Goal: Transaction & Acquisition: Book appointment/travel/reservation

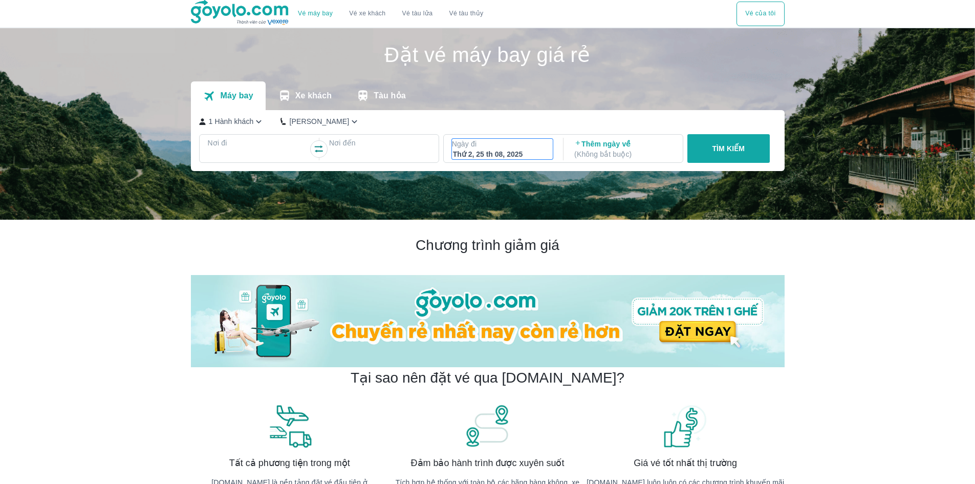
click at [493, 155] on div "Thứ 2, 25 th 08, 2025" at bounding box center [502, 154] width 99 height 10
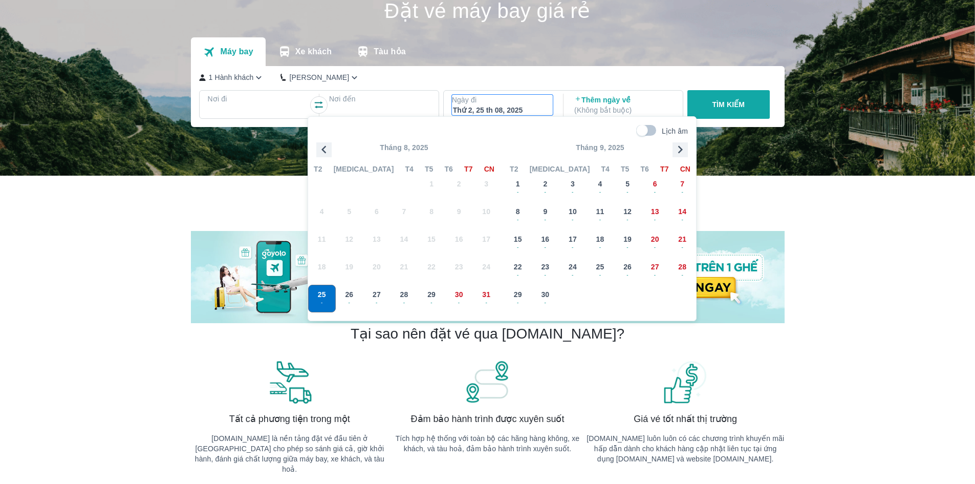
scroll to position [59, 0]
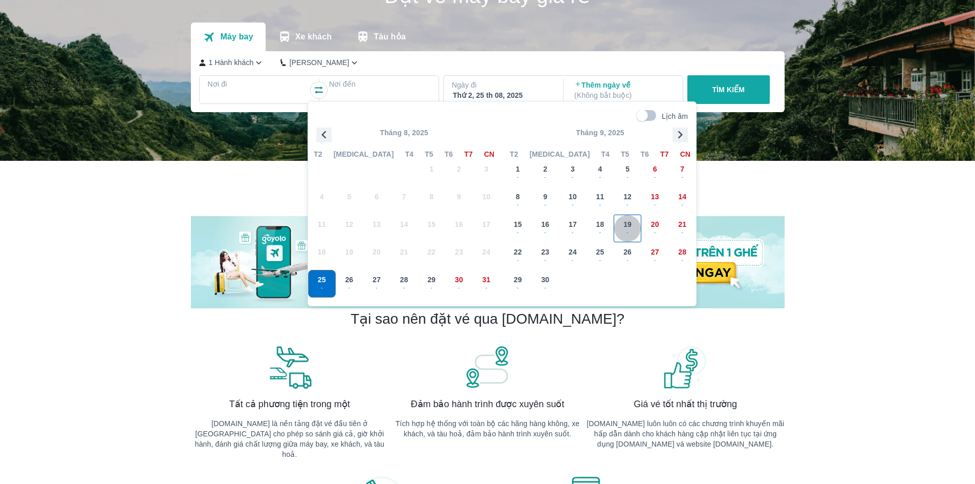
click at [631, 228] on span "-" at bounding box center [627, 232] width 27 height 8
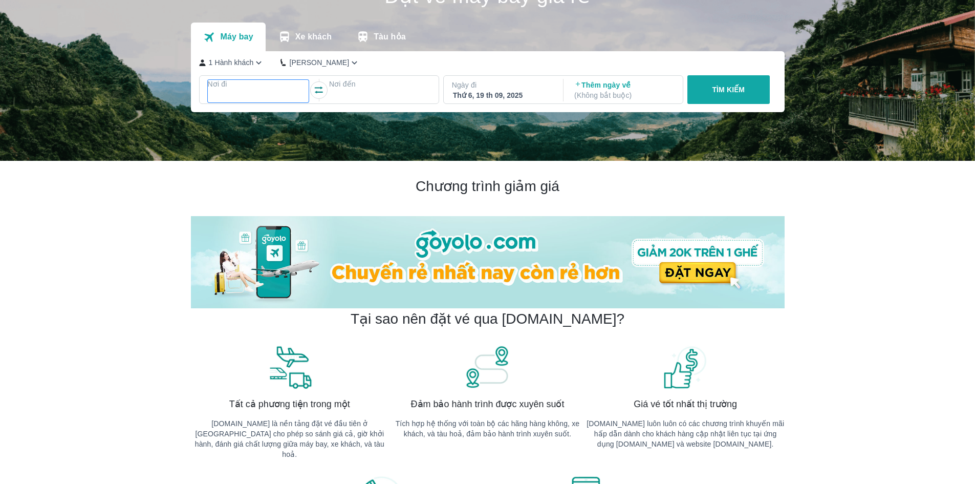
click at [291, 93] on div at bounding box center [258, 96] width 99 height 12
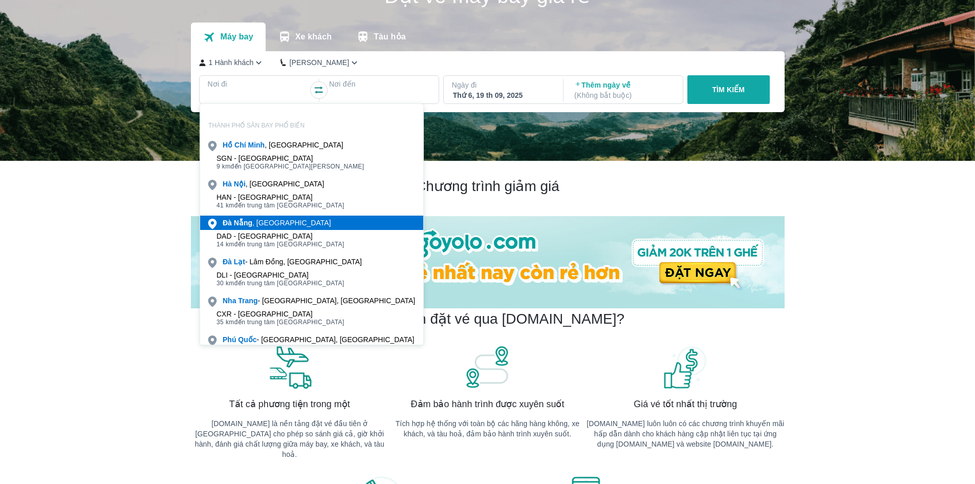
click at [268, 222] on div "Đà Nẵng , Việt nam" at bounding box center [277, 223] width 109 height 10
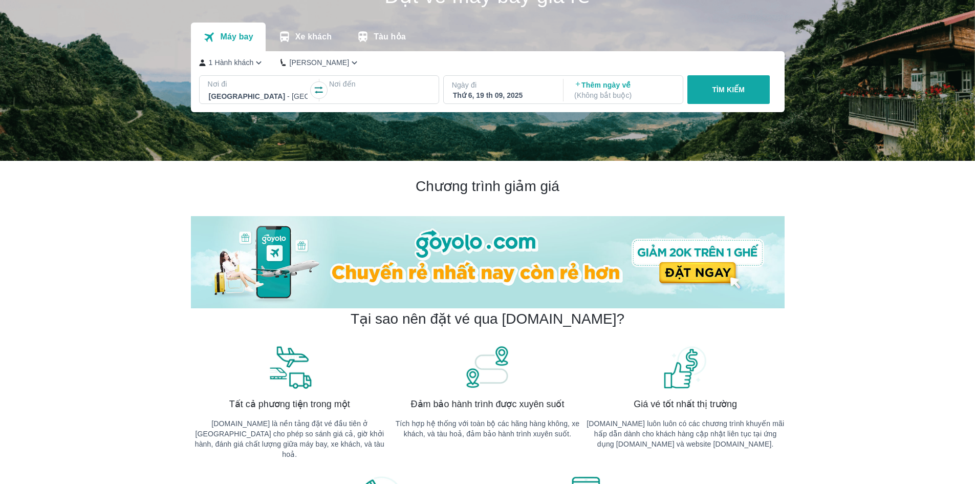
click at [352, 97] on div at bounding box center [379, 96] width 99 height 12
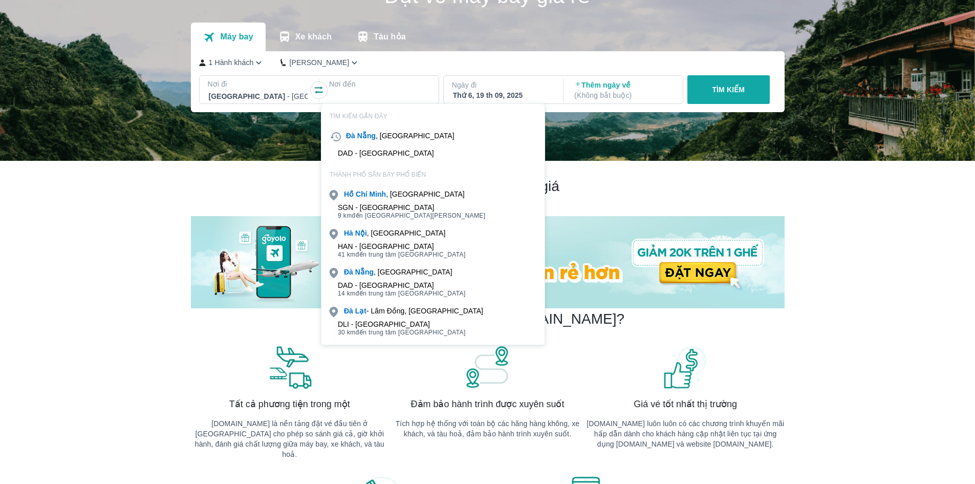
click at [354, 238] on div "Hà Nội , Việt nam" at bounding box center [433, 233] width 223 height 14
click at [527, 86] on p "Ngày đi" at bounding box center [502, 85] width 101 height 10
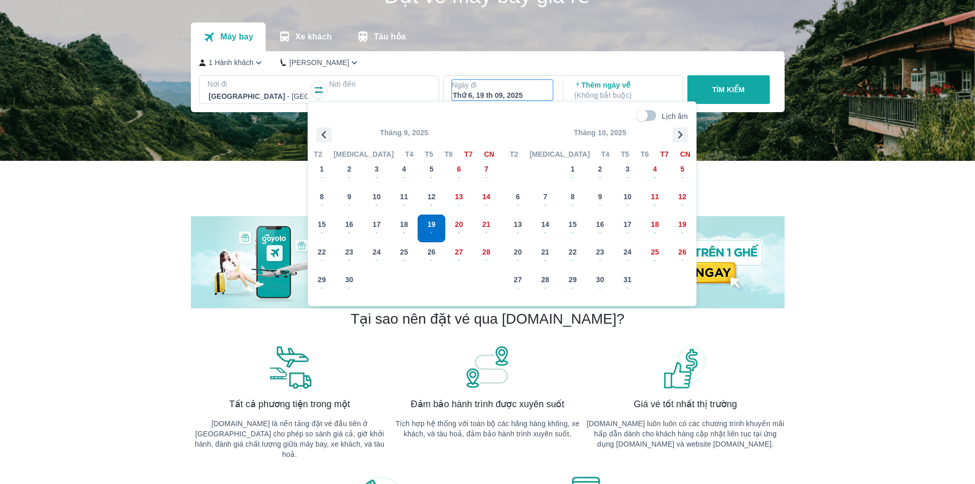
click at [435, 229] on span "-" at bounding box center [431, 232] width 27 height 8
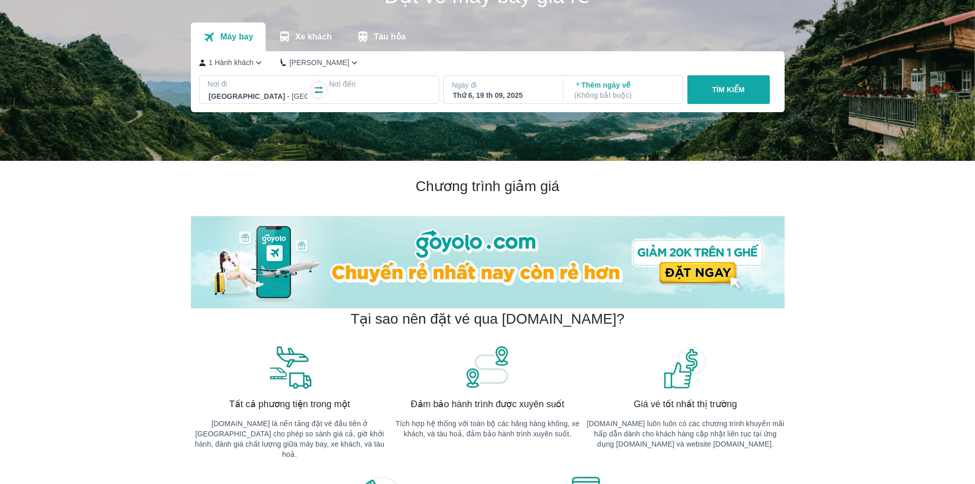
click at [387, 100] on div at bounding box center [379, 96] width 99 height 12
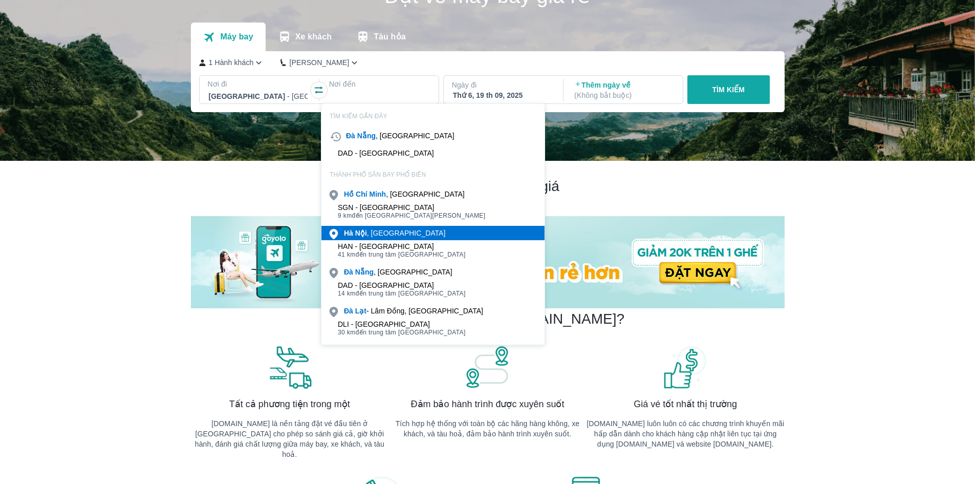
click at [367, 235] on b "Nội" at bounding box center [361, 233] width 12 height 8
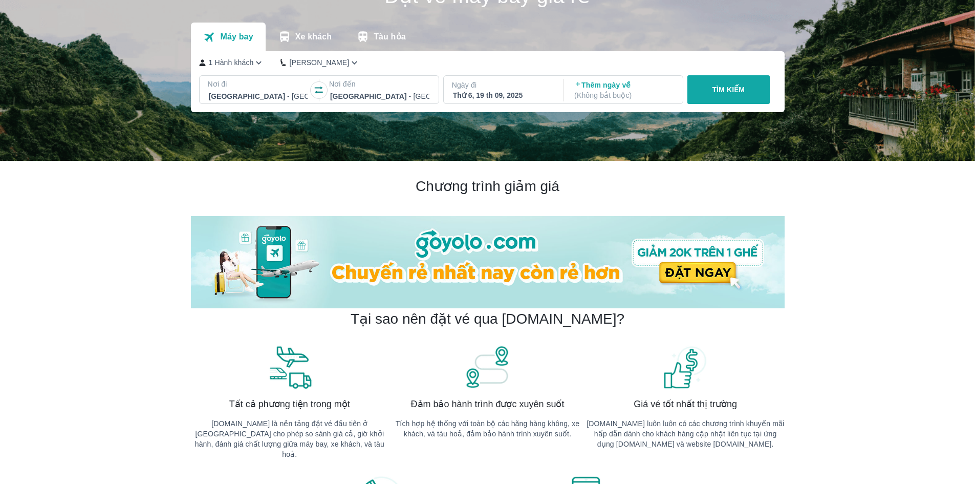
click at [506, 98] on div "Thứ 6, 19 th 09, 2025" at bounding box center [502, 95] width 99 height 10
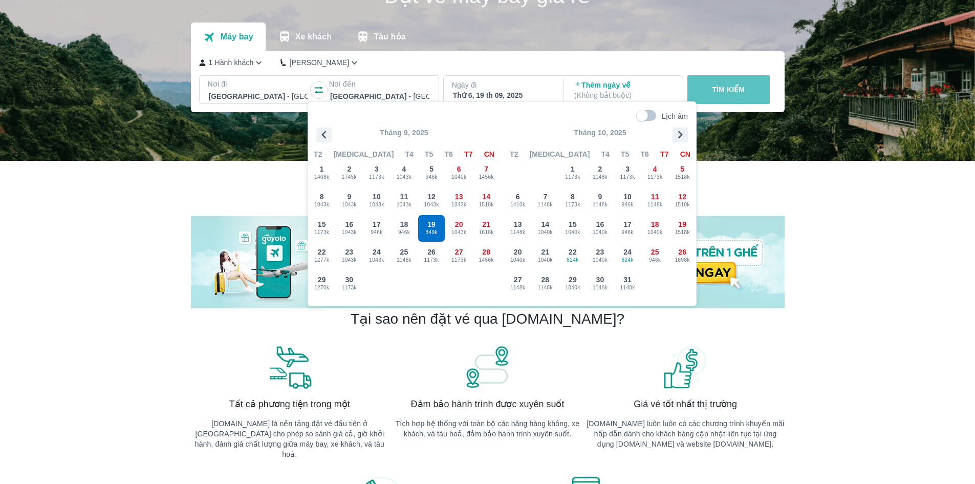
click at [749, 97] on button "TÌM KIẾM" at bounding box center [729, 89] width 82 height 29
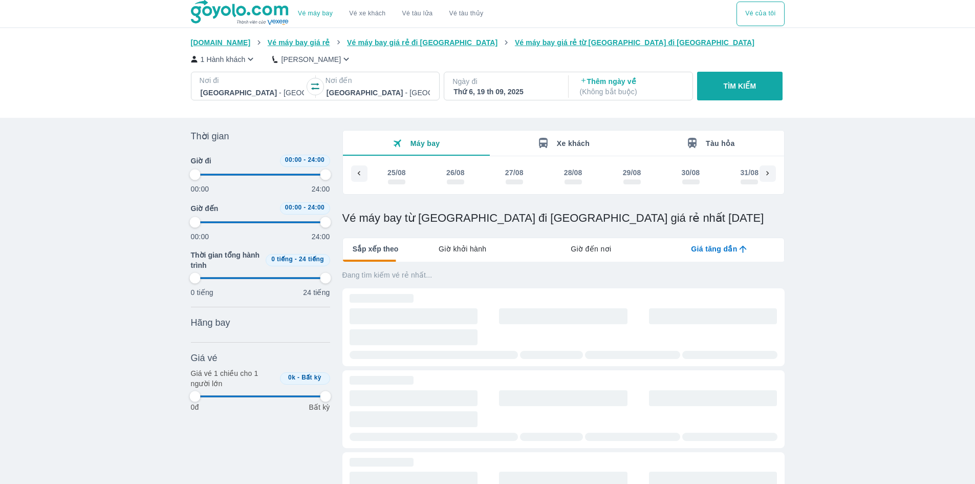
scroll to position [0, 1232]
type input "97.9166666666667"
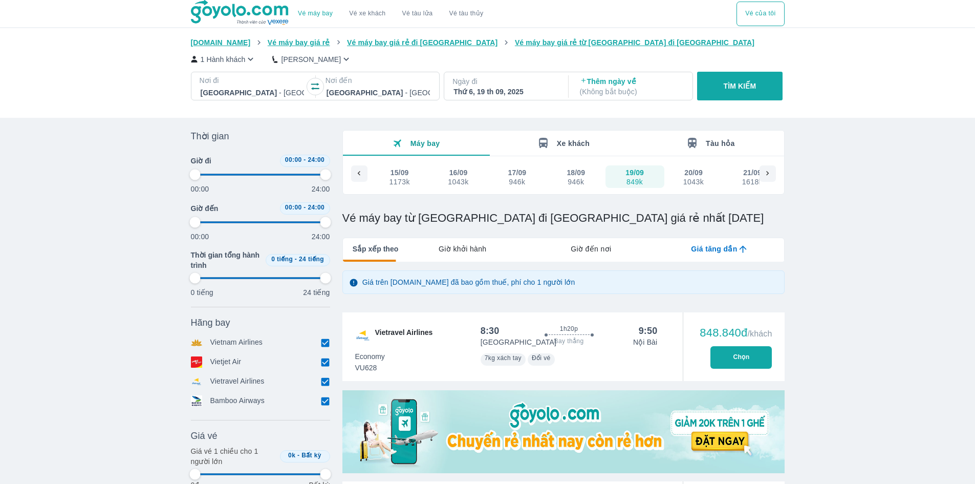
type input "97.9166666666667"
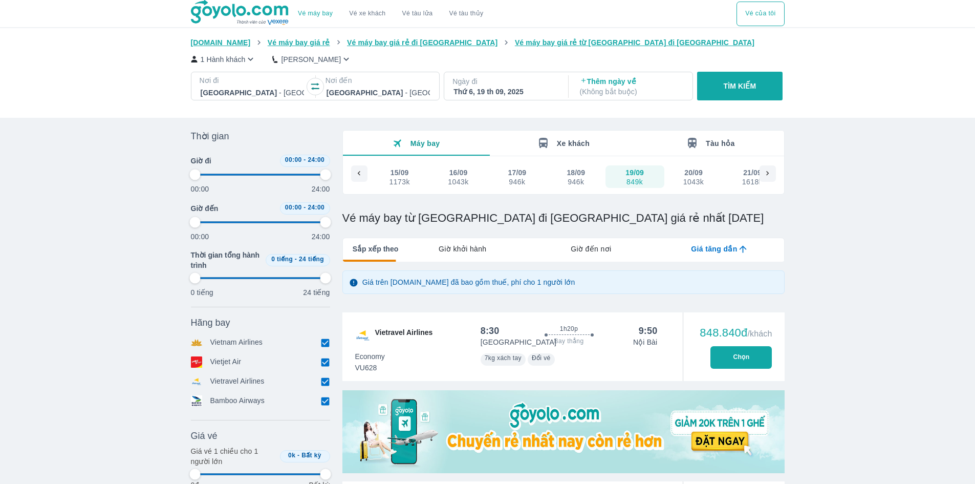
type input "97.9166666666667"
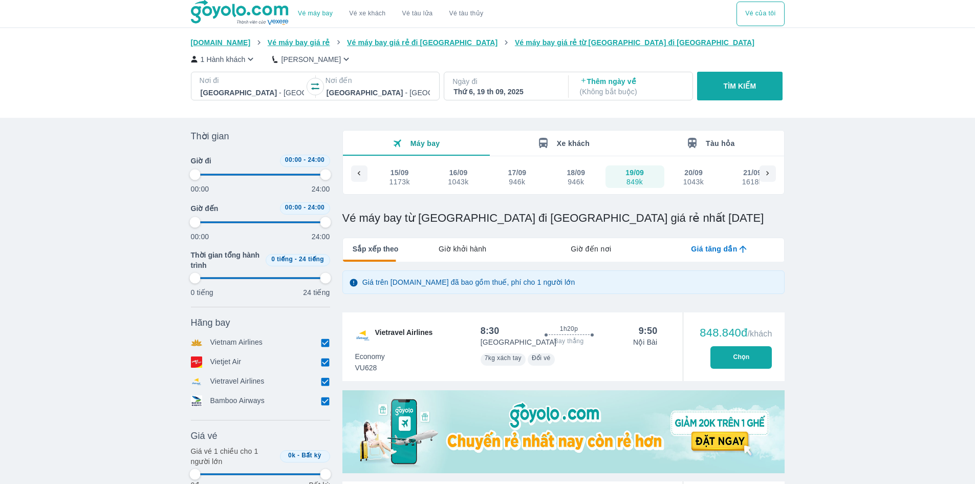
type input "97.9166666666667"
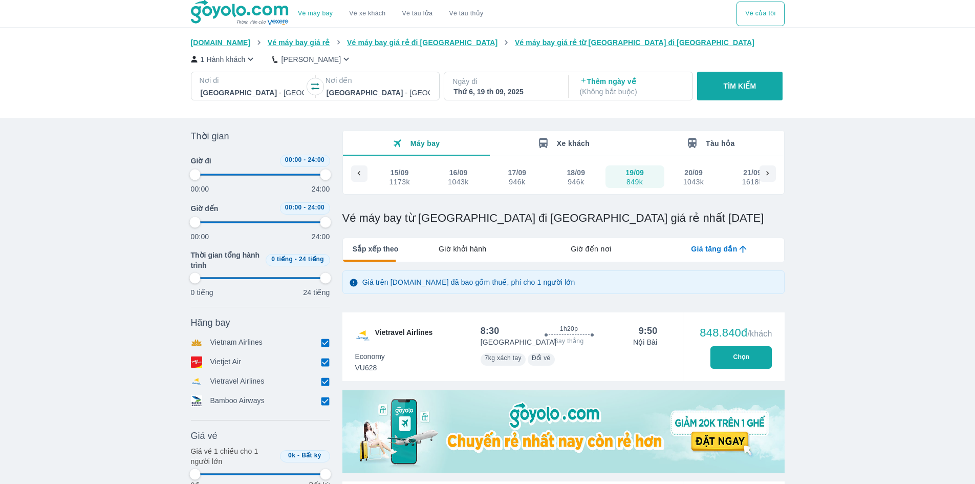
type input "97.9166666666667"
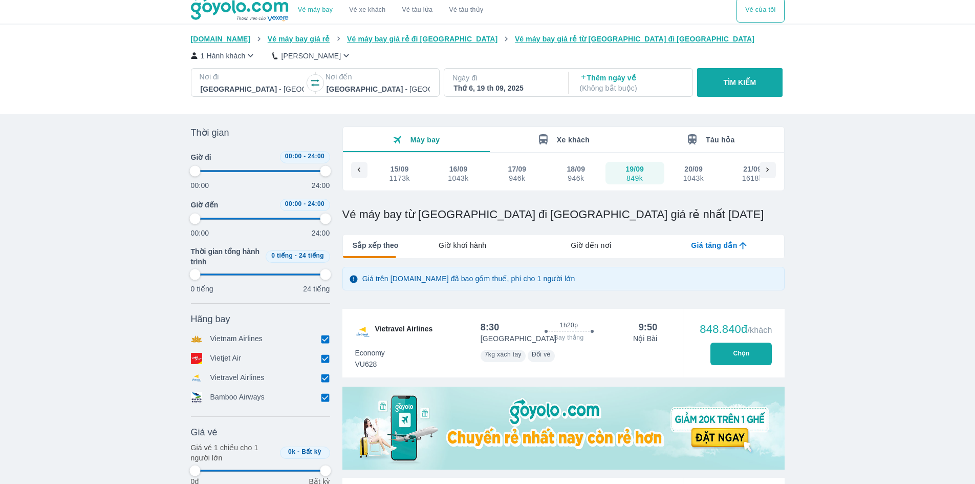
scroll to position [0, 0]
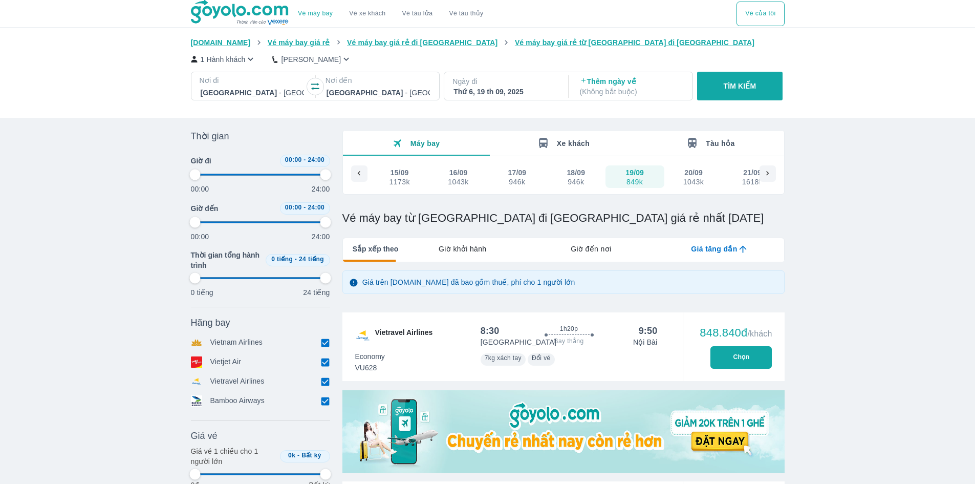
type input "97.9166666666667"
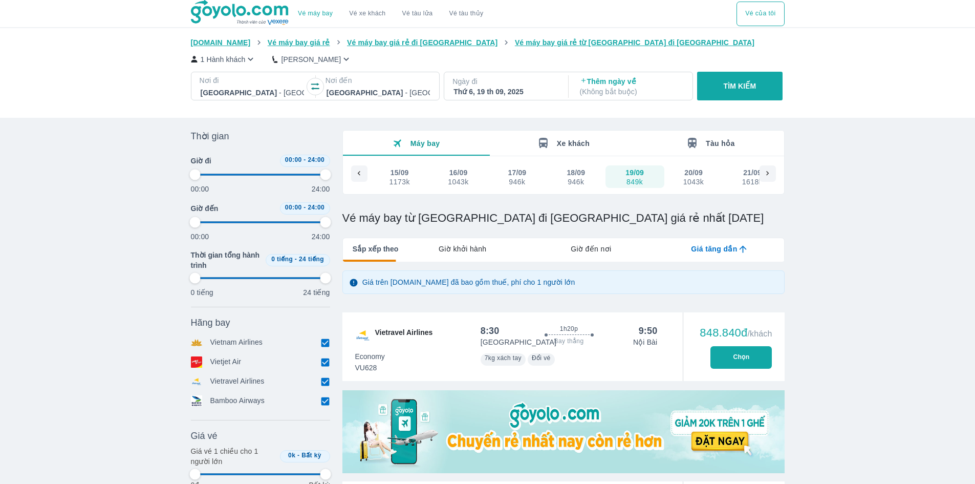
type input "97.9166666666667"
click at [410, 141] on div "Máy bay" at bounding box center [417, 143] width 48 height 11
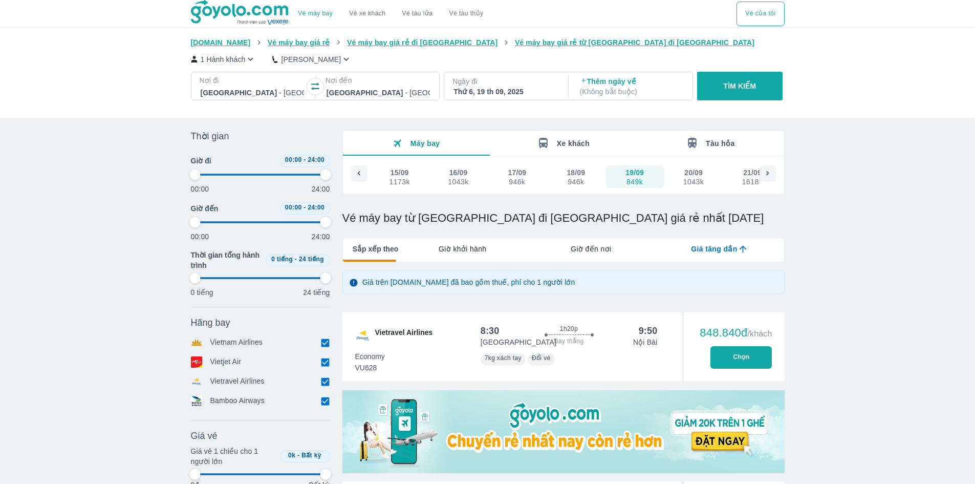
click at [769, 171] on icon at bounding box center [767, 173] width 9 height 9
type input "97.9166666666667"
click at [769, 171] on icon at bounding box center [767, 173] width 9 height 9
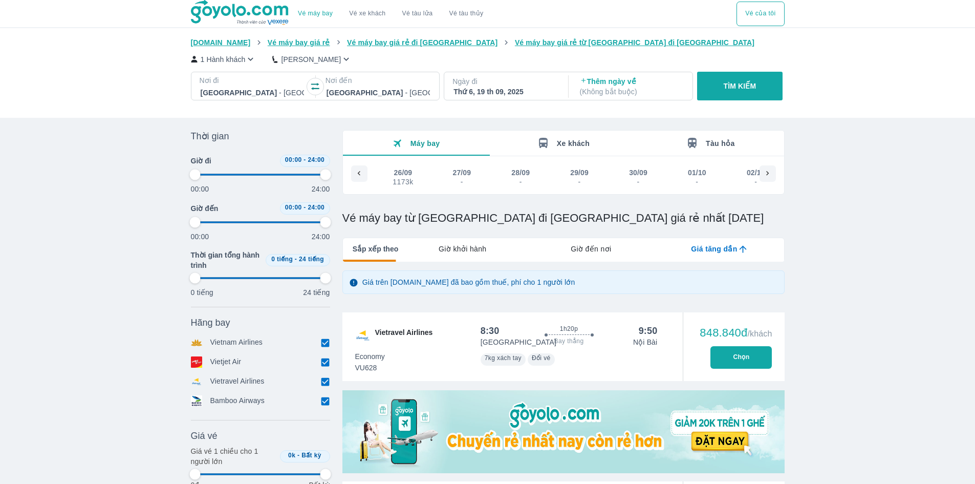
scroll to position [0, 1939]
type input "97.9166666666667"
click at [464, 90] on div "Thứ 6, 19 th 09, 2025" at bounding box center [505, 92] width 103 height 10
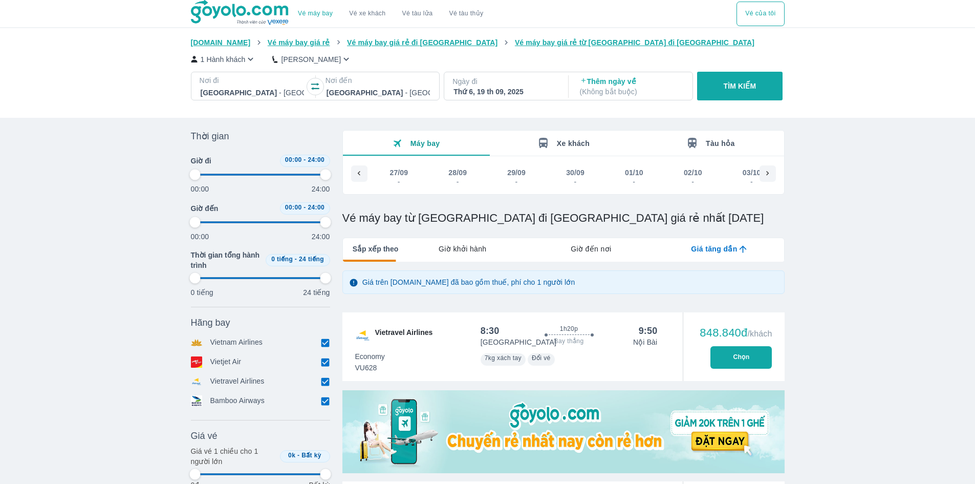
type input "97.9166666666667"
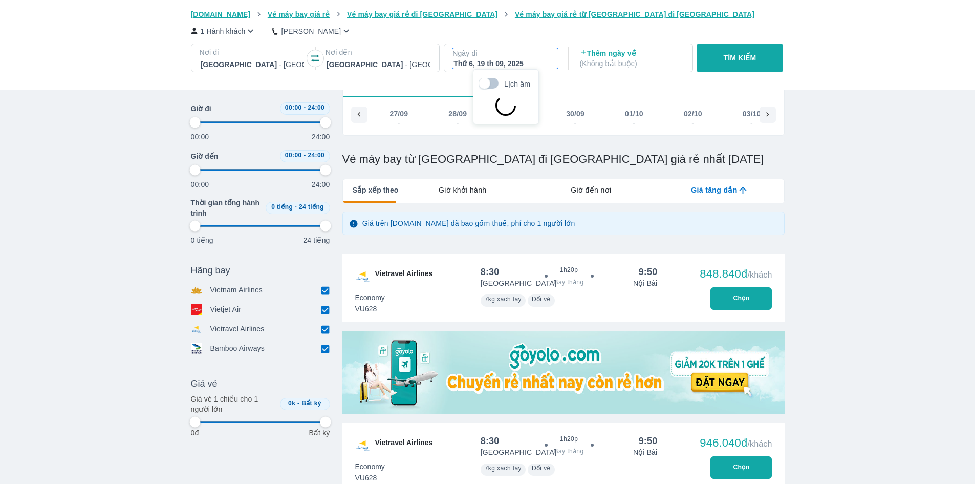
type input "97.9166666666667"
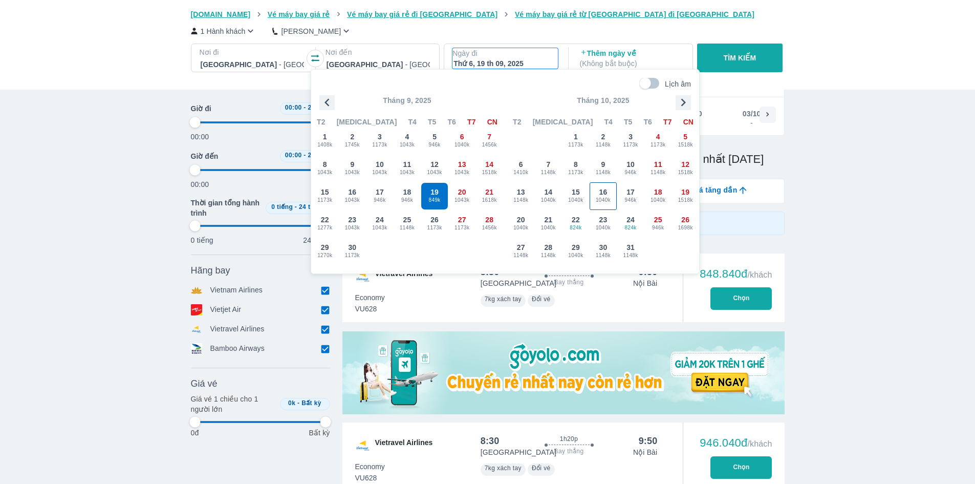
type input "97.9166666666667"
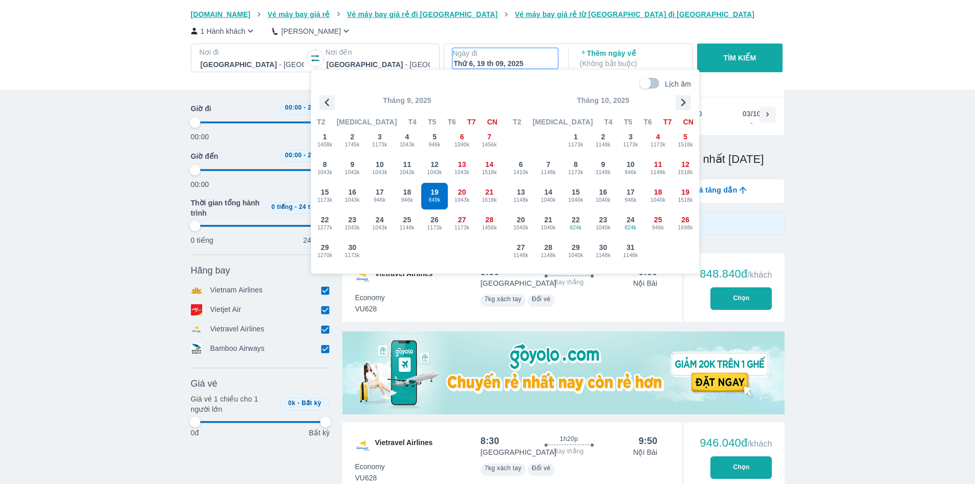
type input "97.9166666666667"
click at [687, 100] on icon "button" at bounding box center [683, 102] width 15 height 15
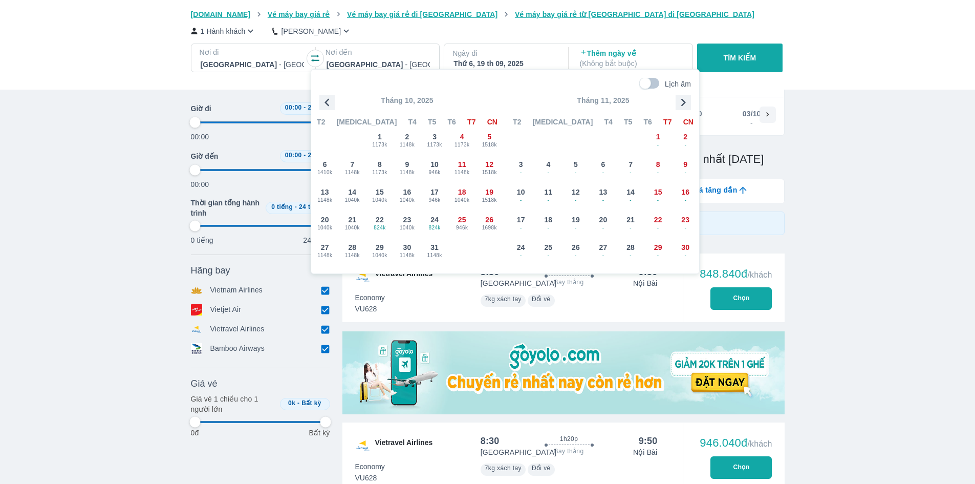
type input "97.9166666666667"
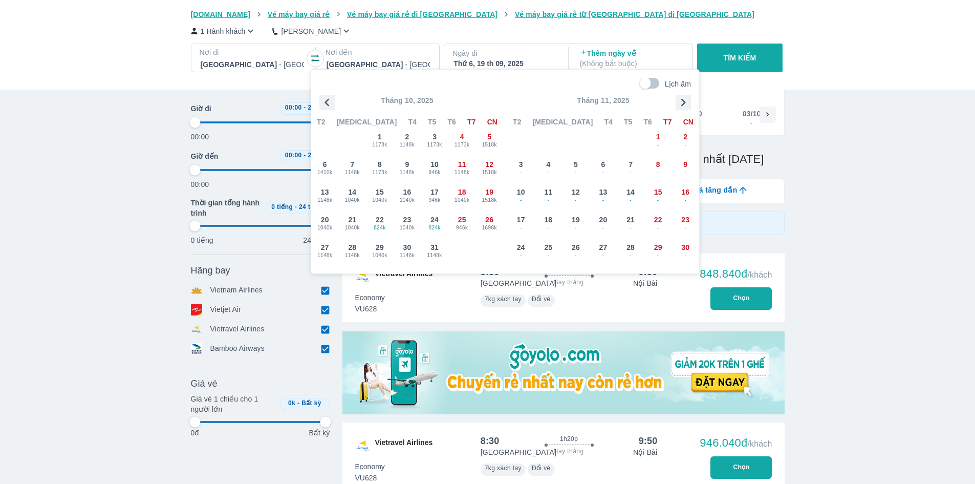
type input "97.9166666666667"
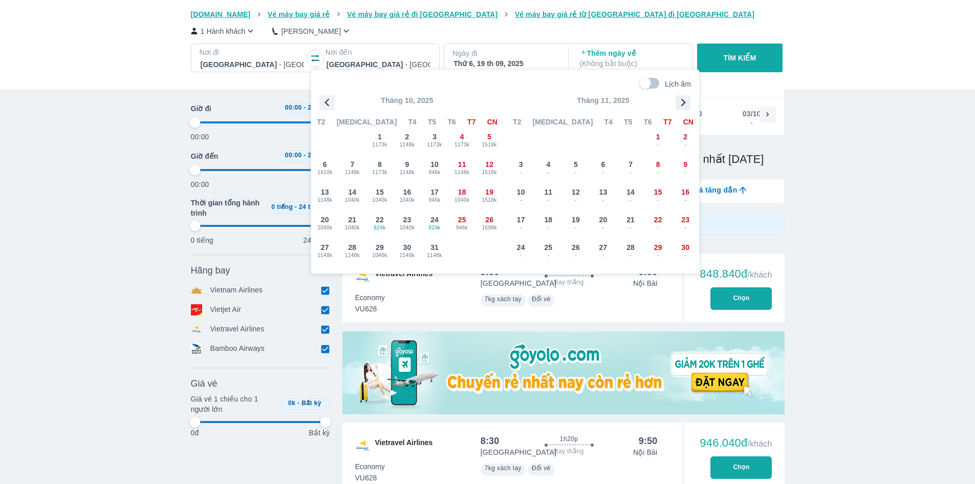
type input "97.9166666666667"
click at [329, 107] on icon "button" at bounding box center [327, 102] width 15 height 15
type input "97.9166666666667"
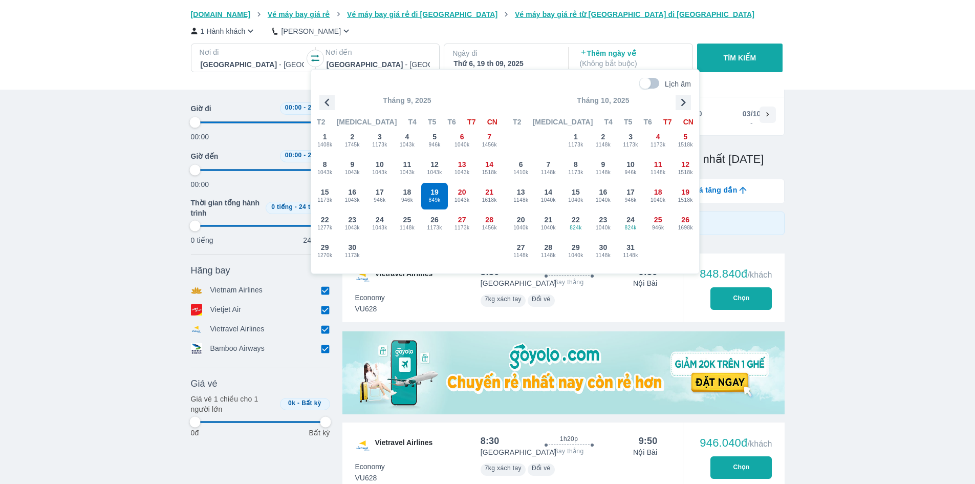
type input "97.9166666666667"
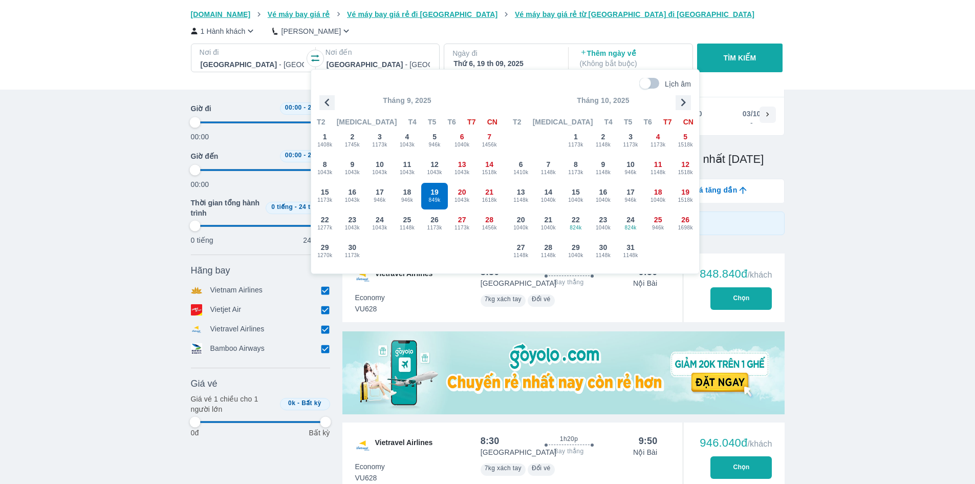
type input "97.9166666666667"
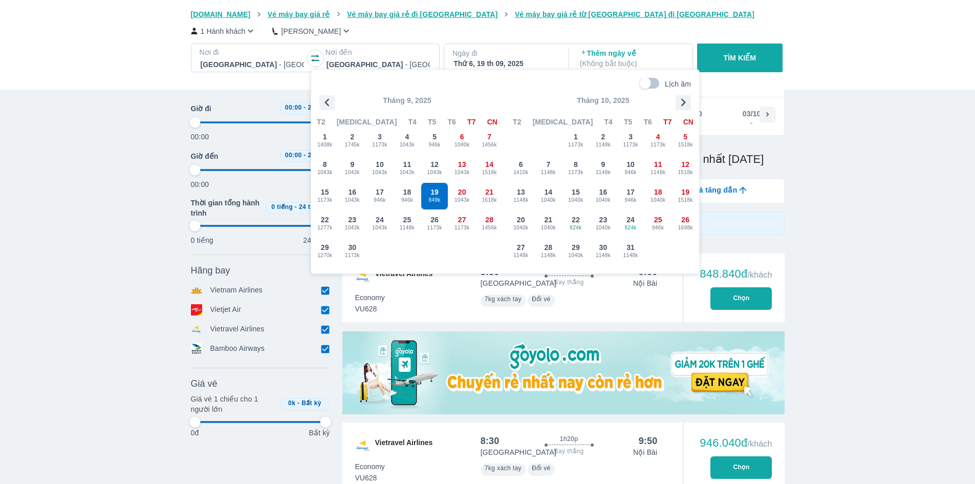
type input "97.9166666666667"
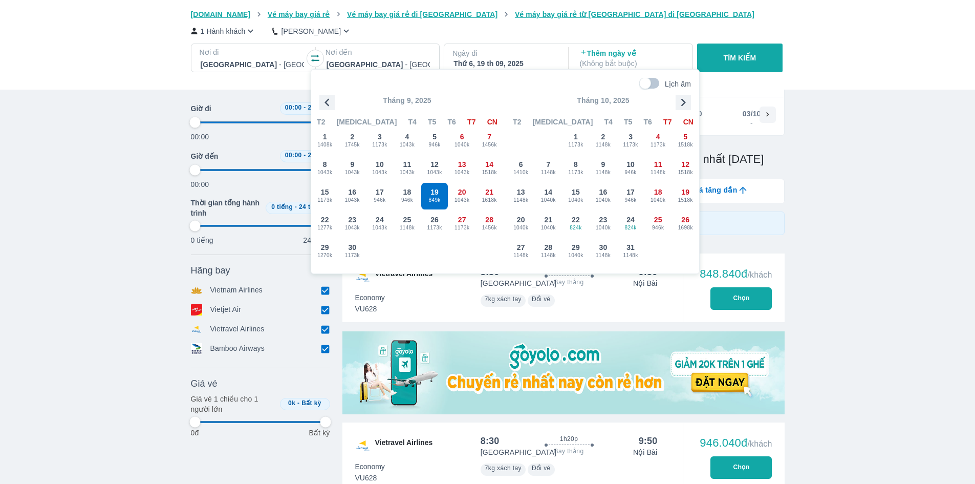
type input "97.9166666666667"
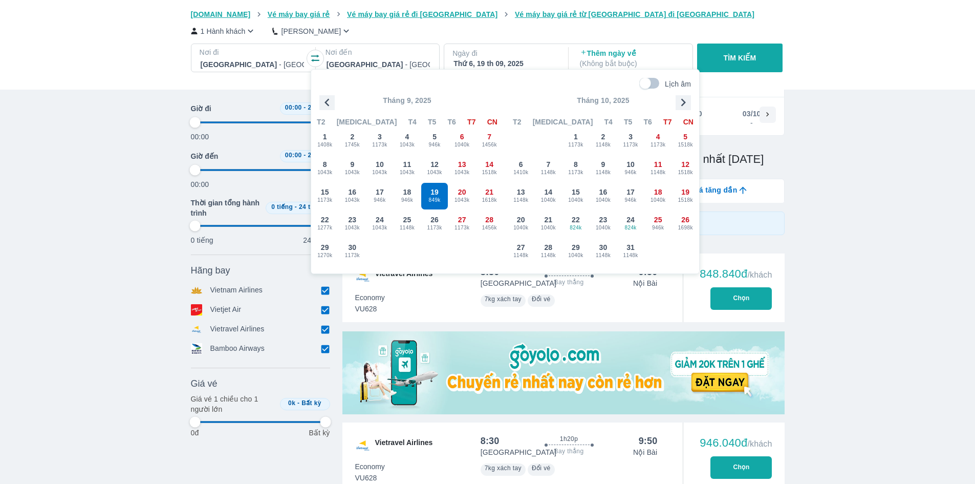
type input "97.9166666666667"
click at [320, 62] on icon "button" at bounding box center [315, 58] width 10 height 10
type input "97.9166666666667"
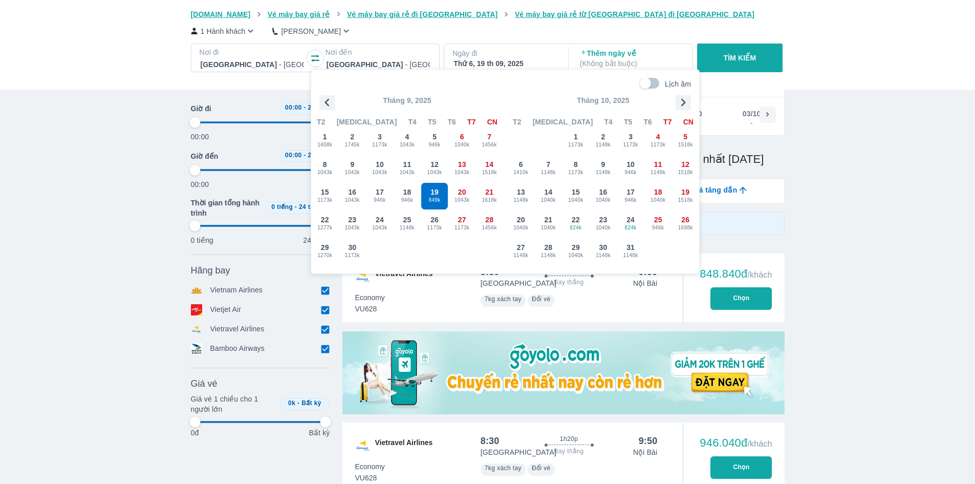
type input "97.9166666666667"
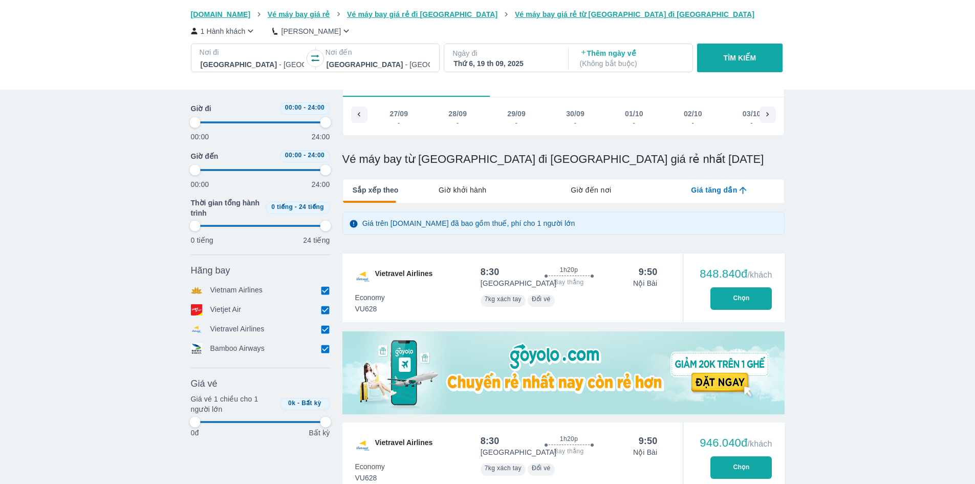
click at [460, 59] on div "Thứ 6, 19 th 09, 2025" at bounding box center [505, 63] width 103 height 10
type input "97.9166666666667"
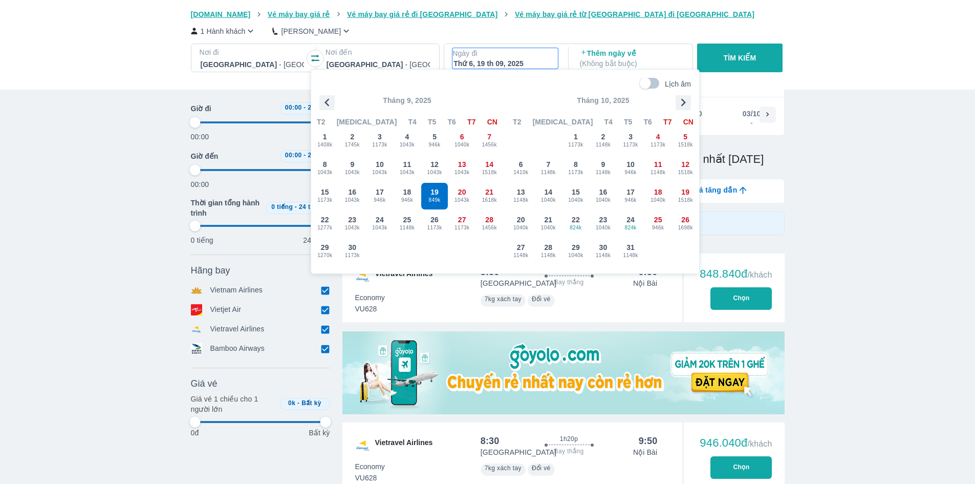
type input "97.9166666666667"
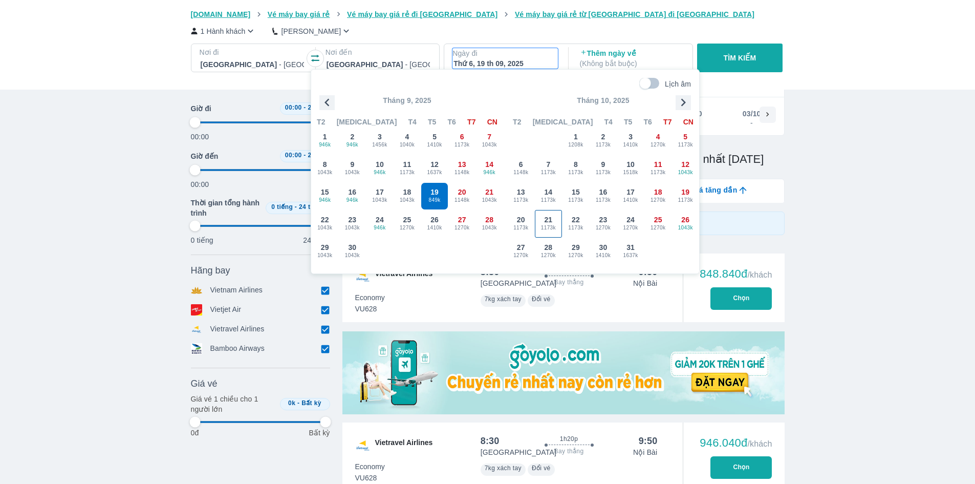
type input "97.9166666666667"
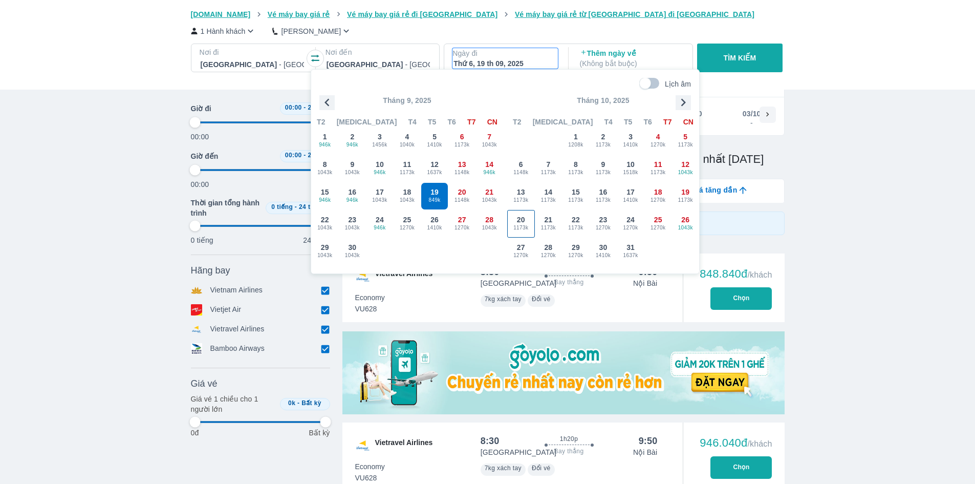
type input "97.9166666666667"
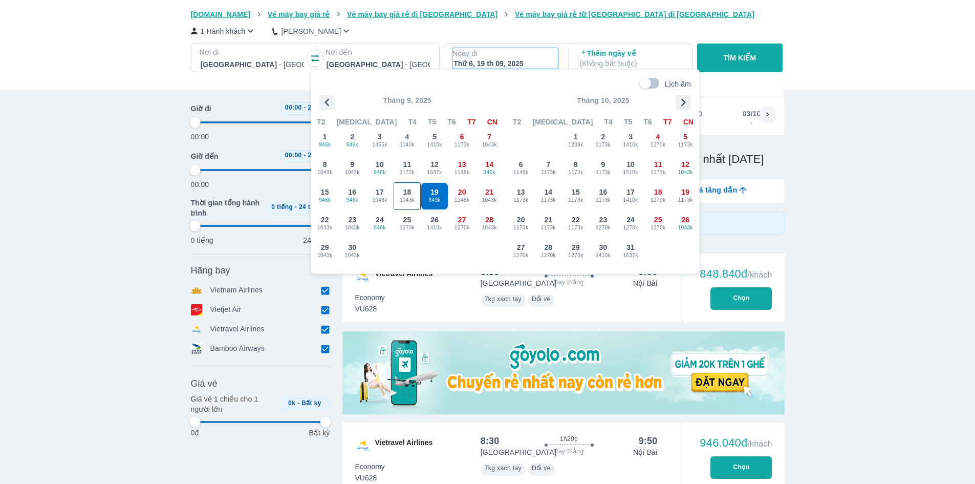
type input "97.9166666666667"
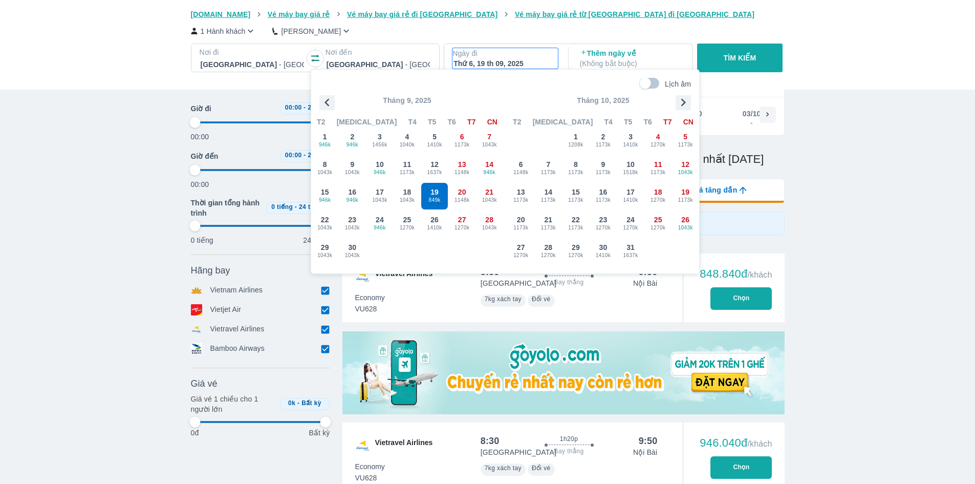
type input "97.9166666666667"
click at [493, 170] on span "946k" at bounding box center [489, 172] width 27 height 8
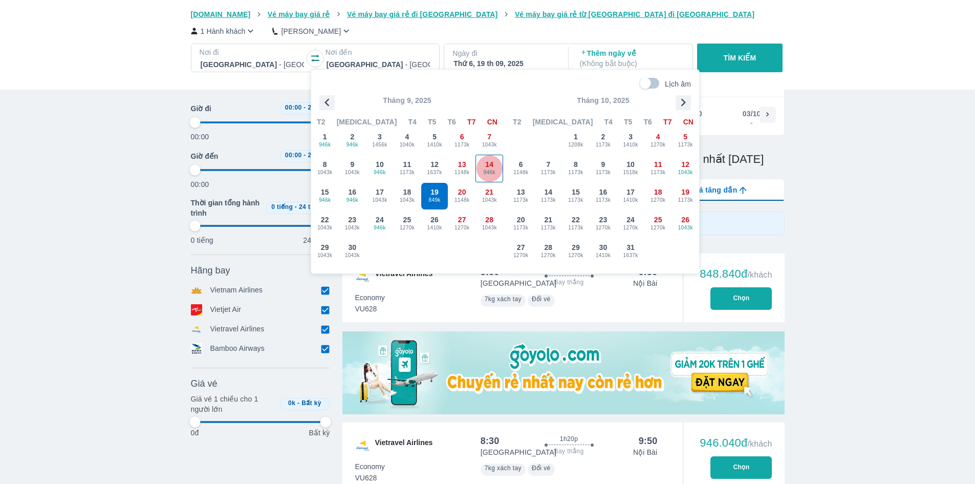
type input "97.9166666666667"
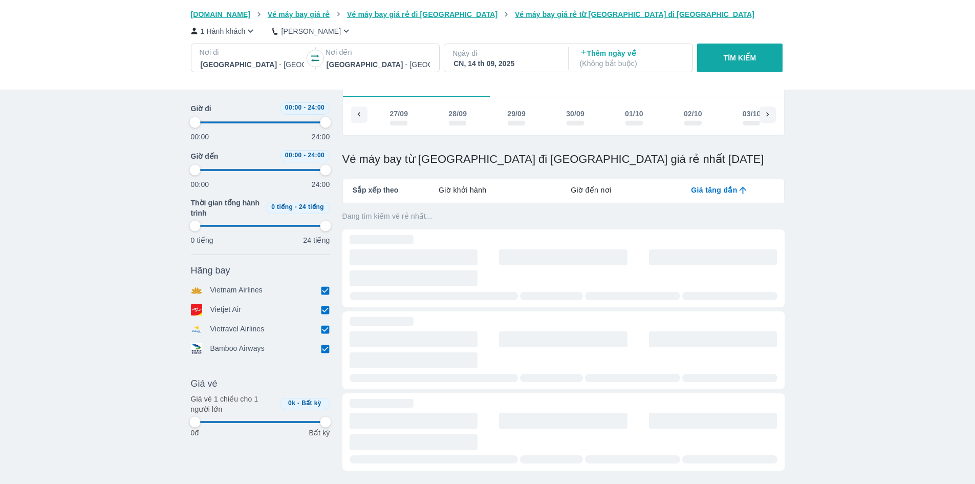
type input "97.9166666666667"
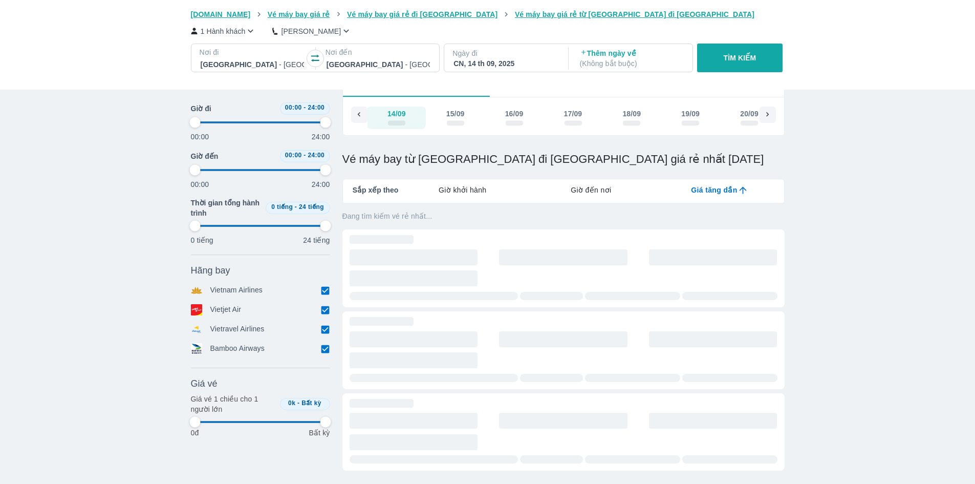
type input "97.9166666666667"
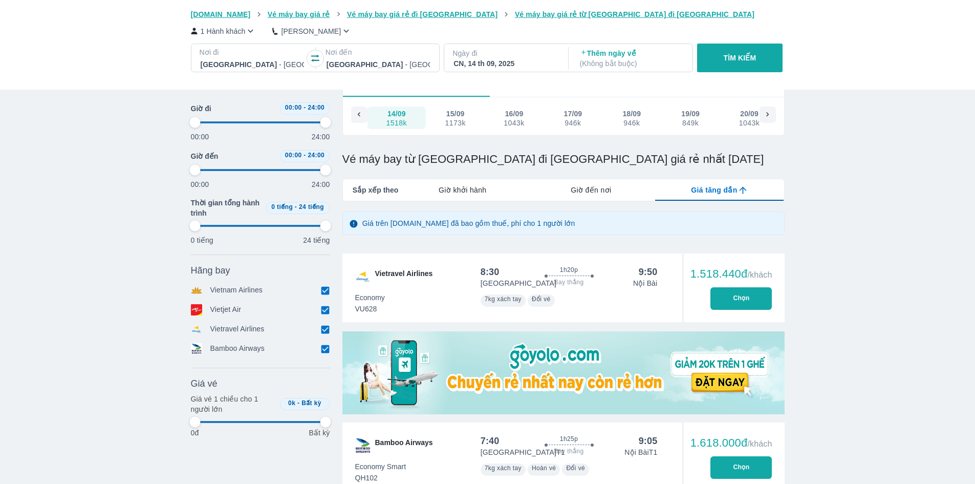
click at [767, 49] on button "TÌM KIẾM" at bounding box center [740, 58] width 86 height 29
type input "97.9166666666667"
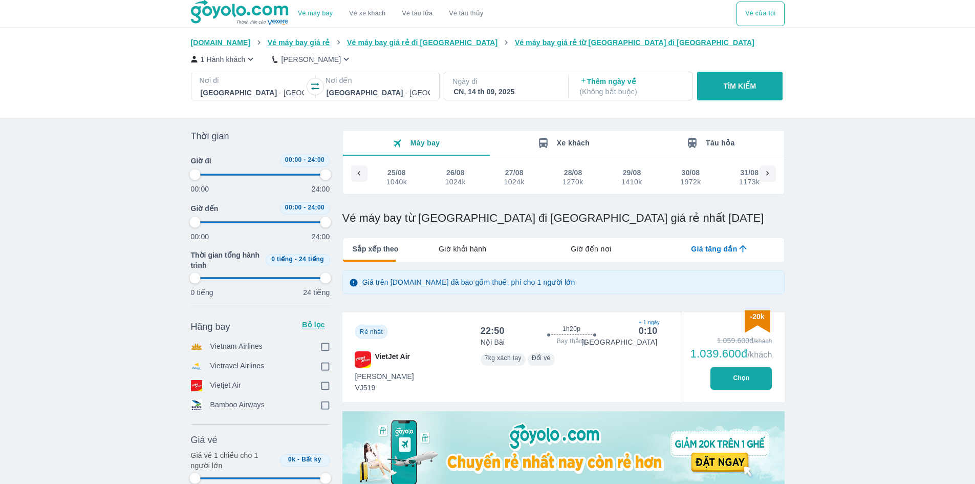
type input "97.9166666666667"
checkbox input "true"
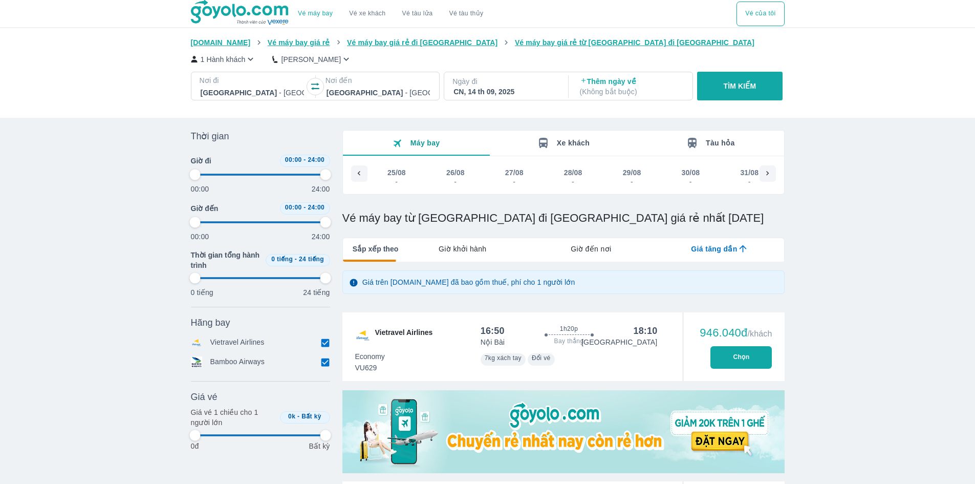
type input "97.9166666666667"
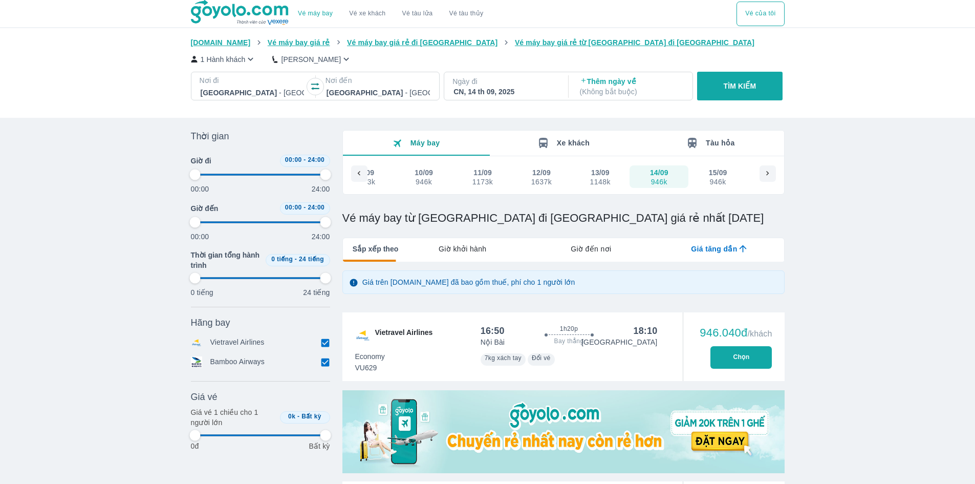
type input "97.9166666666667"
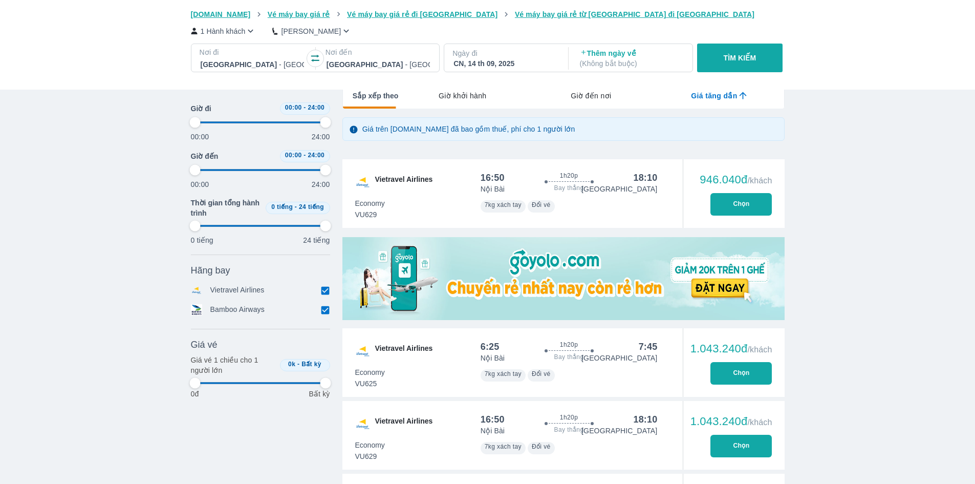
scroll to position [154, 0]
type input "97.9166666666667"
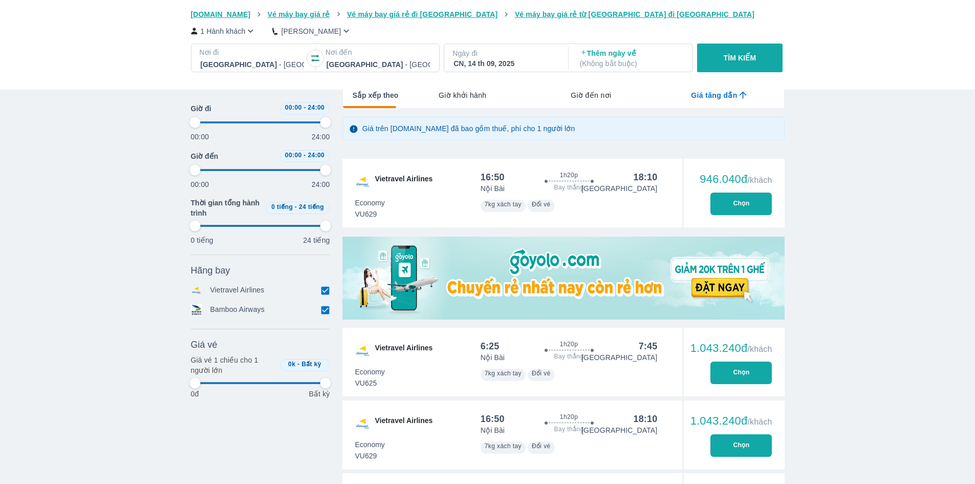
type input "97.9166666666667"
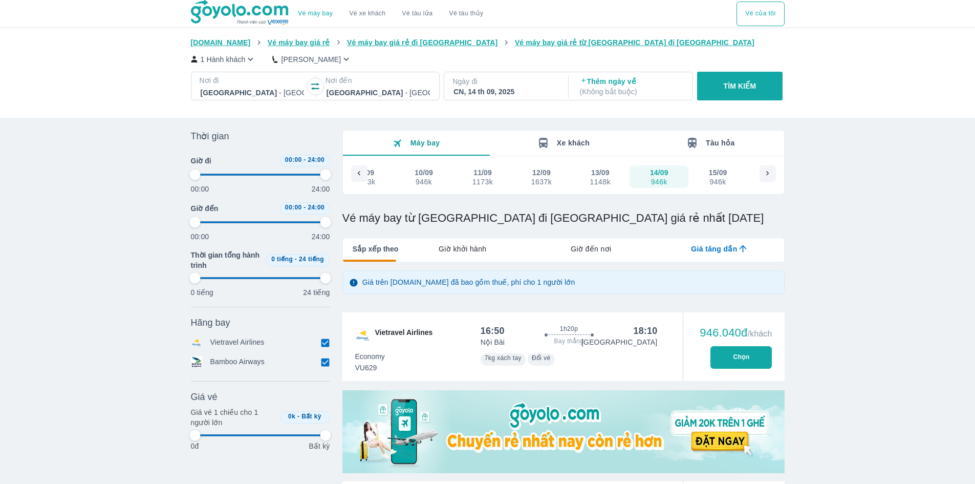
type input "97.9166666666667"
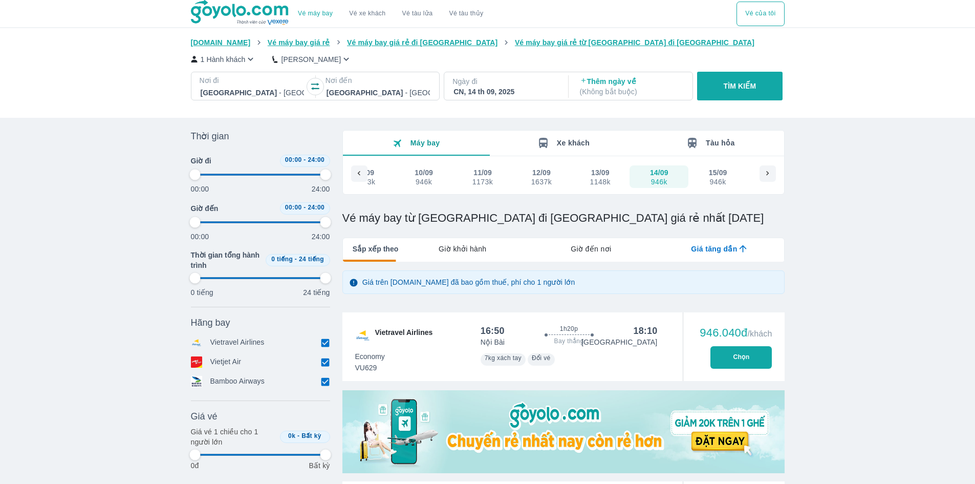
click at [460, 84] on p "Ngày đi" at bounding box center [505, 81] width 105 height 10
type input "97.9166666666667"
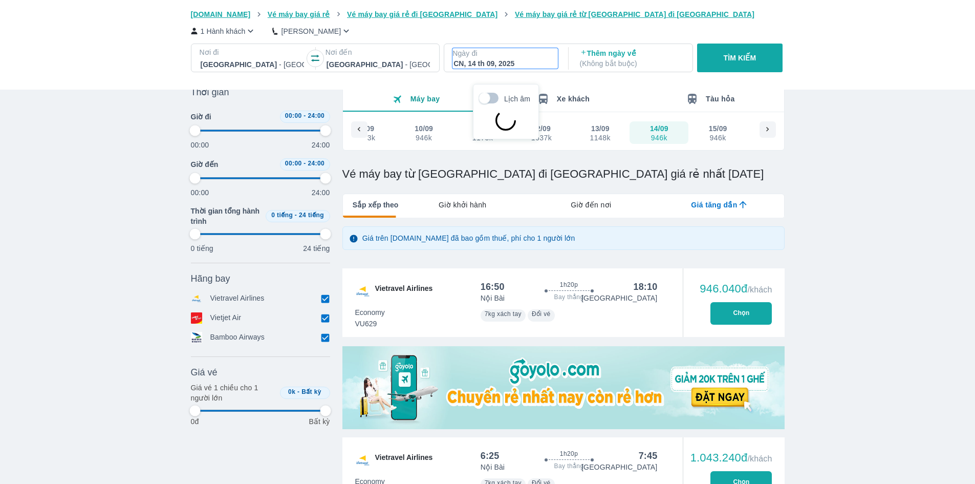
scroll to position [59, 0]
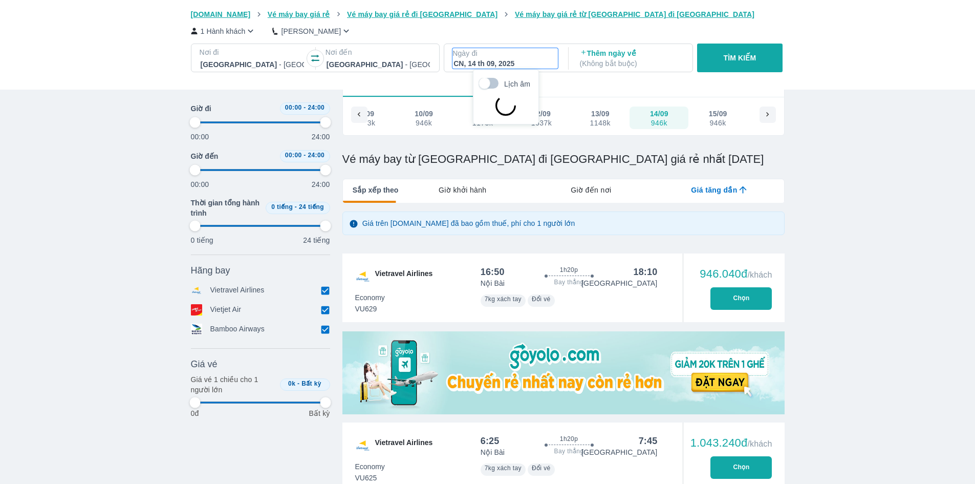
type input "97.9166666666667"
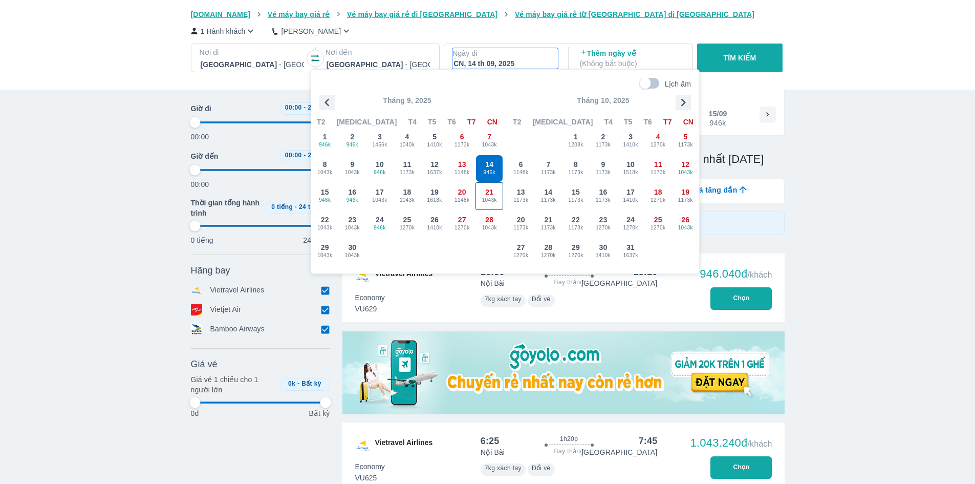
click at [482, 201] on span "1043k" at bounding box center [489, 200] width 27 height 8
type input "97.9166666666667"
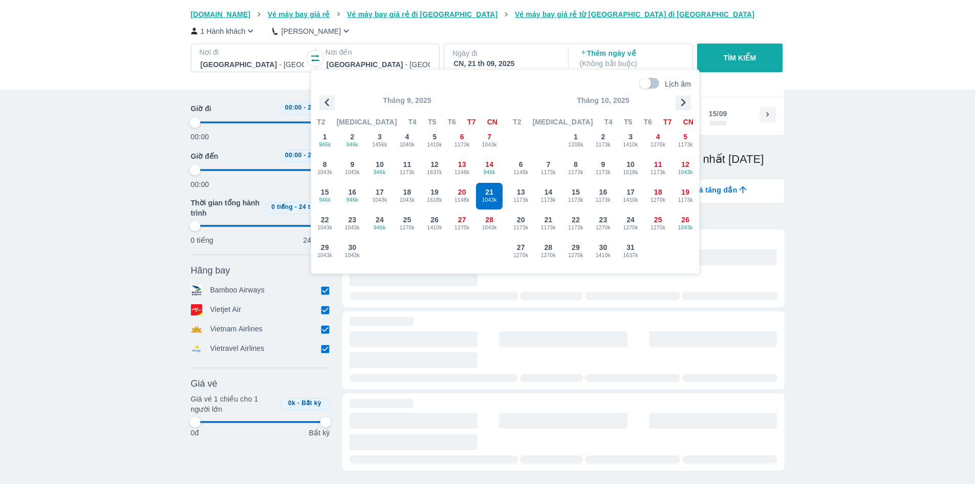
type input "97.9166666666667"
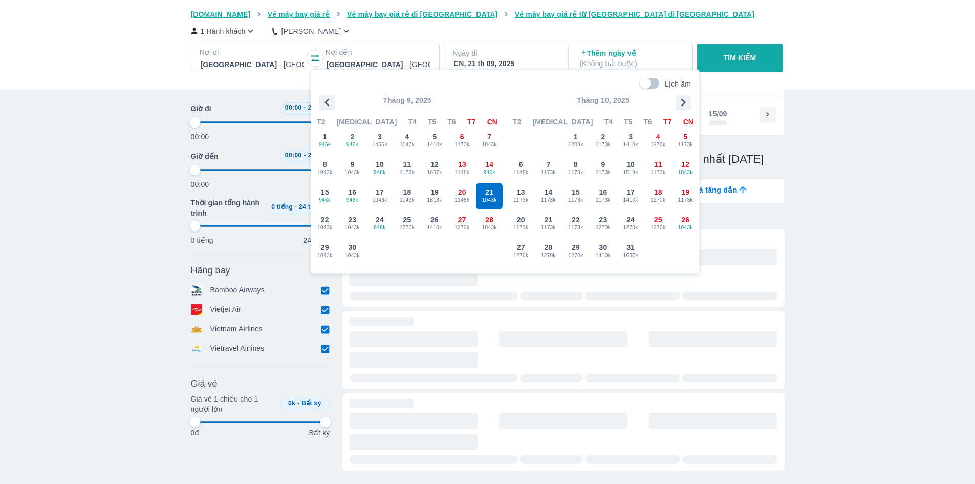
type input "97.9166666666667"
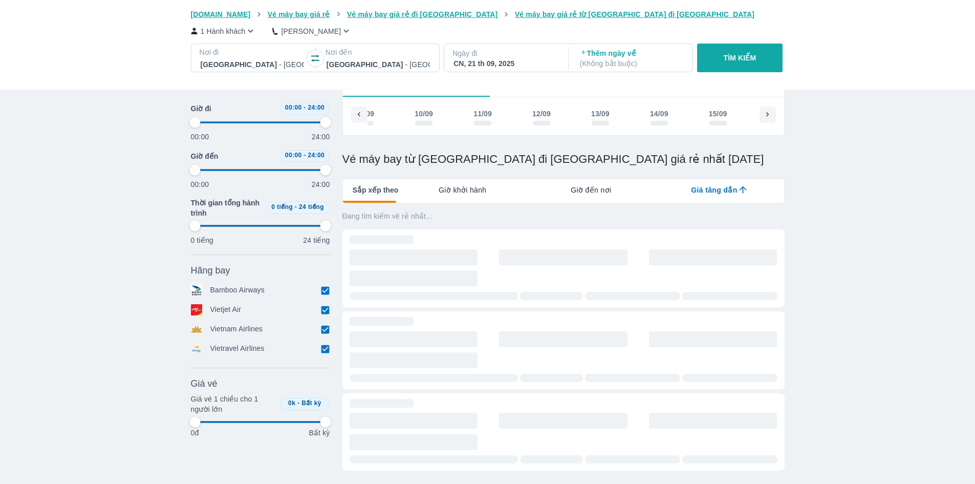
scroll to position [0, 1255]
type input "97.9166666666667"
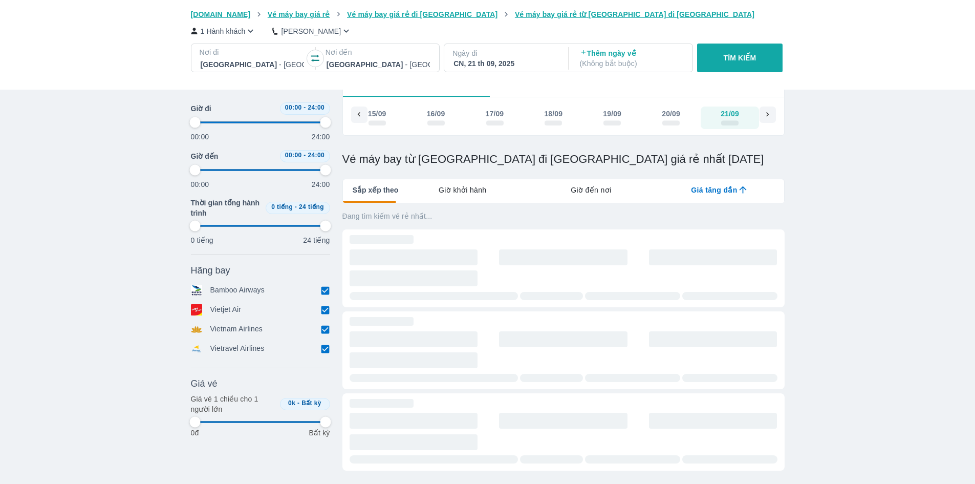
type input "97.9166666666667"
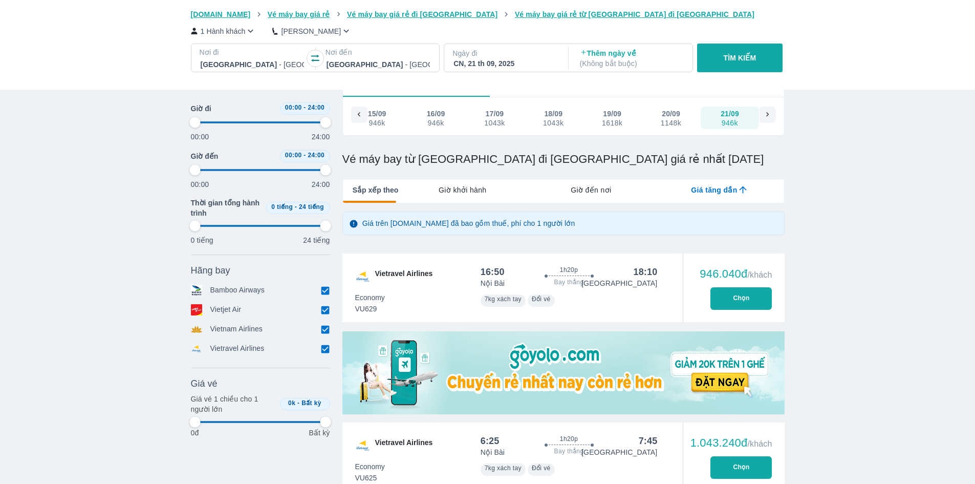
type input "97.9166666666667"
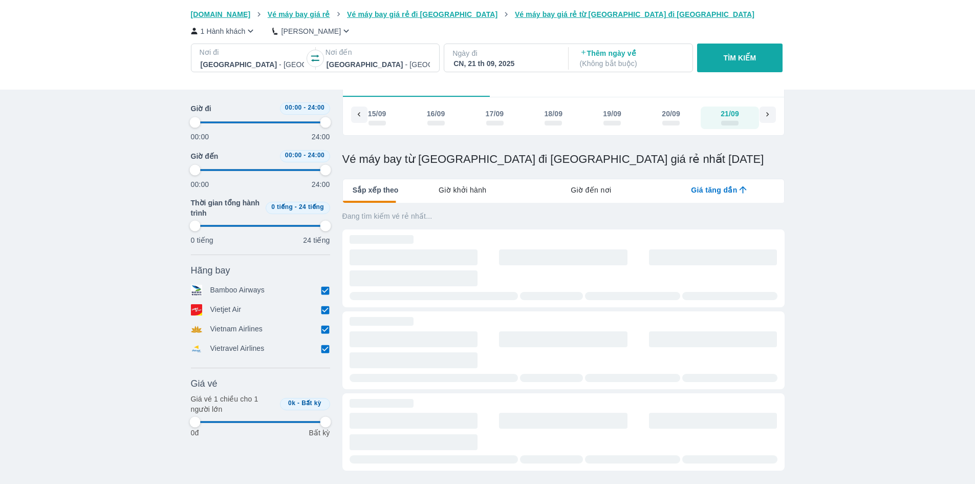
type input "97.9166666666667"
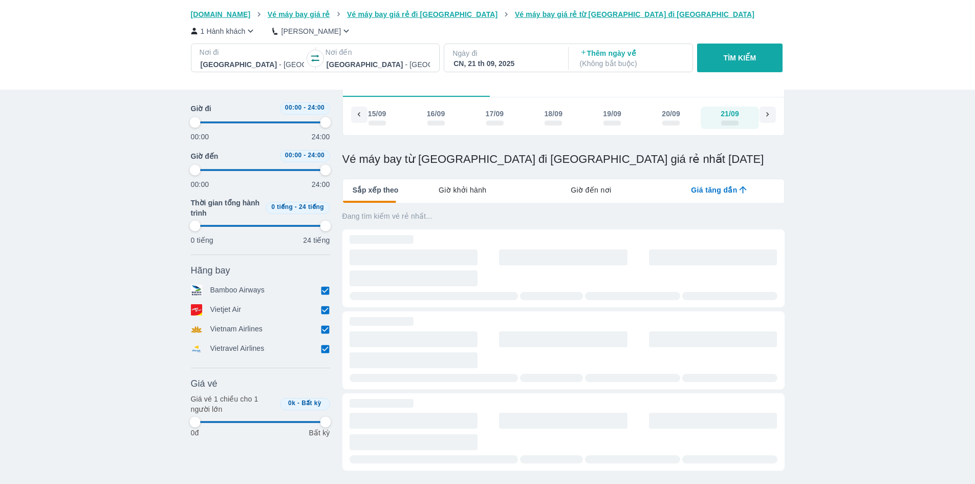
type input "97.9166666666667"
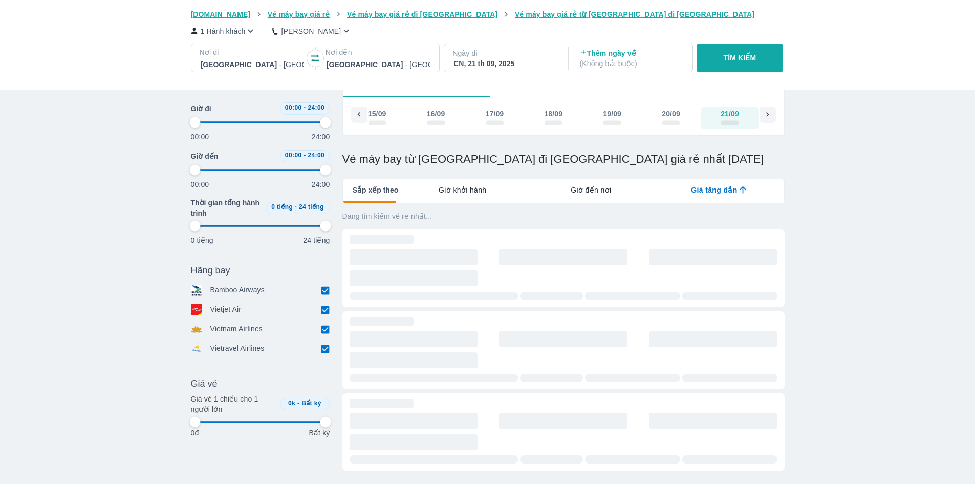
type input "97.9166666666667"
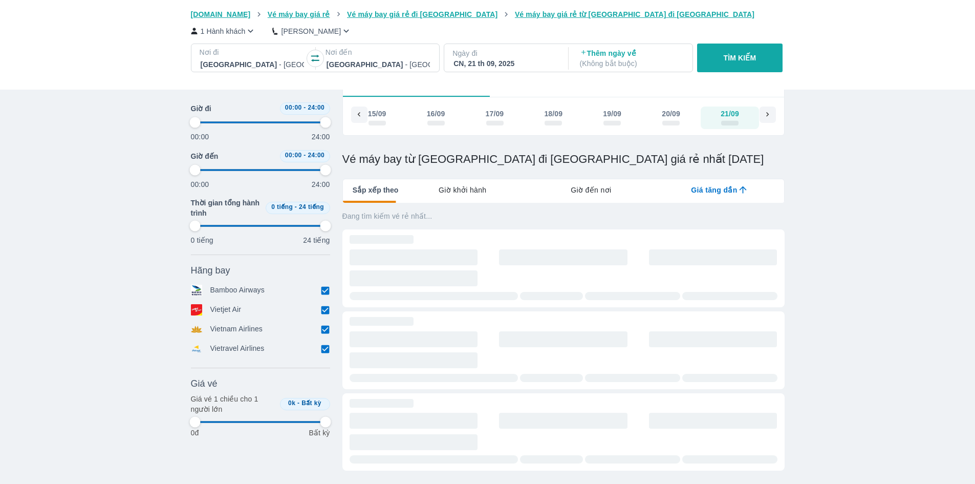
type input "97.9166666666667"
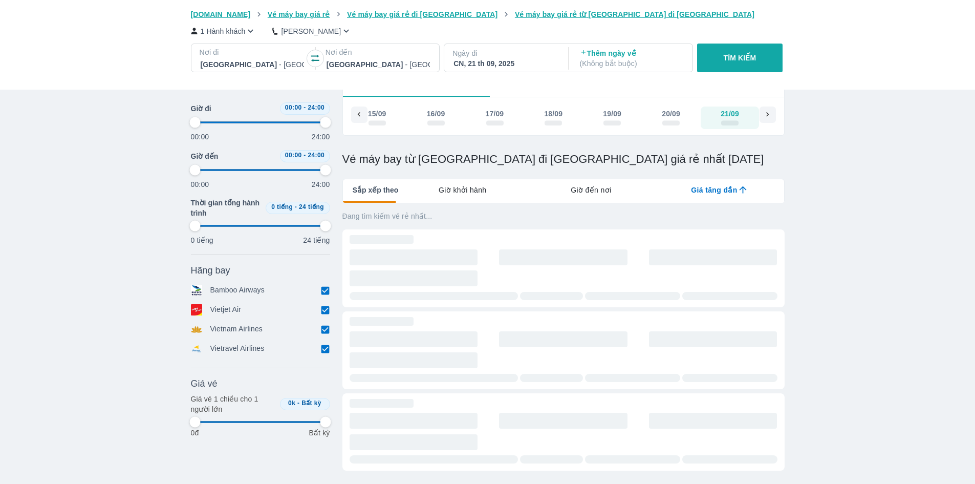
type input "97.9166666666667"
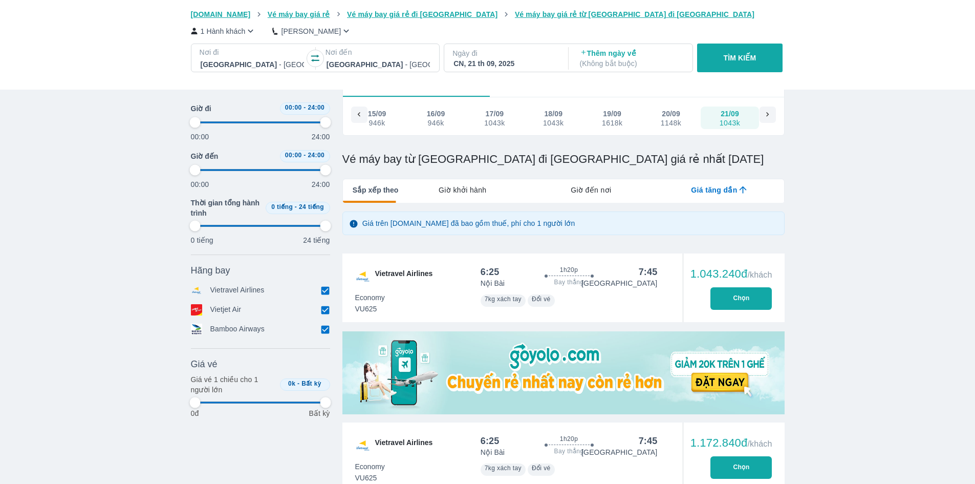
type input "97.9166666666667"
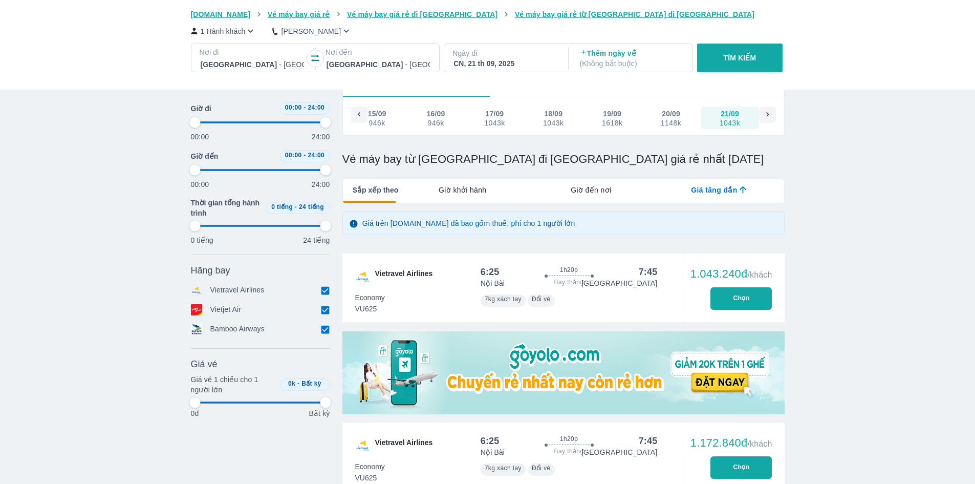
type input "97.9166666666667"
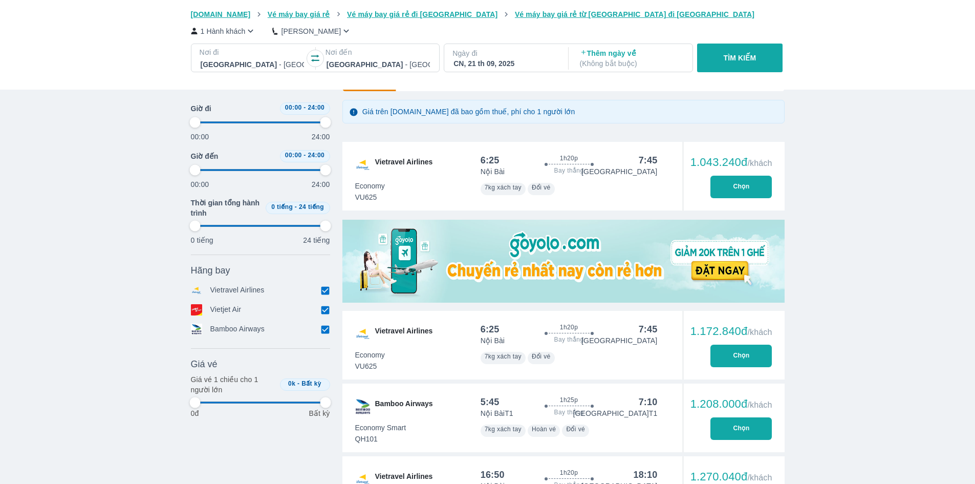
type input "97.9166666666667"
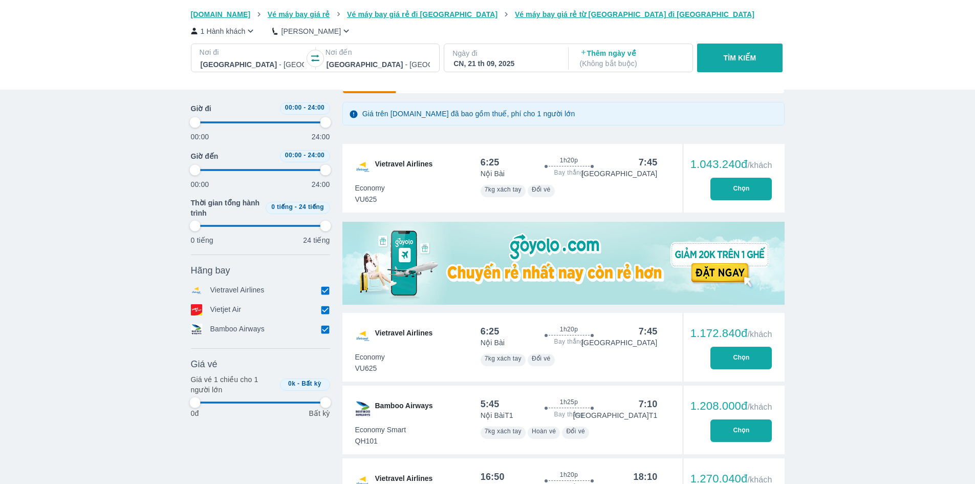
scroll to position [59, 0]
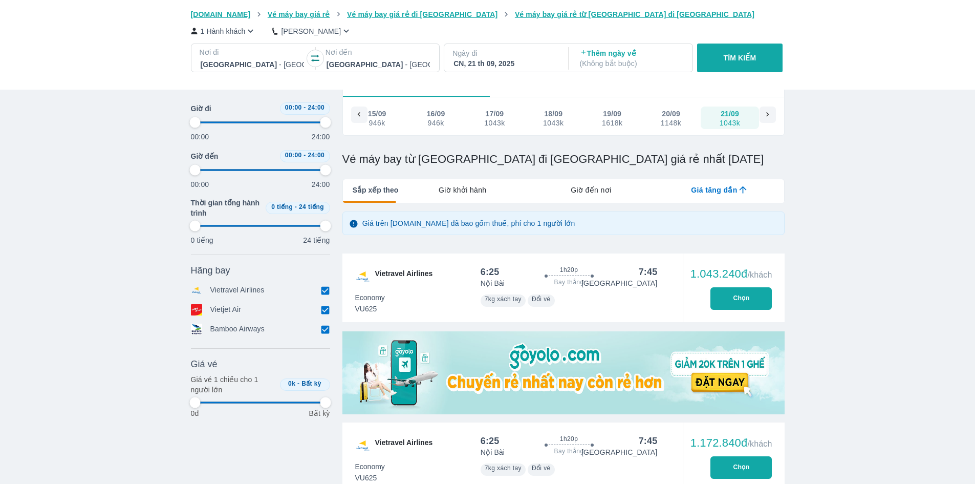
type input "97.9166666666667"
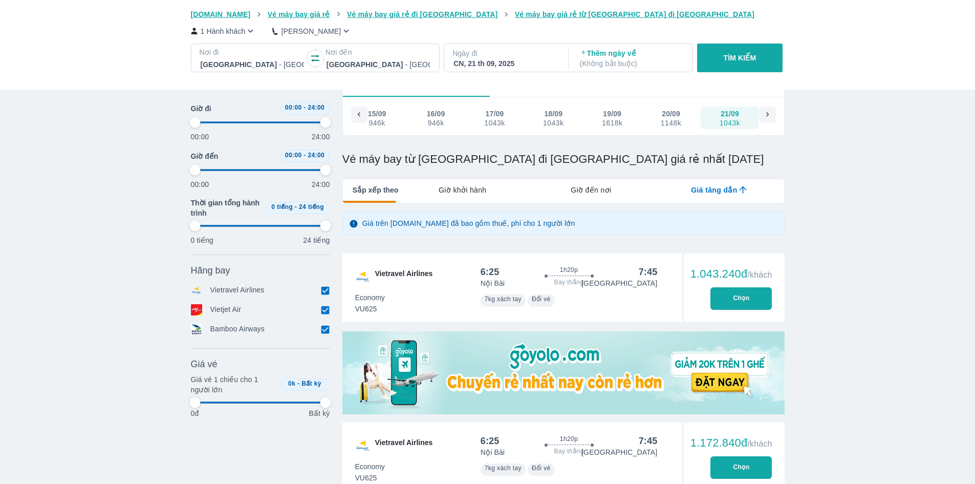
type input "97.9166666666667"
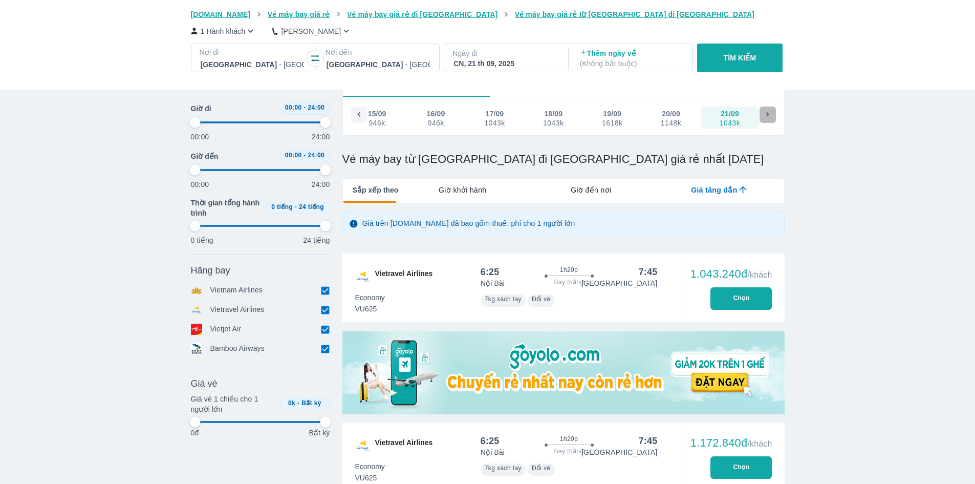
click at [772, 119] on icon at bounding box center [767, 114] width 9 height 9
type input "97.9166666666667"
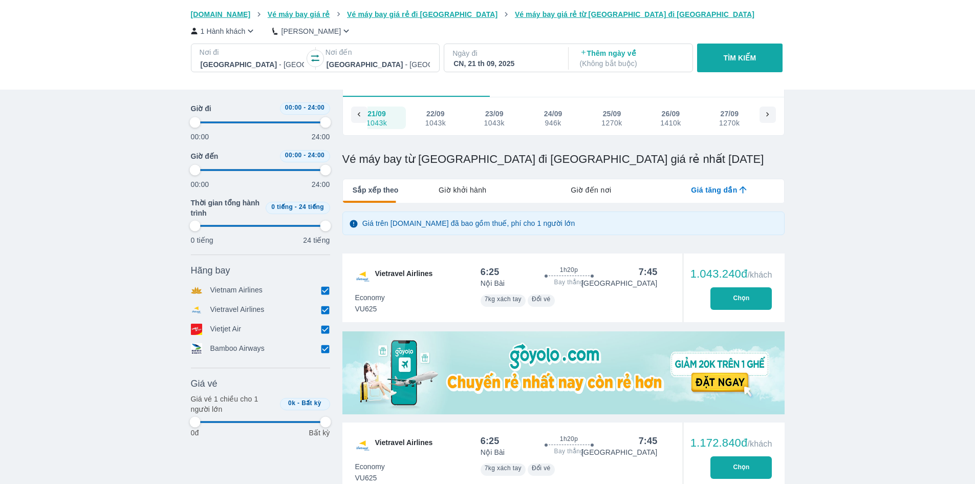
type input "97.9166666666667"
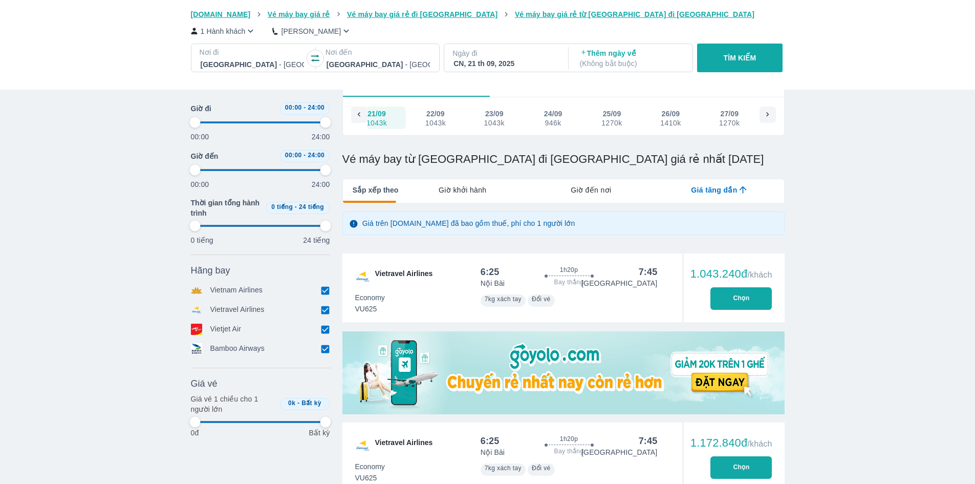
type input "97.9166666666667"
click at [418, 116] on button "22/09 1043k" at bounding box center [435, 118] width 59 height 23
type input "97.9166666666667"
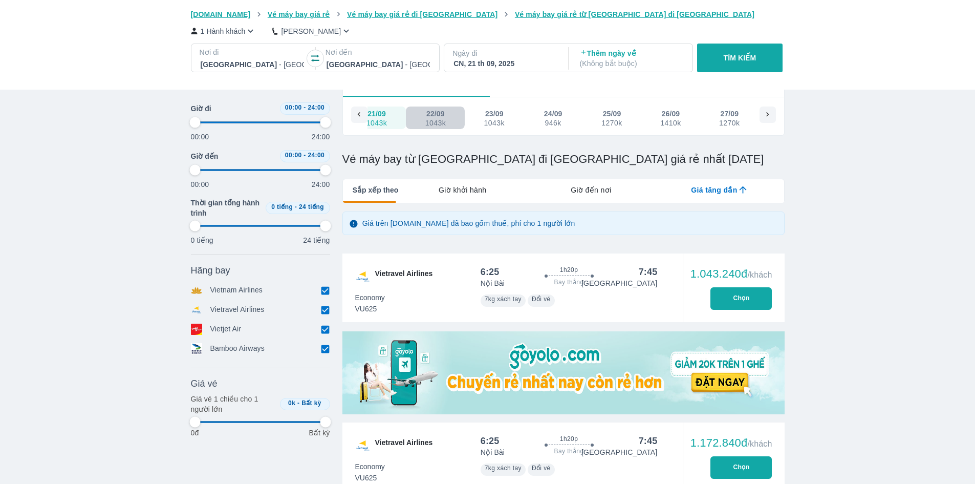
type input "97.9166666666667"
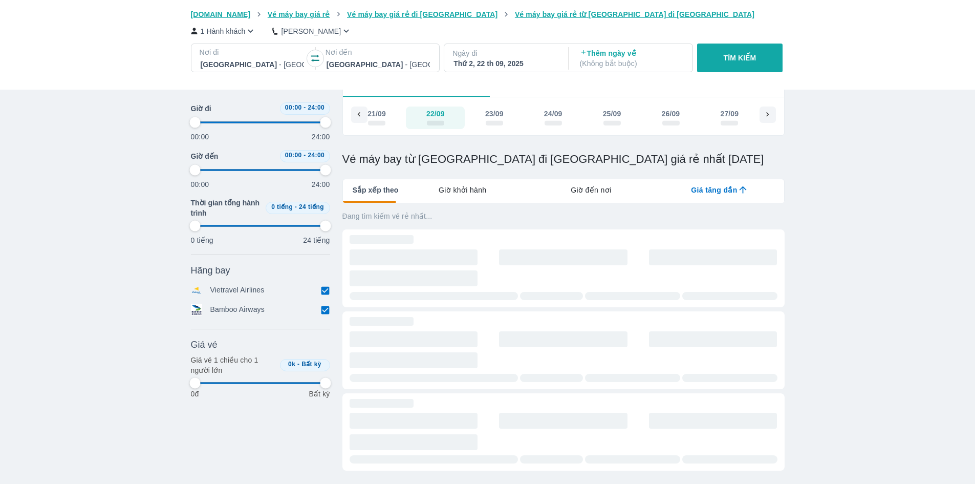
type input "97.9166666666667"
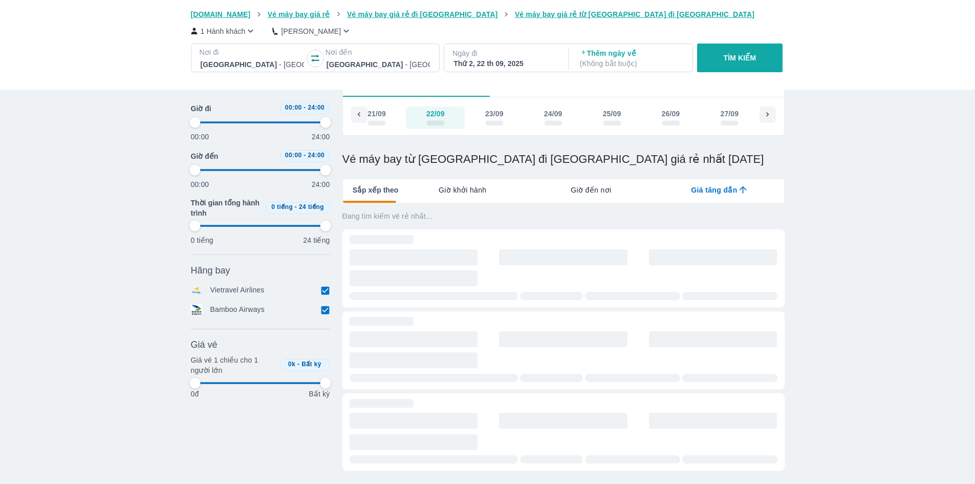
type input "97.9166666666667"
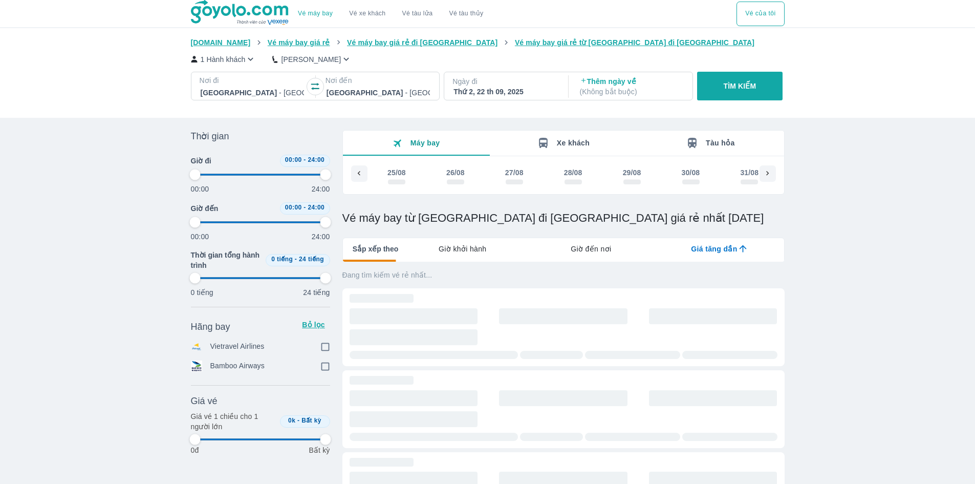
type input "97.9166666666667"
checkbox input "true"
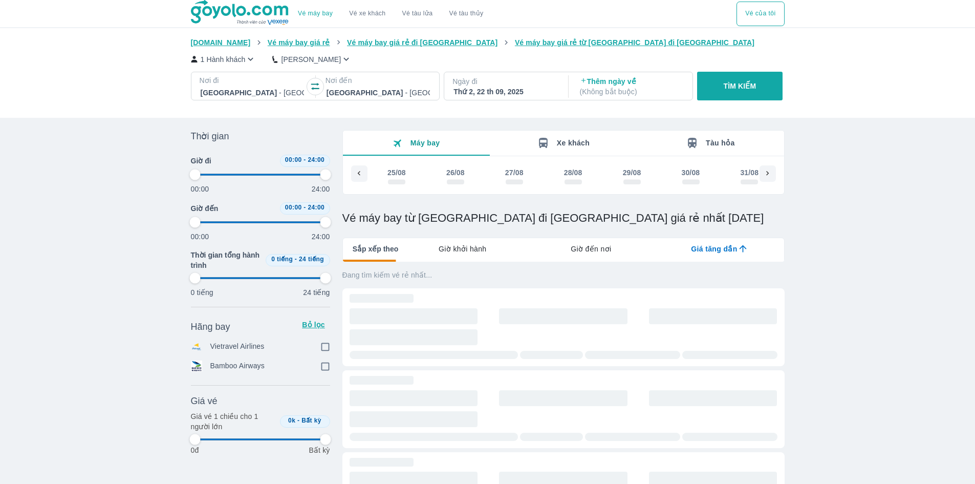
type input "97.9166666666667"
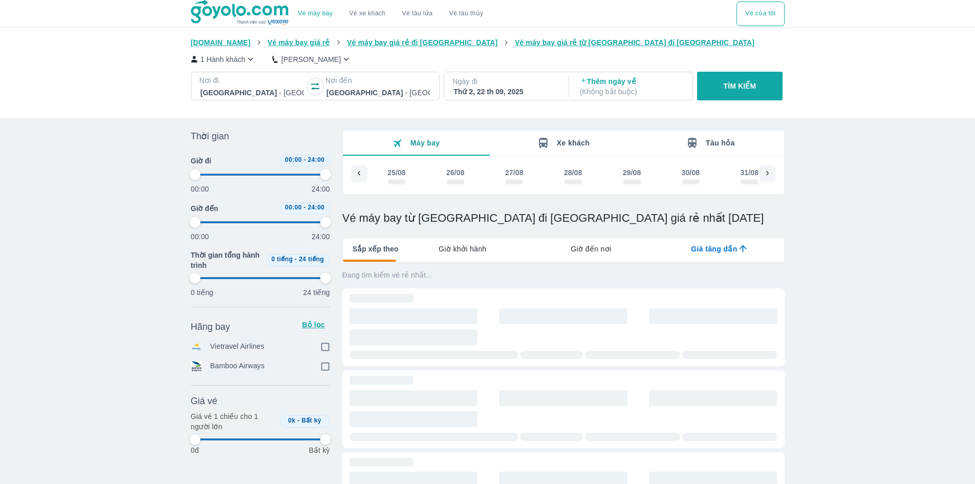
type input "97.9166666666667"
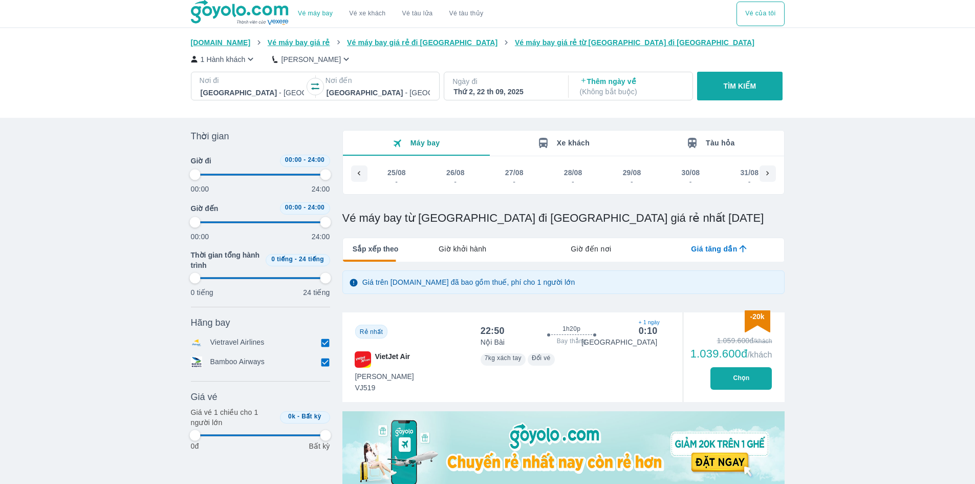
type input "97.9166666666667"
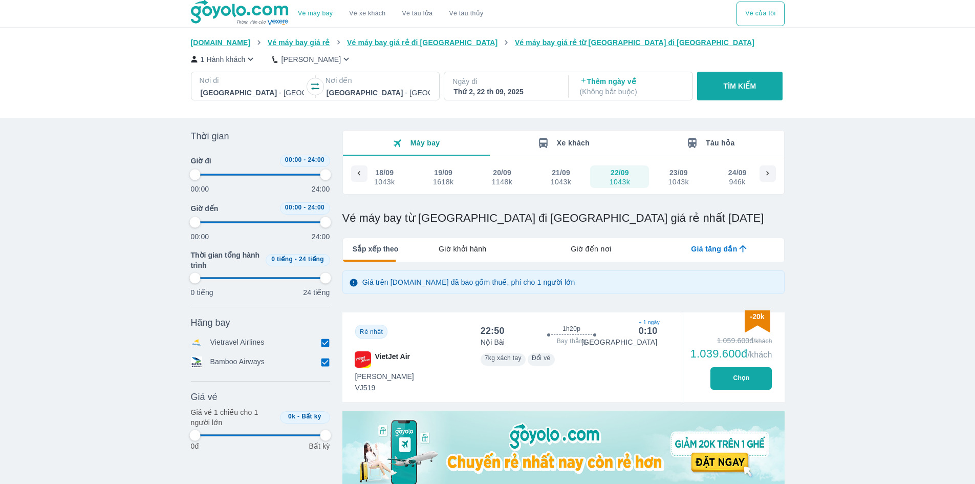
type input "97.9166666666667"
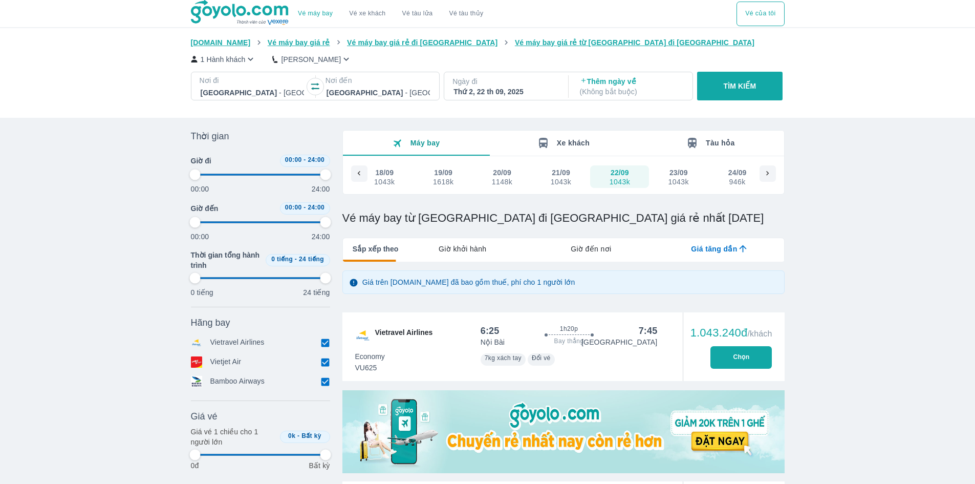
type input "97.9166666666667"
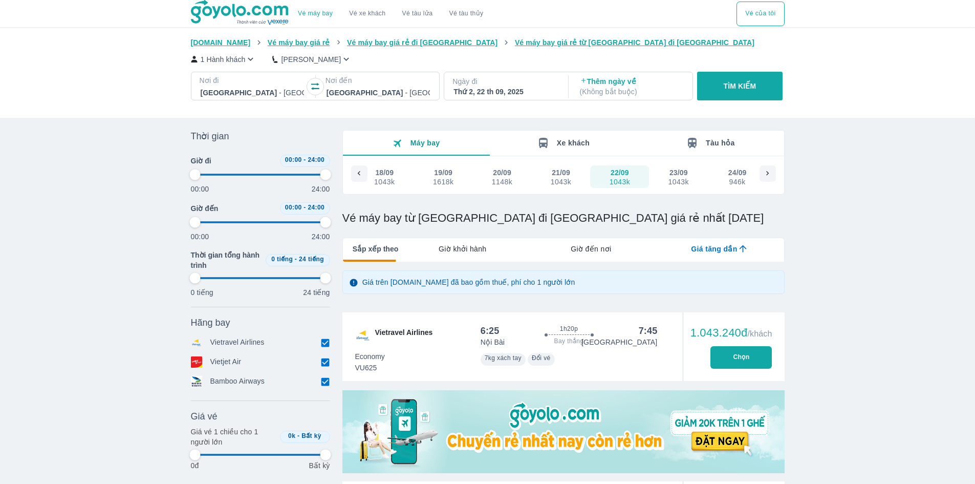
type input "97.9166666666667"
click at [363, 174] on icon at bounding box center [359, 173] width 9 height 9
type input "97.9166666666667"
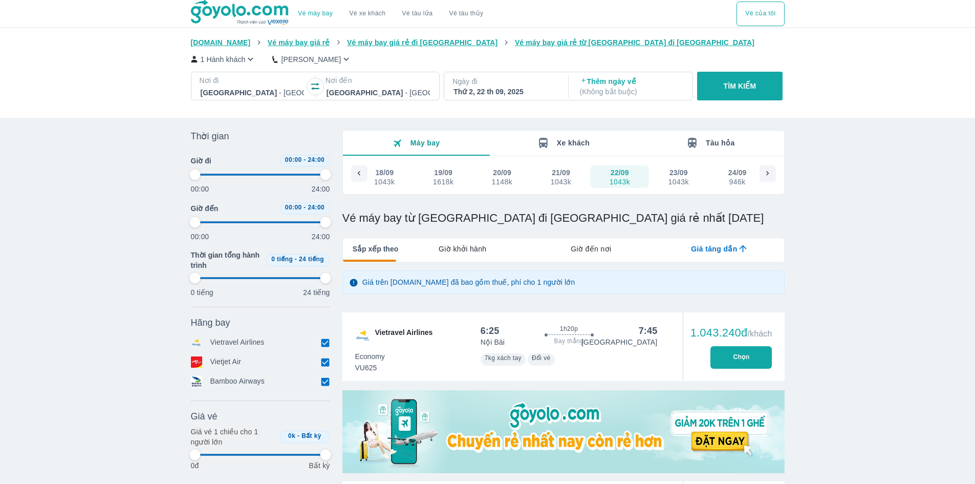
type input "97.9166666666667"
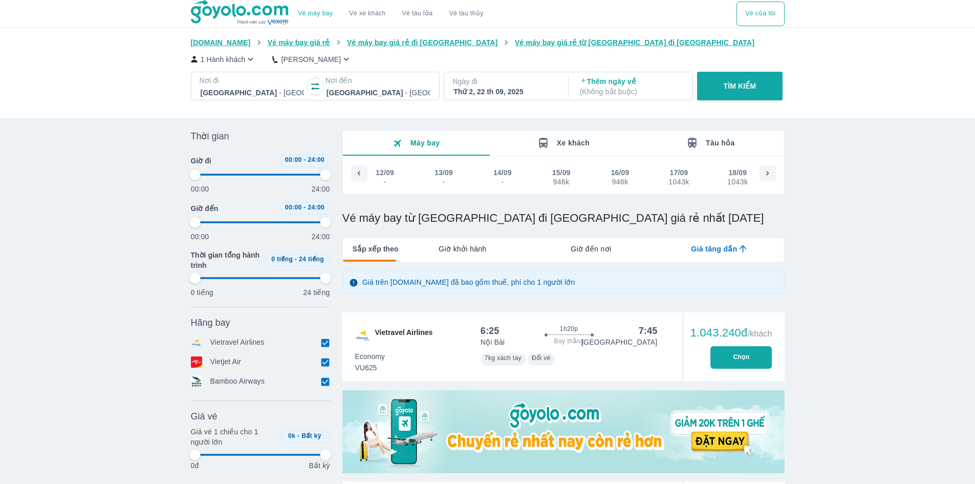
type input "97.9166666666667"
click at [772, 174] on icon at bounding box center [767, 173] width 9 height 9
type input "97.9166666666667"
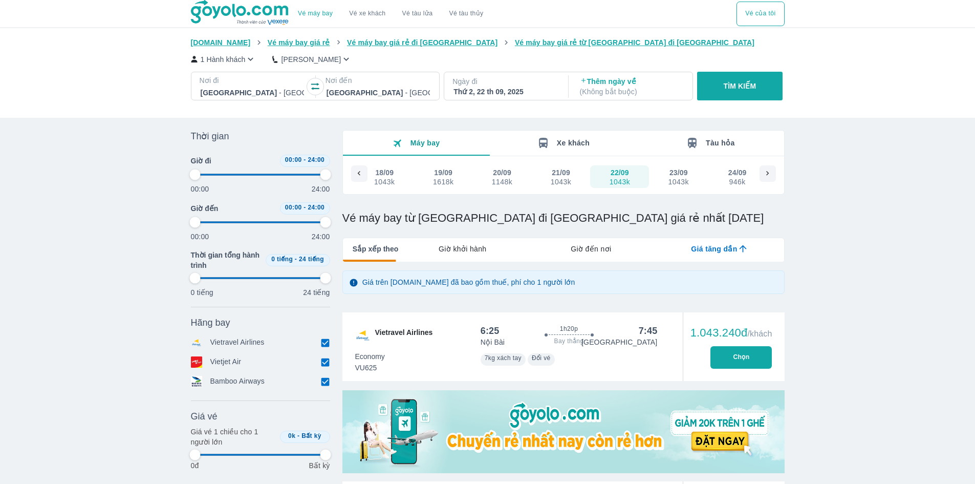
type input "97.9166666666667"
click at [575, 180] on button "21/09 1043k" at bounding box center [561, 176] width 59 height 23
type input "97.9166666666667"
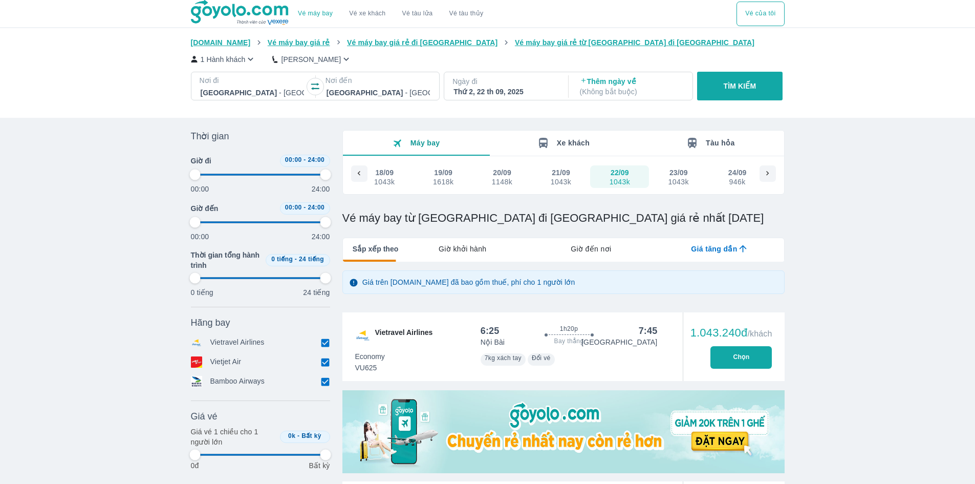
type input "97.9166666666667"
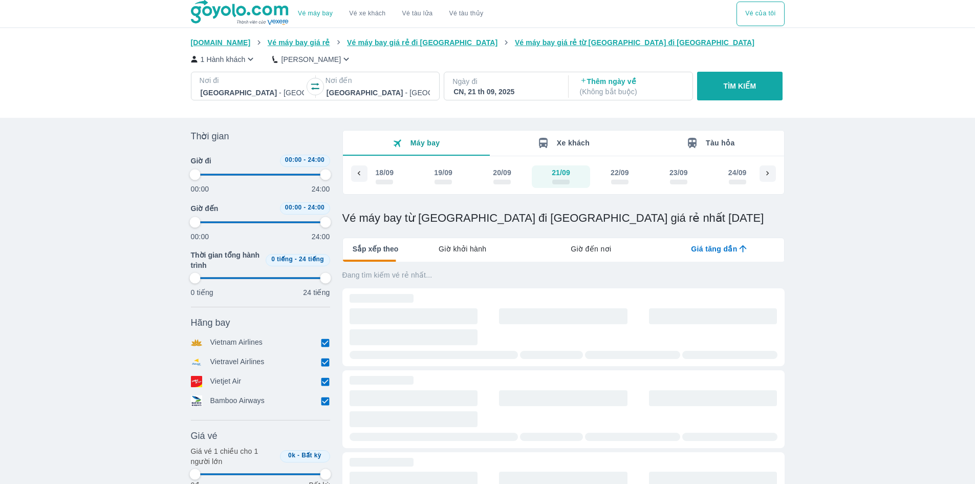
type input "97.9166666666667"
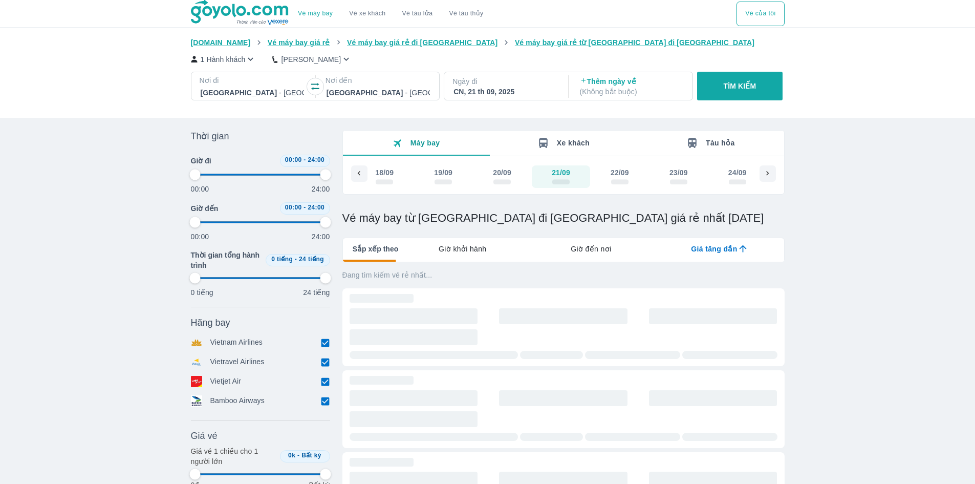
type input "97.9166666666667"
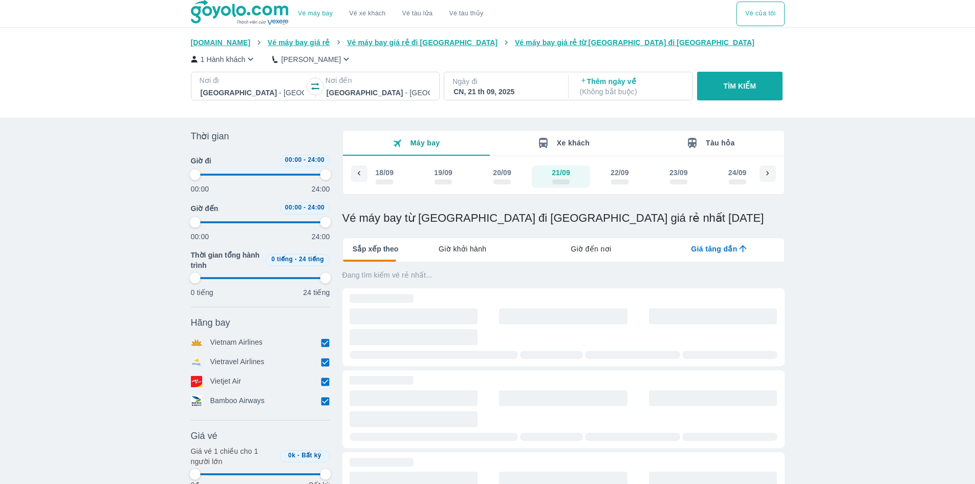
type input "97.9166666666667"
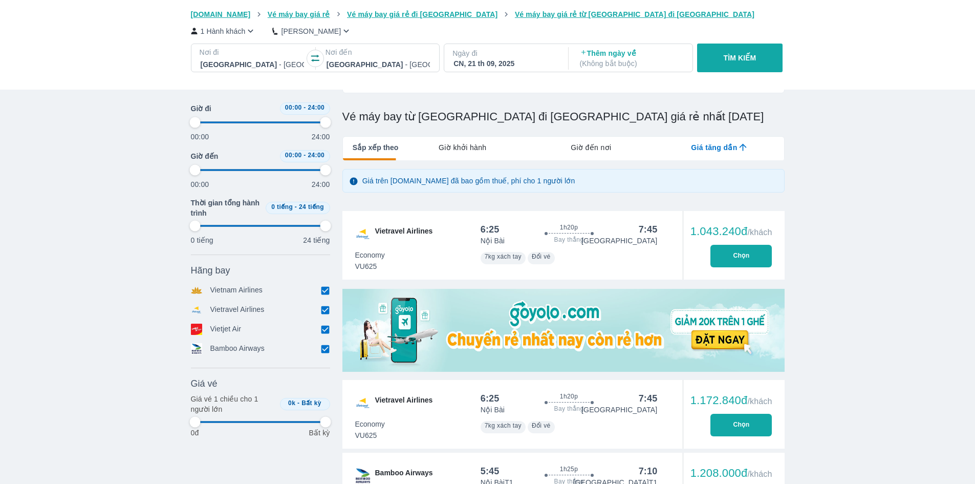
scroll to position [102, 0]
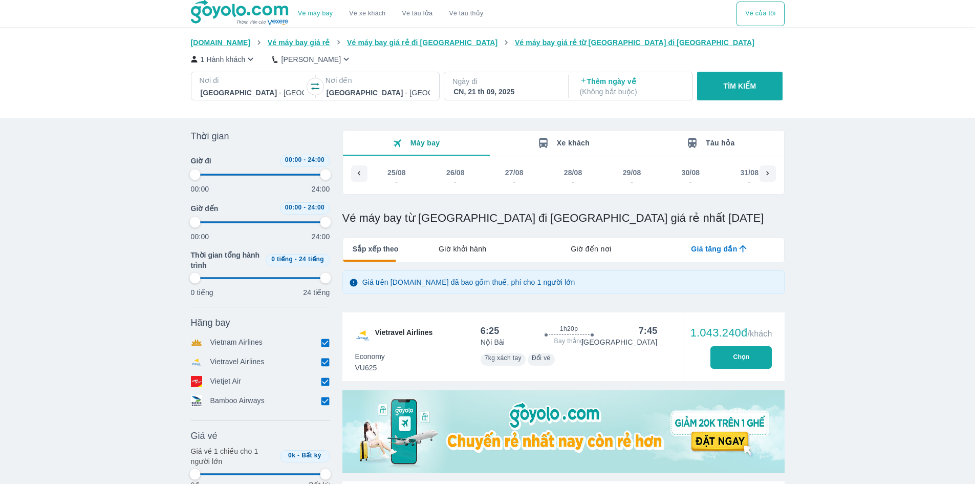
scroll to position [0, 1360]
type input "97.9166666666667"
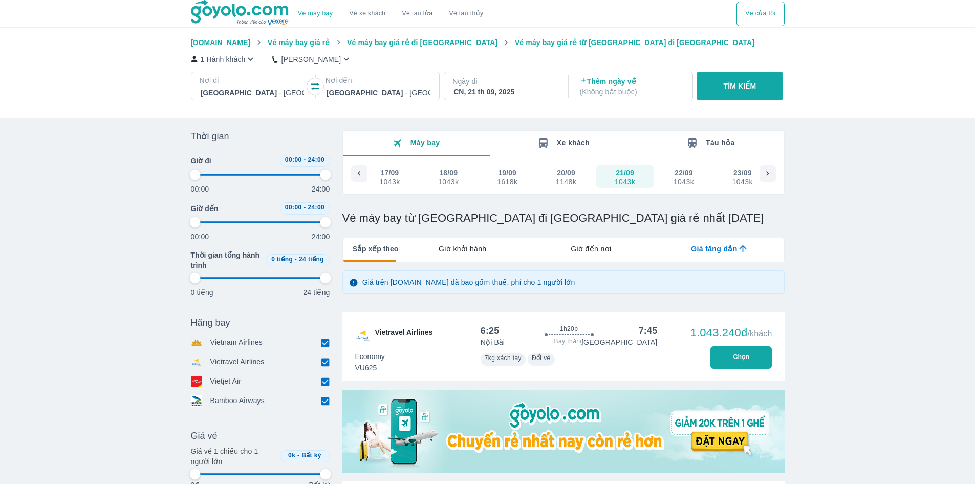
type input "97.9166666666667"
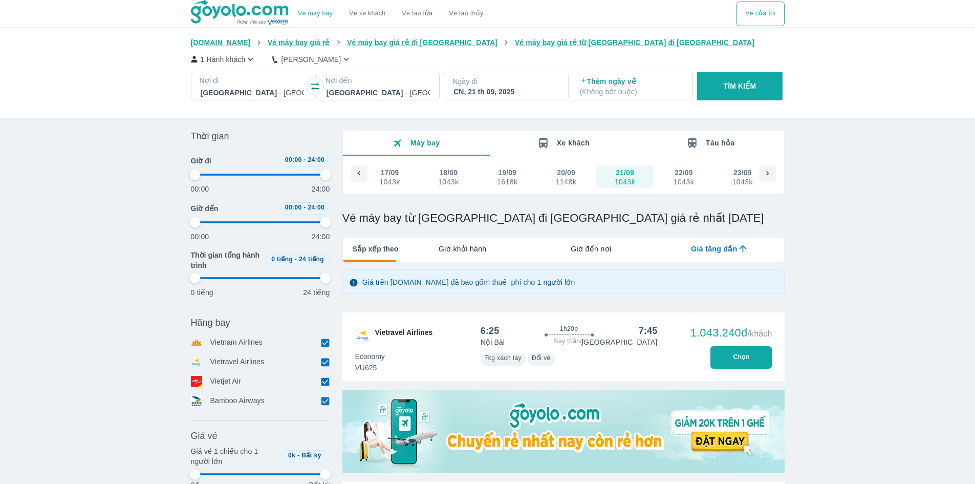
type input "97.9166666666667"
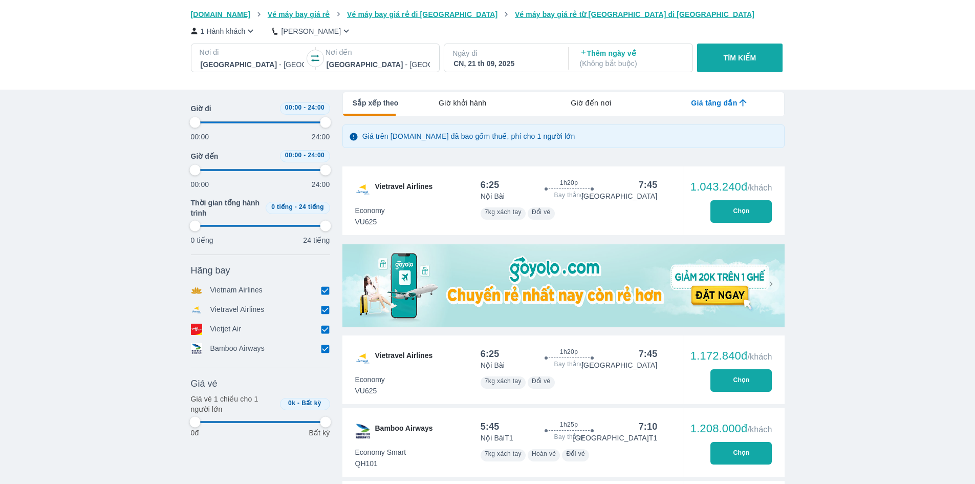
scroll to position [154, 0]
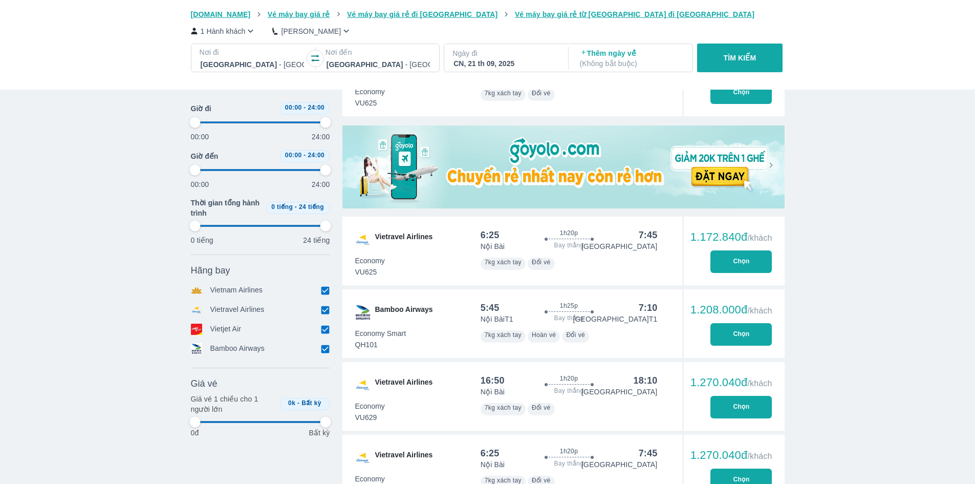
type input "97.9166666666667"
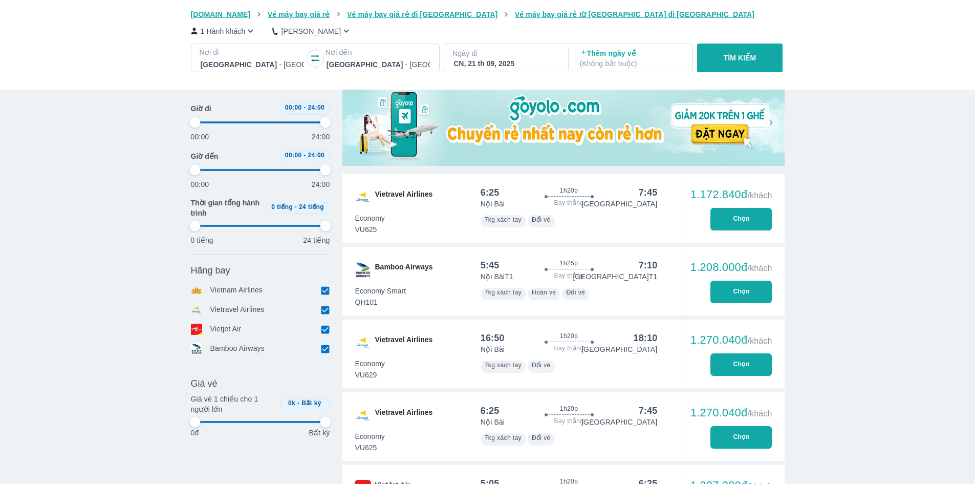
type input "97.9166666666667"
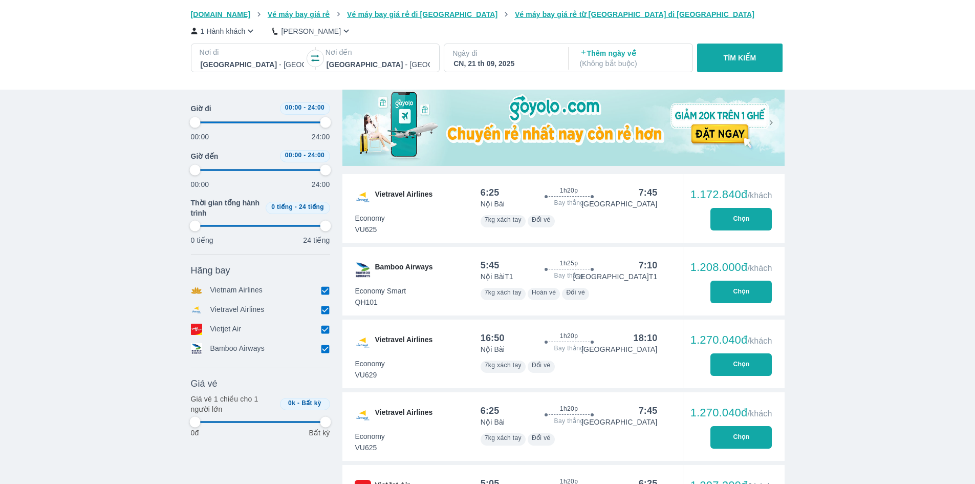
type input "97.9166666666667"
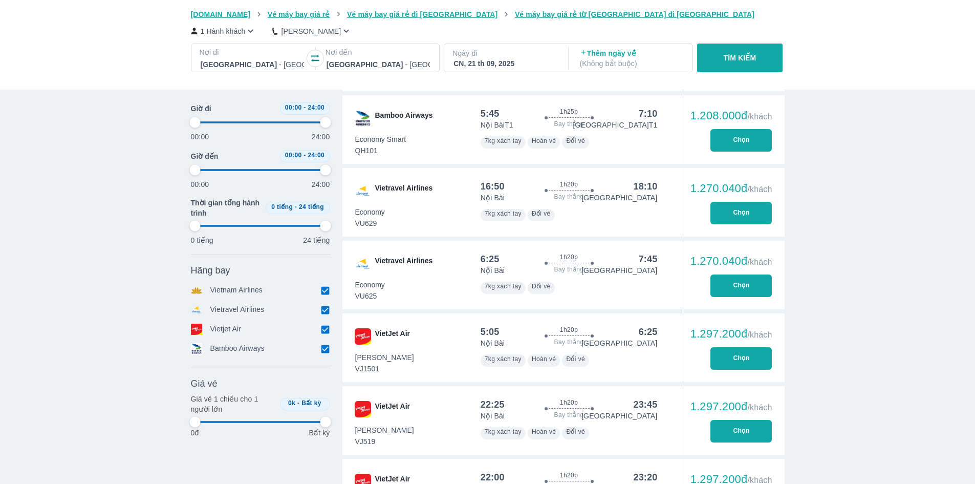
scroll to position [461, 0]
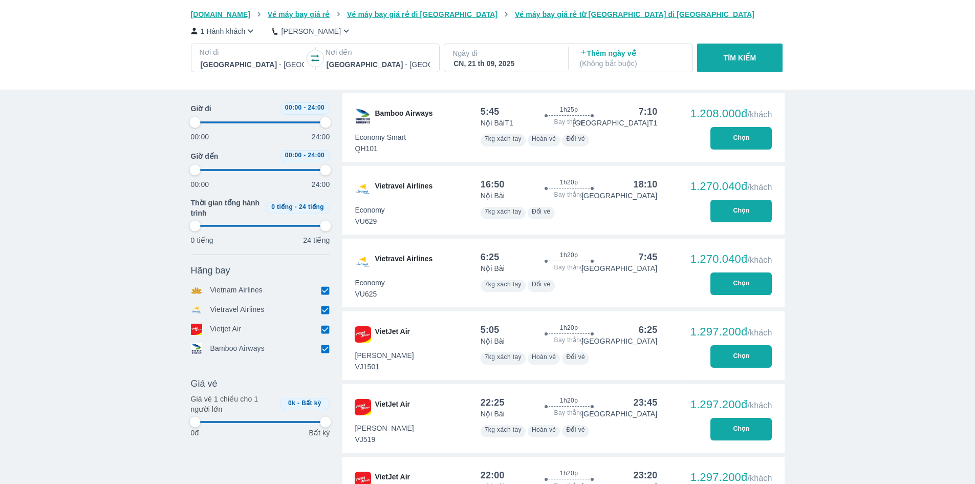
type input "97.9166666666667"
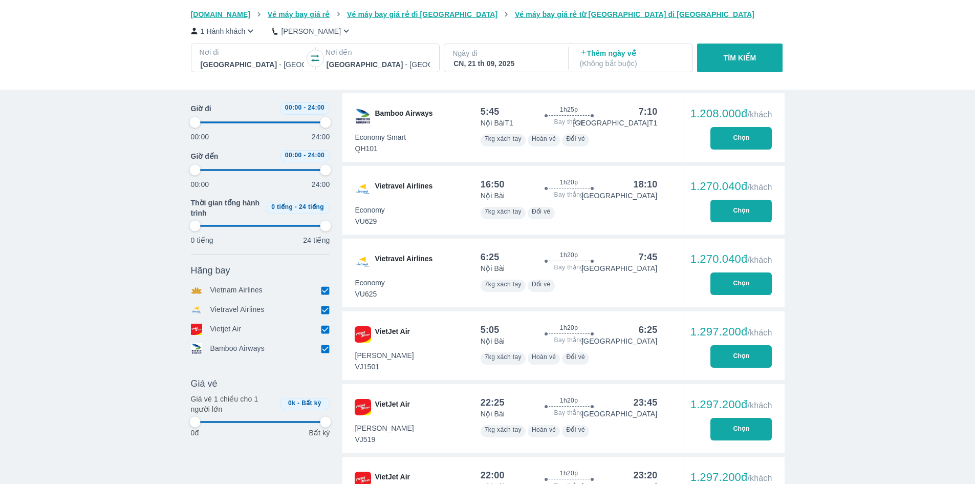
type input "97.9166666666667"
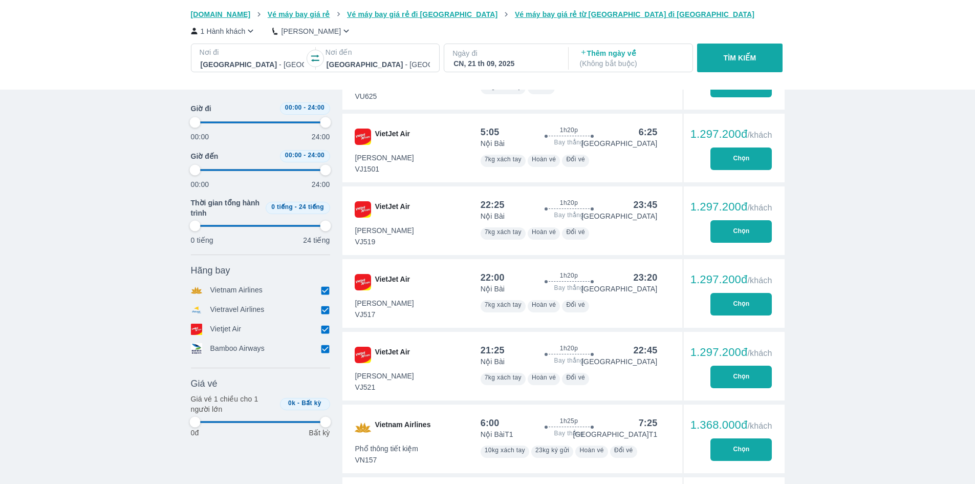
scroll to position [666, 0]
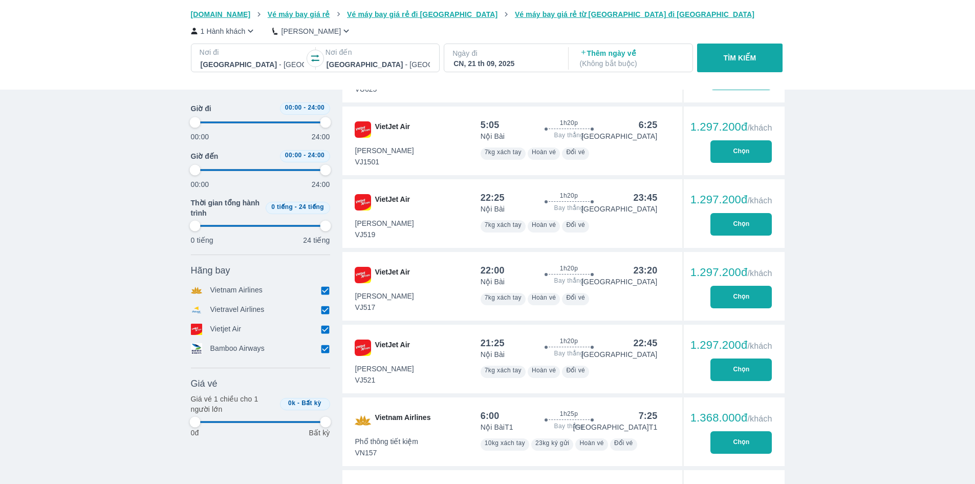
type input "97.9166666666667"
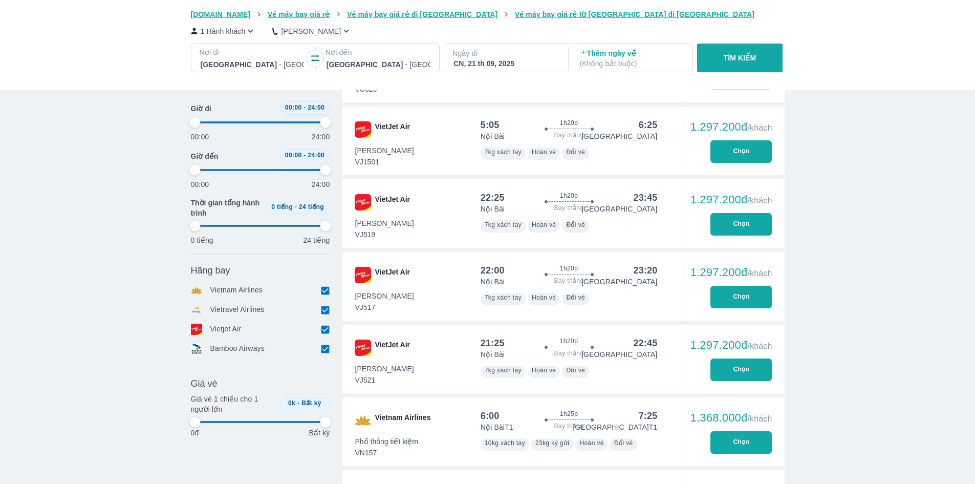
type input "97.9166666666667"
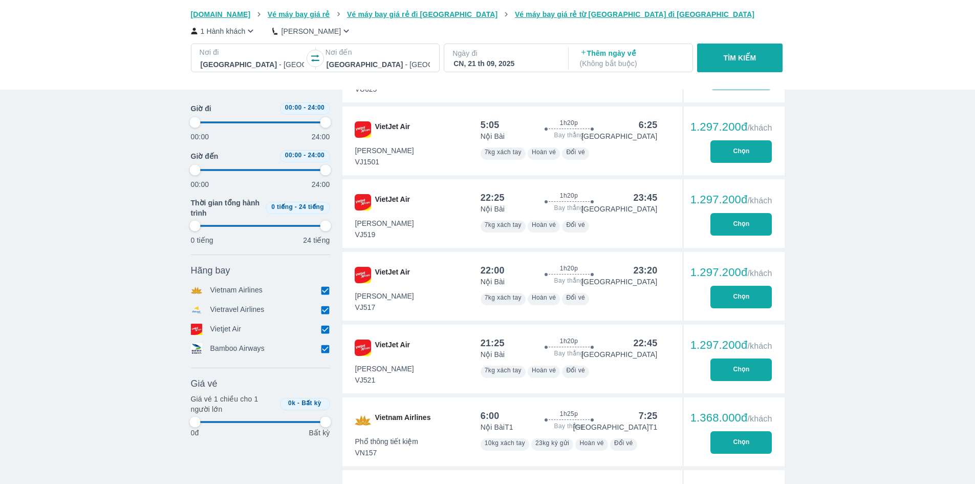
type input "97.9166666666667"
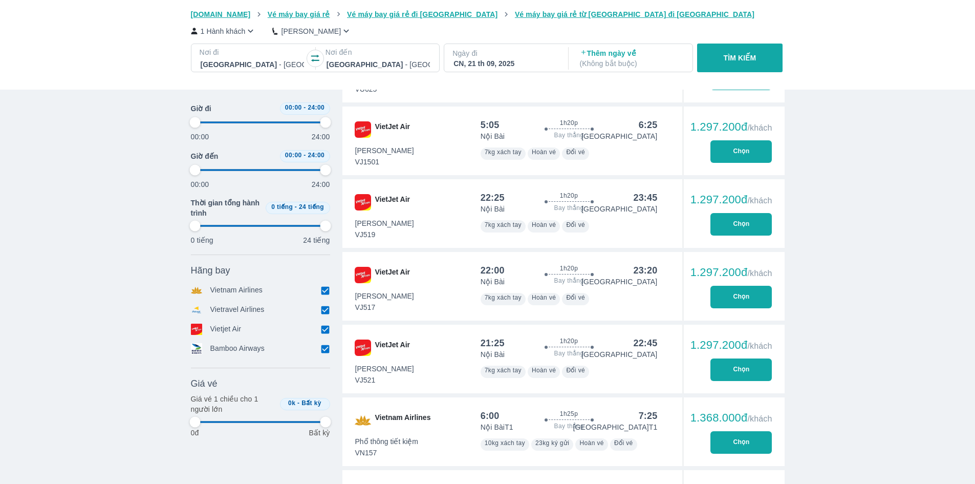
type input "97.9166666666667"
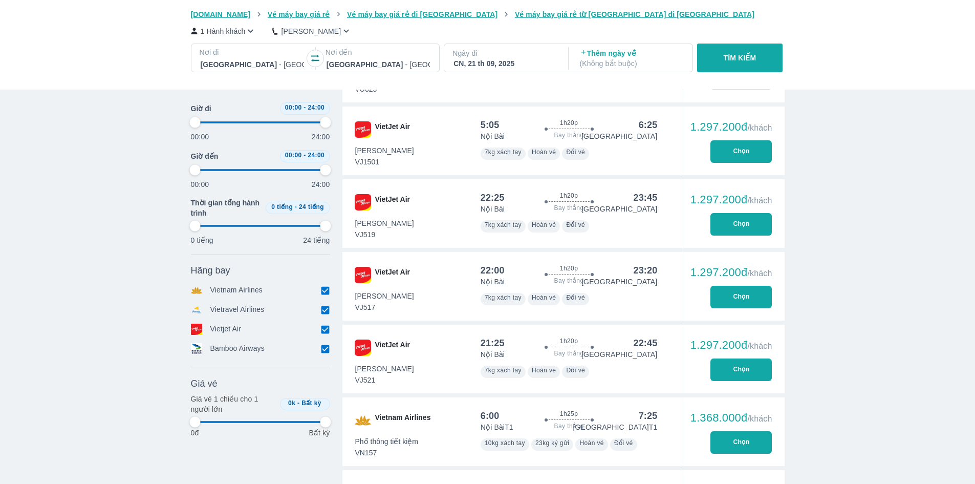
type input "97.9166666666667"
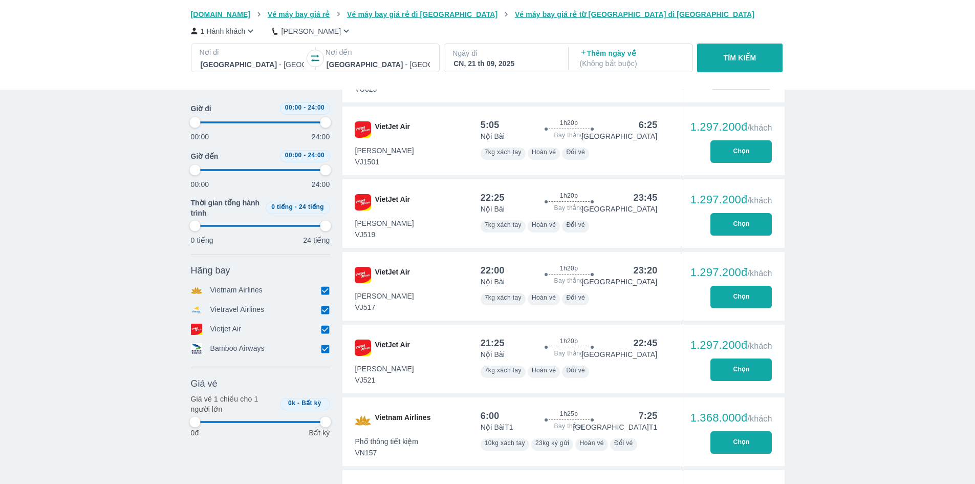
type input "97.9166666666667"
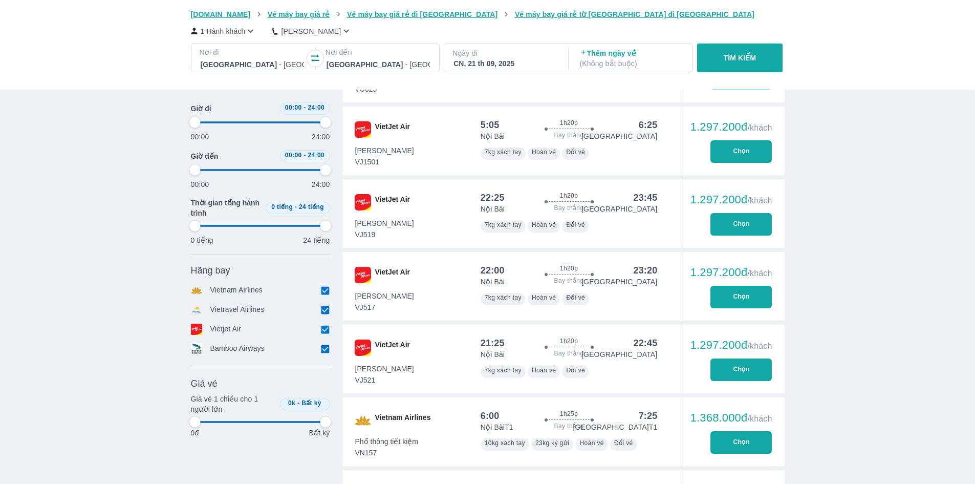
type input "97.9166666666667"
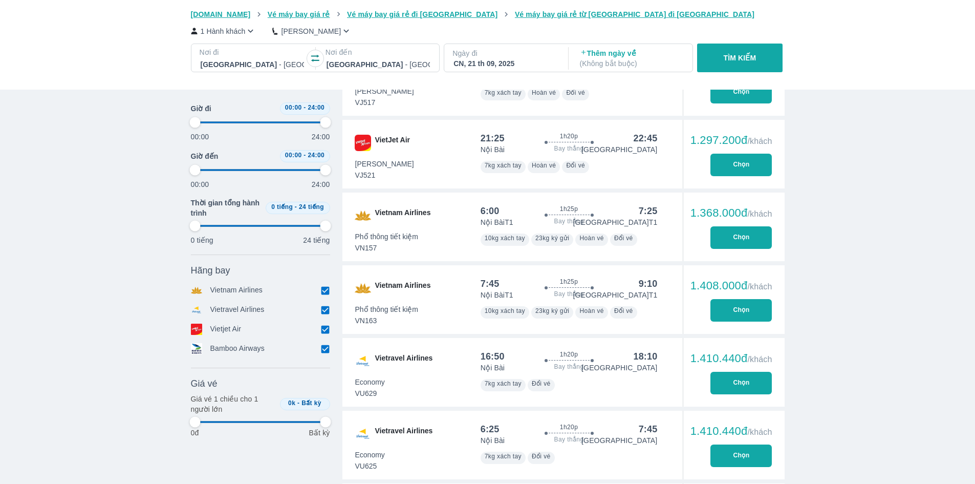
type input "97.9166666666667"
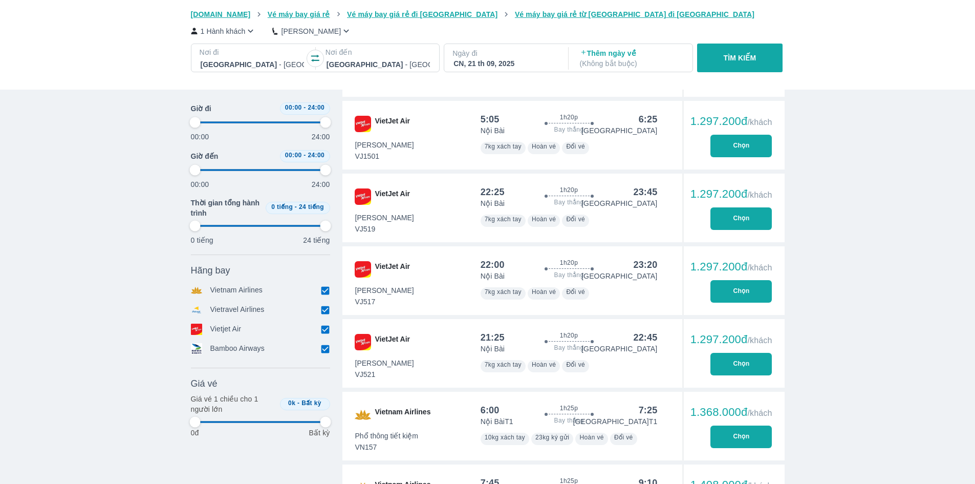
type input "97.9166666666667"
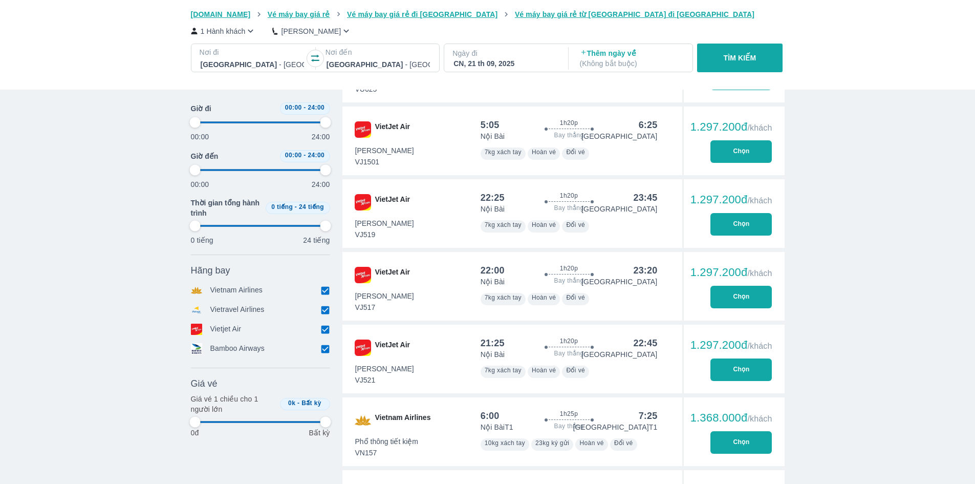
type input "97.9166666666667"
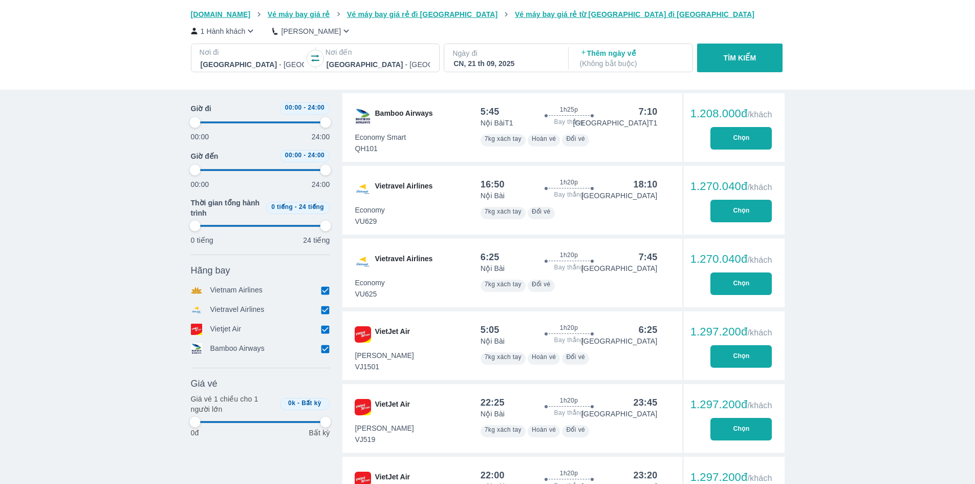
type input "97.9166666666667"
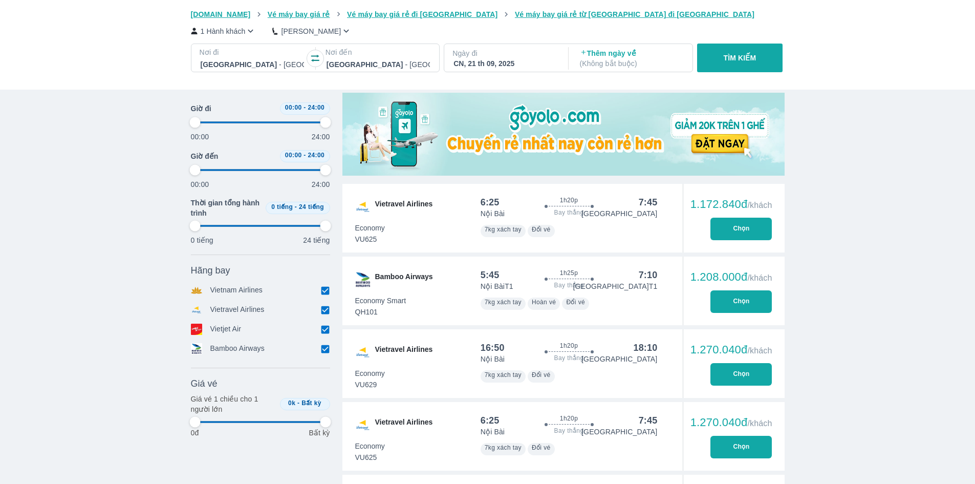
scroll to position [256, 0]
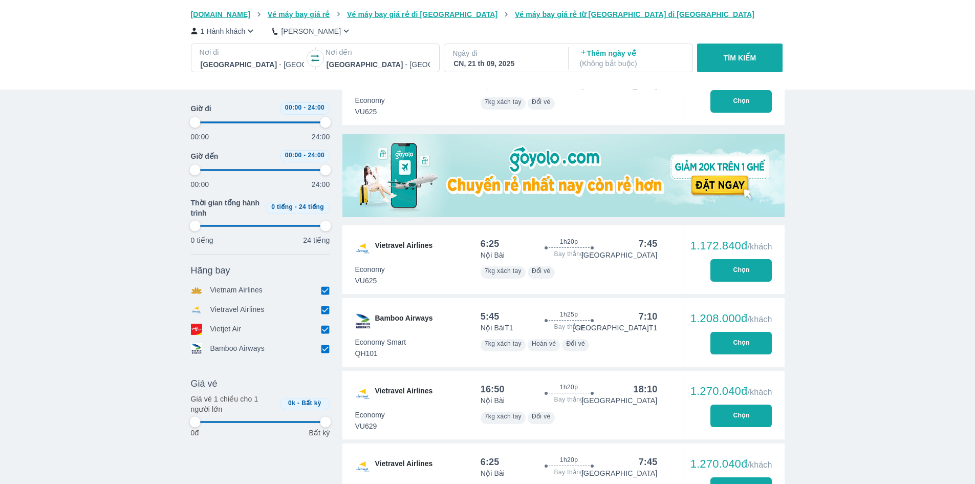
type input "97.9166666666667"
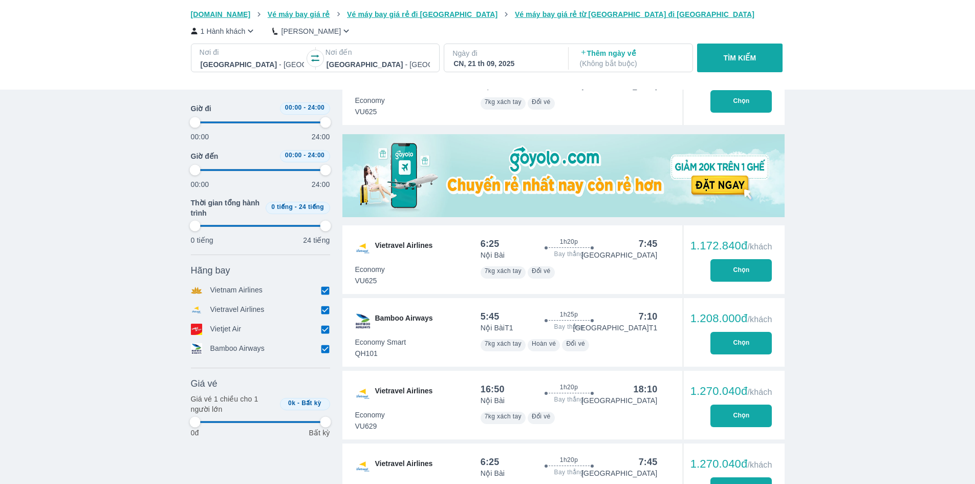
type input "97.9166666666667"
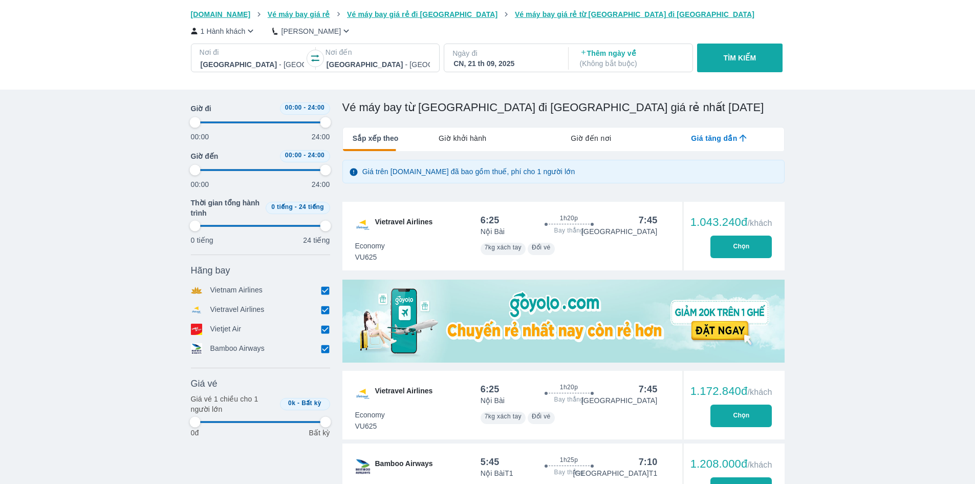
scroll to position [102, 0]
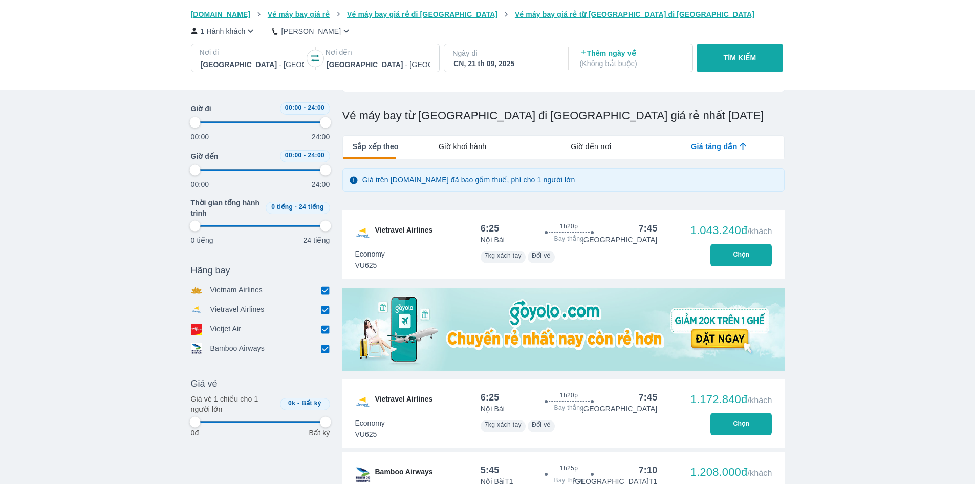
type input "97.9166666666667"
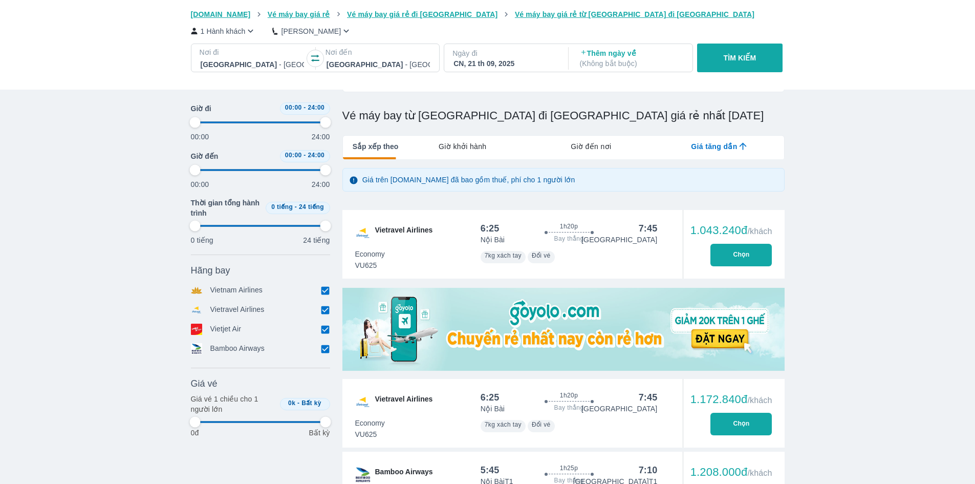
type input "97.9166666666667"
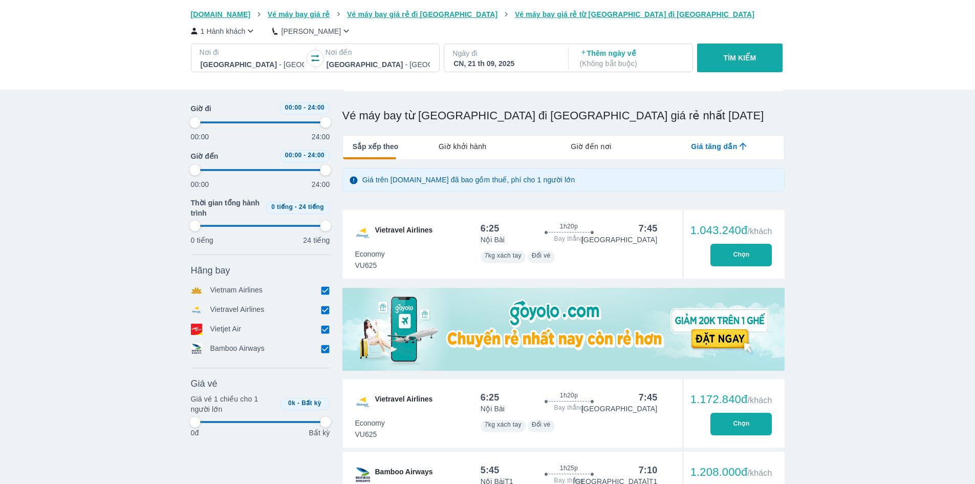
type input "97.9166666666667"
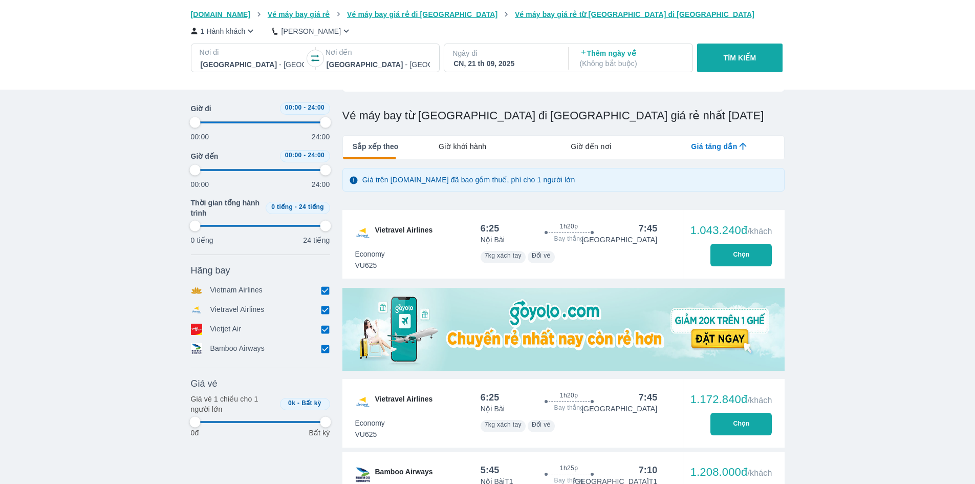
type input "97.9166666666667"
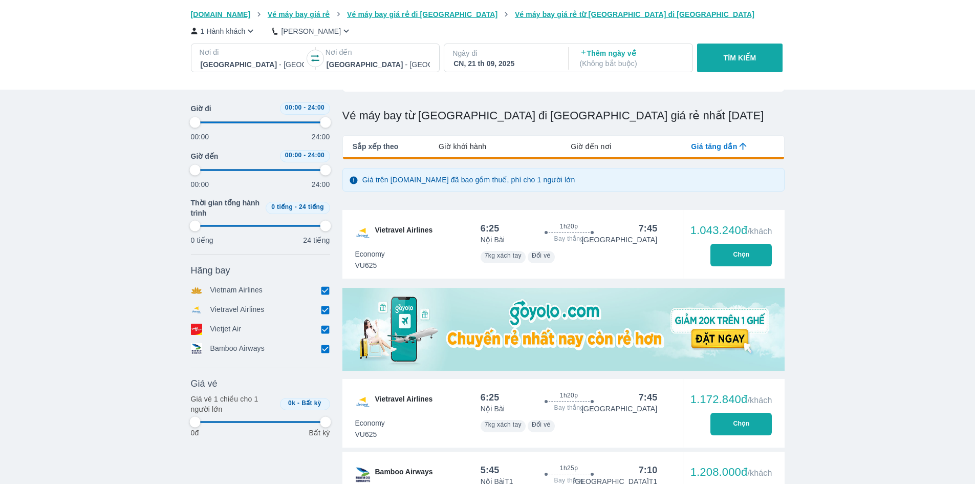
type input "97.9166666666667"
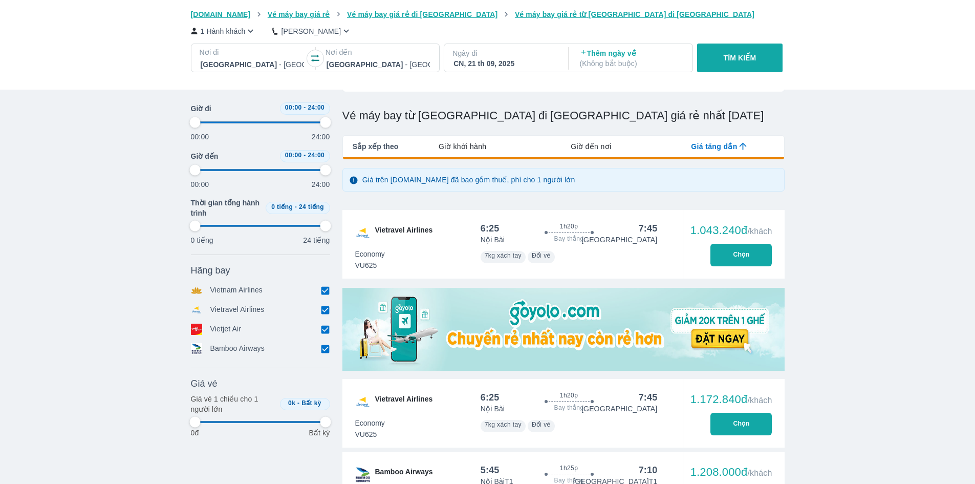
type input "97.9166666666667"
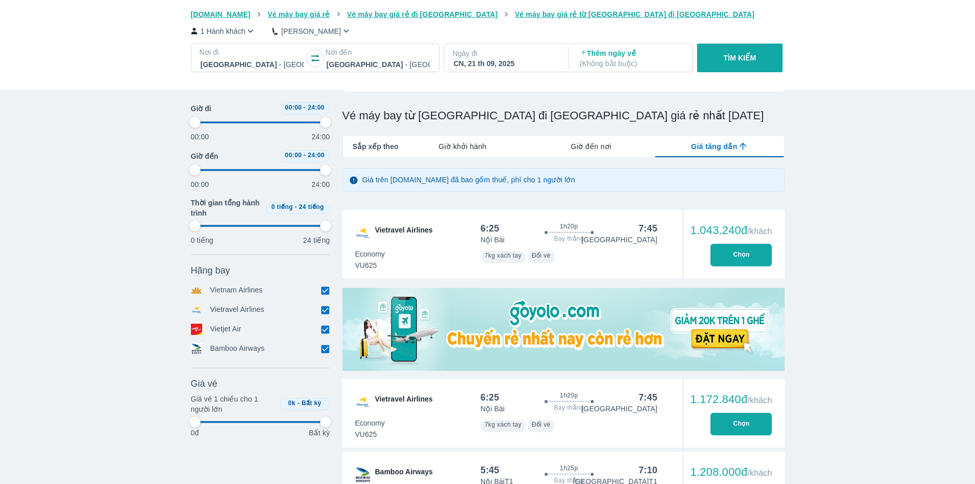
type input "97.9166666666667"
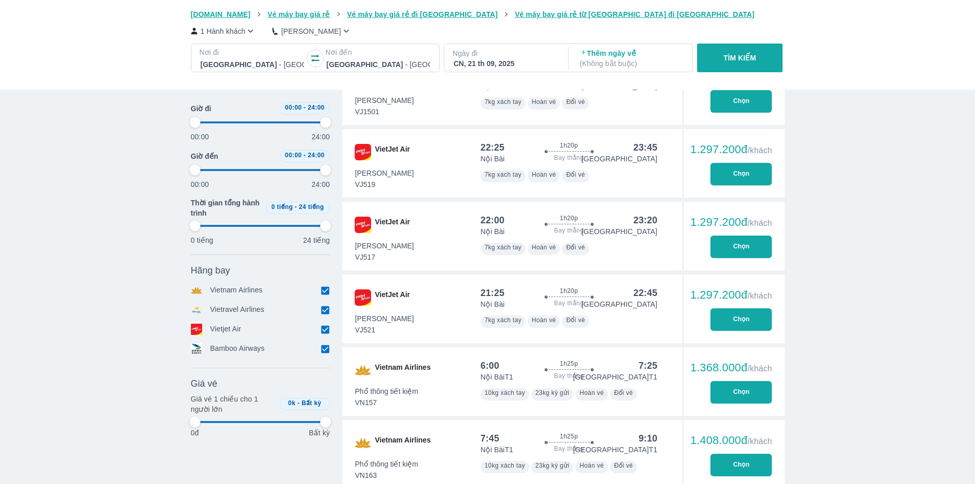
scroll to position [819, 0]
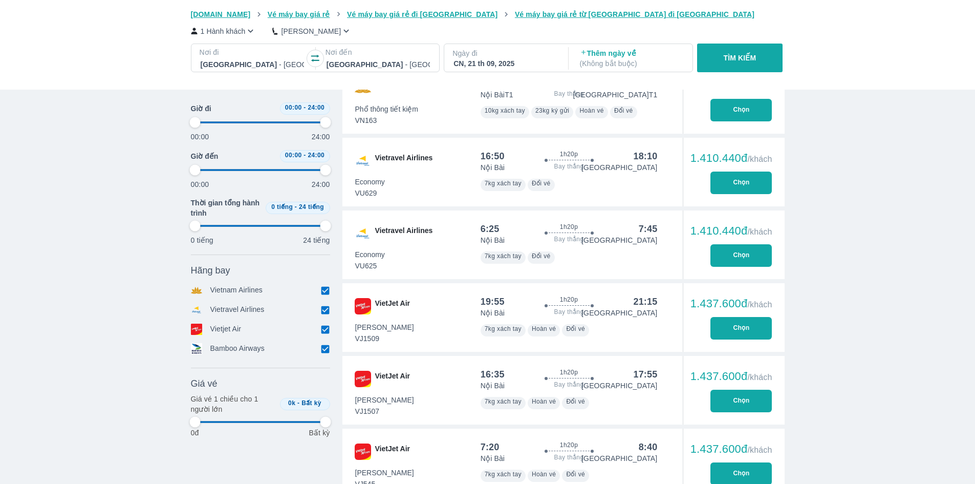
type input "97.9166666666667"
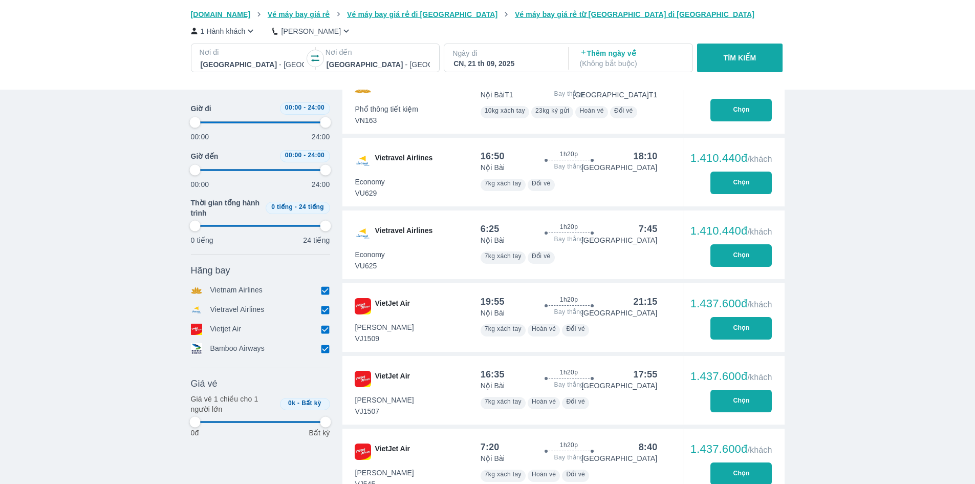
type input "97.9166666666667"
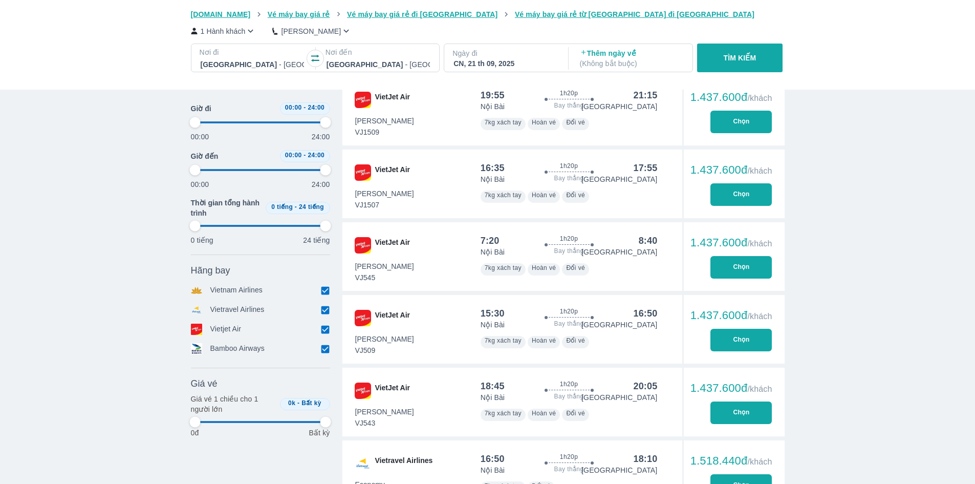
type input "97.9166666666667"
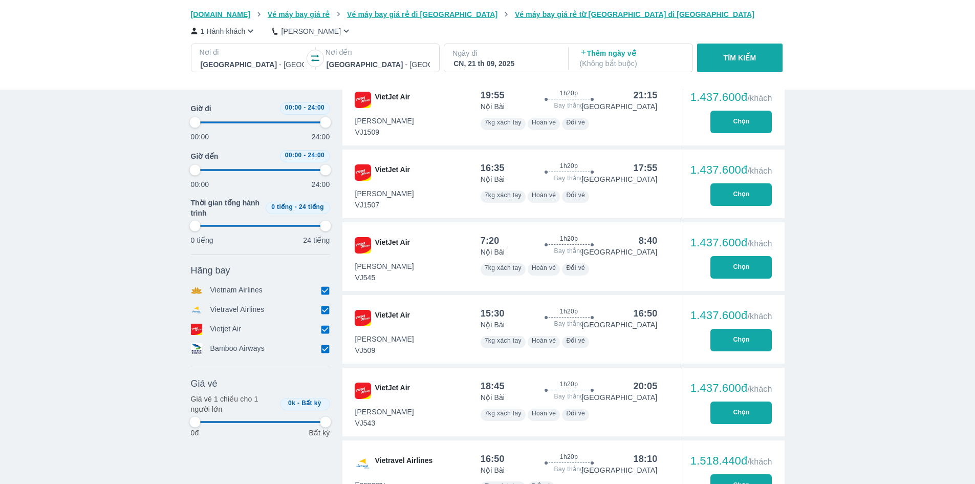
type input "97.9166666666667"
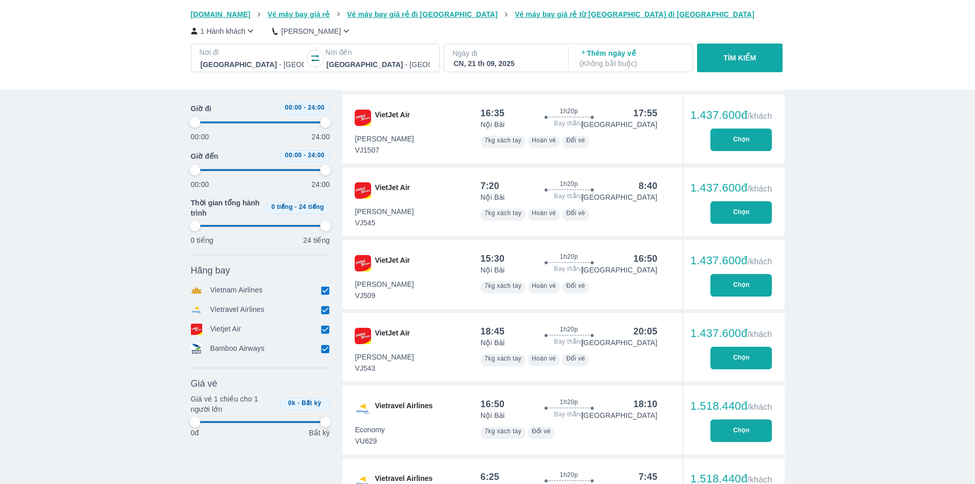
type input "97.9166666666667"
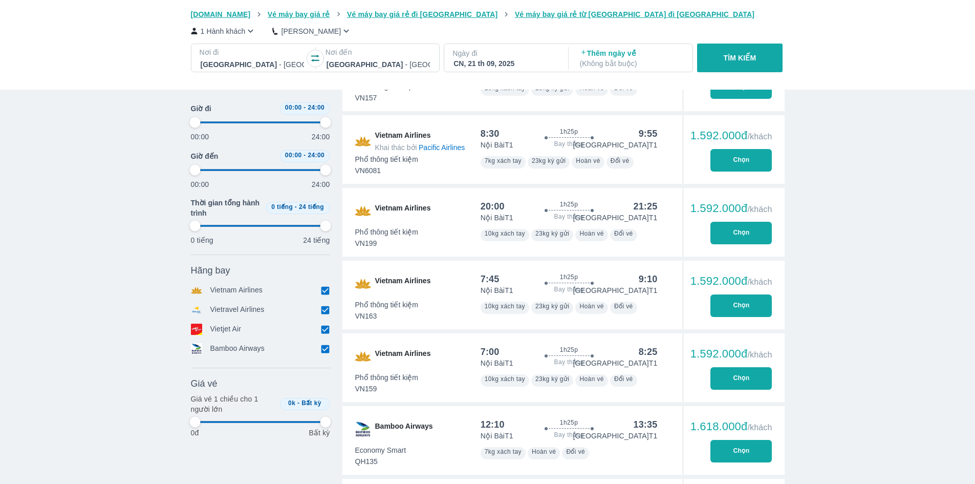
type input "97.9166666666667"
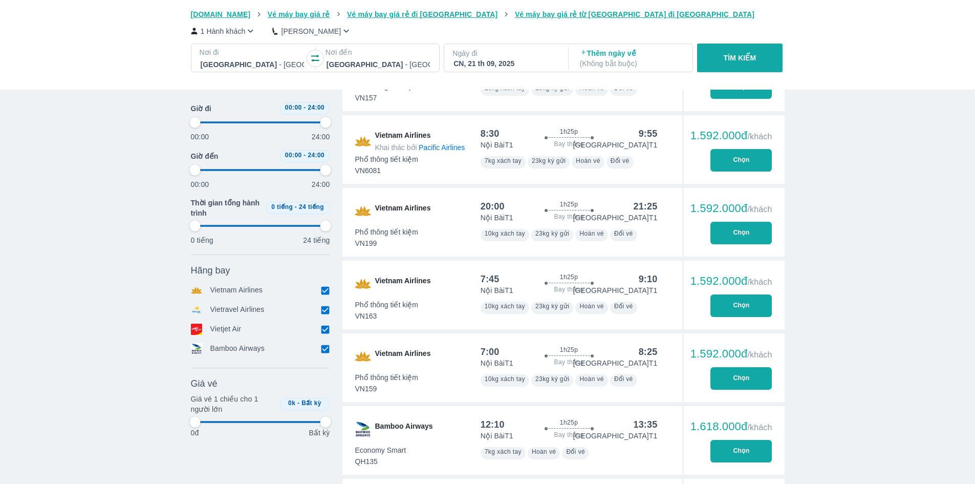
type input "97.9166666666667"
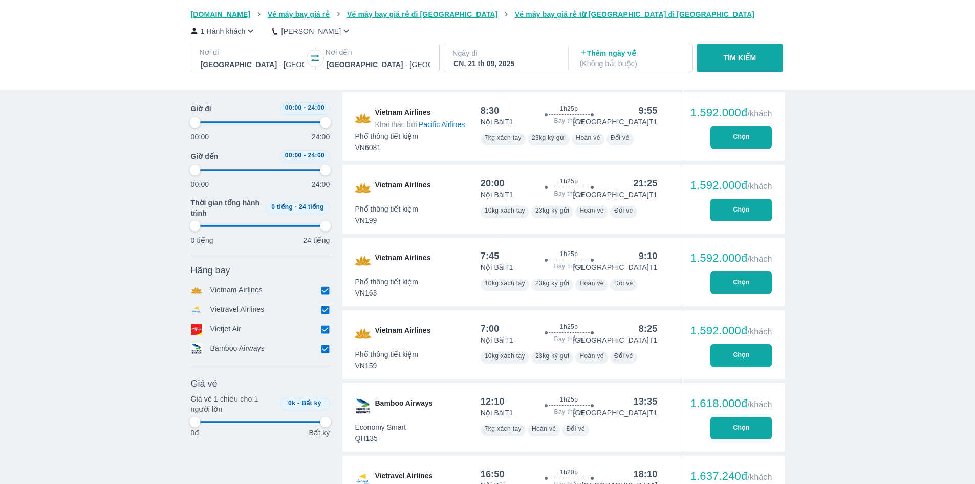
type input "97.9166666666667"
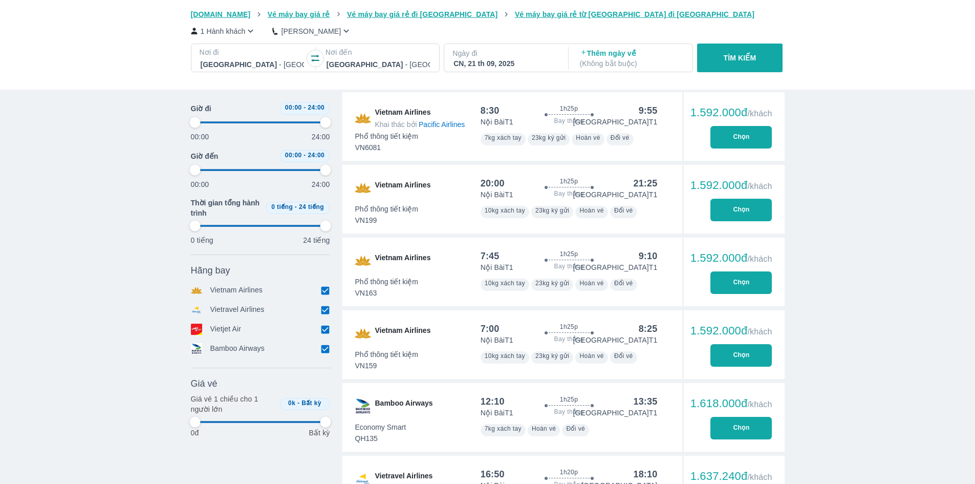
type input "97.9166666666667"
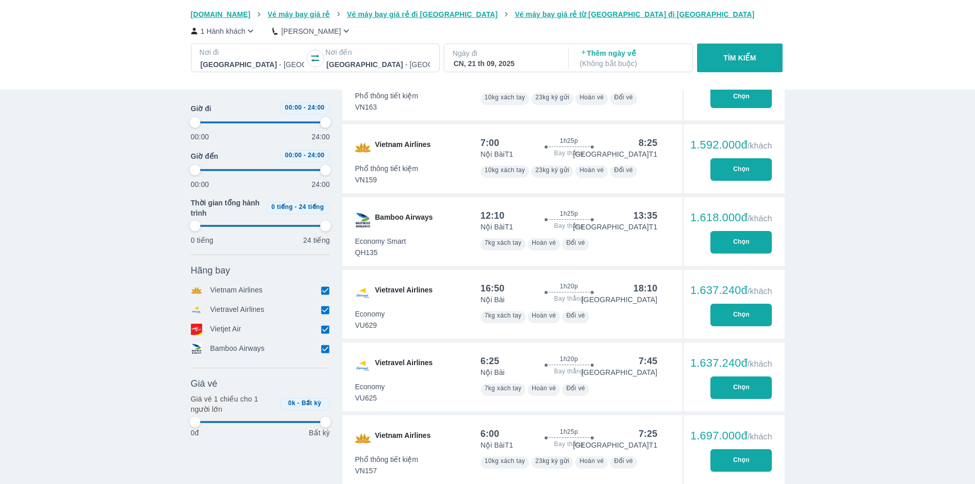
scroll to position [2048, 0]
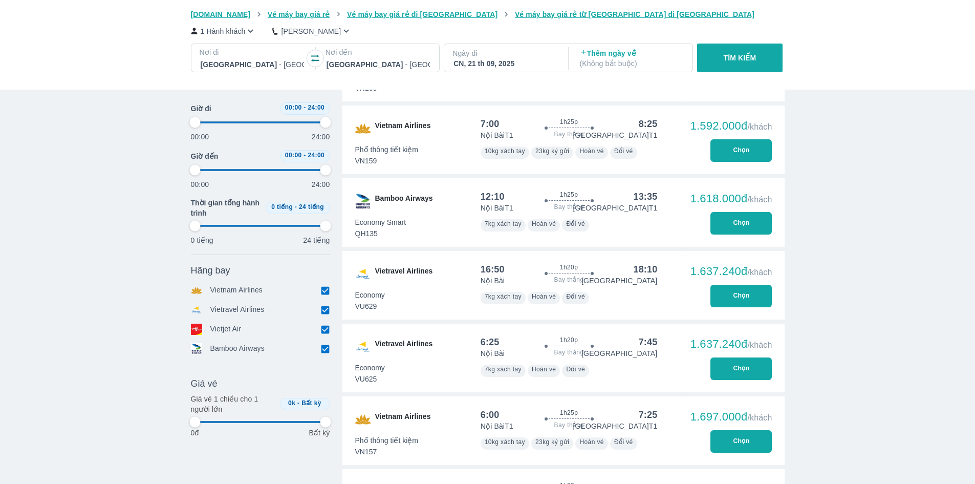
type input "97.9166666666667"
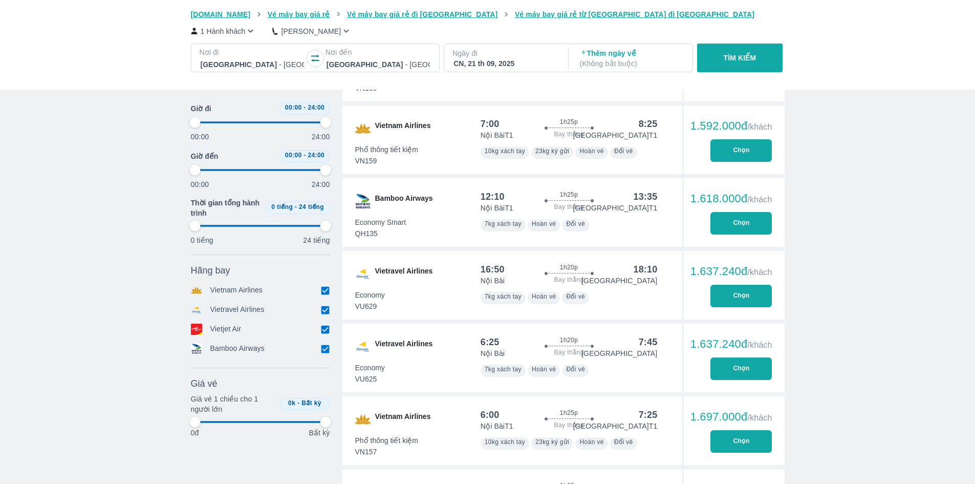
type input "97.9166666666667"
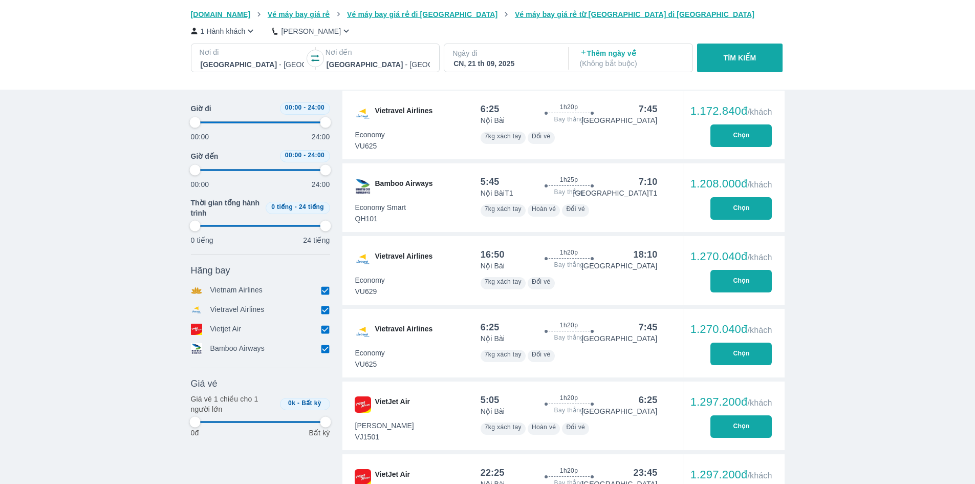
type input "97.9166666666667"
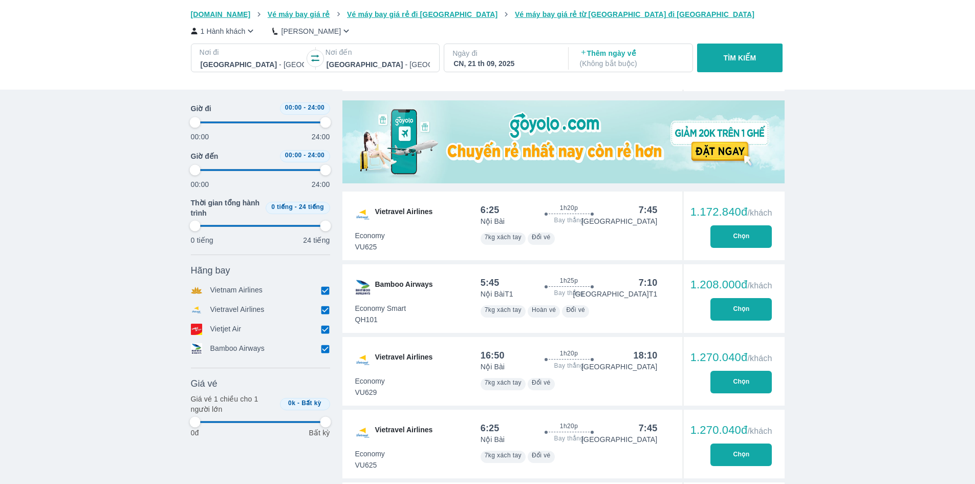
type input "97.9166666666667"
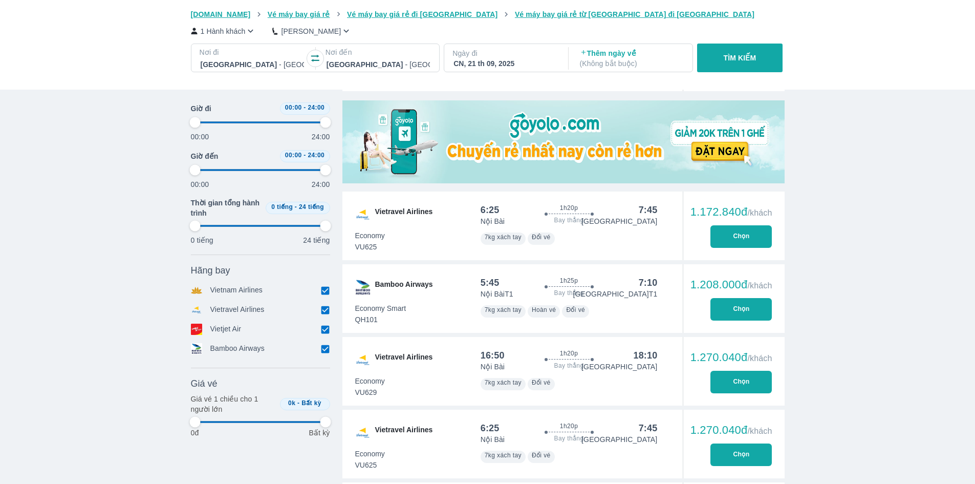
type input "97.9166666666667"
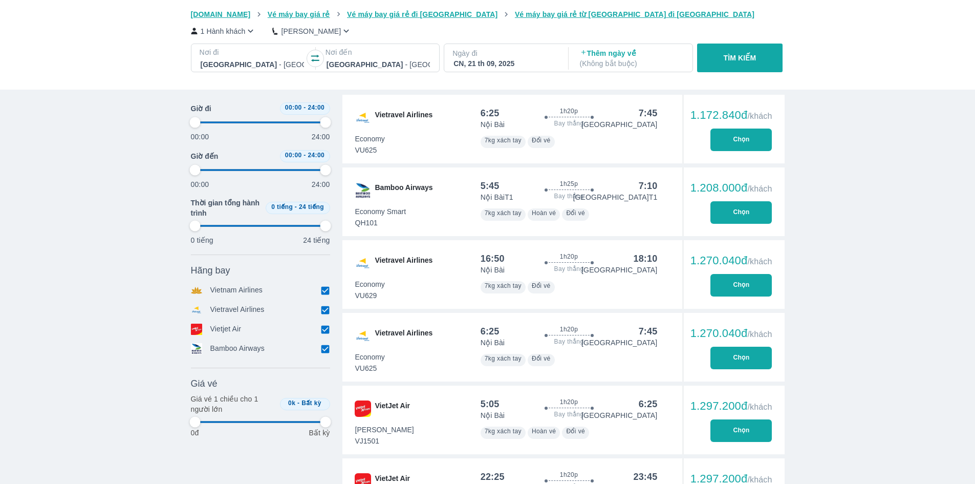
scroll to position [391, 0]
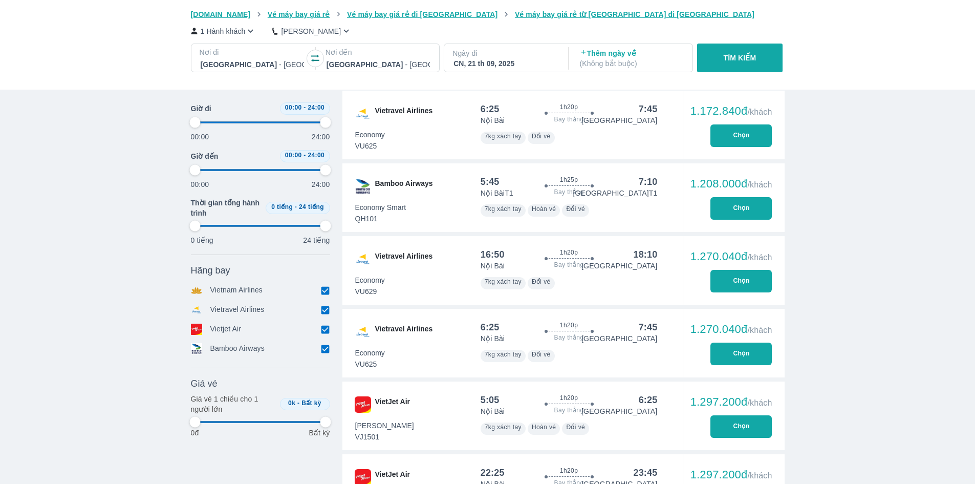
type input "97.9166666666667"
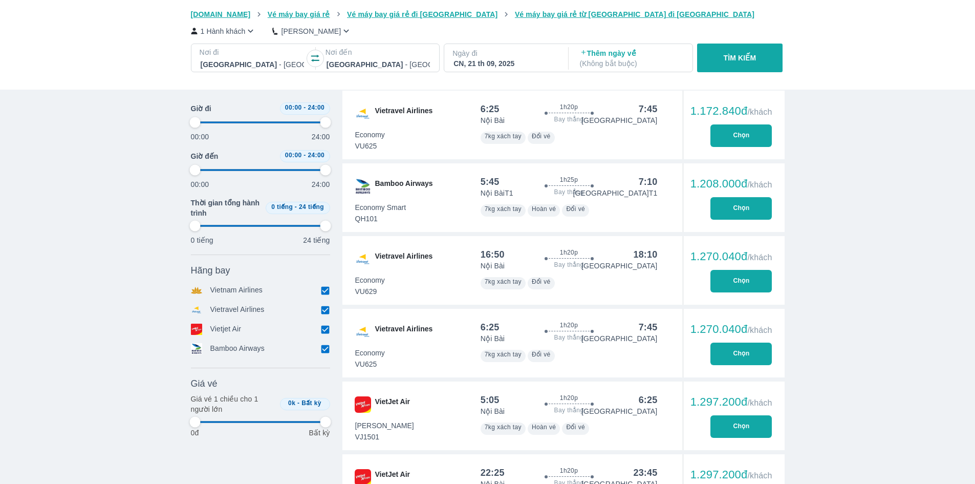
type input "97.9166666666667"
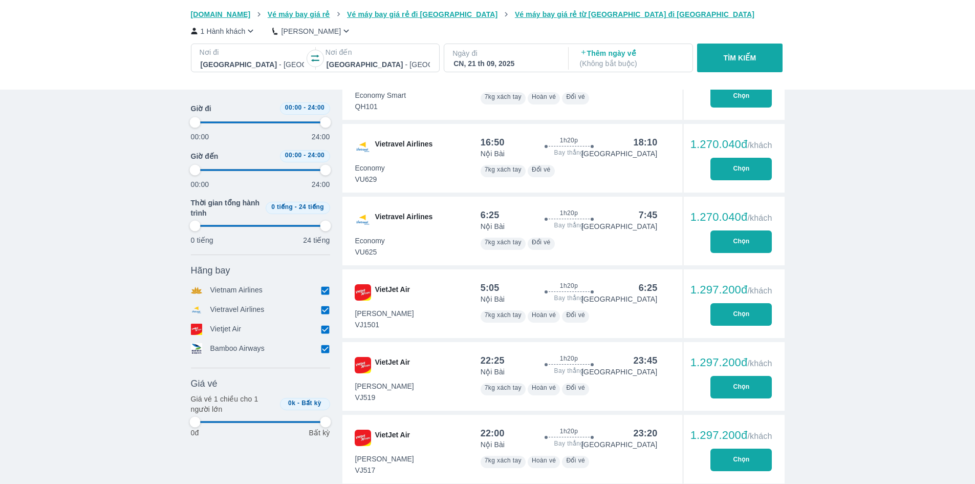
scroll to position [572, 0]
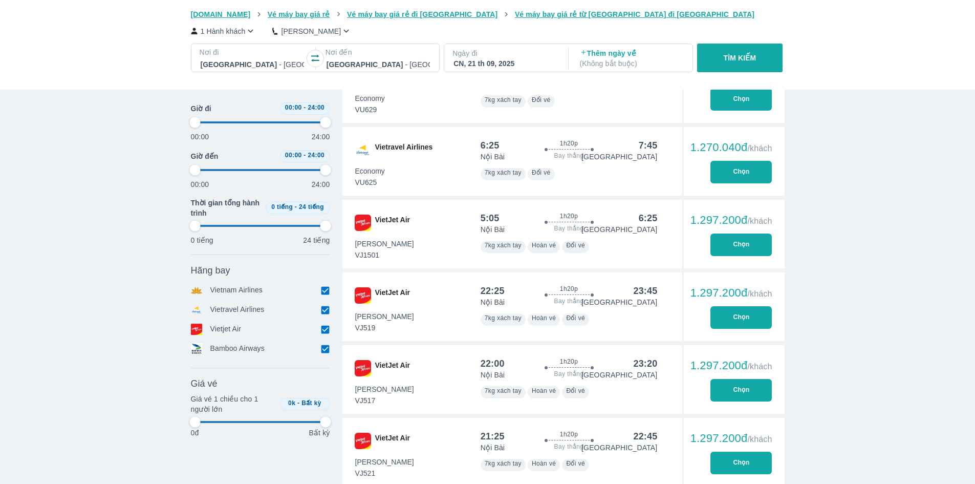
type input "97.9166666666667"
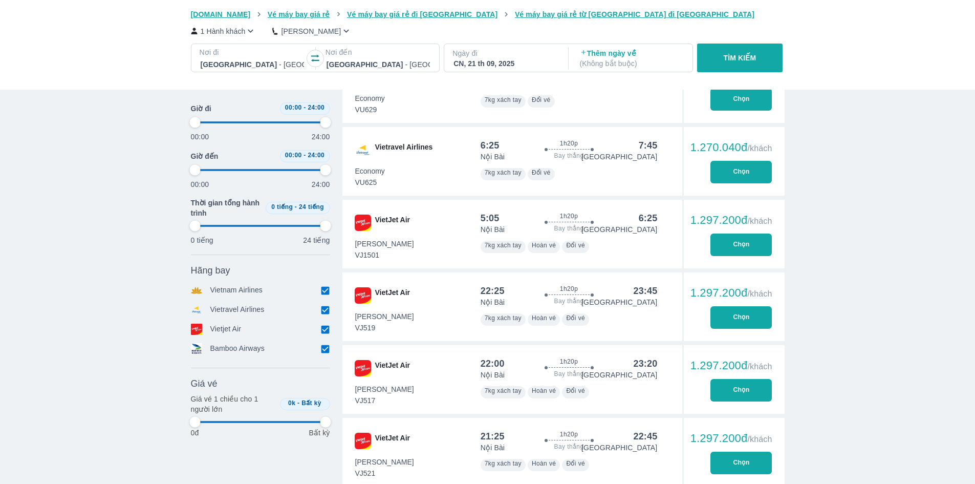
type input "97.9166666666667"
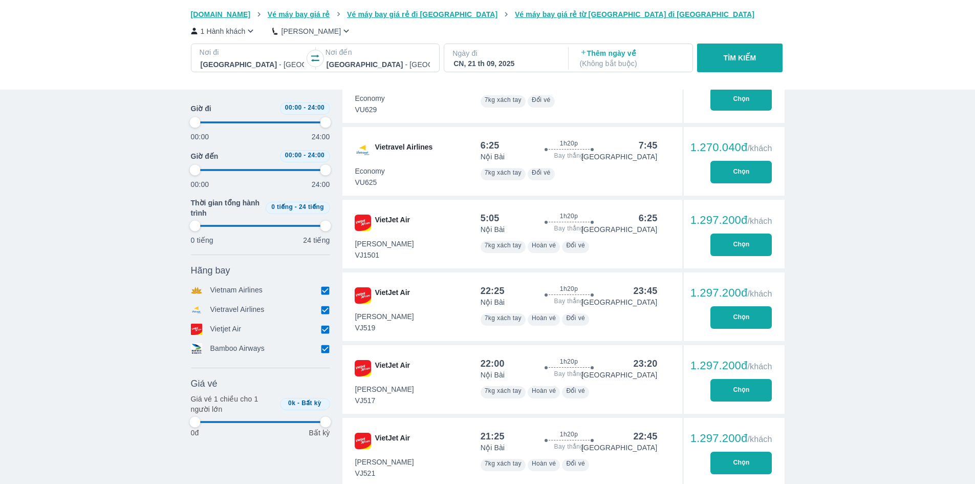
type input "97.9166666666667"
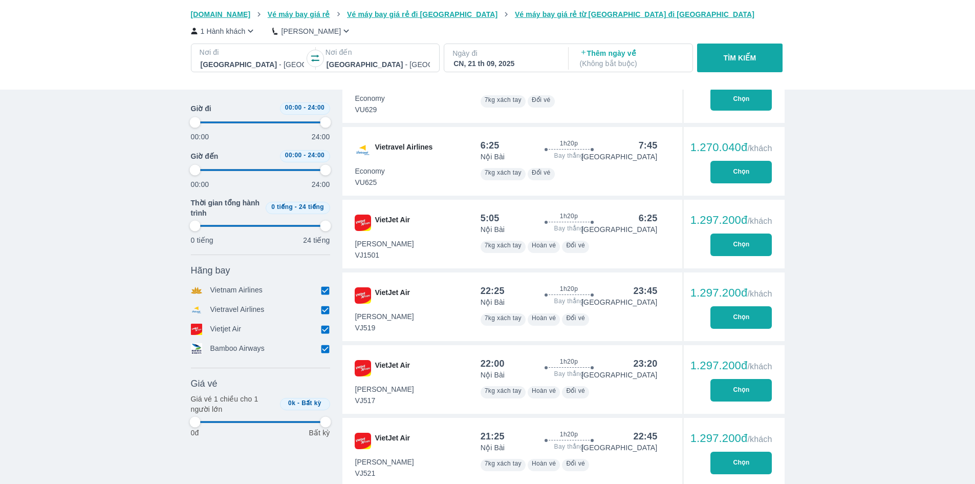
type input "97.9166666666667"
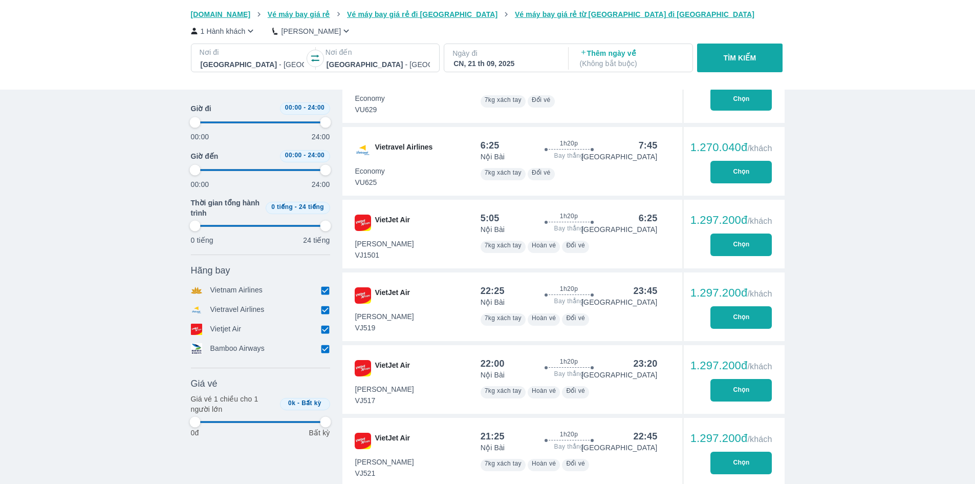
type input "97.9166666666667"
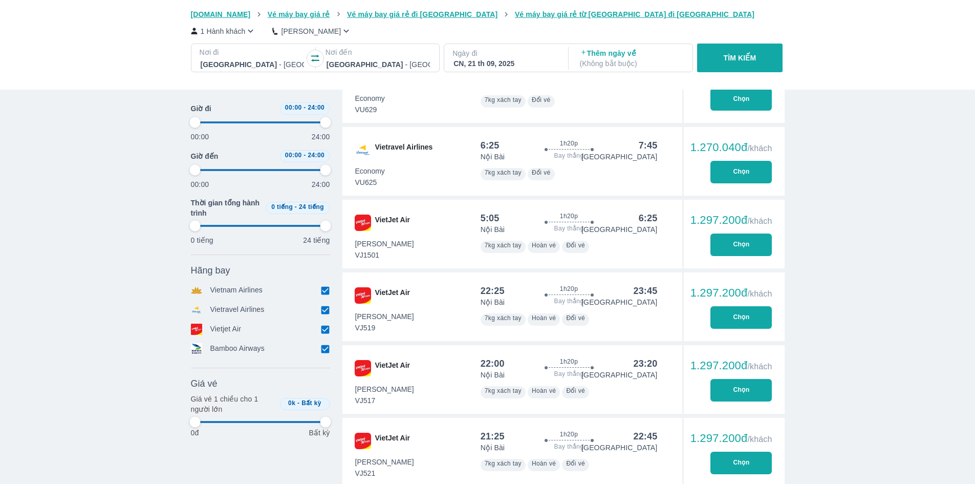
type input "97.9166666666667"
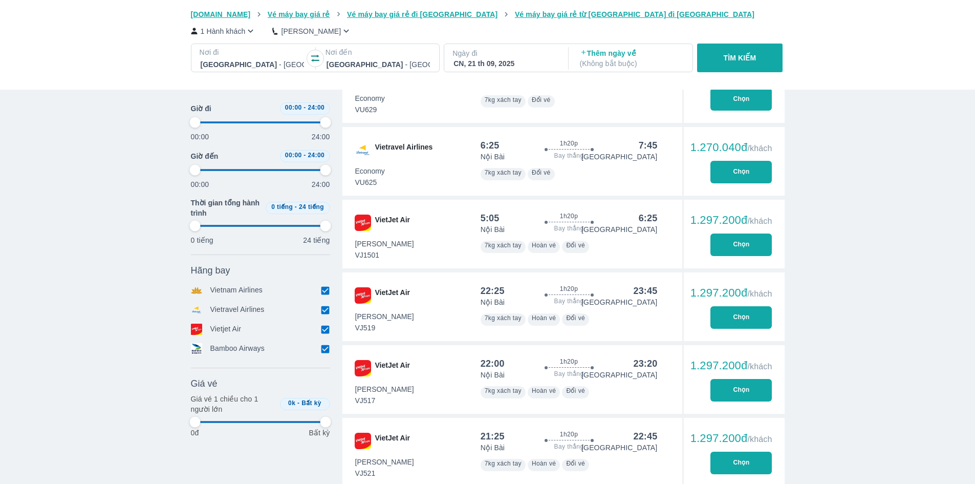
type input "97.9166666666667"
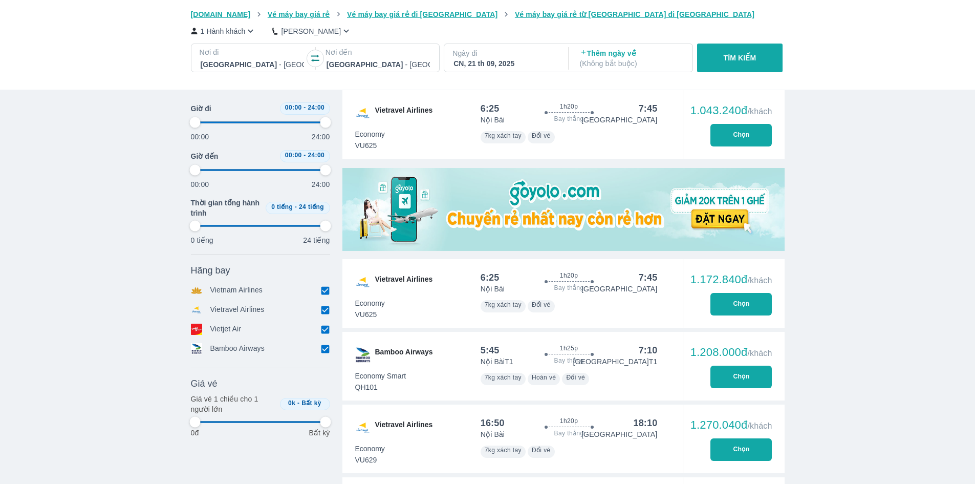
scroll to position [214, 0]
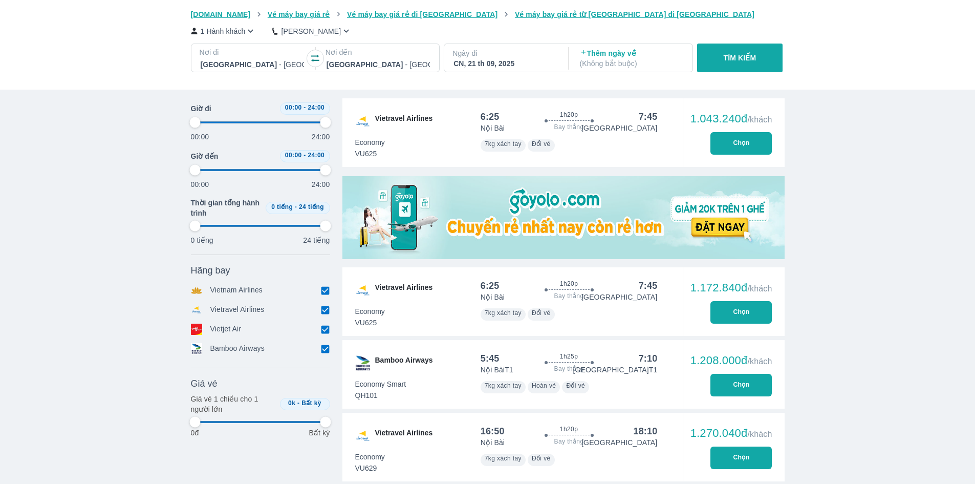
click at [461, 65] on div "CN, 21 th 09, 2025" at bounding box center [505, 63] width 103 height 10
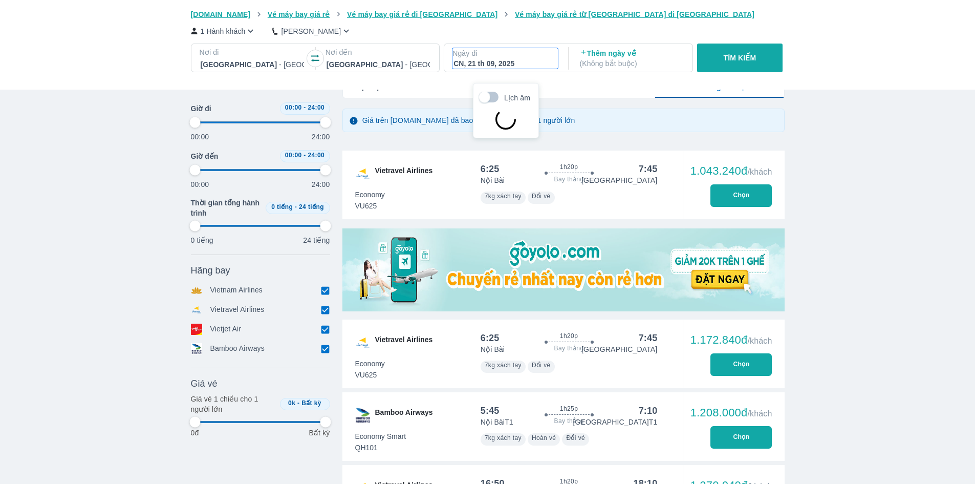
scroll to position [59, 0]
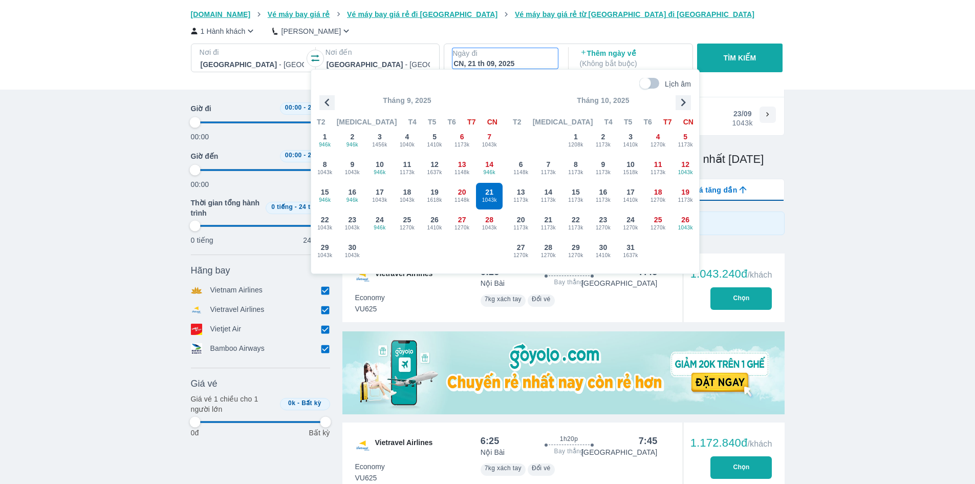
click at [314, 64] on button "button" at bounding box center [315, 58] width 16 height 16
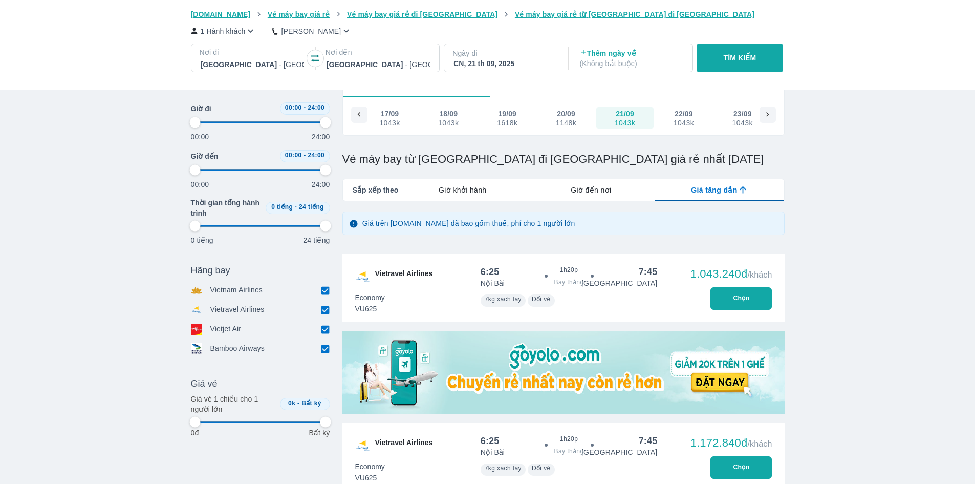
click at [490, 61] on div "CN, 21 th 09, 2025" at bounding box center [505, 63] width 103 height 10
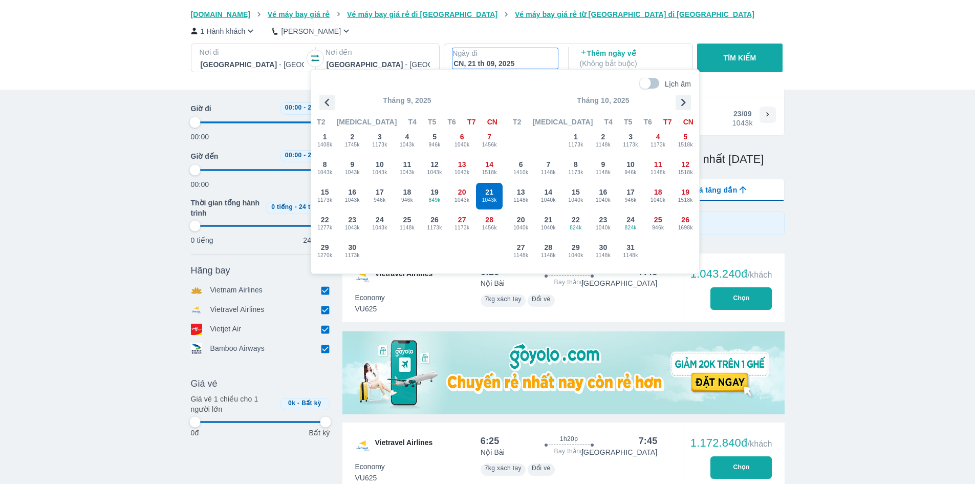
click at [323, 99] on icon "button" at bounding box center [327, 102] width 15 height 15
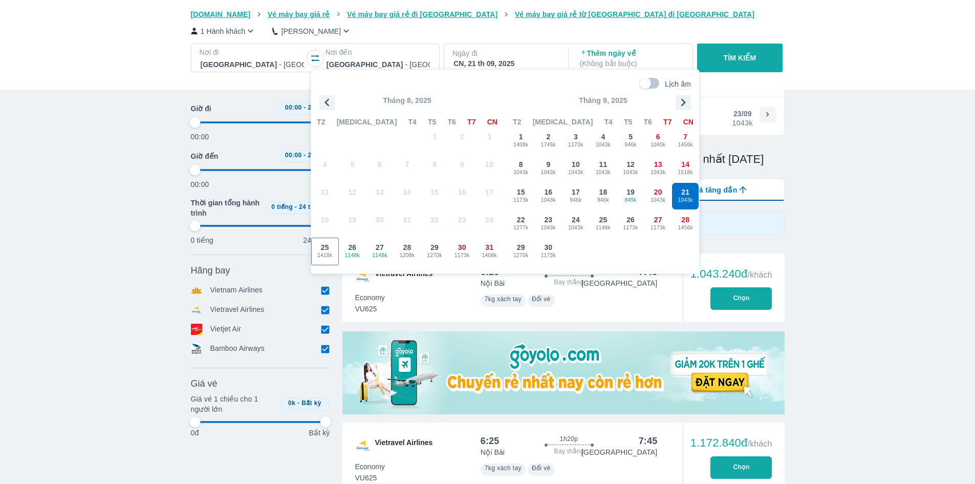
click at [685, 98] on icon "button" at bounding box center [683, 102] width 15 height 15
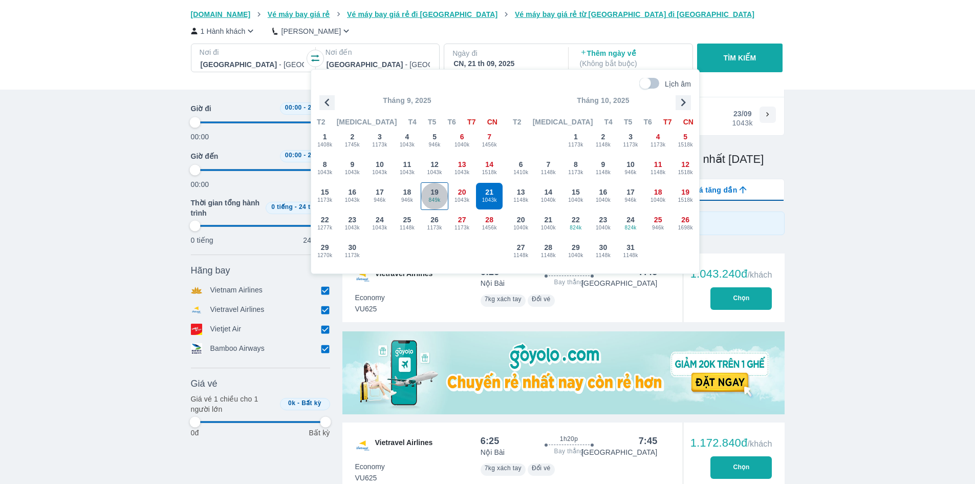
click at [444, 200] on span "849k" at bounding box center [434, 200] width 27 height 8
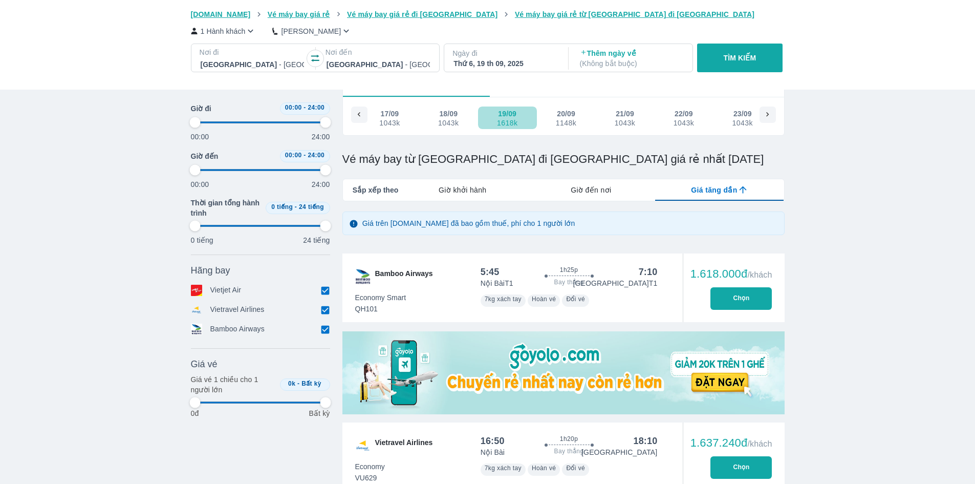
click at [506, 125] on div "1618k" at bounding box center [507, 123] width 20 height 8
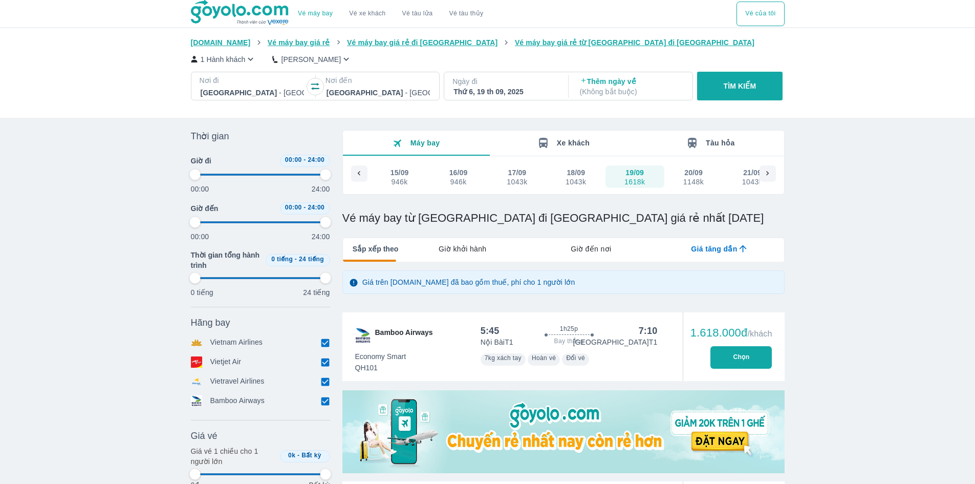
click at [319, 86] on icon "button" at bounding box center [315, 86] width 10 height 10
click at [733, 91] on p "TÌM KIẾM" at bounding box center [740, 86] width 33 height 10
type input "97.9166666666667"
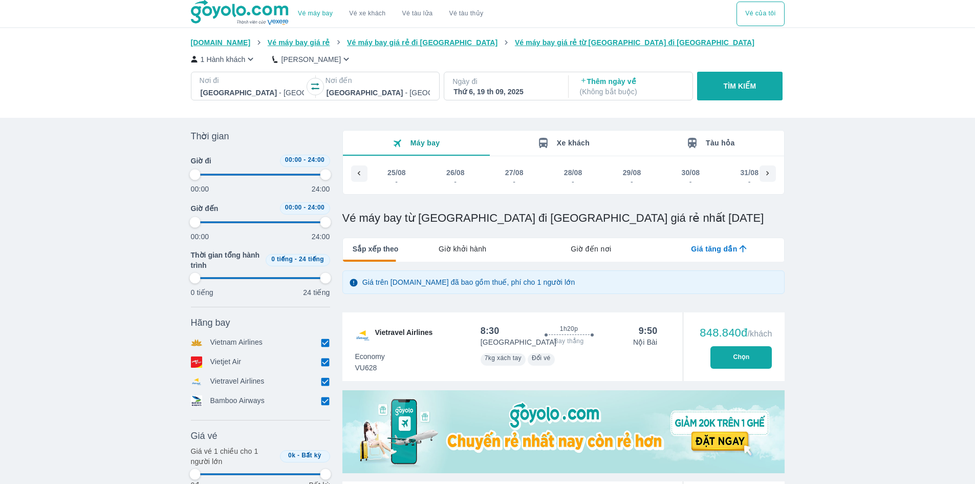
scroll to position [0, 1232]
type input "97.9166666666667"
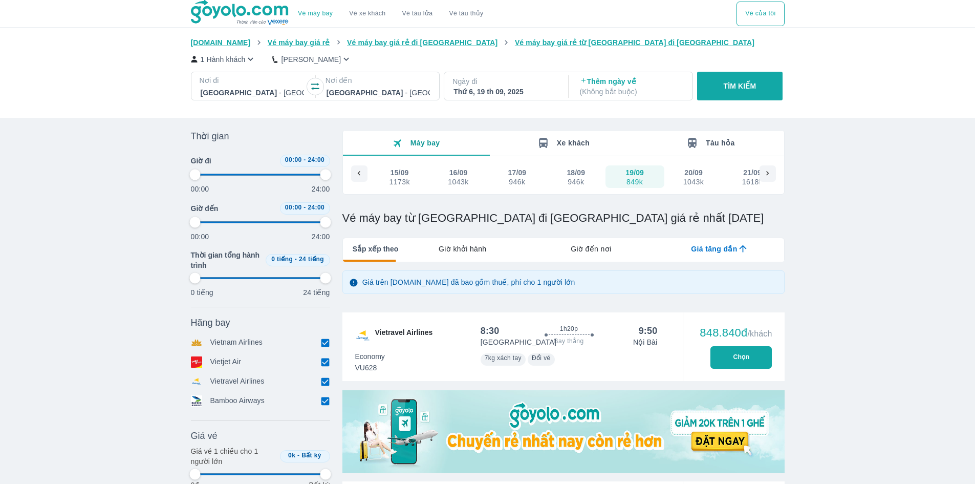
type input "97.9166666666667"
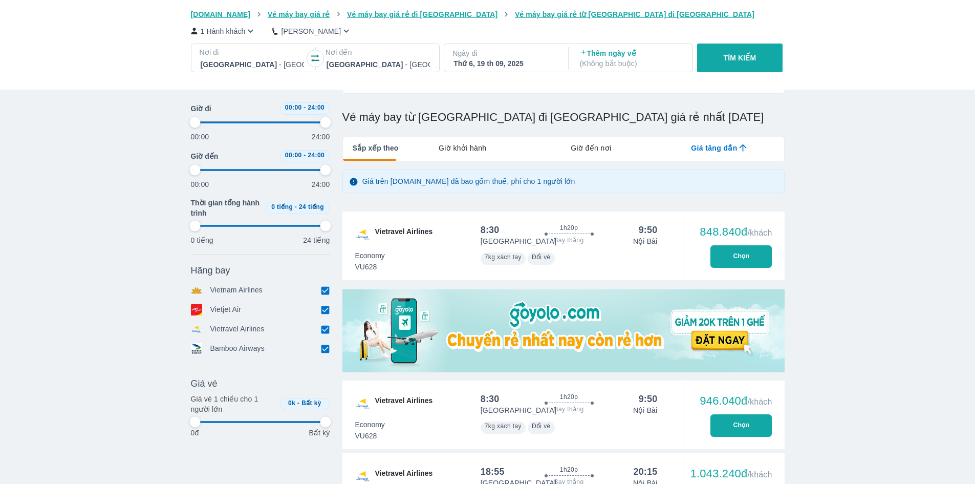
scroll to position [154, 0]
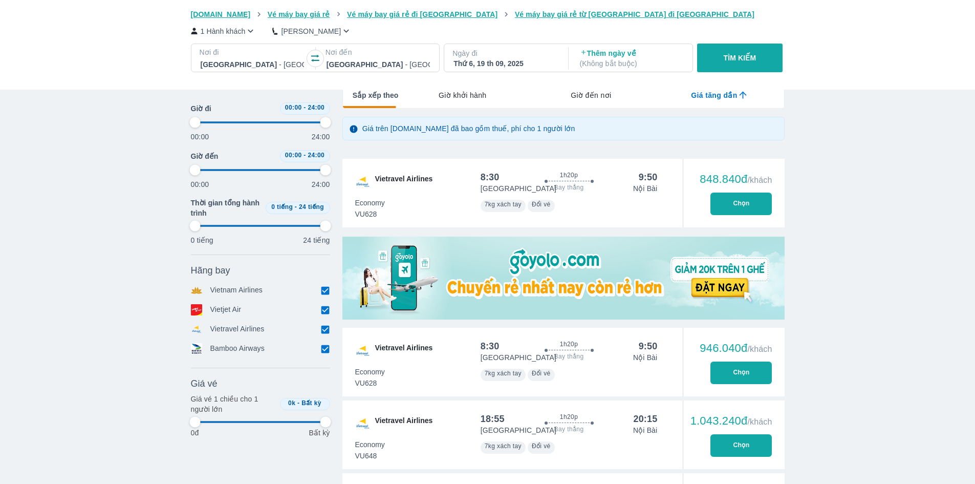
type input "97.9166666666667"
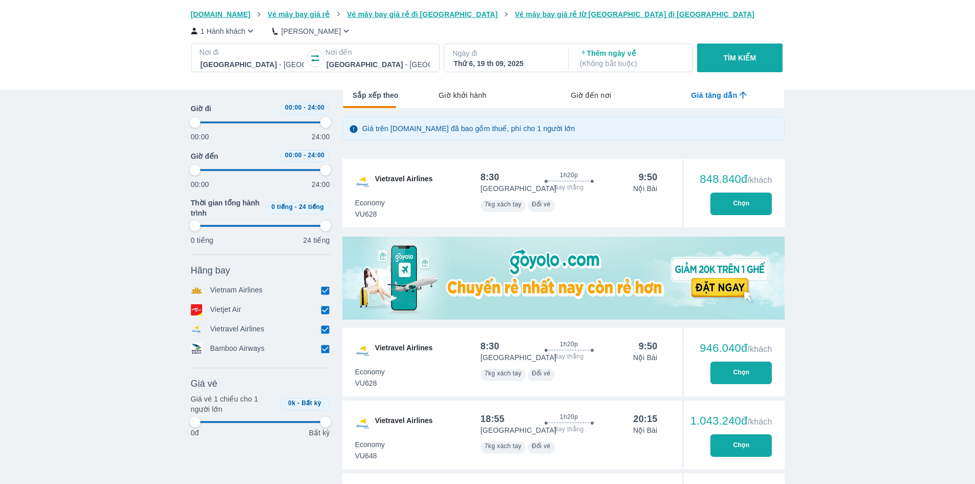
type input "97.9166666666667"
click at [757, 209] on button "Chọn" at bounding box center [741, 204] width 61 height 23
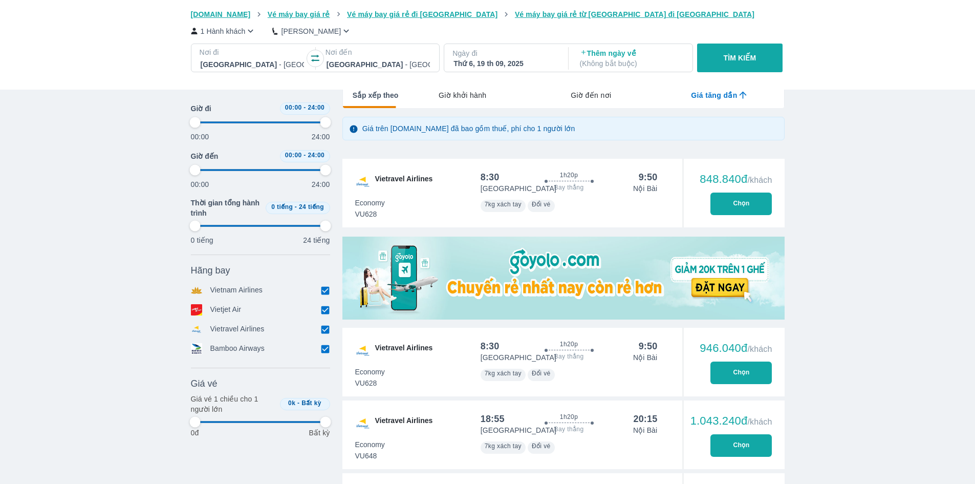
type input "97.9166666666667"
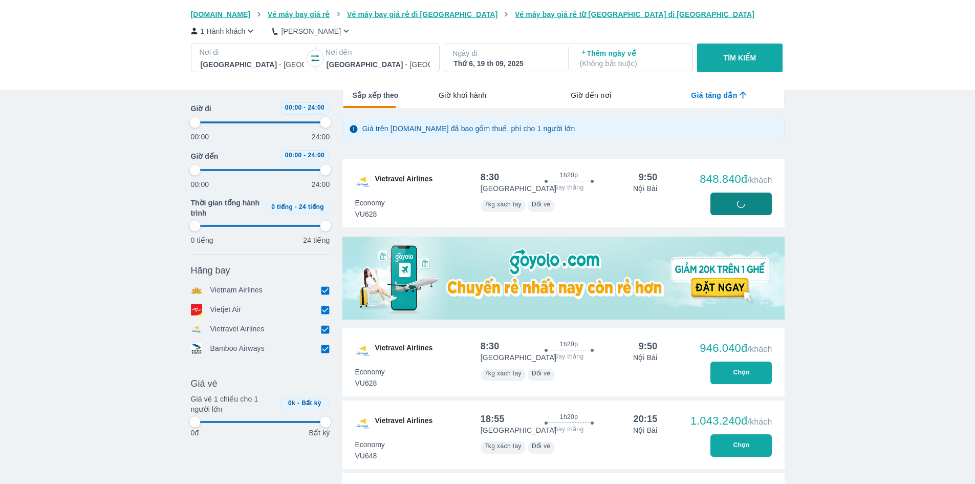
type input "97.9166666666667"
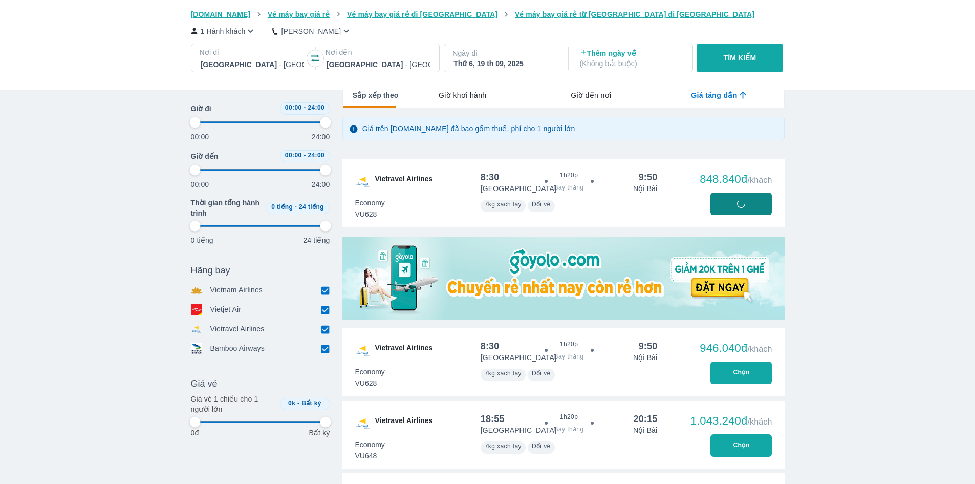
type input "97.9166666666667"
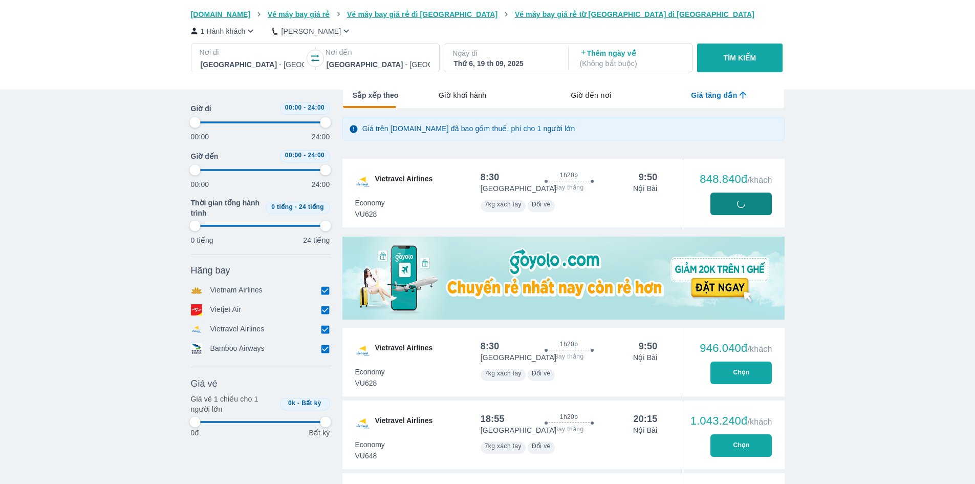
type input "97.9166666666667"
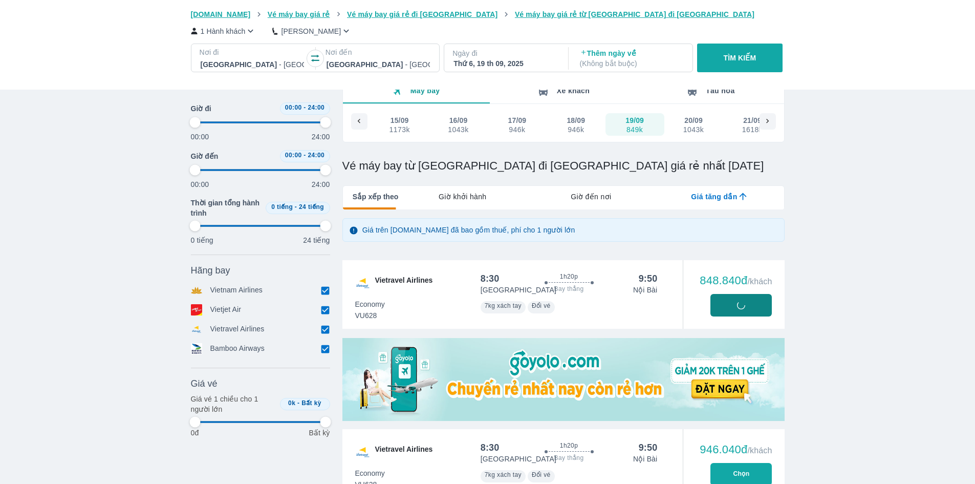
scroll to position [51, 0]
click at [244, 31] on p "1 Hành khách" at bounding box center [223, 31] width 45 height 10
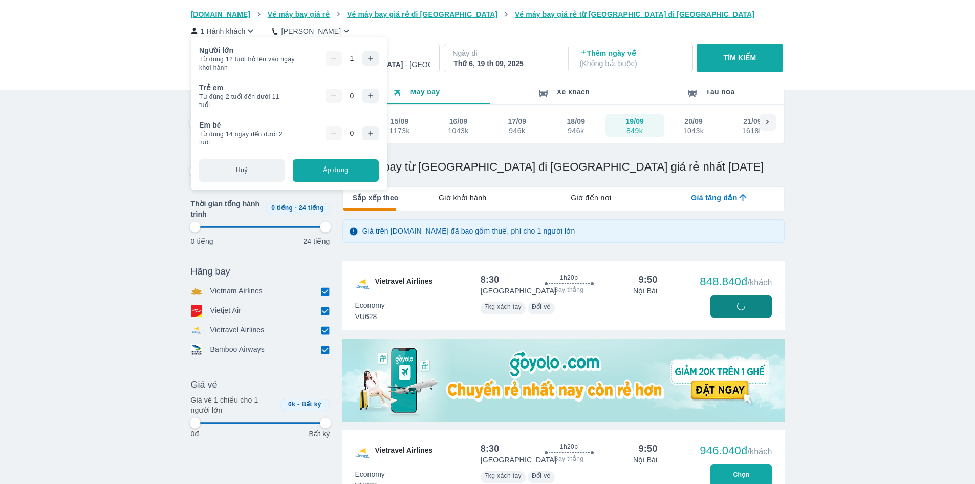
type input "97.9166666666667"
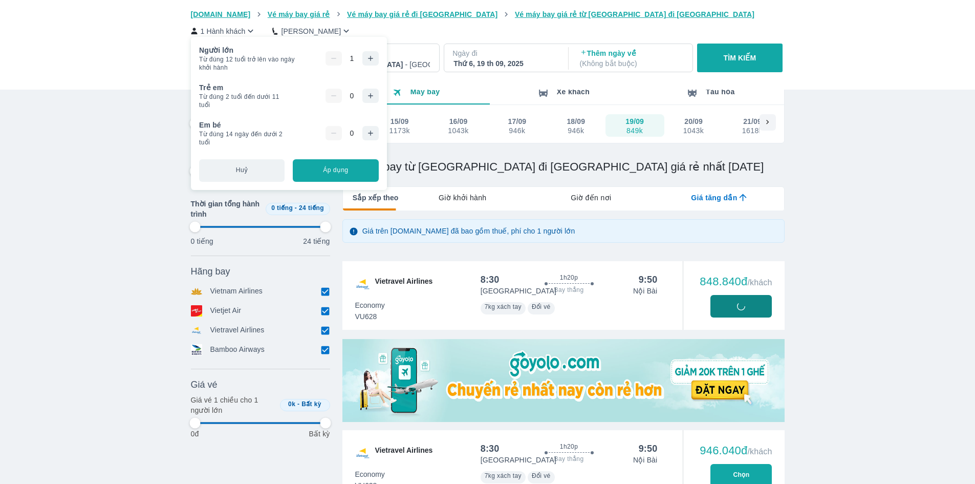
type input "97.9166666666667"
click at [375, 59] on button "button" at bounding box center [371, 58] width 16 height 14
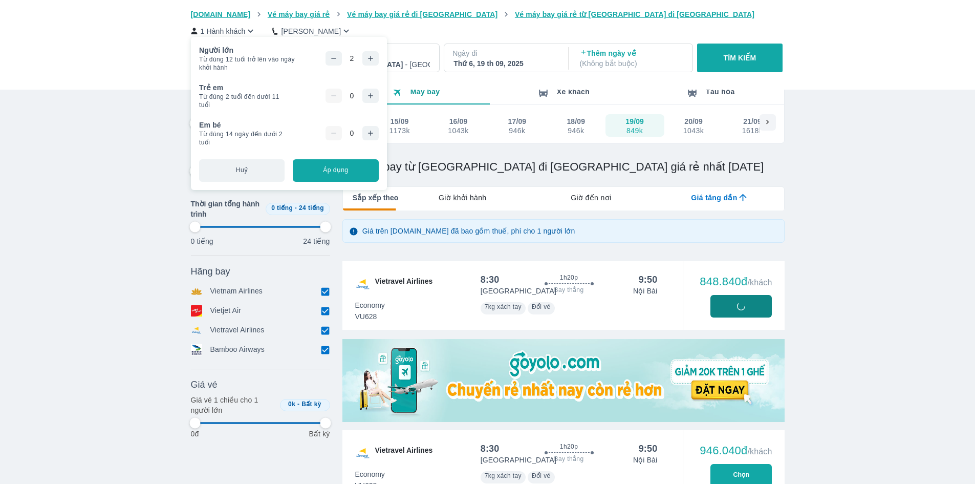
click at [371, 175] on button "Áp dụng" at bounding box center [336, 170] width 86 height 23
type input "97.9166666666667"
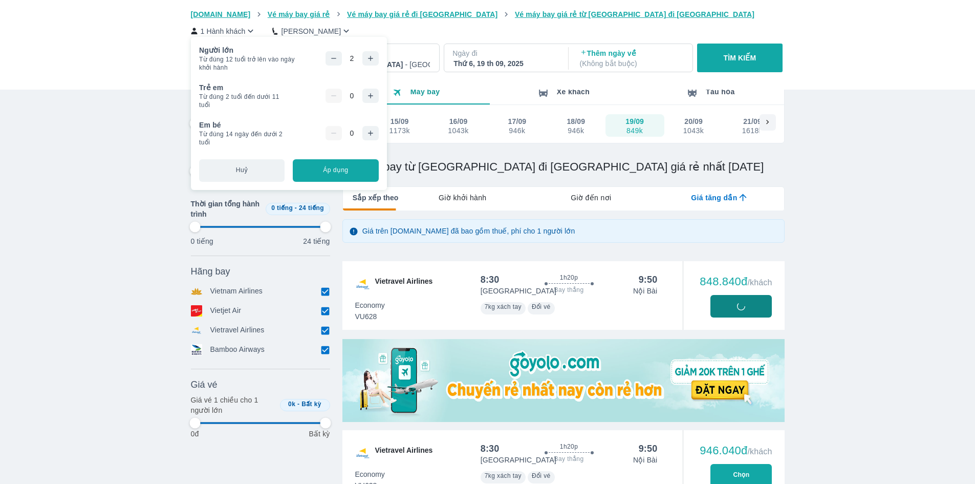
type input "97.9166666666667"
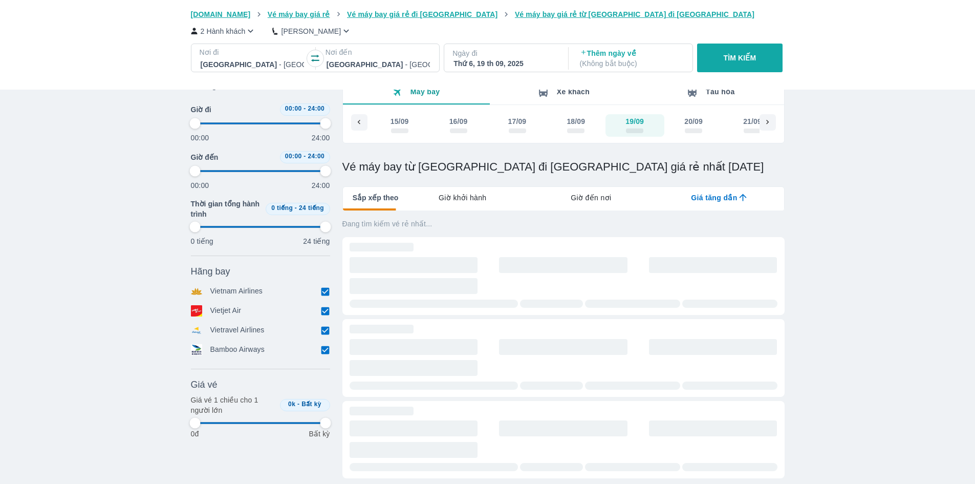
type input "97.9166666666667"
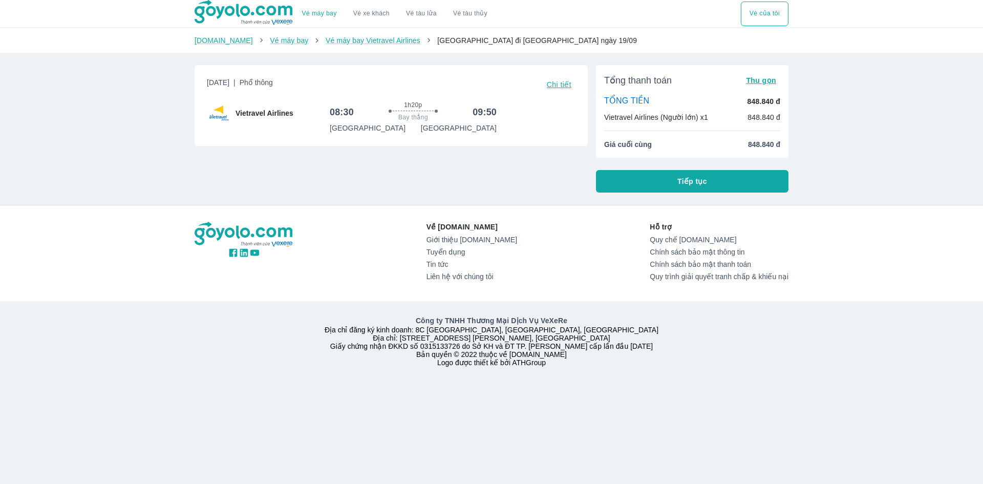
click at [558, 88] on span "Chi tiết" at bounding box center [559, 84] width 25 height 8
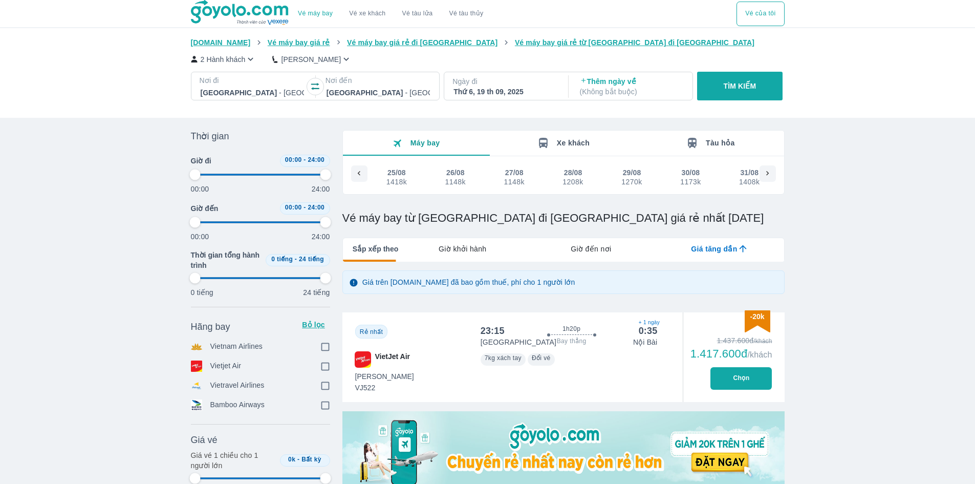
scroll to position [0, 1232]
type input "97.9166666666667"
checkbox input "true"
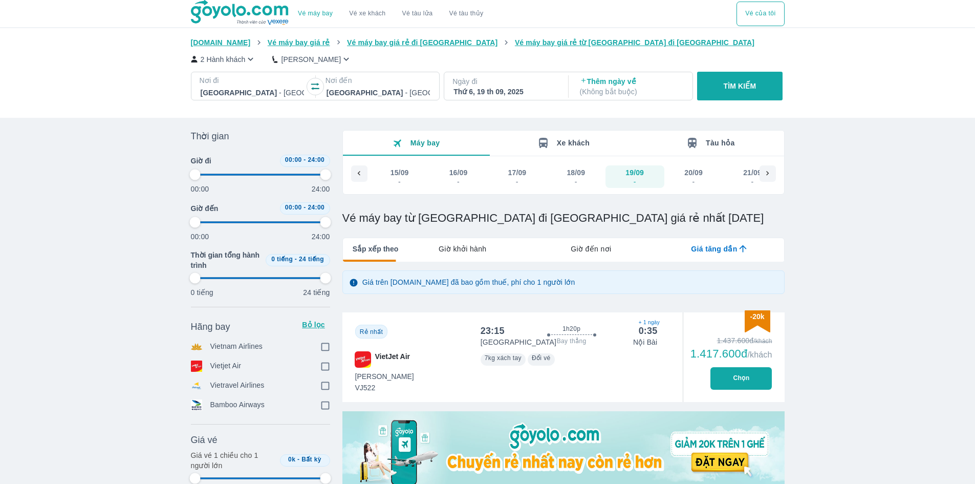
checkbox input "true"
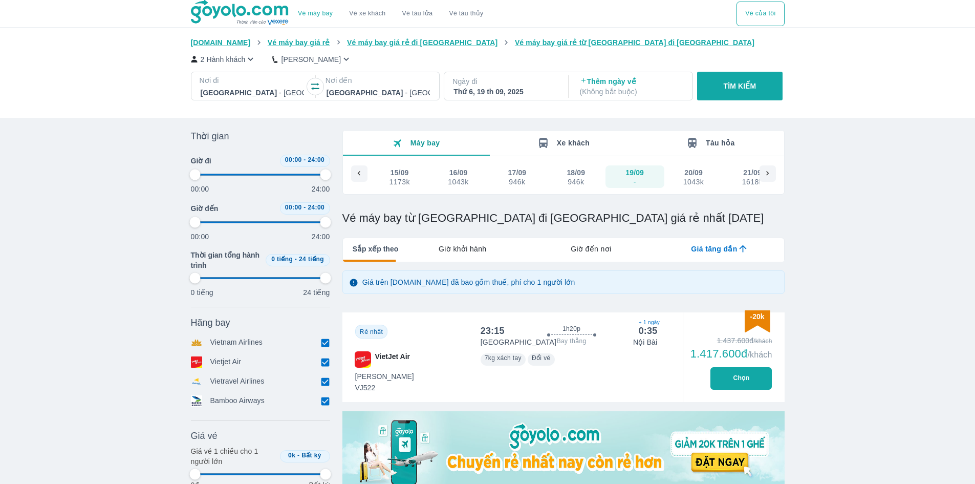
type input "97.9166666666667"
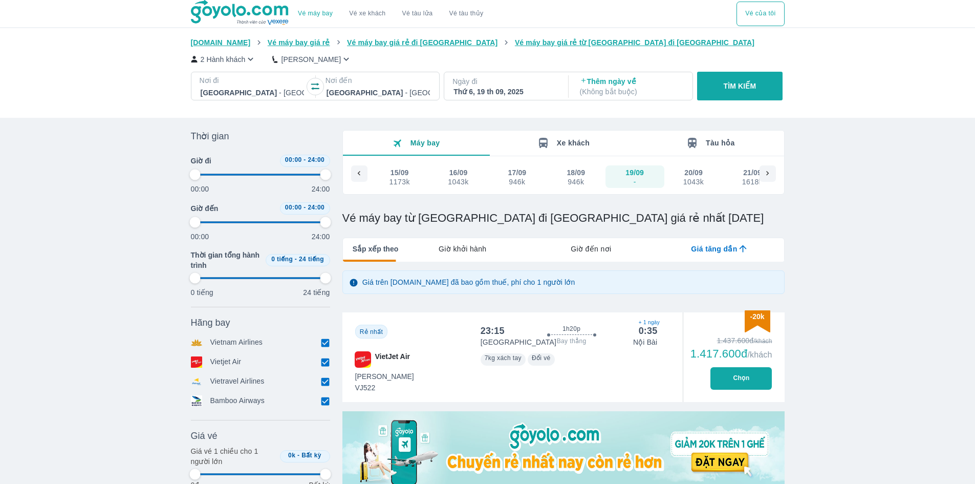
type input "97.9166666666667"
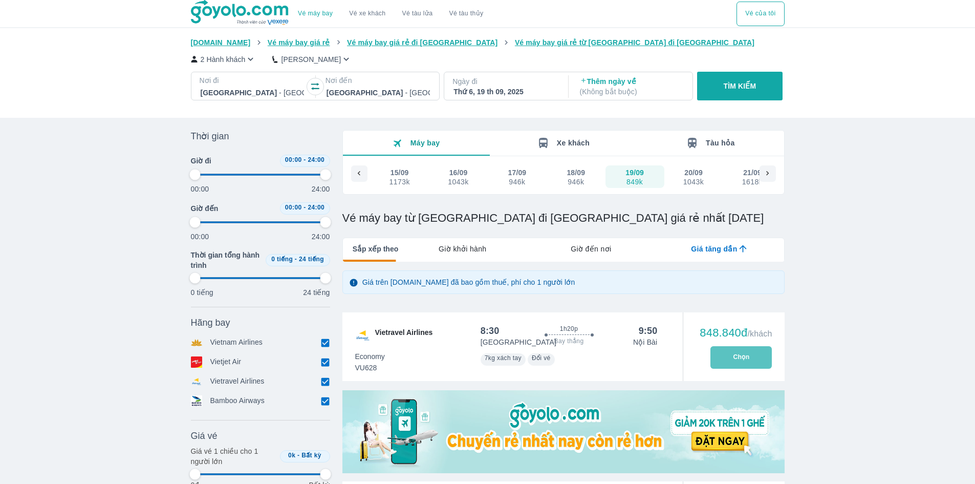
click at [749, 367] on button "Chọn" at bounding box center [741, 357] width 61 height 23
type input "97.9166666666667"
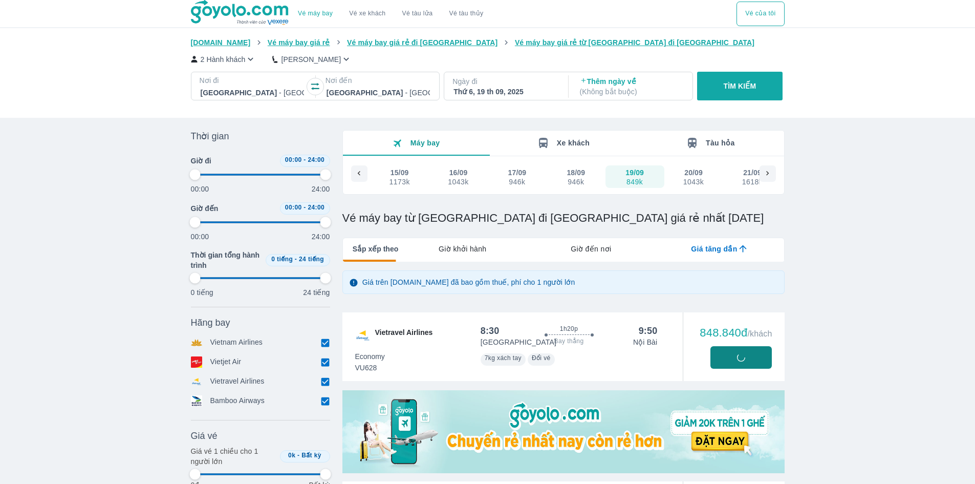
type input "97.9166666666667"
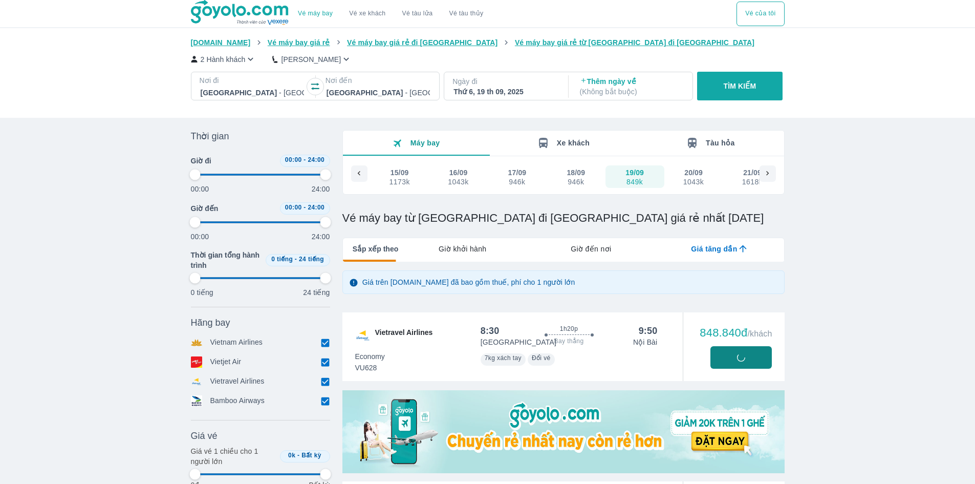
type input "97.9166666666667"
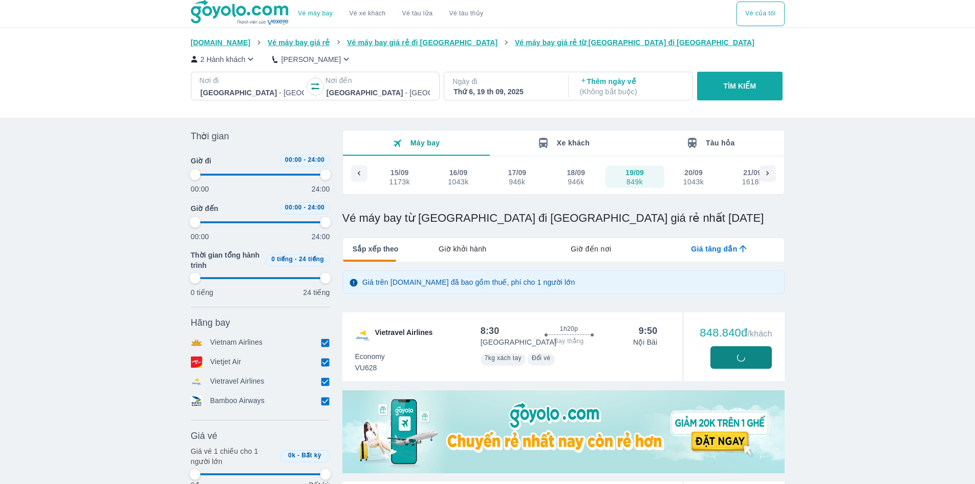
type input "97.9166666666667"
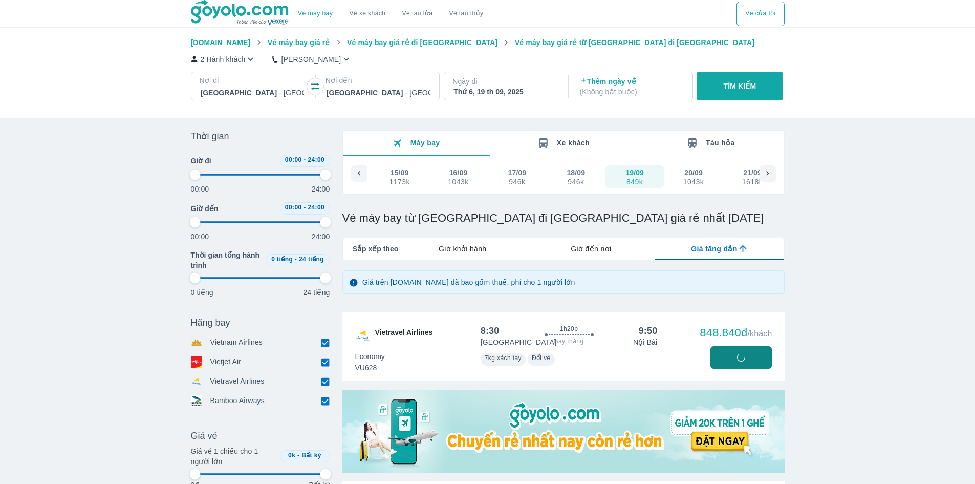
type input "97.9166666666667"
click at [466, 93] on div "Thứ 6, 19 th 09, 2025" at bounding box center [505, 92] width 103 height 10
type input "97.9166666666667"
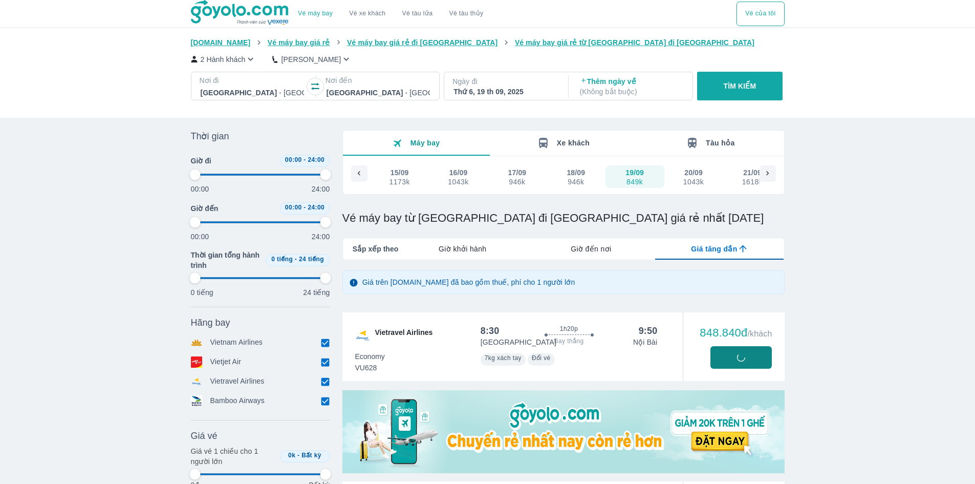
type input "97.9166666666667"
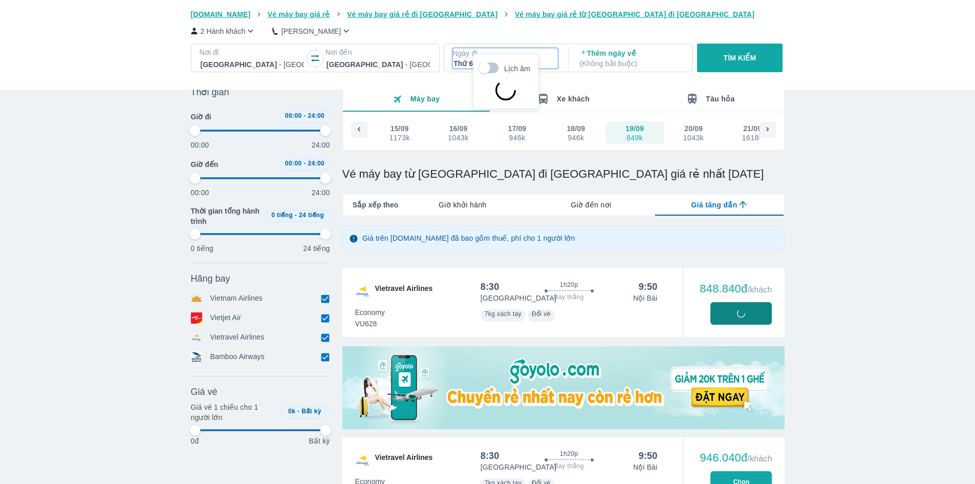
scroll to position [59, 0]
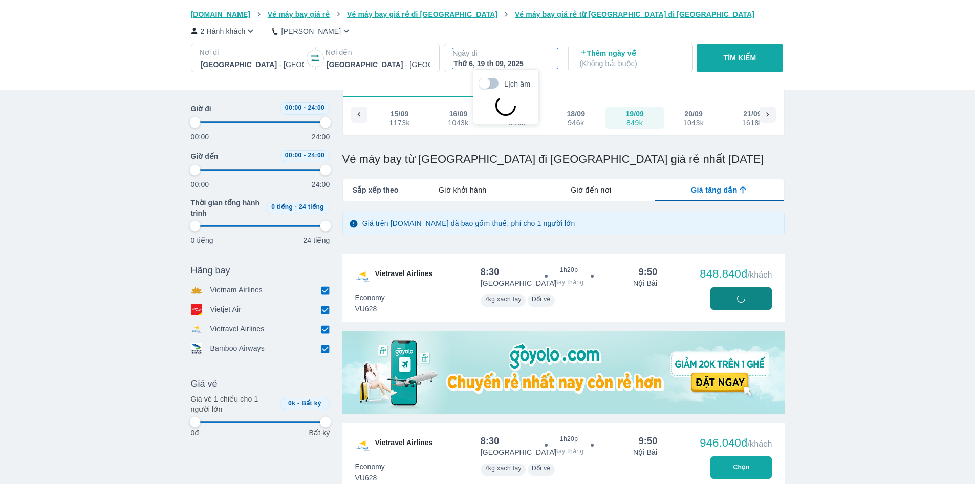
type input "97.9166666666667"
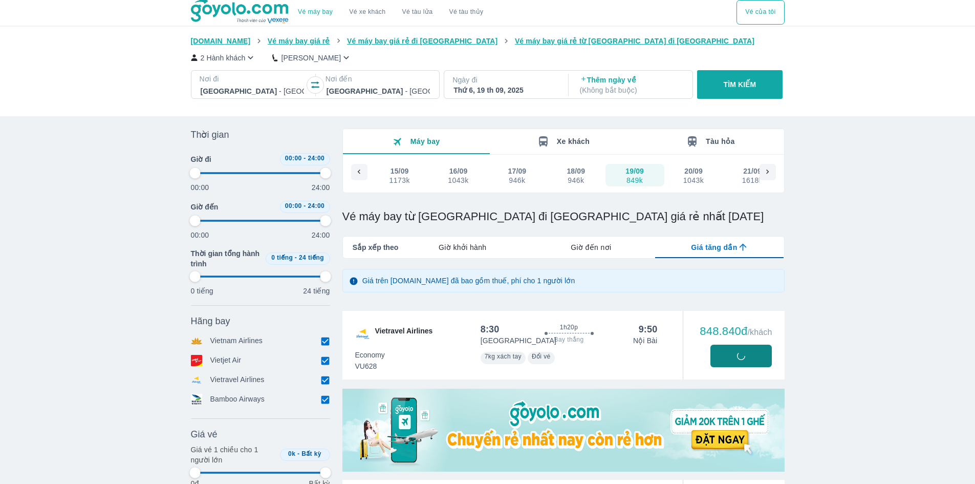
scroll to position [0, 0]
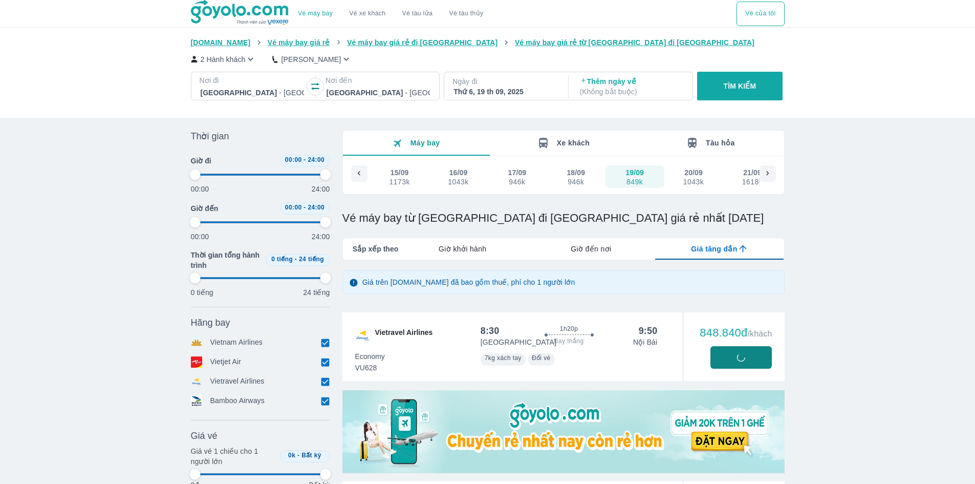
type input "97.9166666666667"
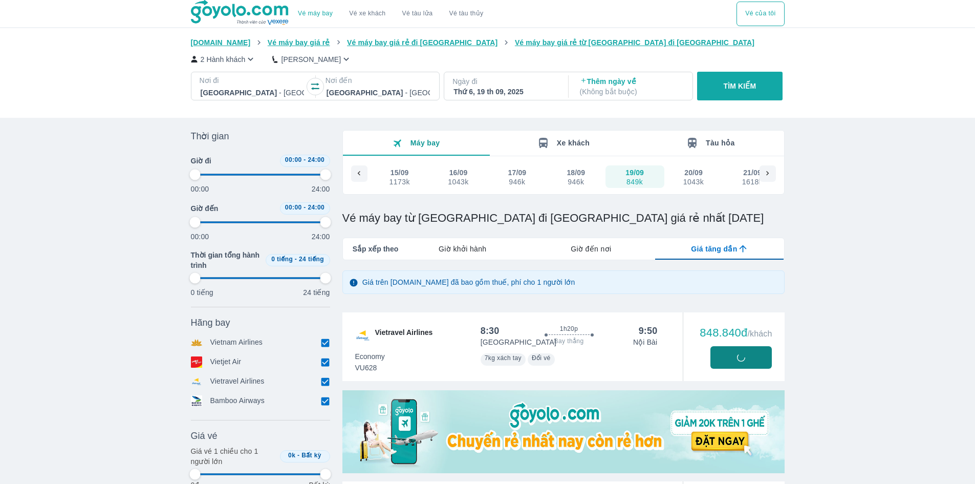
type input "97.9166666666667"
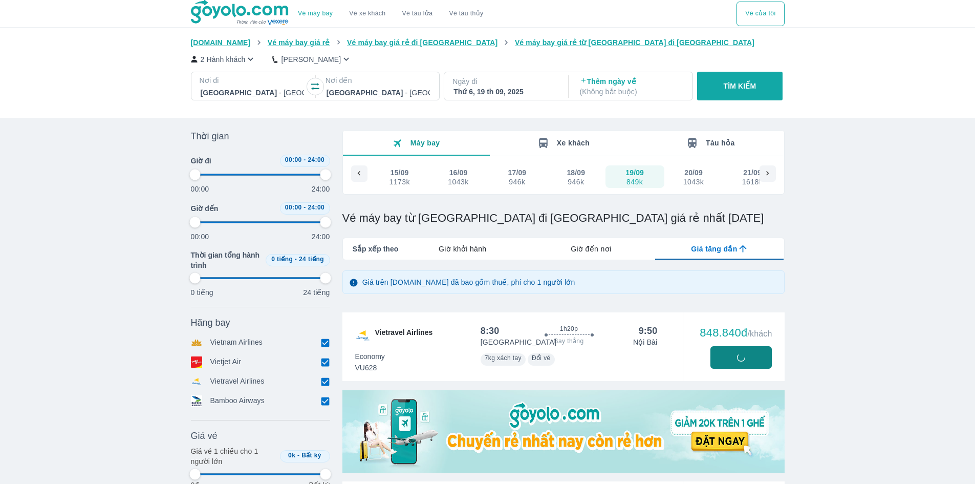
type input "97.9166666666667"
click at [314, 82] on button "button" at bounding box center [315, 86] width 16 height 16
type input "97.9166666666667"
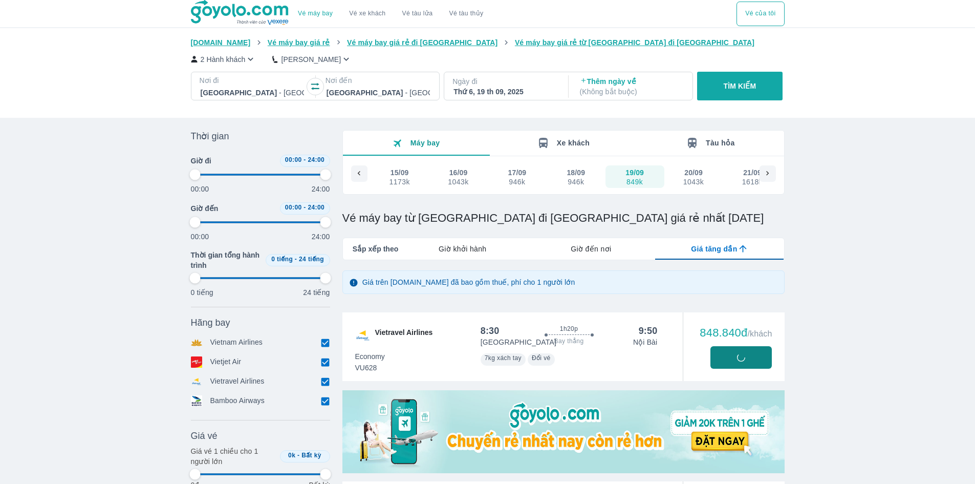
type input "97.9166666666667"
click at [506, 97] on div "Thứ 6, 19 th 09, 2025" at bounding box center [505, 92] width 103 height 10
type input "97.9166666666667"
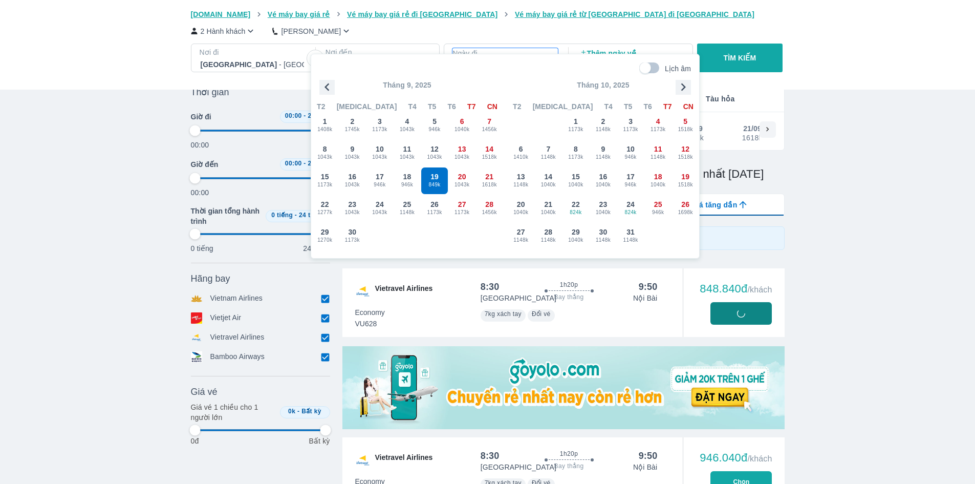
scroll to position [59, 0]
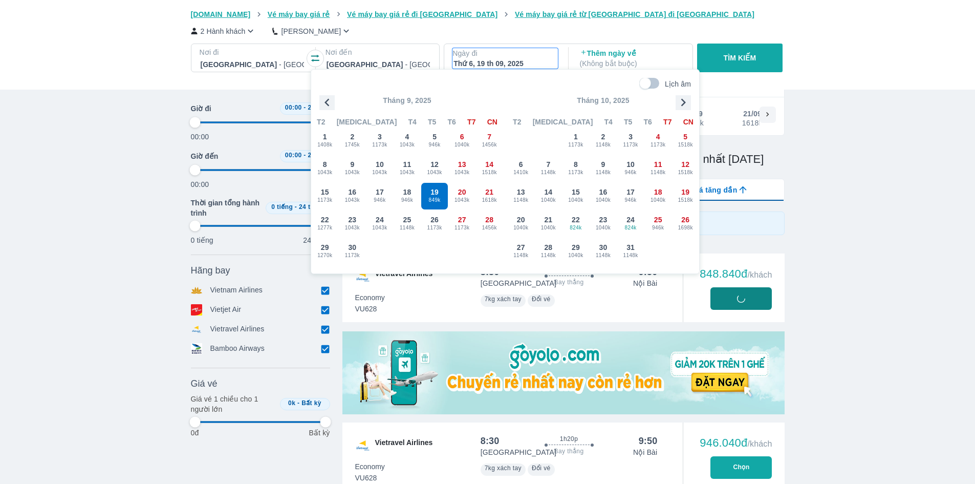
type input "97.9166666666667"
click at [488, 196] on span "1043k" at bounding box center [489, 200] width 27 height 8
type input "97.9166666666667"
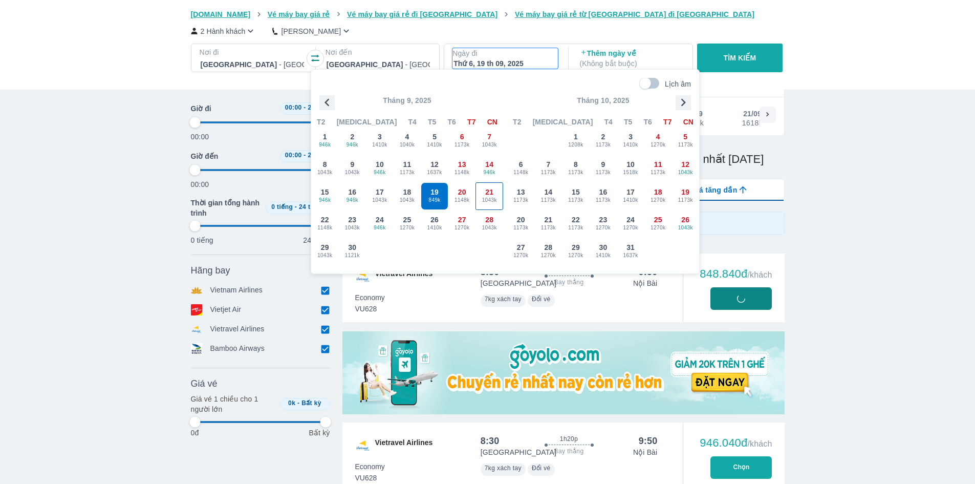
type input "97.9166666666667"
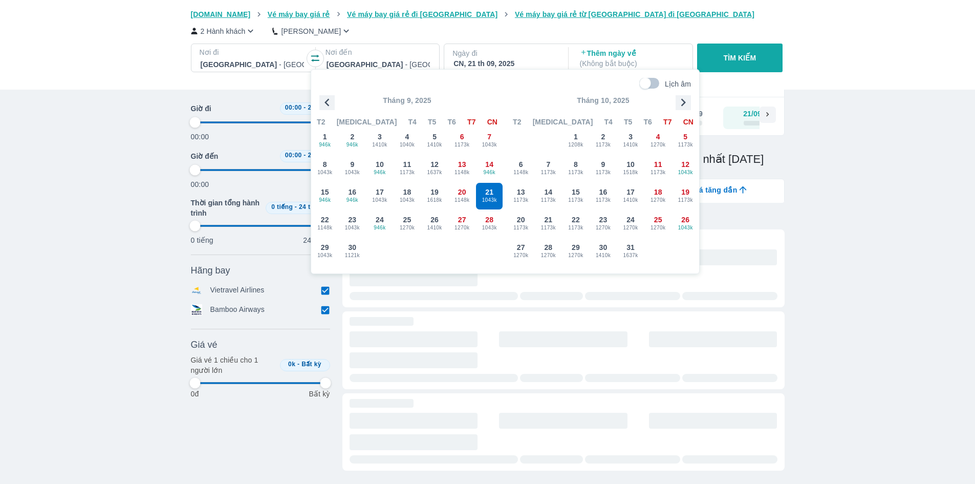
type input "97.9166666666667"
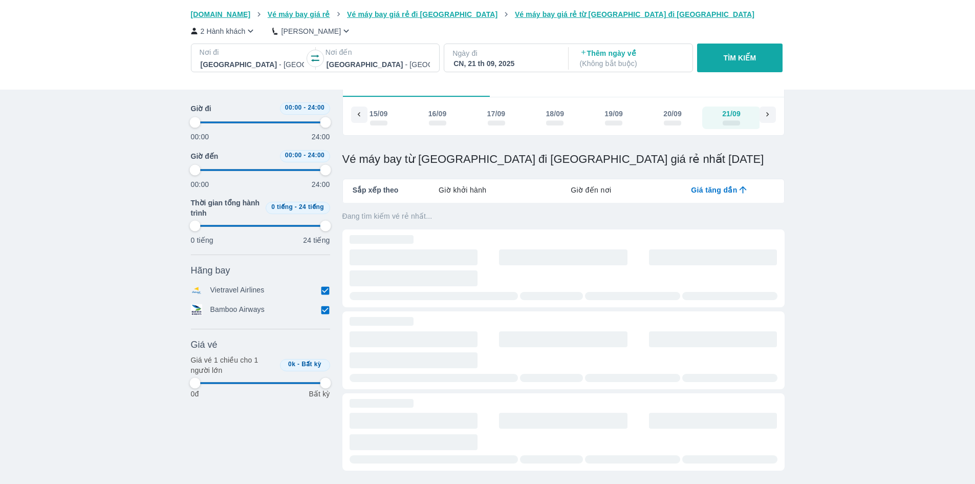
scroll to position [0, 1255]
type input "97.9166666666667"
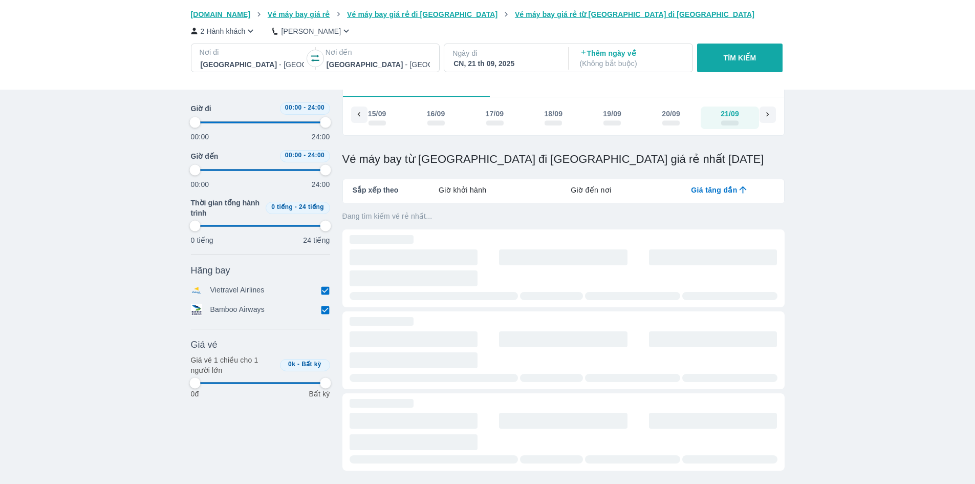
type input "97.9166666666667"
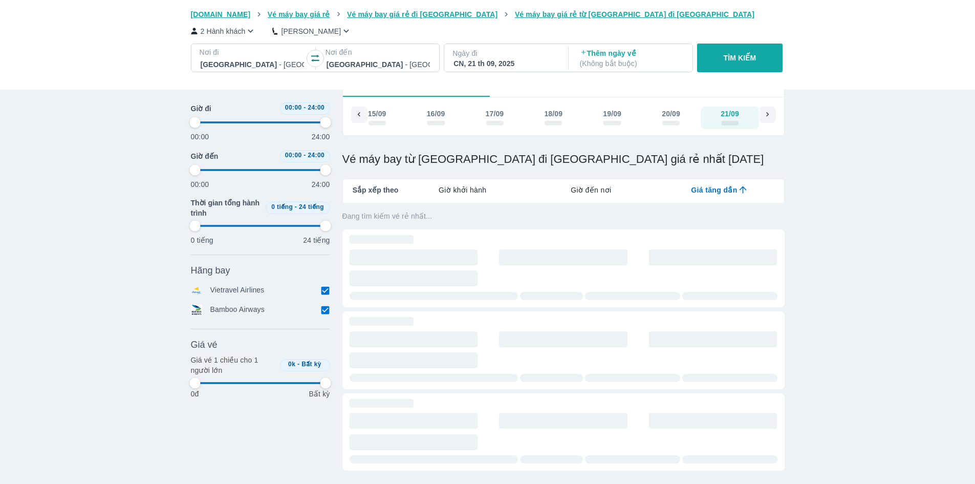
type input "97.9166666666667"
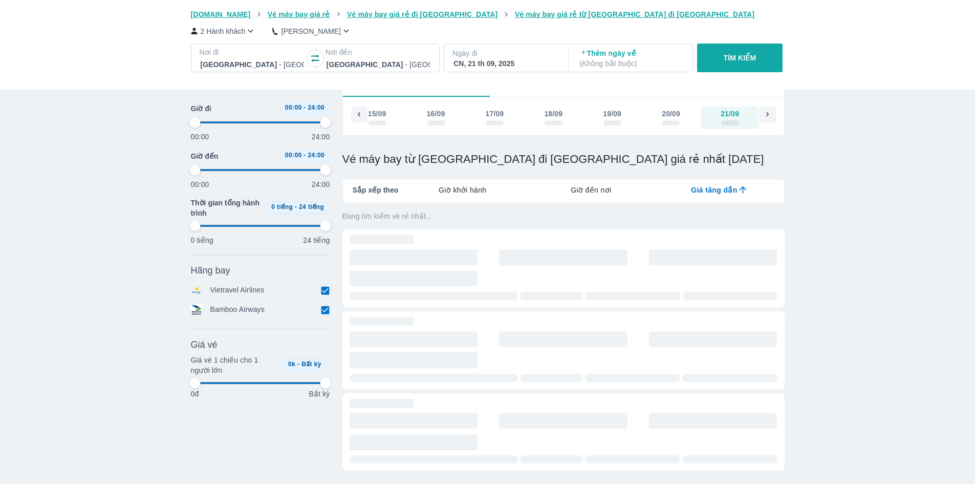
type input "97.9166666666667"
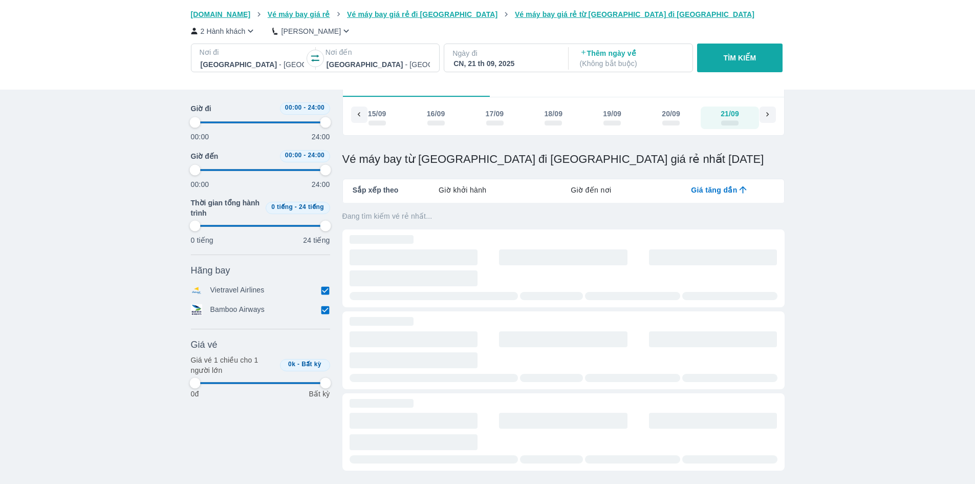
type input "97.9166666666667"
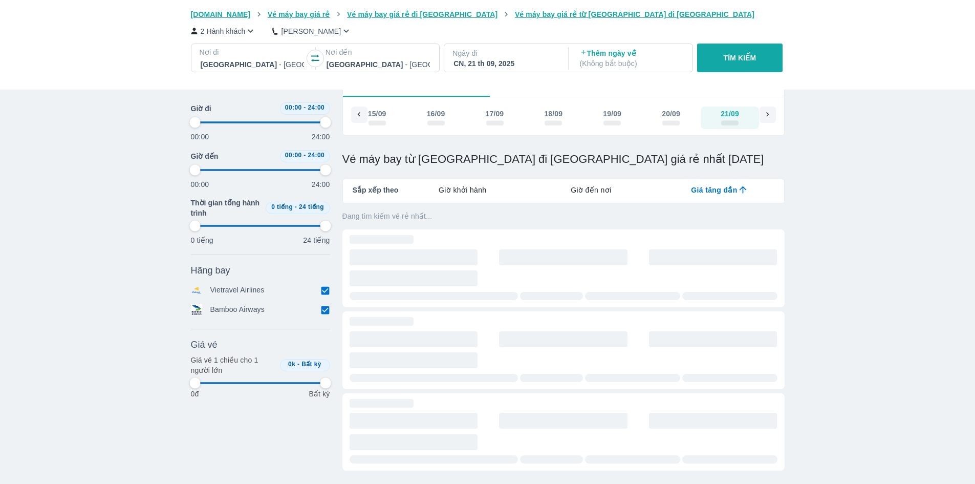
type input "97.9166666666667"
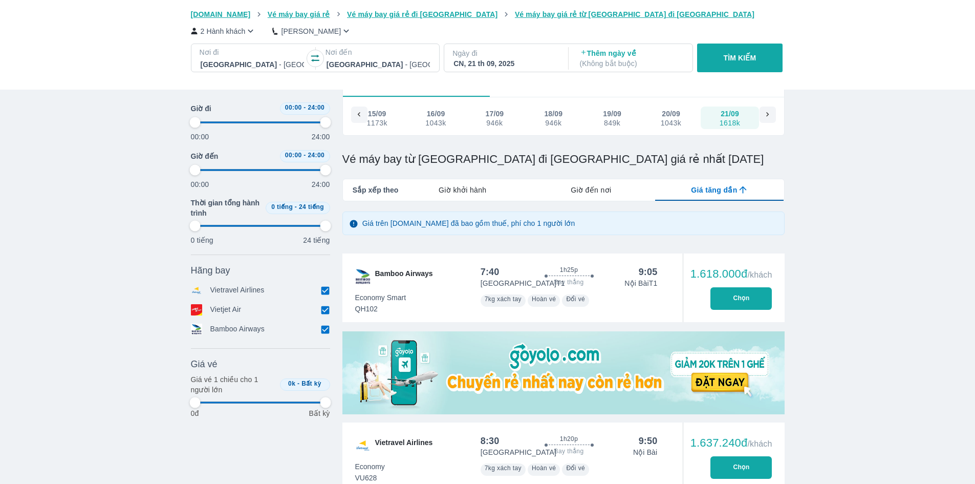
type input "97.9166666666667"
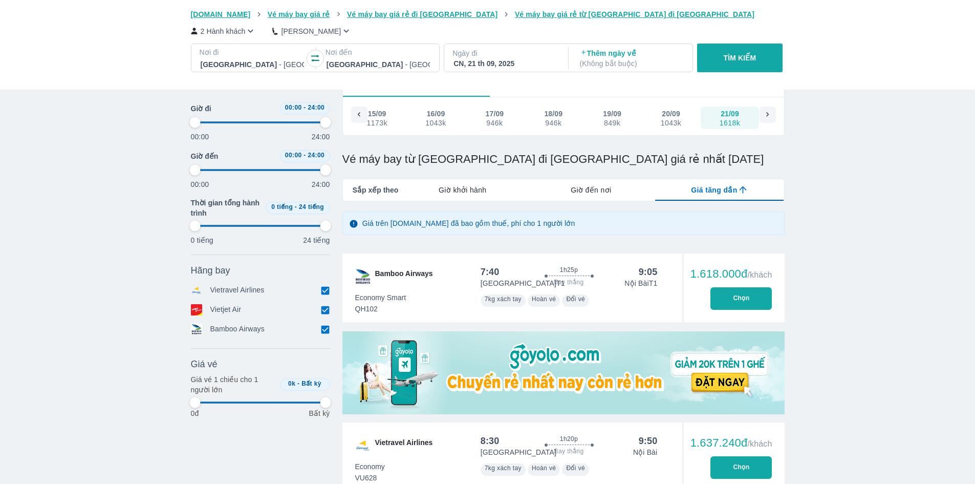
type input "97.9166666666667"
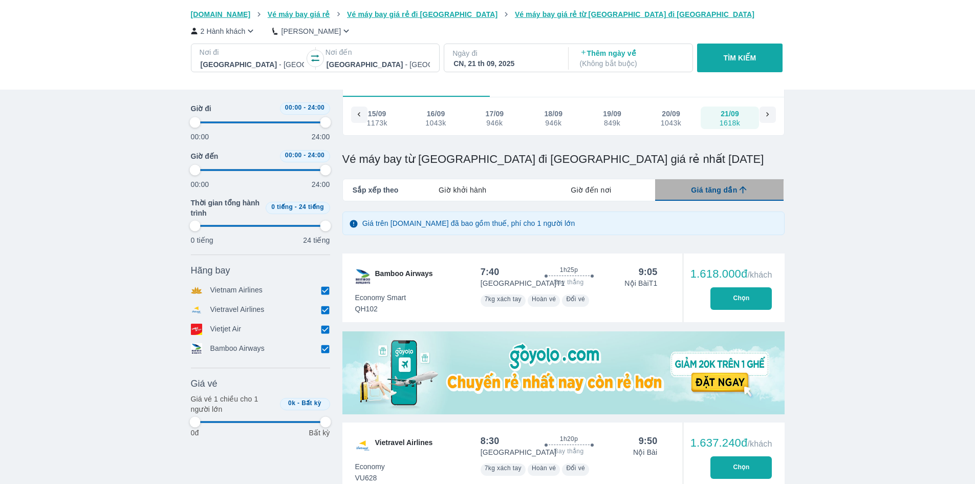
click at [741, 194] on icon "lab API tabs example" at bounding box center [743, 189] width 11 height 11
type input "97.9166666666667"
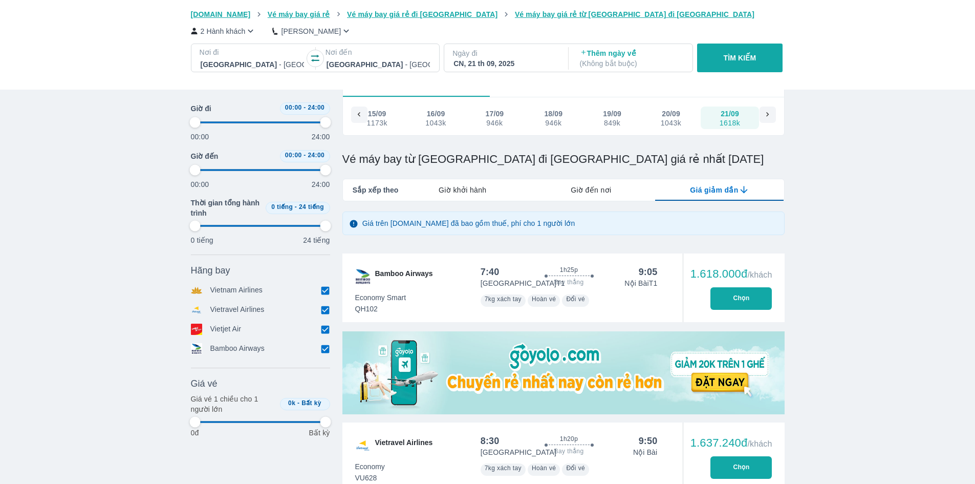
type input "97.9166666666667"
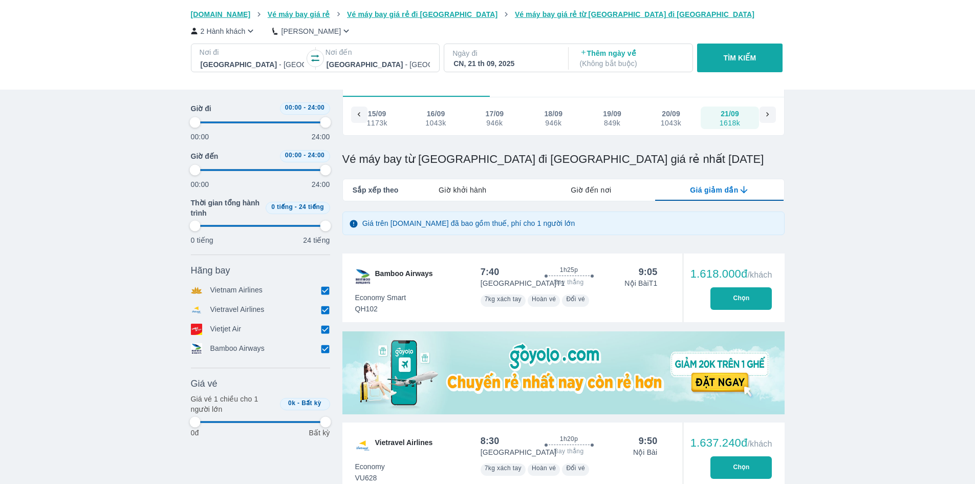
type input "97.9166666666667"
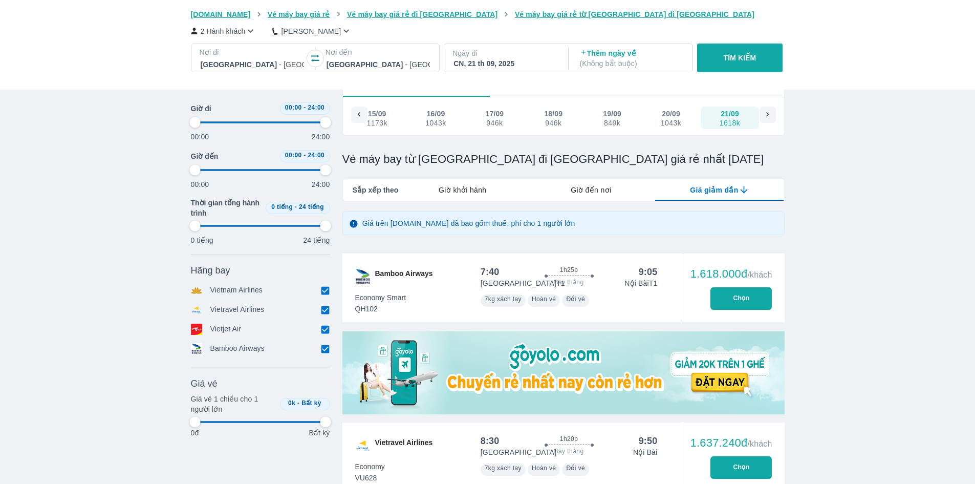
type input "97.9166666666667"
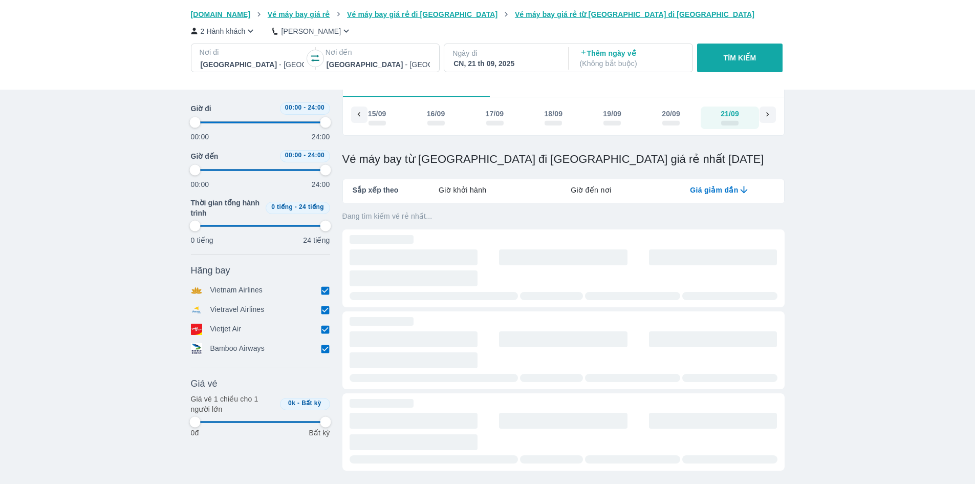
type input "97.9166666666667"
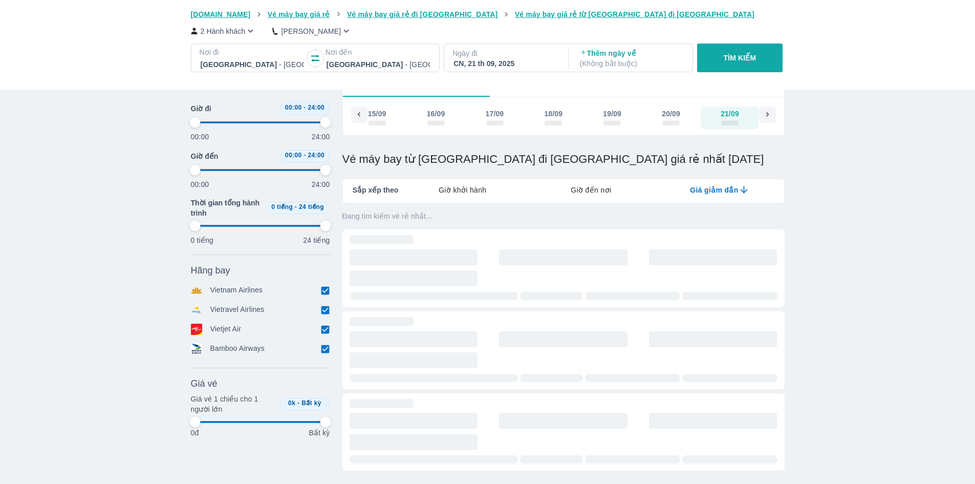
type input "97.9166666666667"
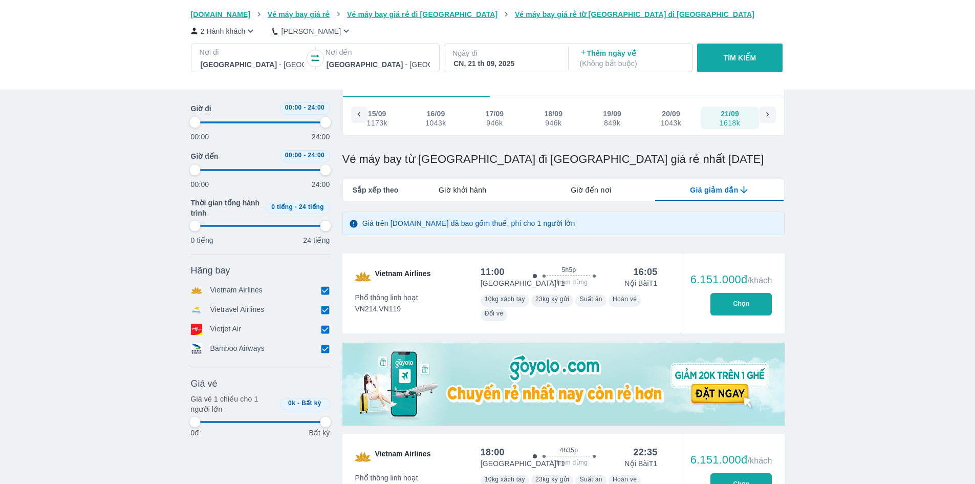
type input "97.9166666666667"
click at [741, 194] on icon "lab API tabs example" at bounding box center [744, 189] width 11 height 11
type input "97.9166666666667"
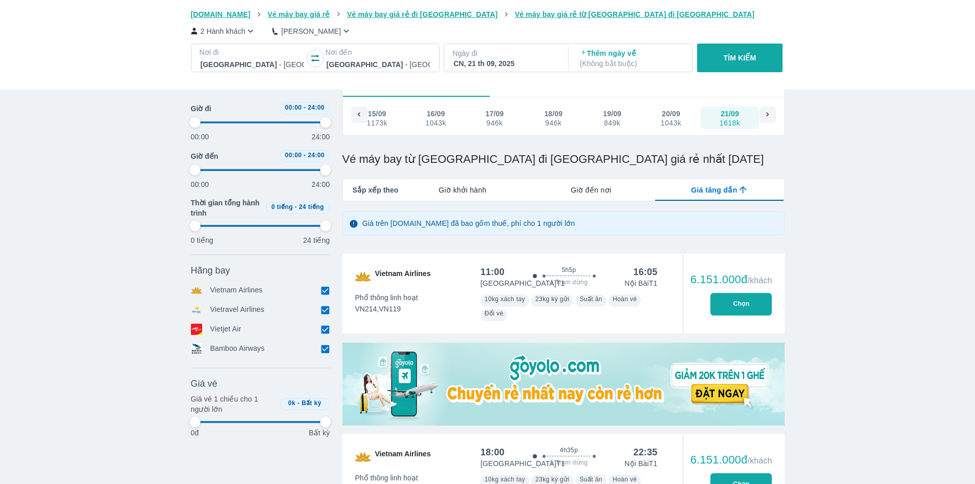
type input "97.9166666666667"
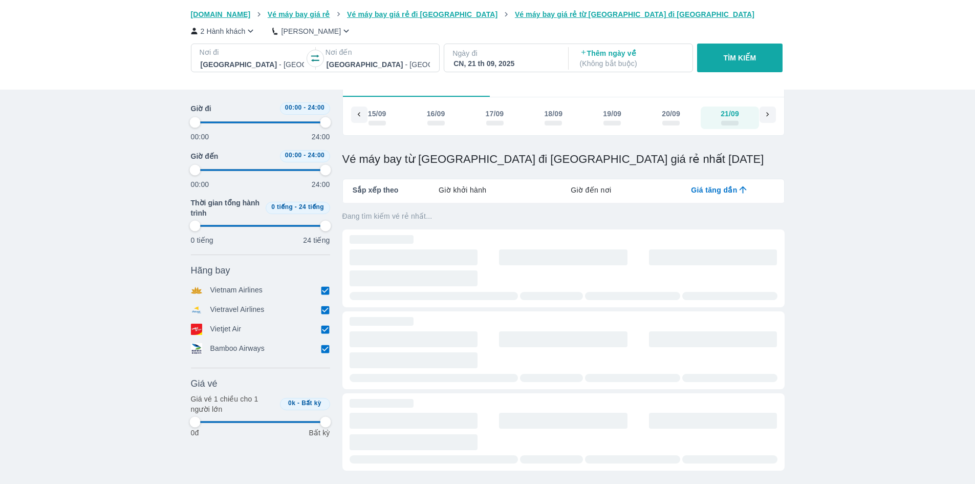
type input "97.9166666666667"
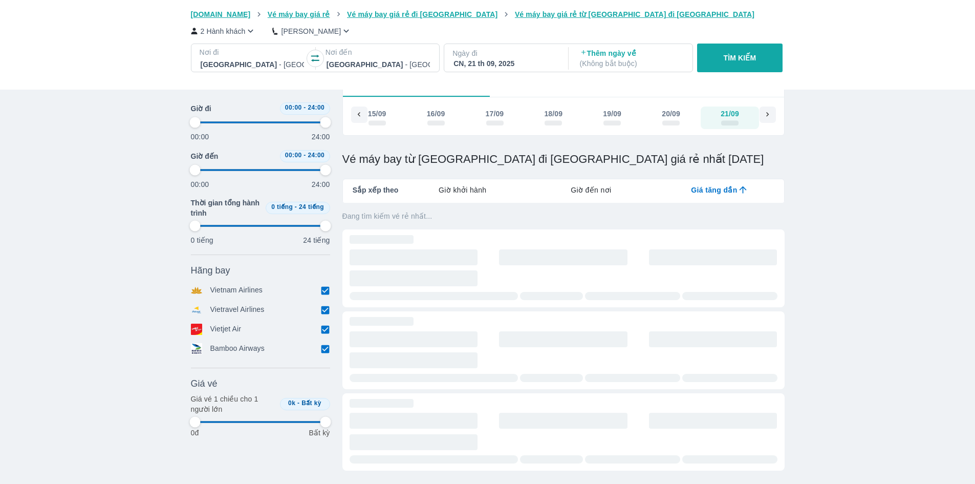
type input "97.9166666666667"
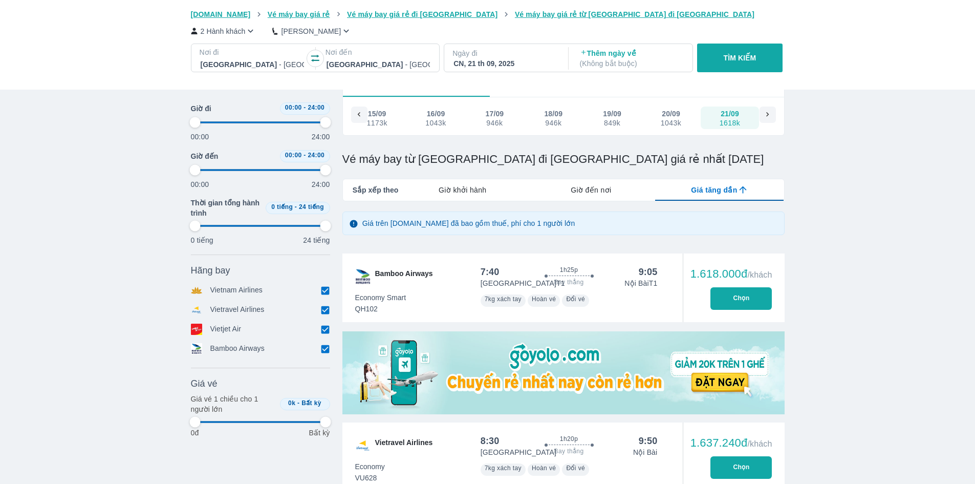
type input "97.9166666666667"
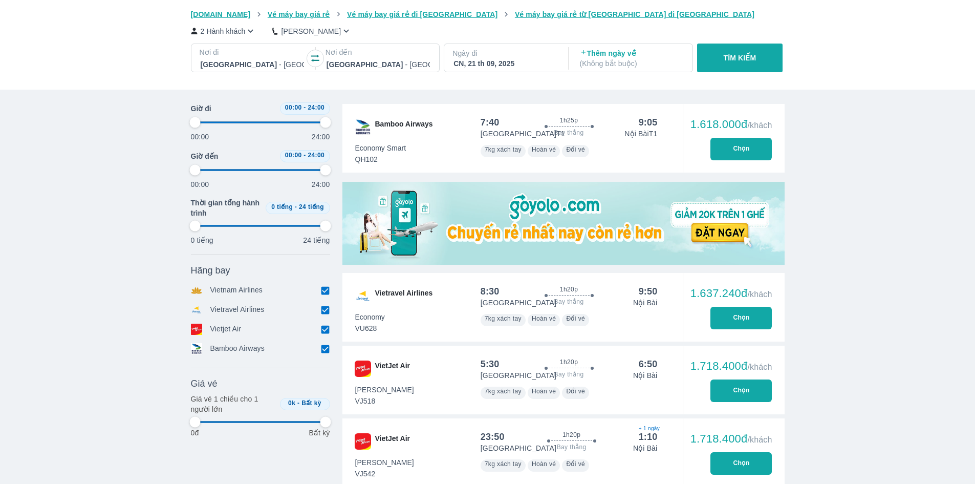
scroll to position [212, 0]
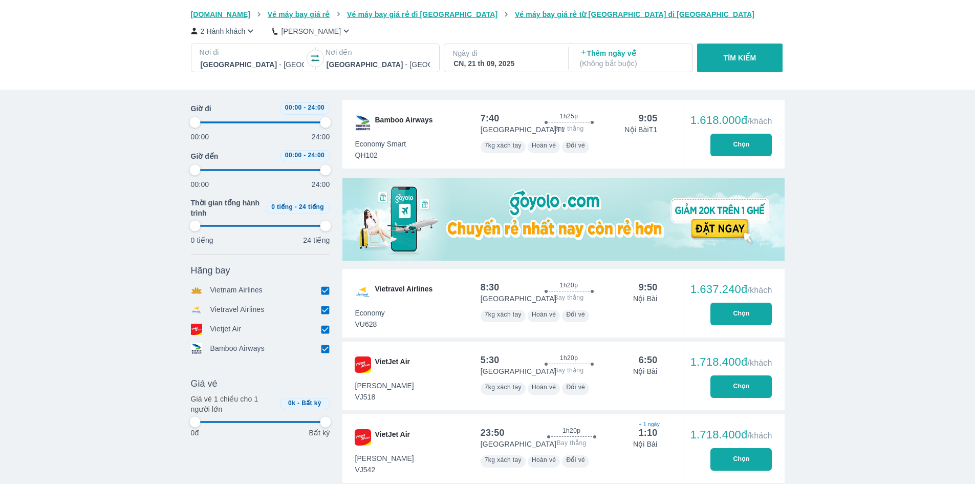
type input "97.9166666666667"
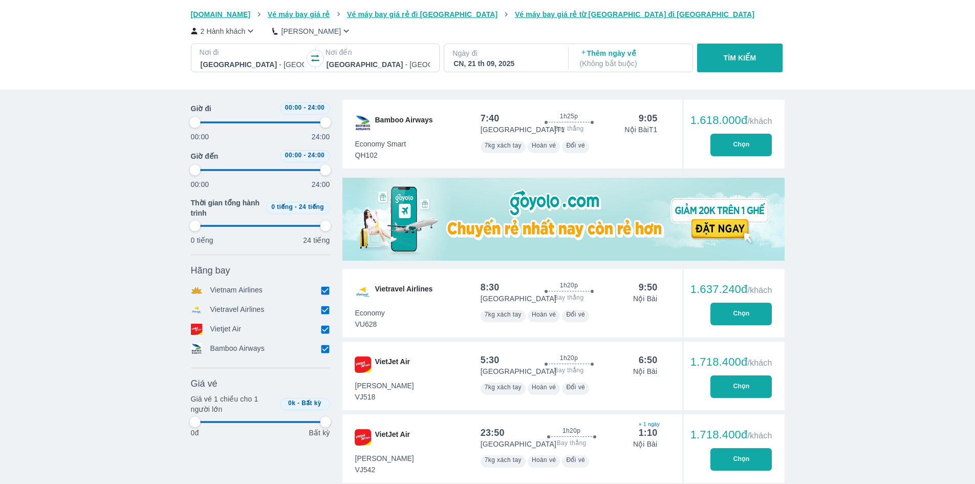
type input "97.9166666666667"
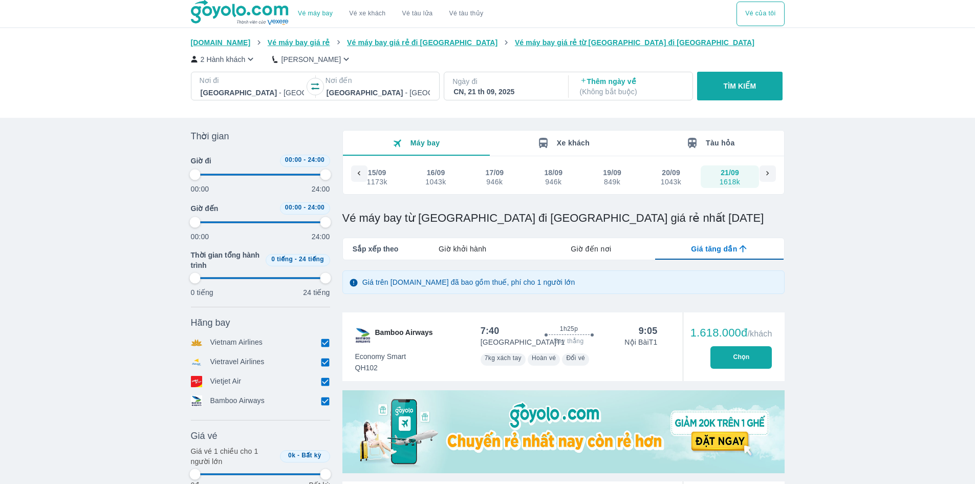
type input "97.9166666666667"
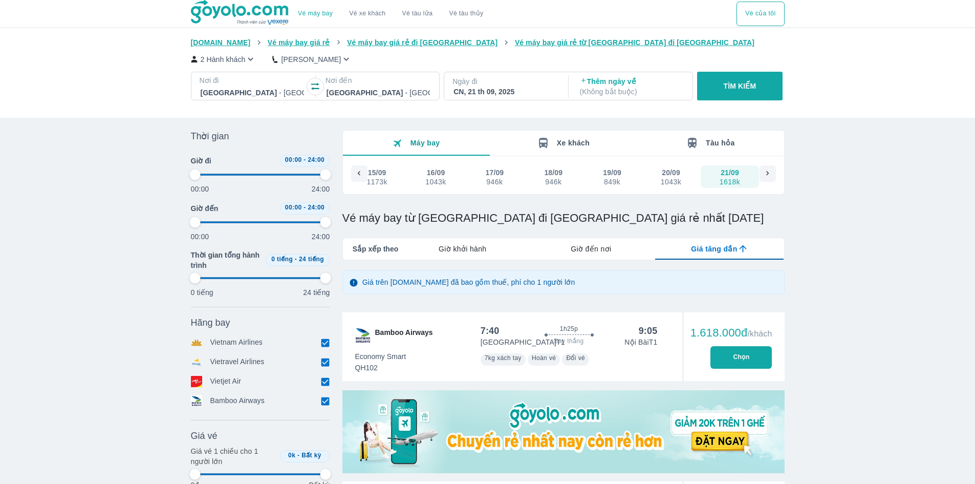
type input "97.9166666666667"
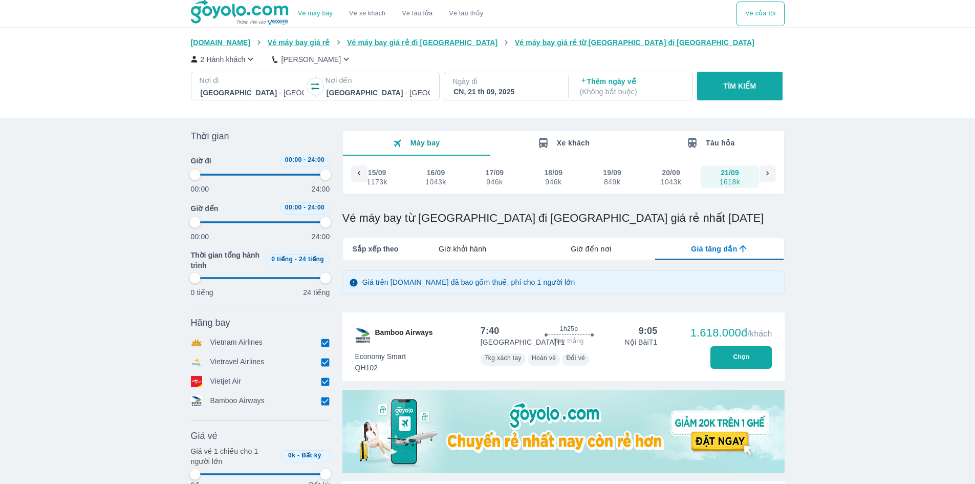
type input "97.9166666666667"
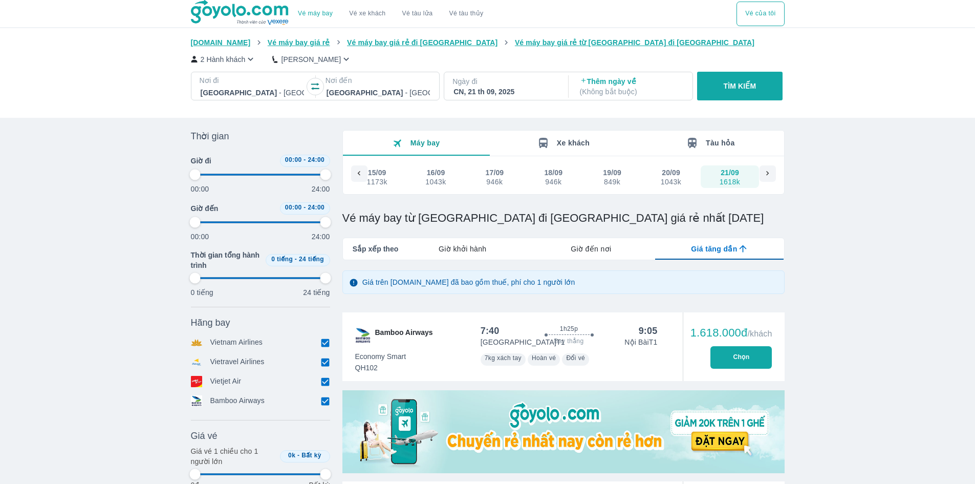
type input "97.9166666666667"
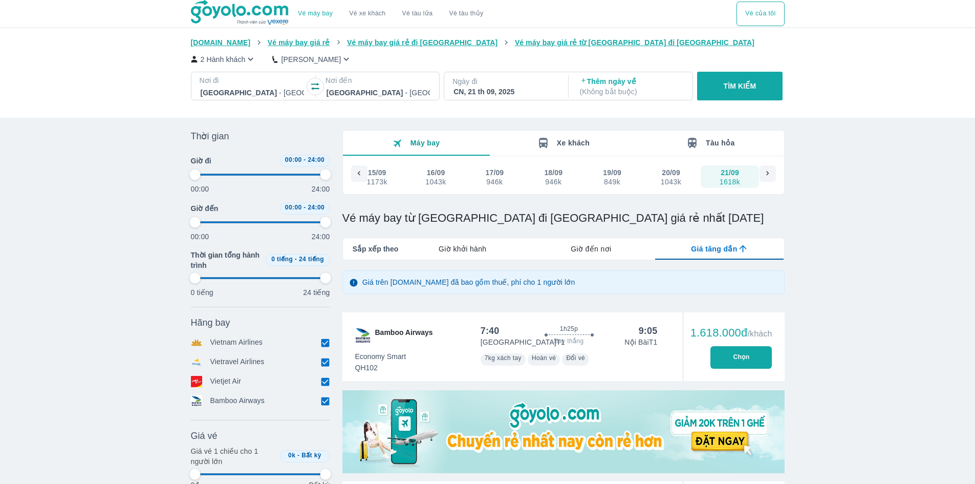
type input "97.9166666666667"
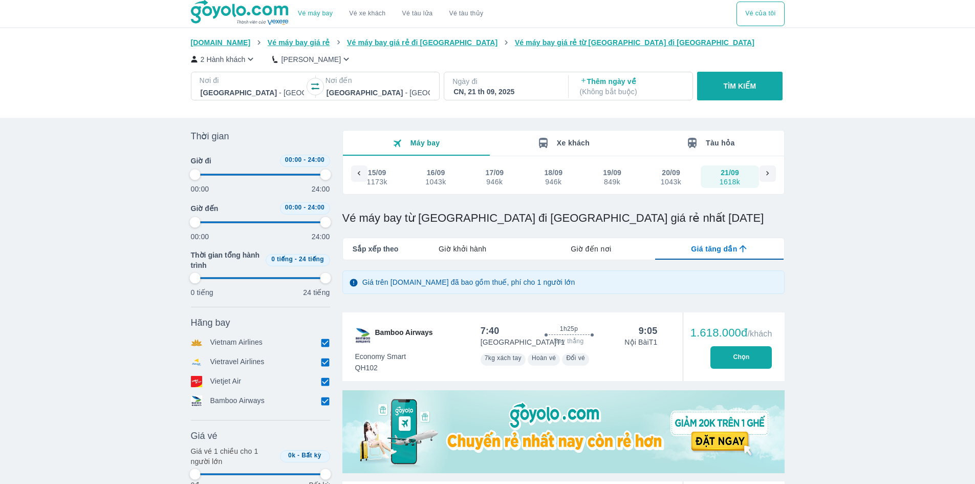
type input "97.9166666666667"
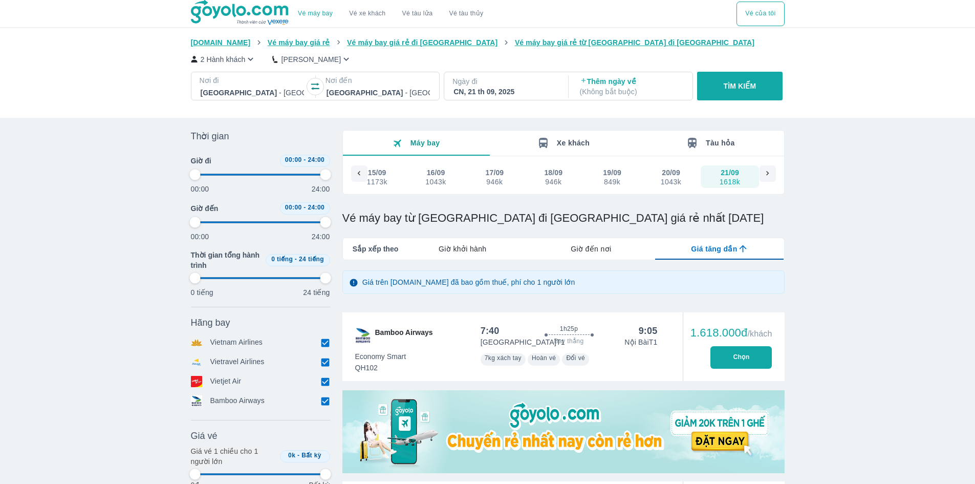
type input "97.9166666666667"
click at [489, 94] on div "CN, 21 th 09, 2025" at bounding box center [505, 92] width 103 height 10
type input "97.9166666666667"
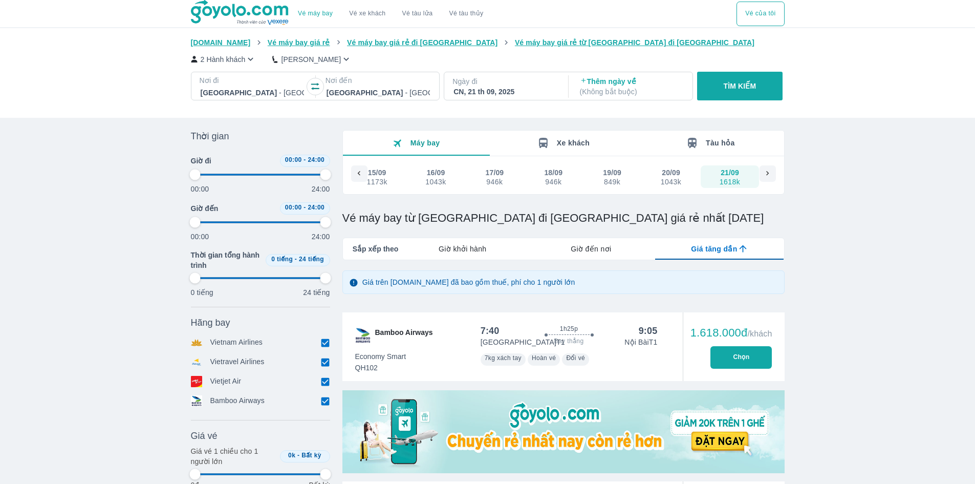
type input "97.9166666666667"
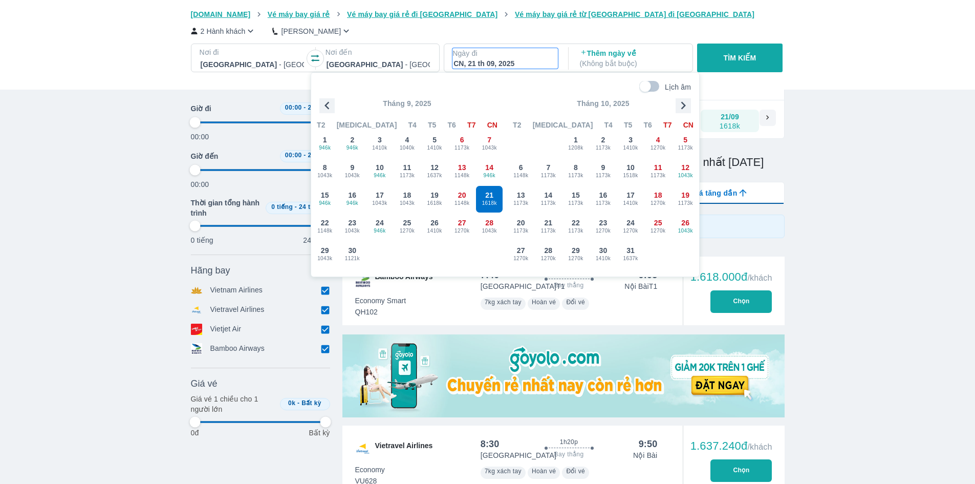
scroll to position [59, 0]
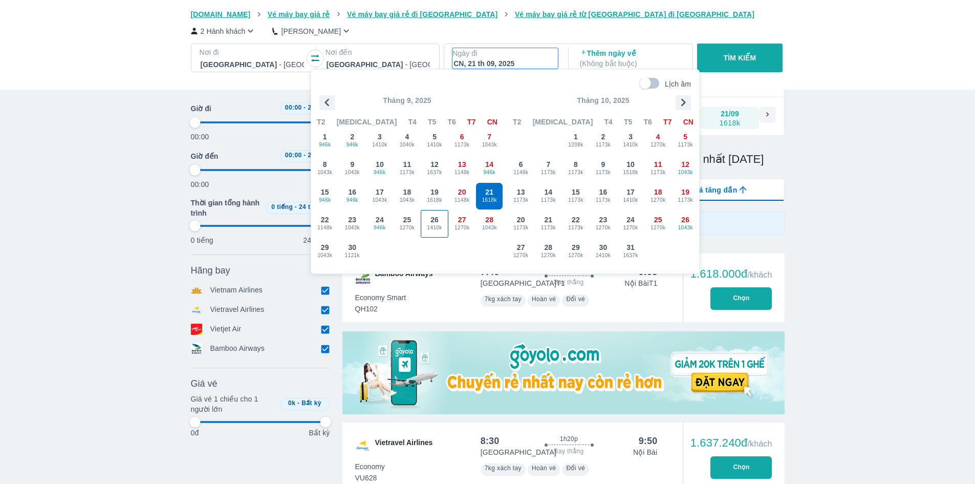
type input "97.9166666666667"
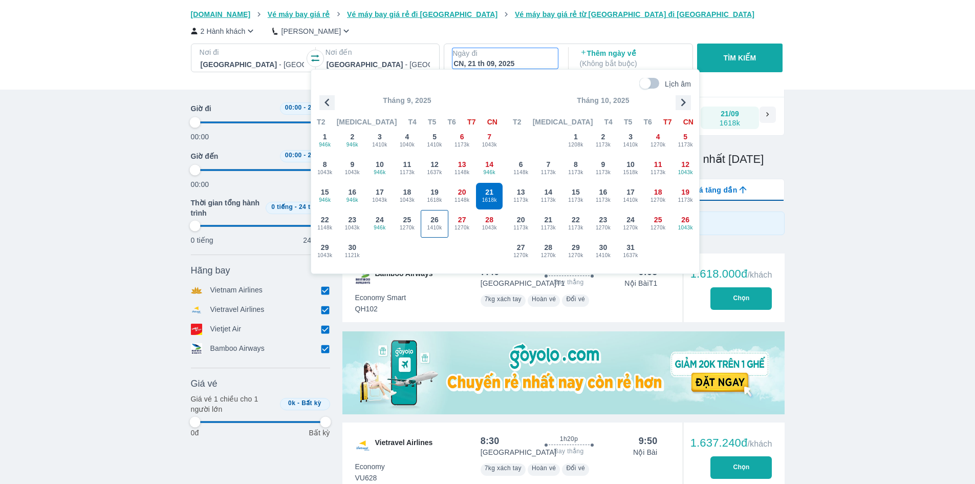
type input "97.9166666666667"
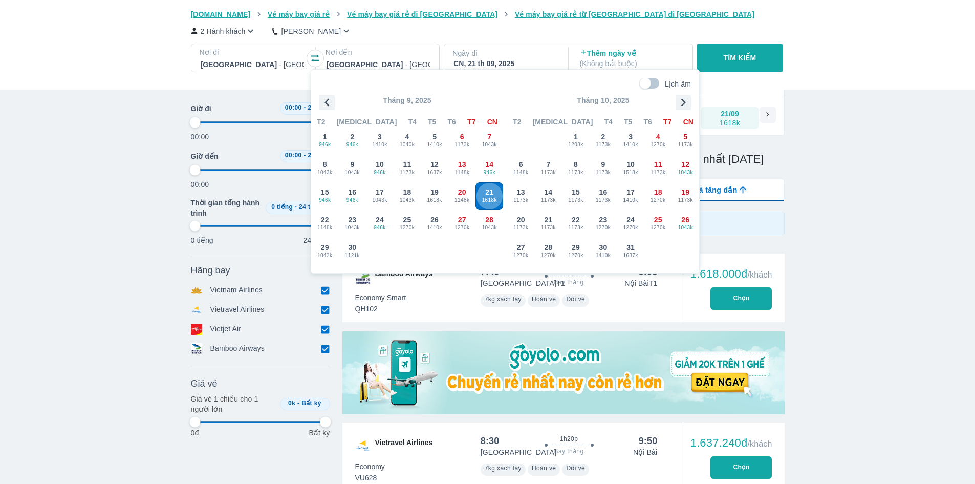
click at [482, 196] on span "1618k" at bounding box center [489, 200] width 27 height 8
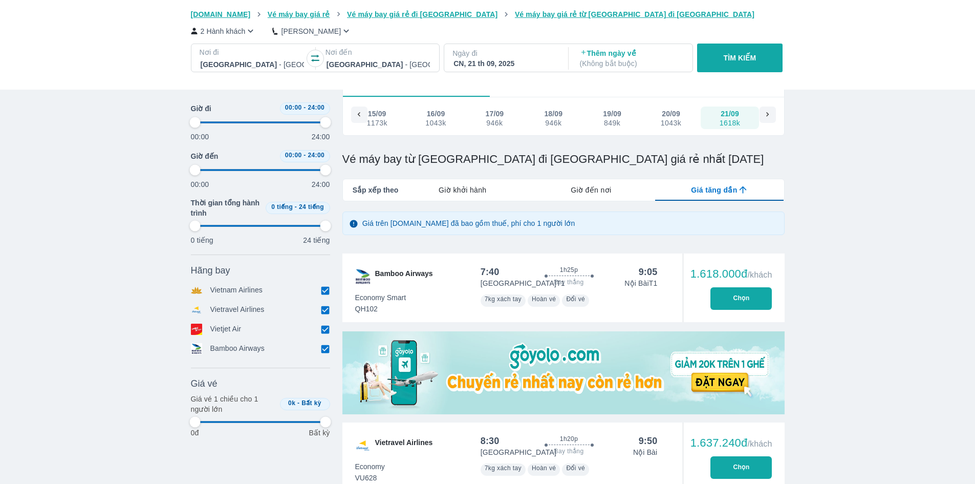
click at [731, 65] on button "TÌM KIẾM" at bounding box center [740, 58] width 86 height 29
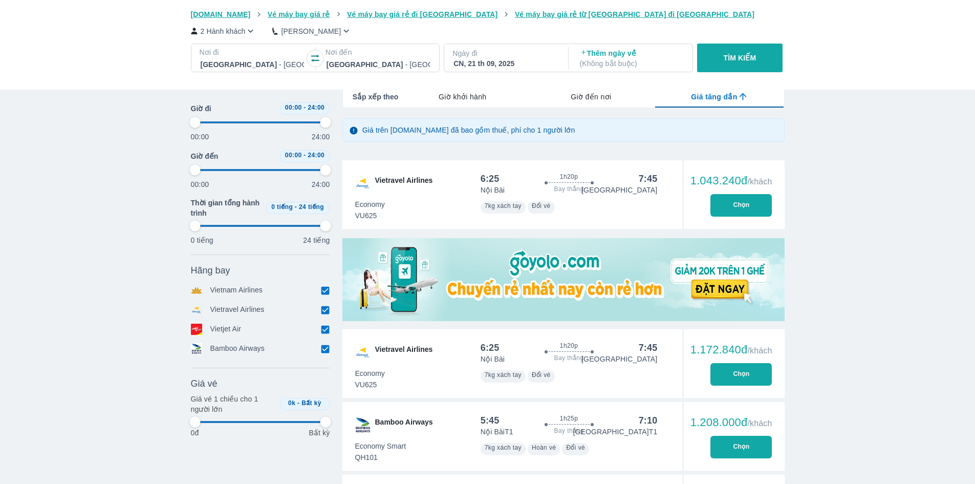
scroll to position [102, 0]
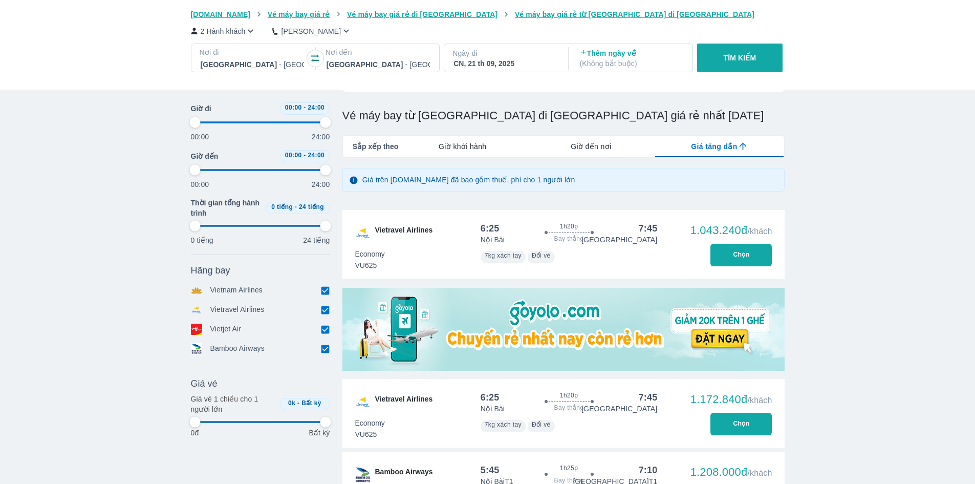
click at [457, 60] on div "CN, 21 th 09, 2025" at bounding box center [505, 63] width 103 height 10
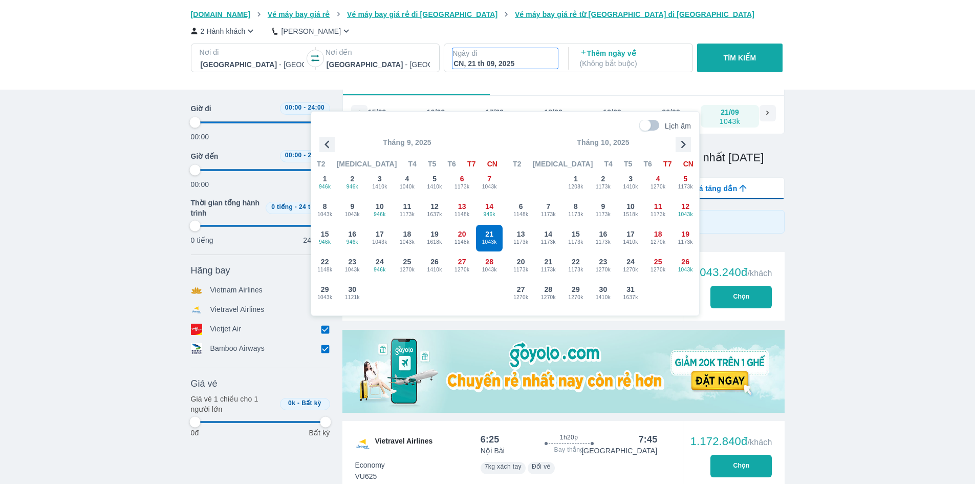
scroll to position [59, 0]
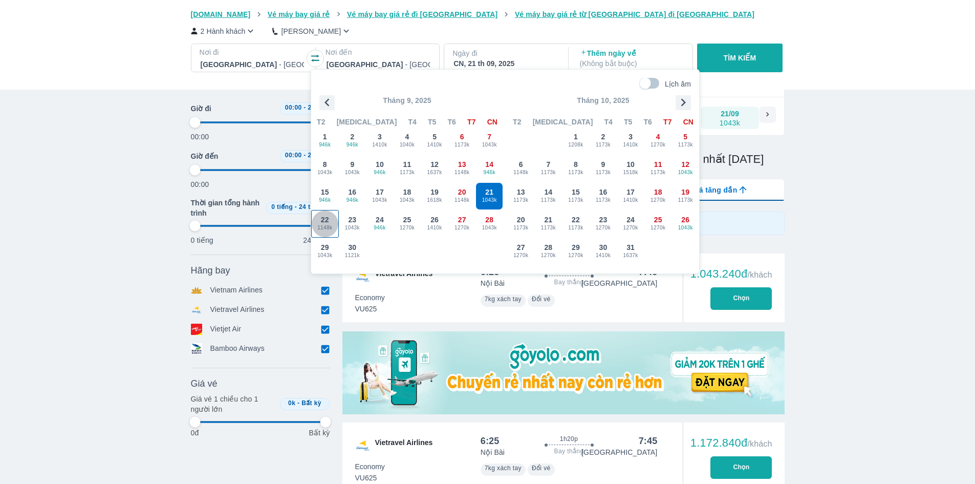
click at [330, 217] on div "22 1148k" at bounding box center [325, 223] width 27 height 27
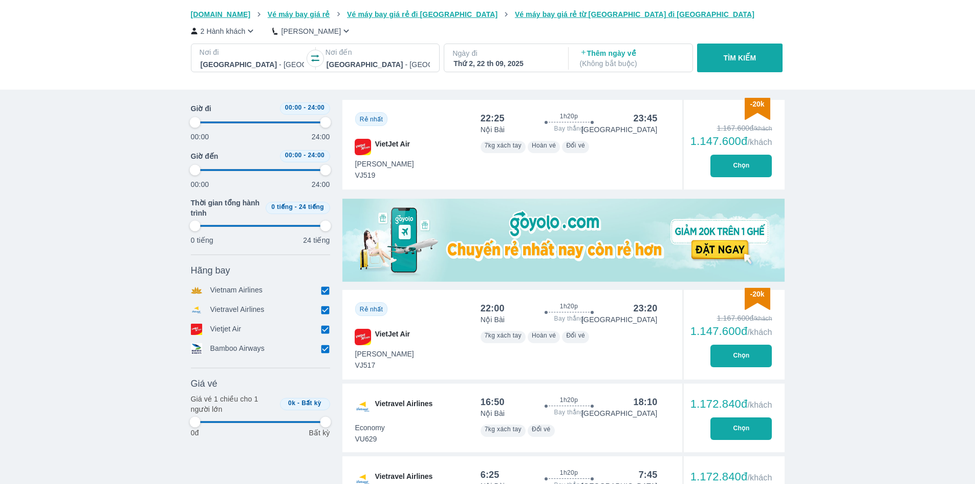
scroll to position [8, 0]
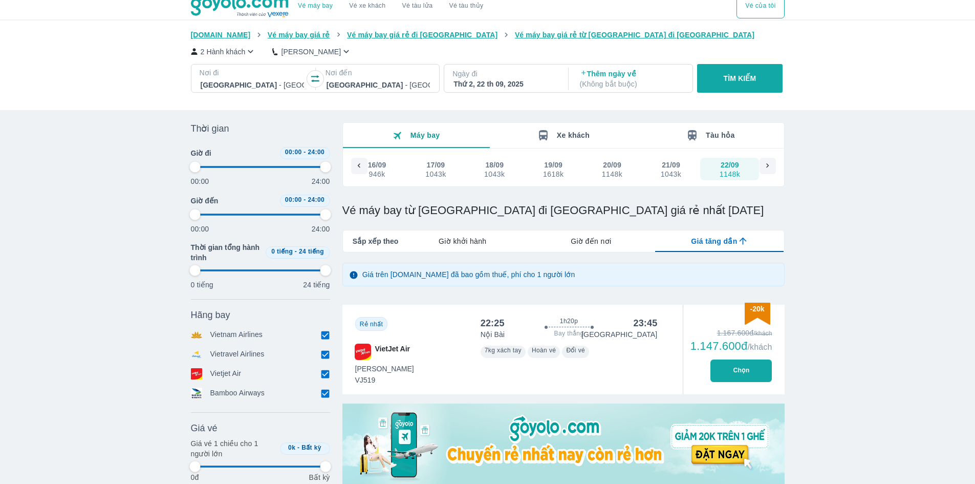
click at [483, 77] on p "Ngày đi" at bounding box center [505, 74] width 105 height 10
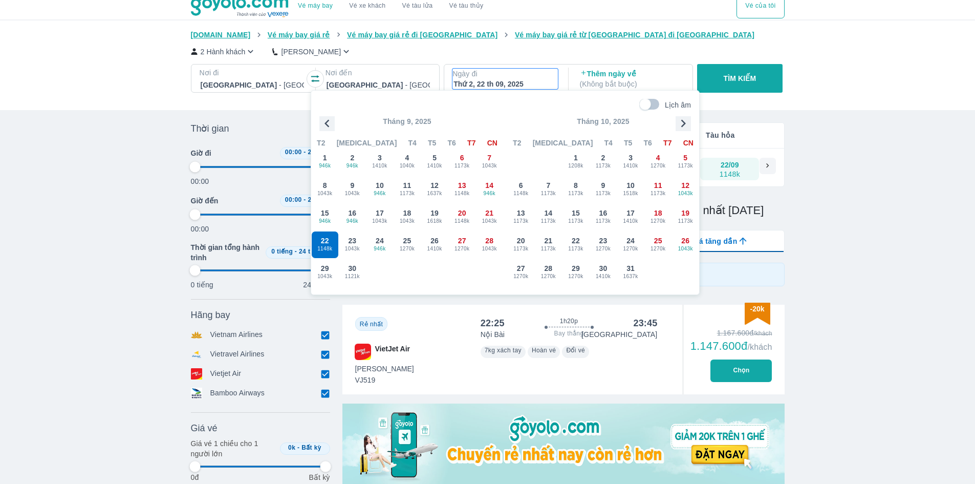
scroll to position [59, 0]
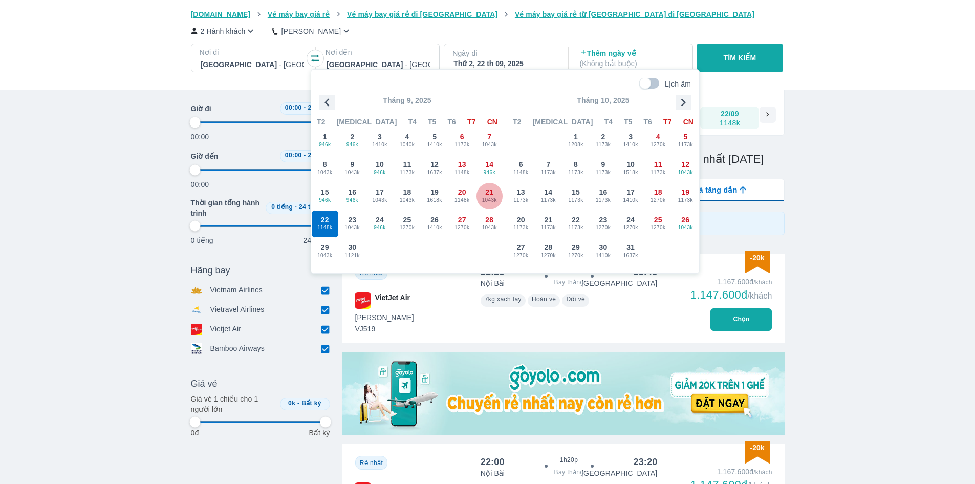
click at [487, 197] on span "1043k" at bounding box center [489, 200] width 27 height 8
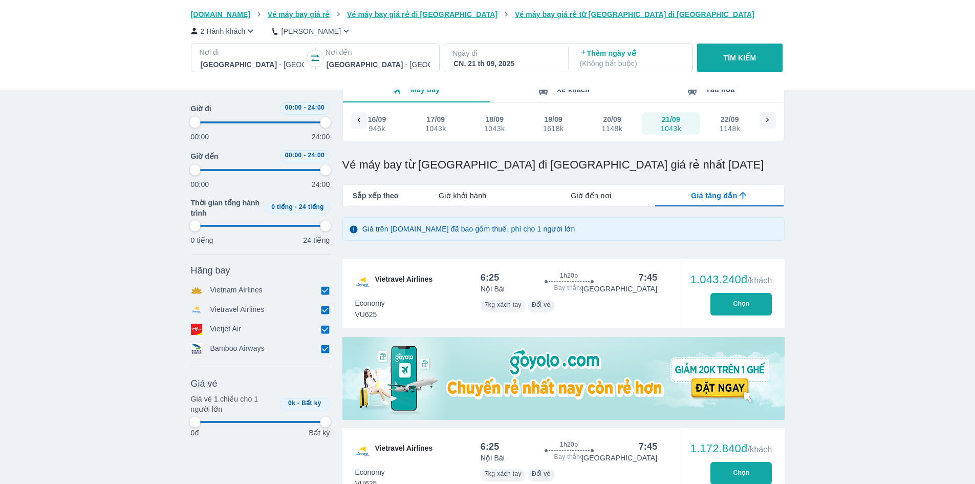
scroll to position [8, 0]
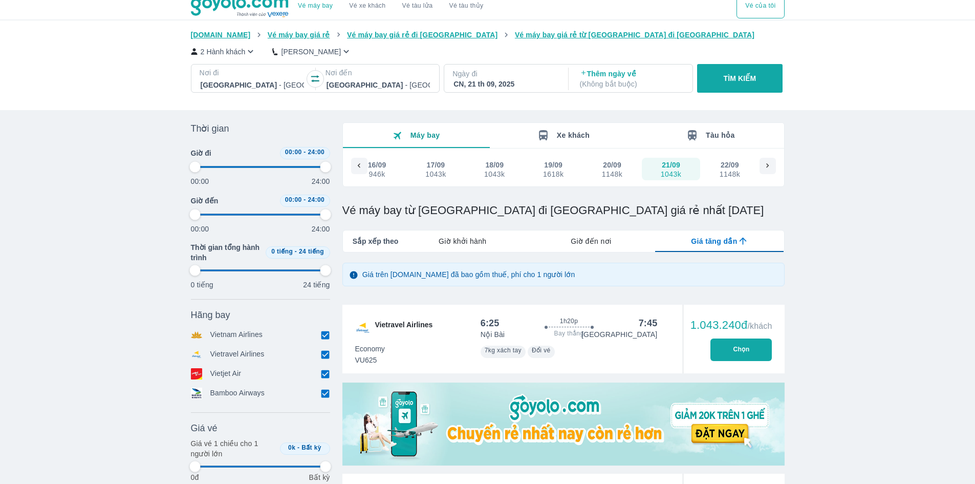
click at [714, 171] on button "22/09 1148k" at bounding box center [729, 169] width 59 height 23
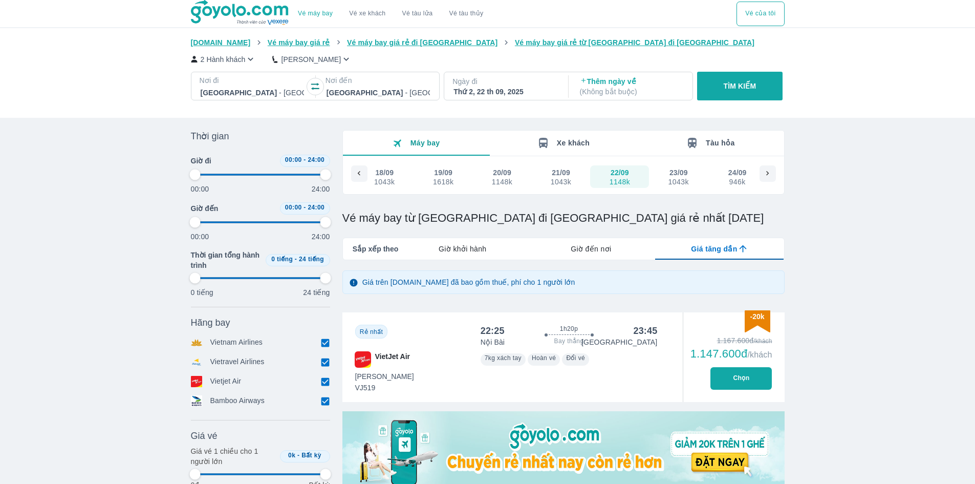
click at [314, 87] on icon "button" at bounding box center [315, 86] width 10 height 10
click at [498, 96] on div "Thứ 2, 22 th 09, 2025" at bounding box center [505, 92] width 103 height 10
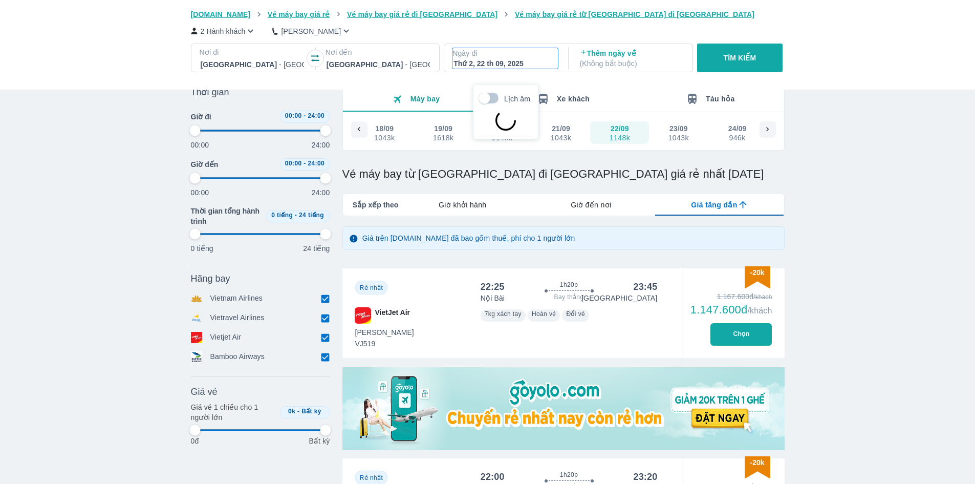
scroll to position [59, 0]
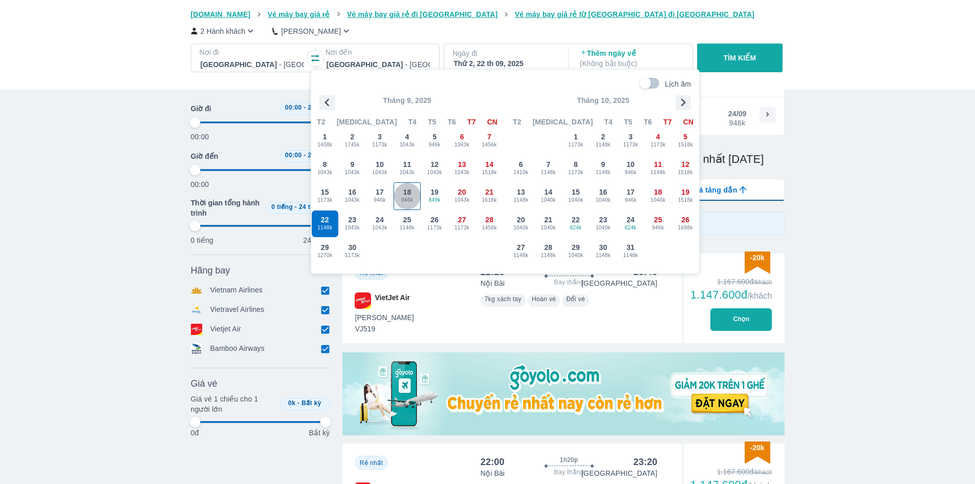
click at [419, 206] on div "18 946k" at bounding box center [407, 196] width 27 height 27
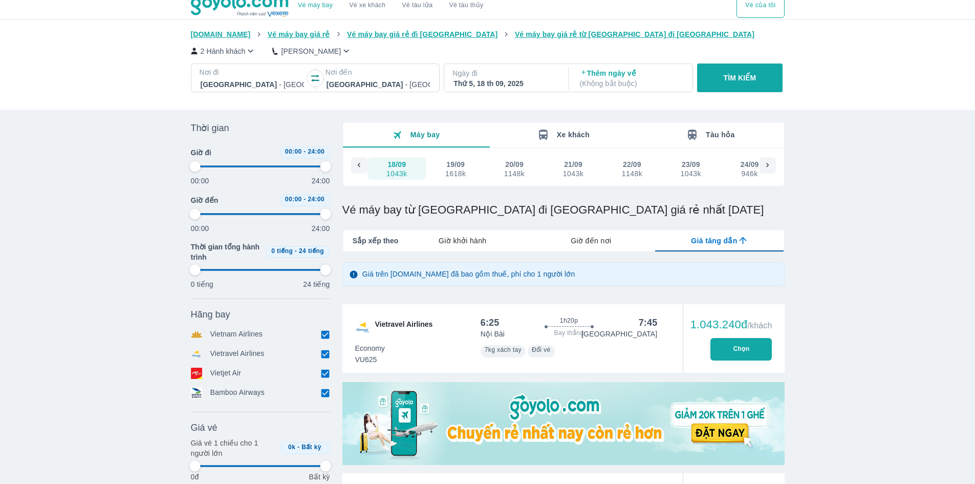
scroll to position [8, 0]
click at [465, 84] on div "Thứ 5, 18 th 09, 2025" at bounding box center [505, 84] width 103 height 10
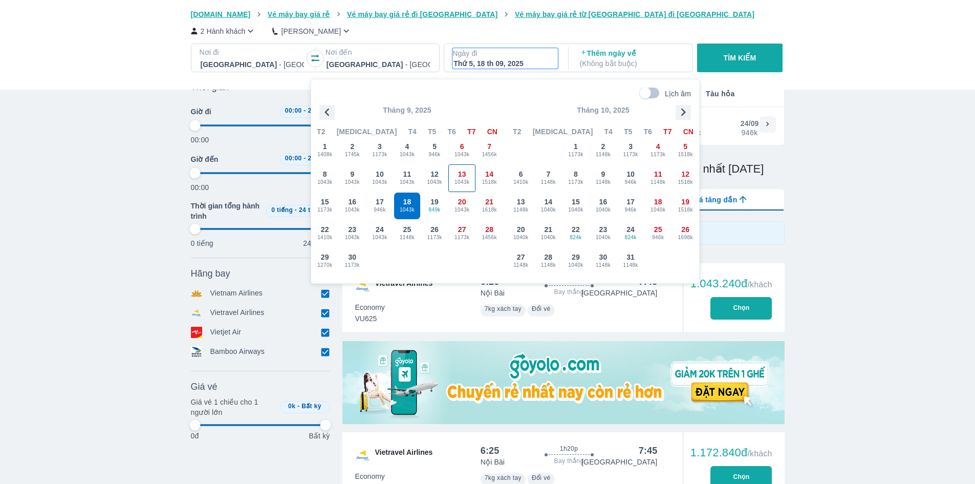
scroll to position [59, 0]
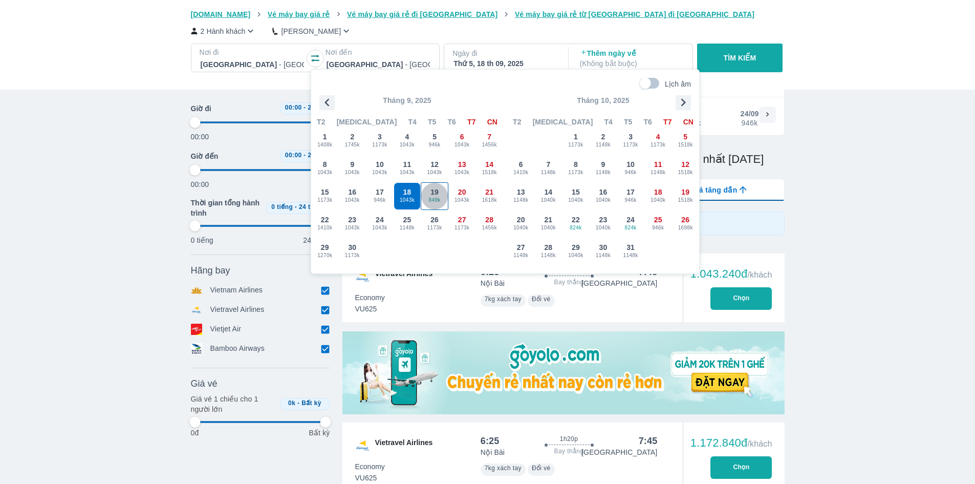
click at [425, 193] on div "19 849k" at bounding box center [434, 196] width 27 height 27
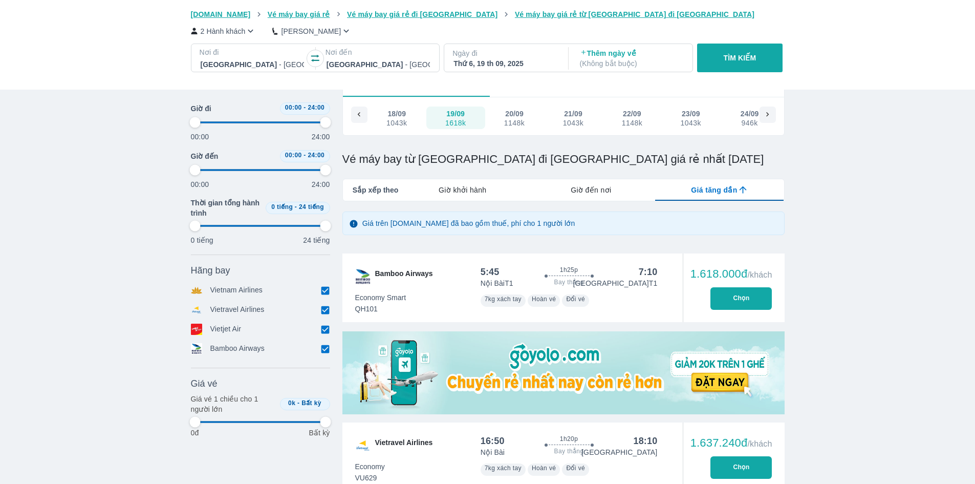
click at [485, 59] on div "Thứ 6, 19 th 09, 2025" at bounding box center [505, 63] width 103 height 10
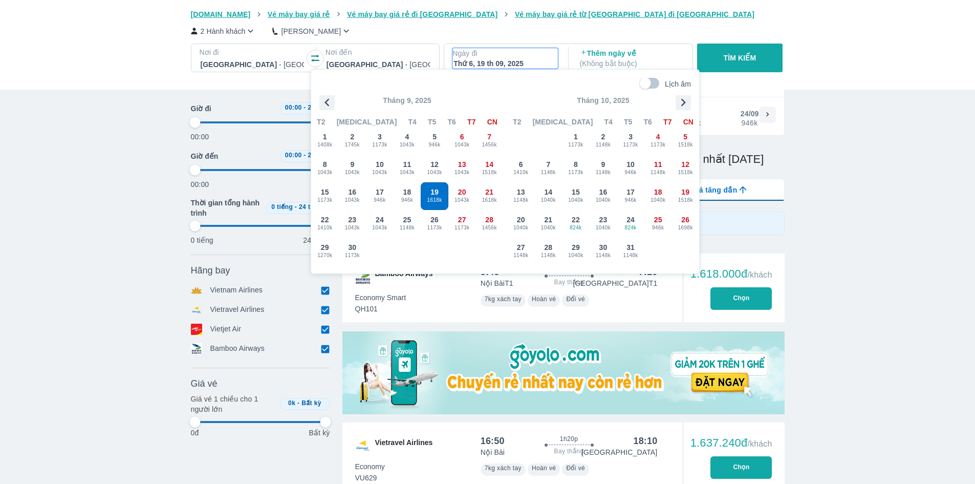
click at [428, 195] on div "19 1618k" at bounding box center [434, 196] width 27 height 27
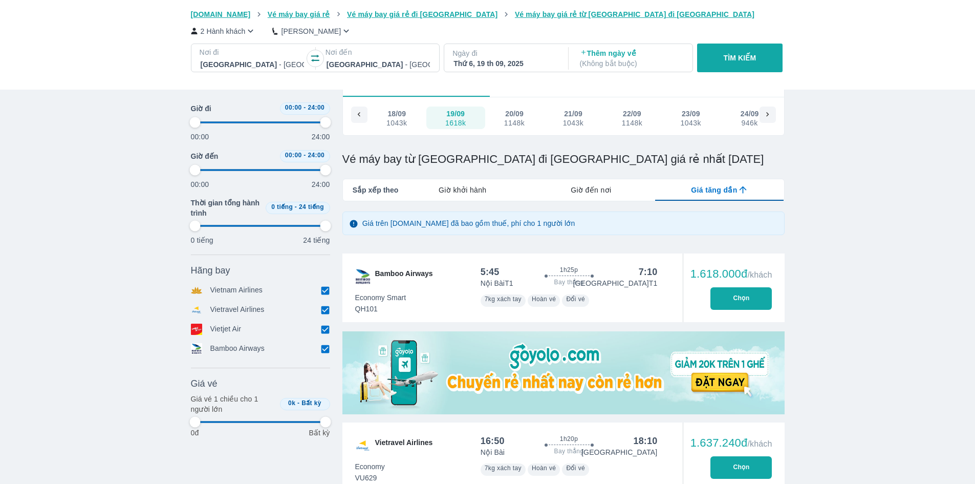
click at [731, 63] on button "TÌM KIẾM" at bounding box center [740, 58] width 86 height 29
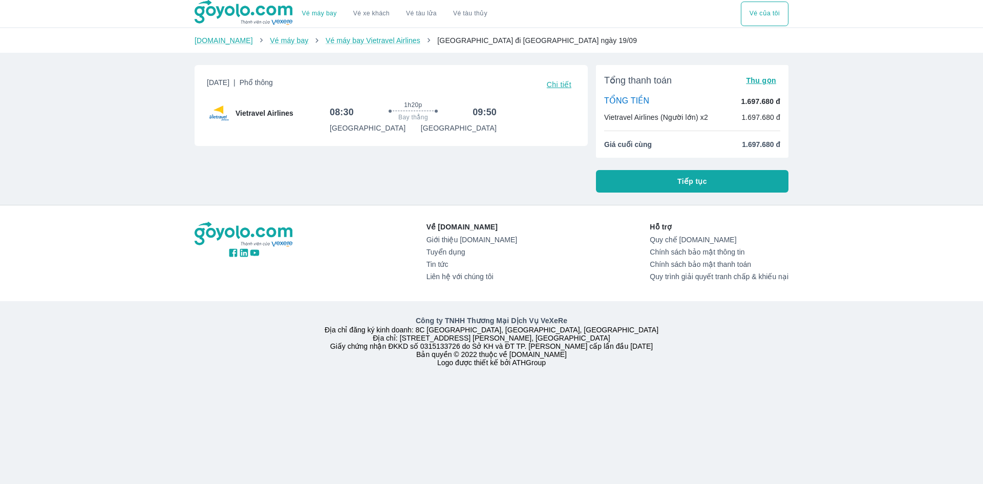
click at [566, 86] on span "Chi tiết" at bounding box center [559, 84] width 25 height 8
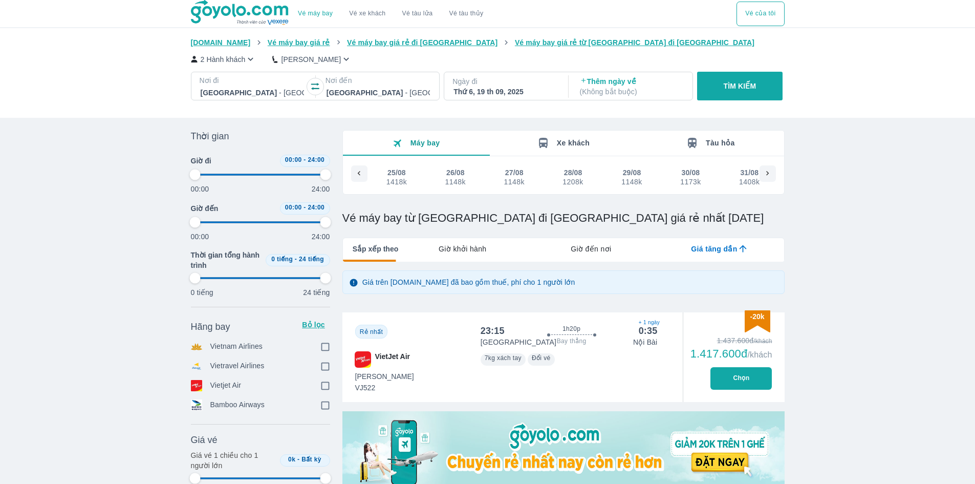
type input "97.9166666666667"
checkbox input "true"
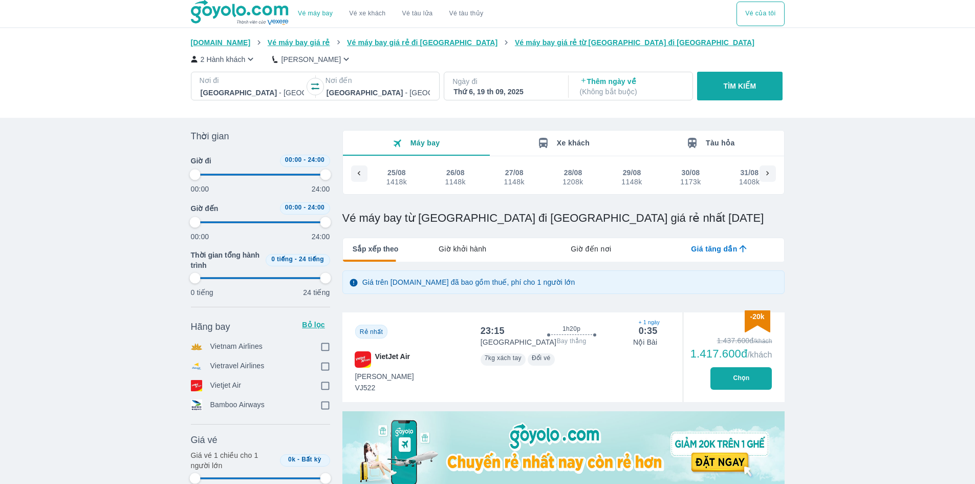
checkbox input "true"
type input "97.9166666666667"
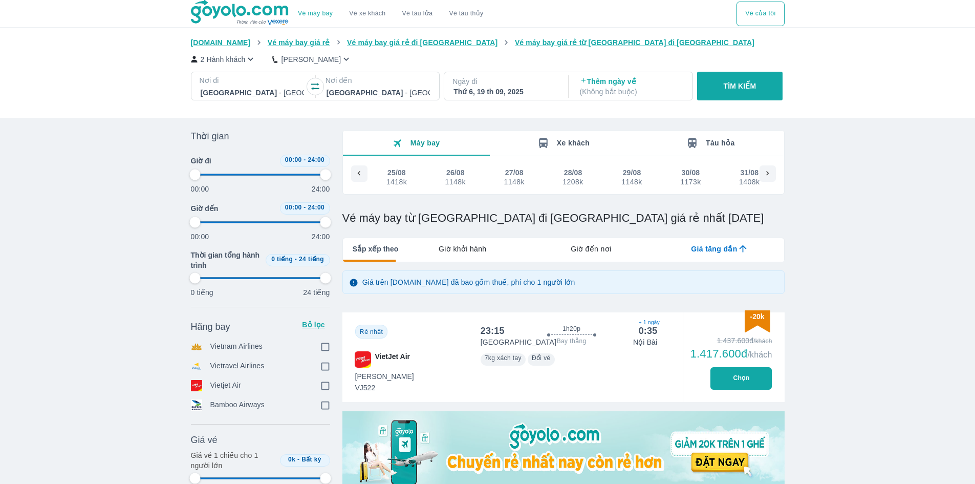
scroll to position [0, 1232]
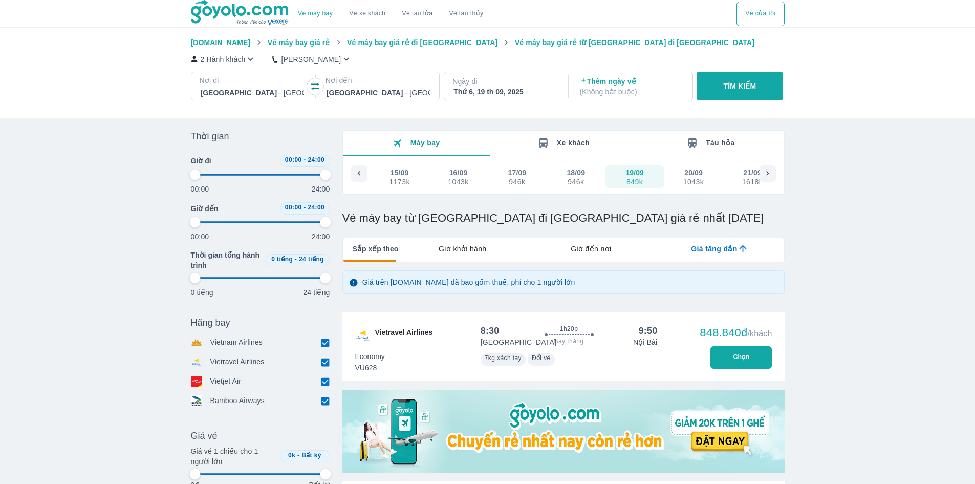
type input "97.9166666666667"
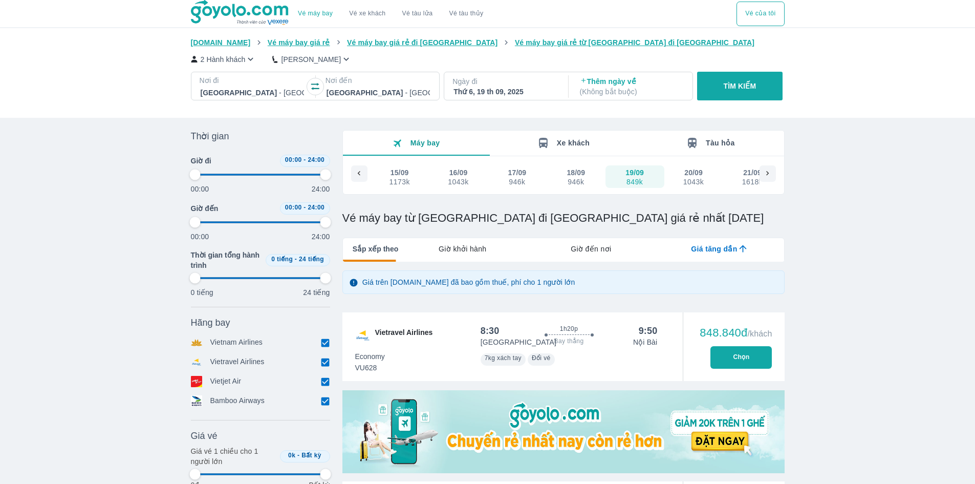
type input "97.9166666666667"
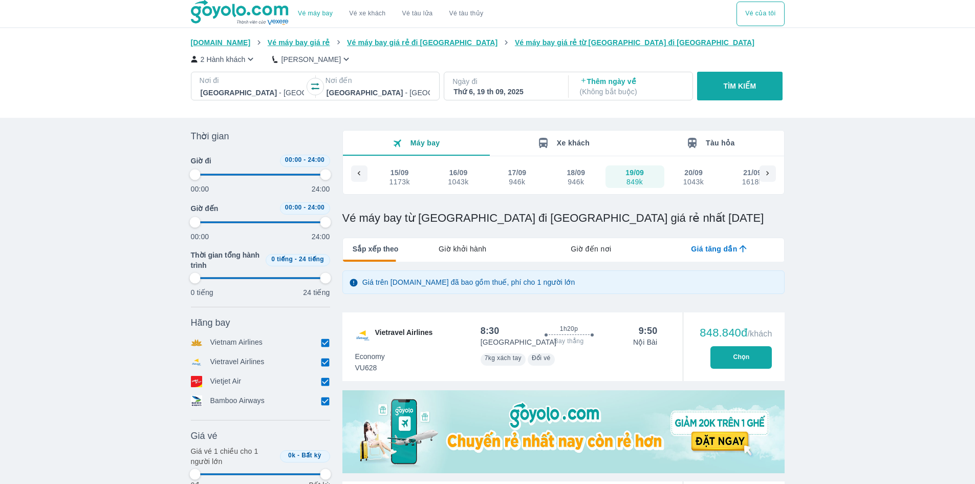
type input "97.9166666666667"
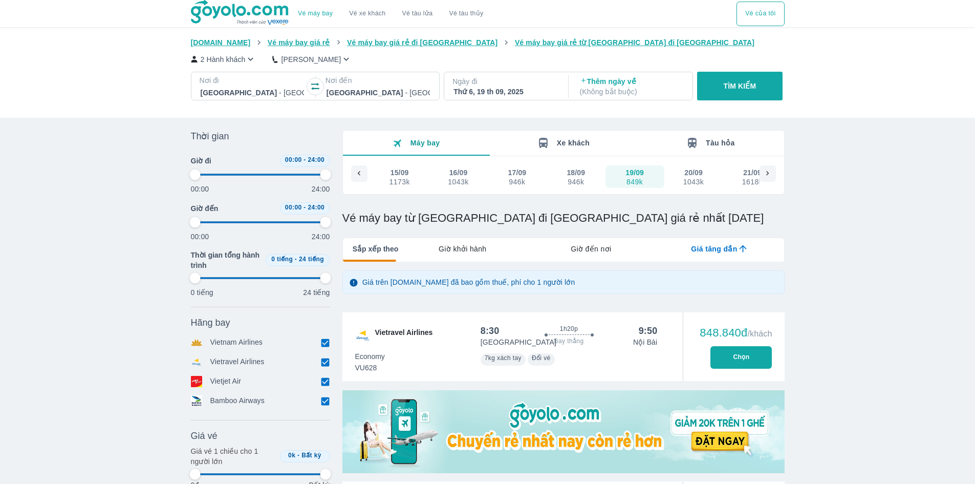
type input "97.9166666666667"
click at [484, 82] on p "Ngày đi" at bounding box center [505, 81] width 105 height 10
type input "97.9166666666667"
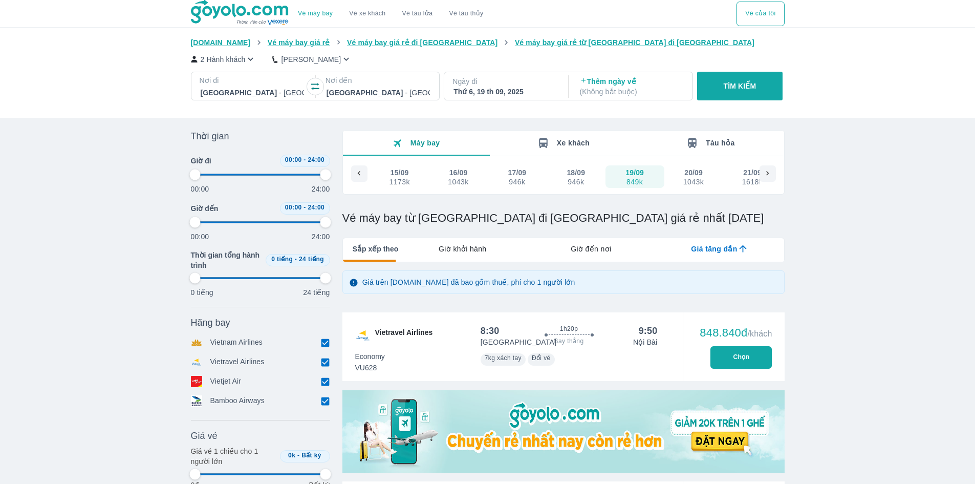
type input "97.9166666666667"
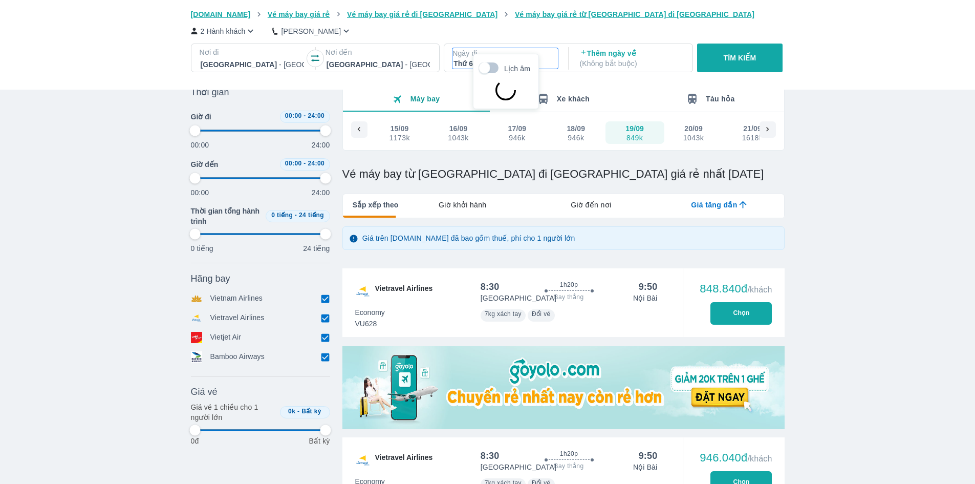
scroll to position [59, 0]
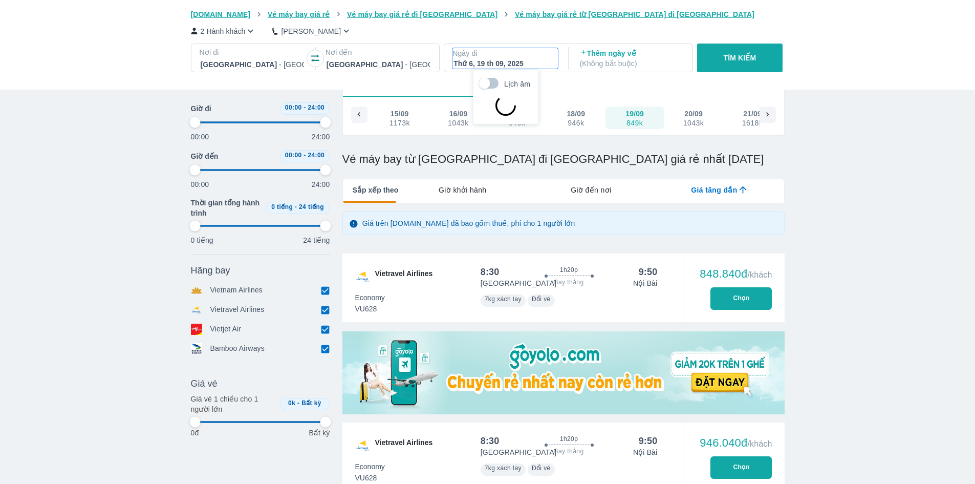
type input "97.9166666666667"
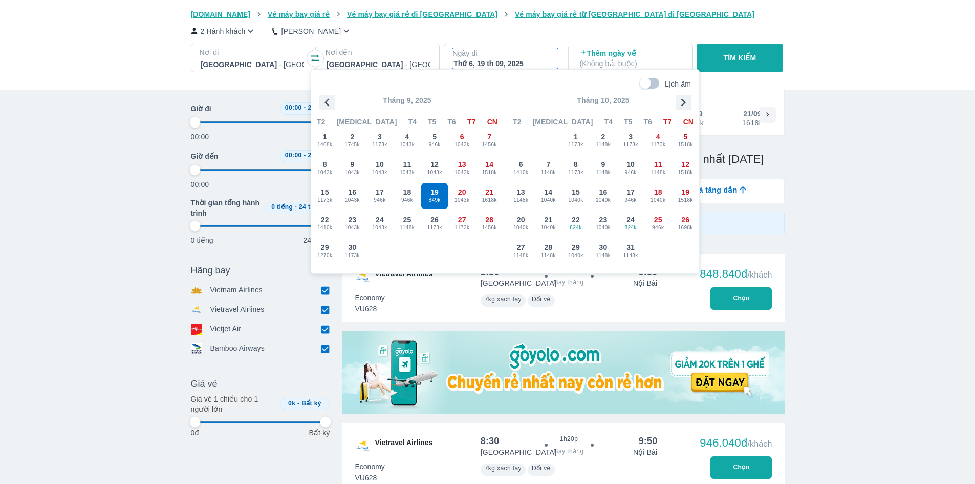
type input "97.9166666666667"
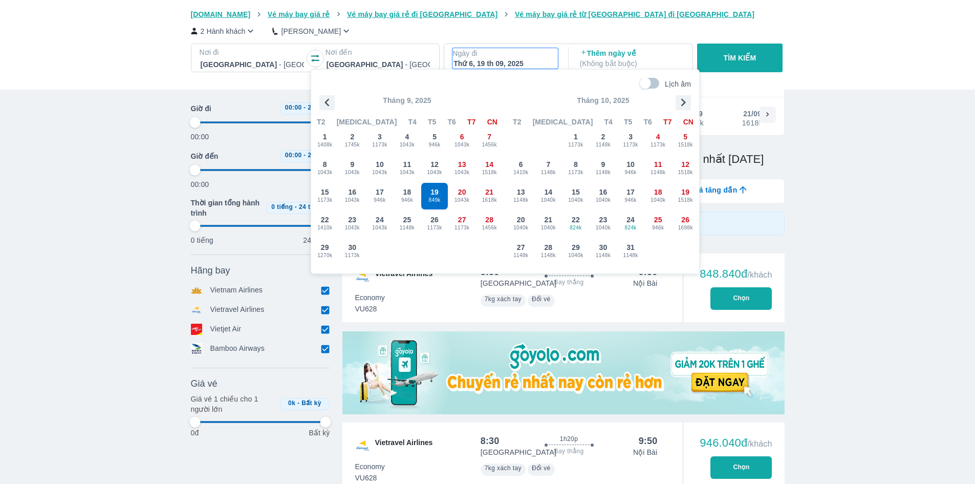
type input "97.9166666666667"
click at [501, 198] on span "1618k" at bounding box center [489, 200] width 27 height 8
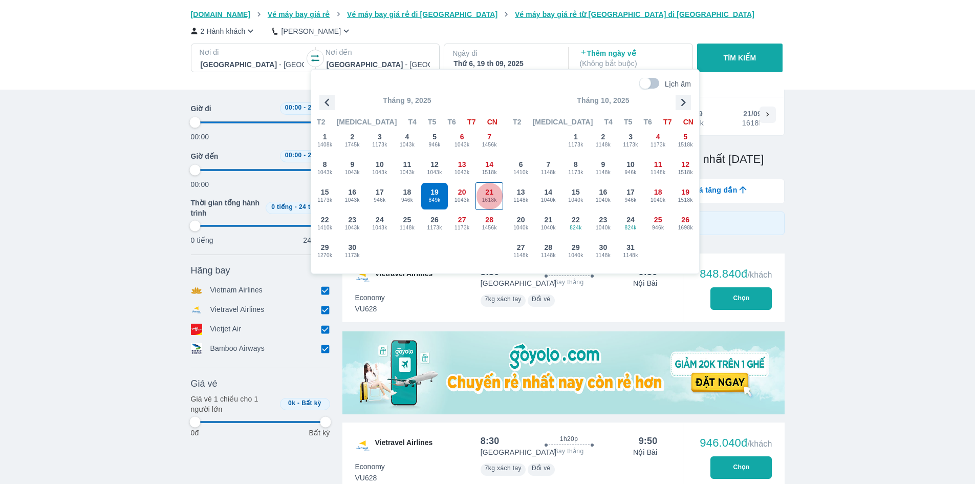
type input "97.9166666666667"
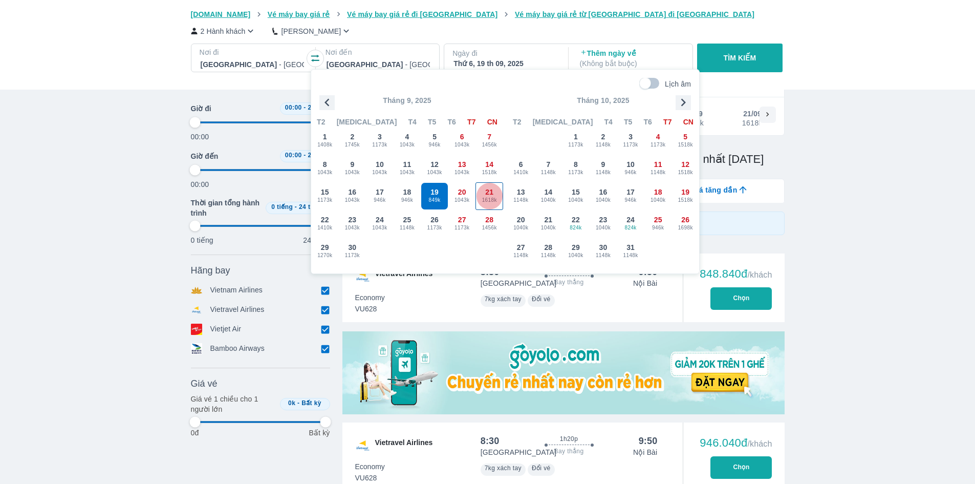
type input "97.9166666666667"
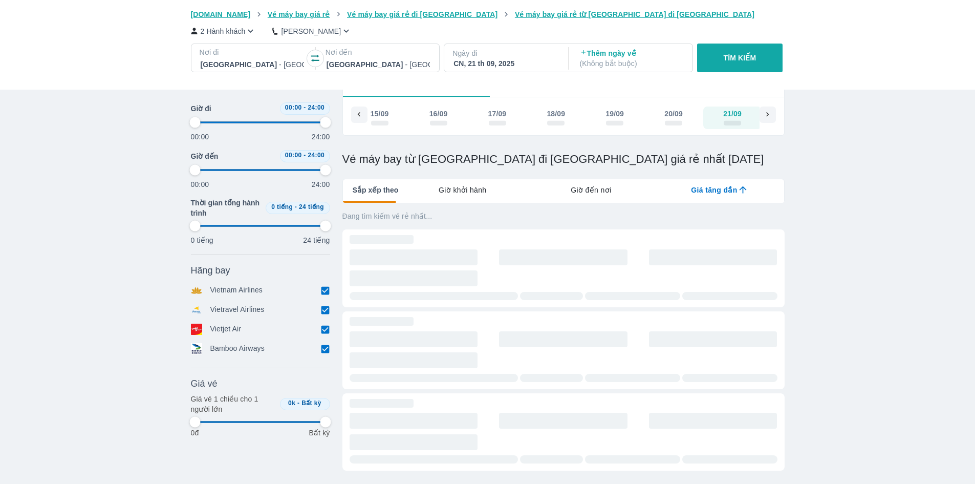
scroll to position [0, 1255]
type input "97.9166666666667"
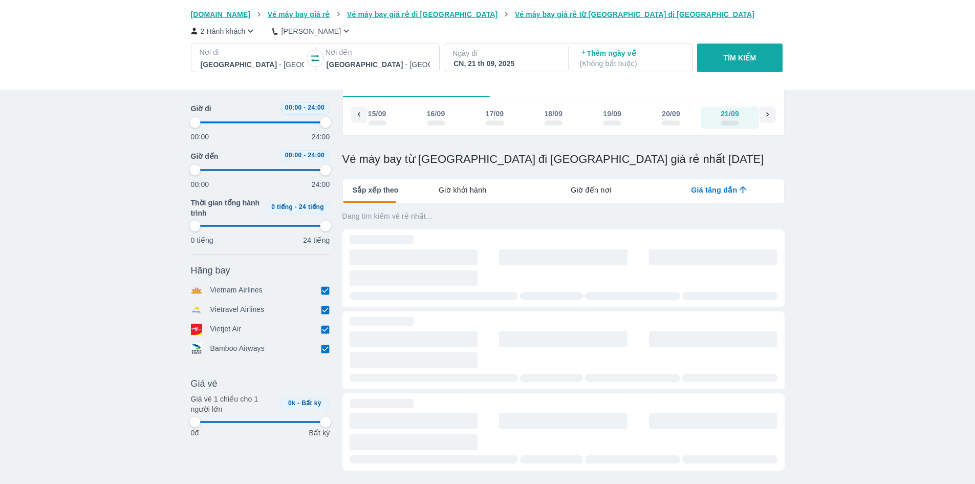
type input "97.9166666666667"
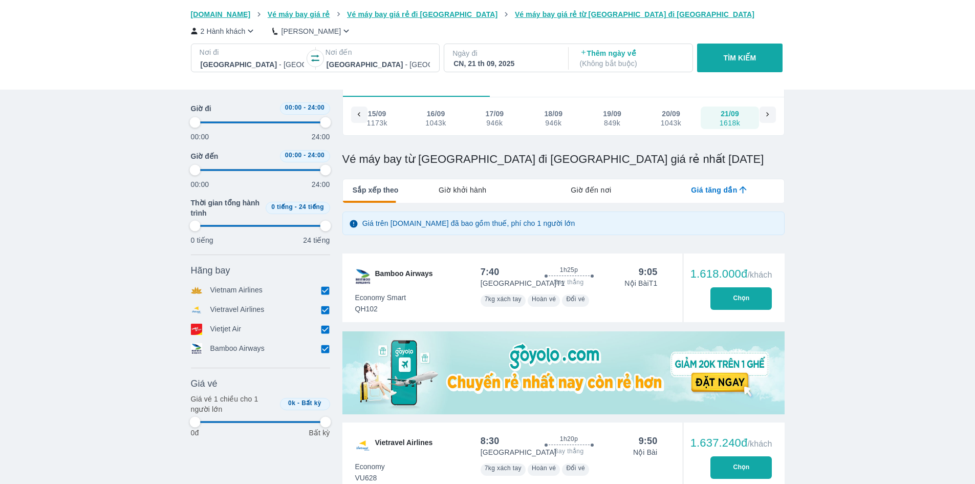
click at [745, 56] on p "TÌM KIẾM" at bounding box center [740, 58] width 33 height 10
type input "97.9166666666667"
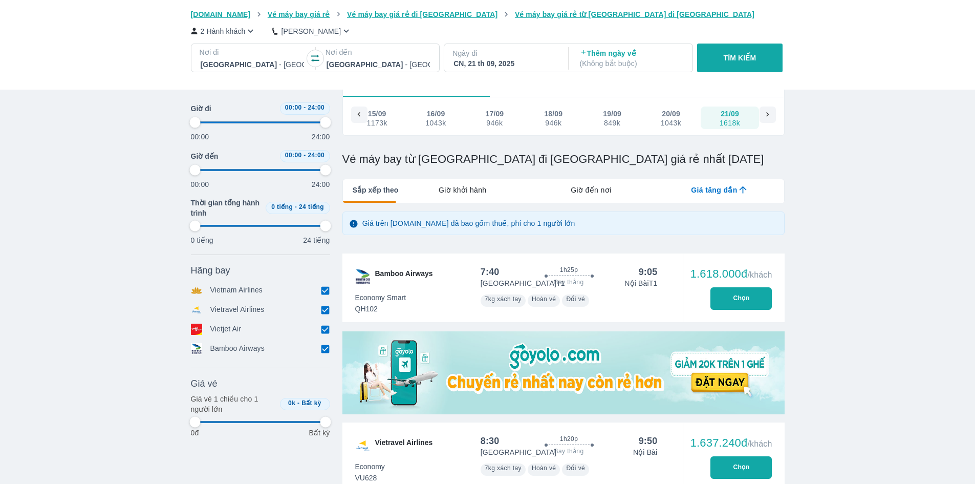
type input "97.9166666666667"
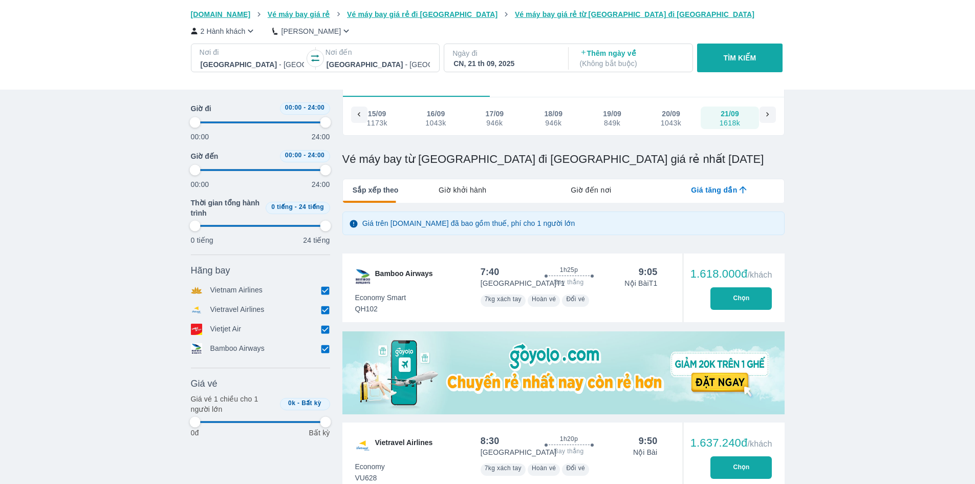
type input "97.9166666666667"
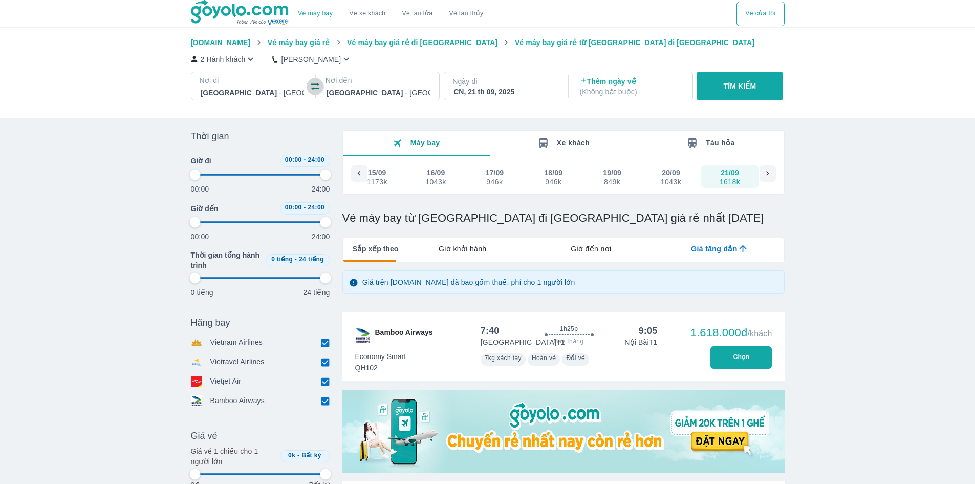
click at [319, 88] on icon "button" at bounding box center [315, 86] width 10 height 10
type input "97.9166666666667"
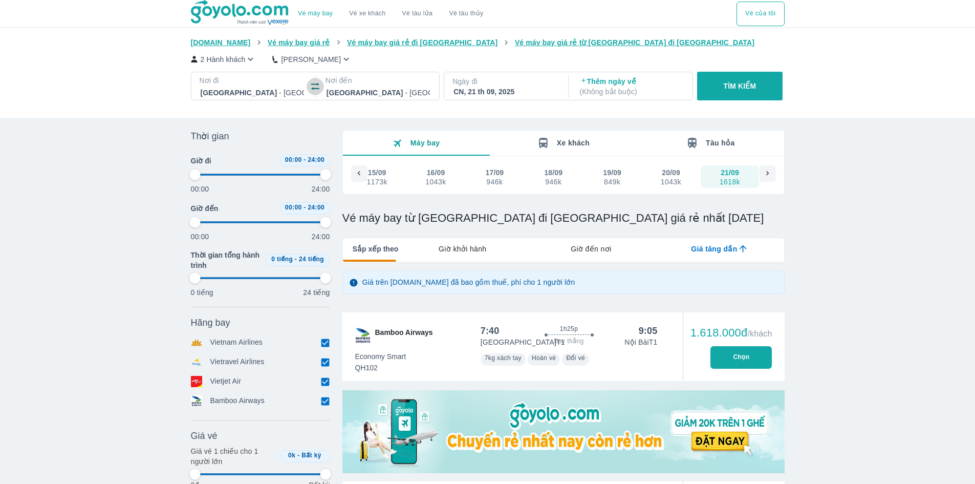
type input "97.9166666666667"
click at [735, 85] on p "TÌM KIẾM" at bounding box center [740, 86] width 33 height 10
type input "97.9166666666667"
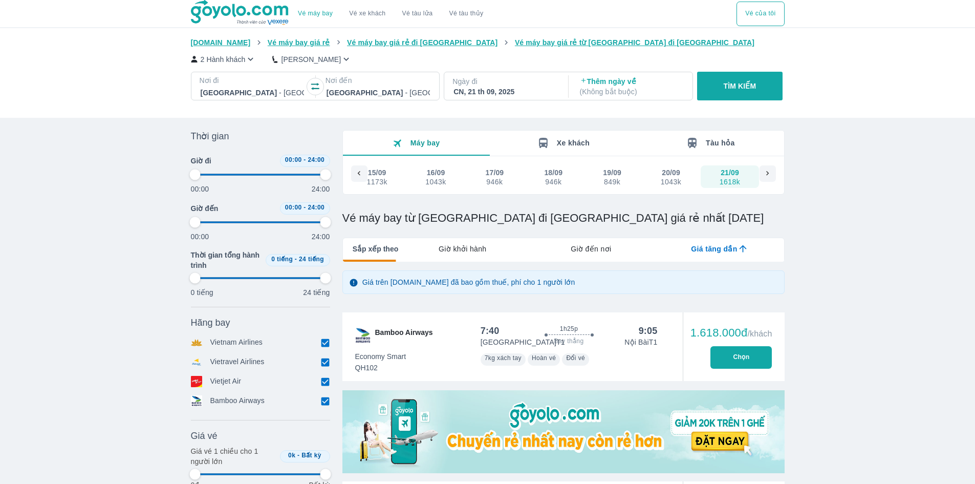
type input "97.9166666666667"
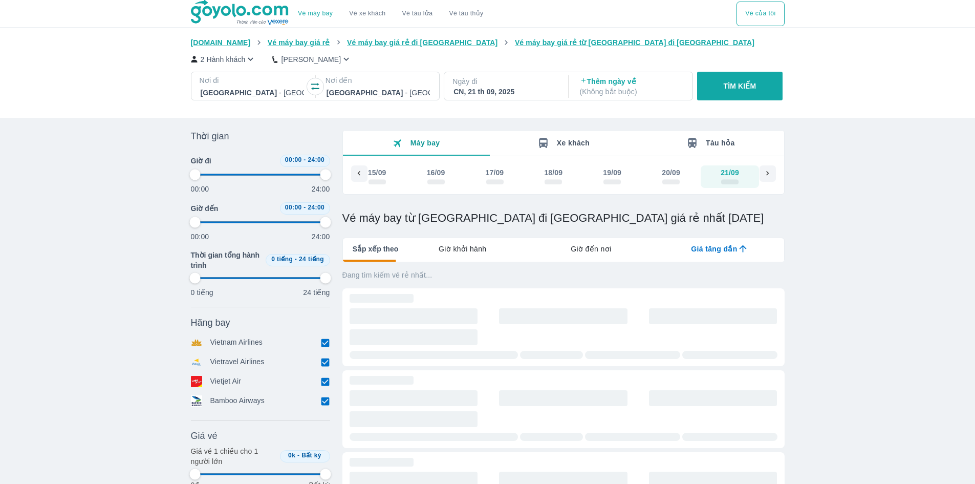
type input "97.9166666666667"
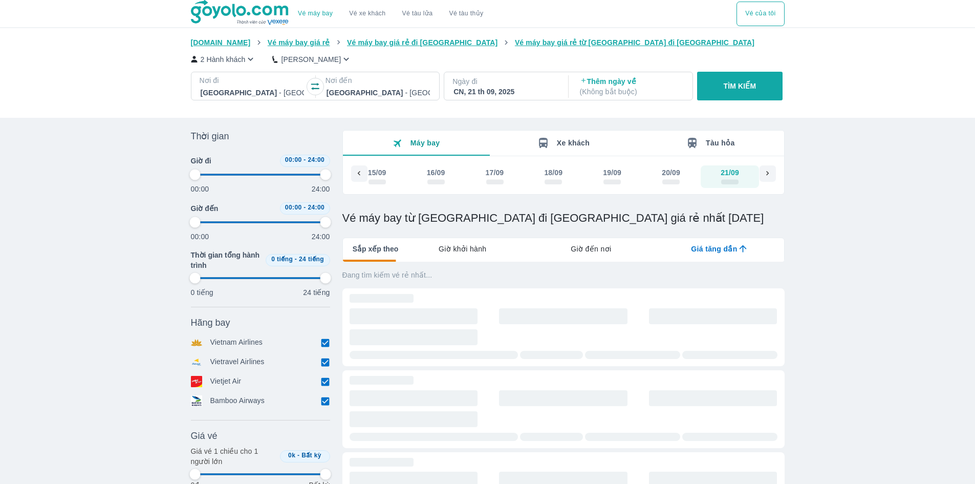
type input "97.9166666666667"
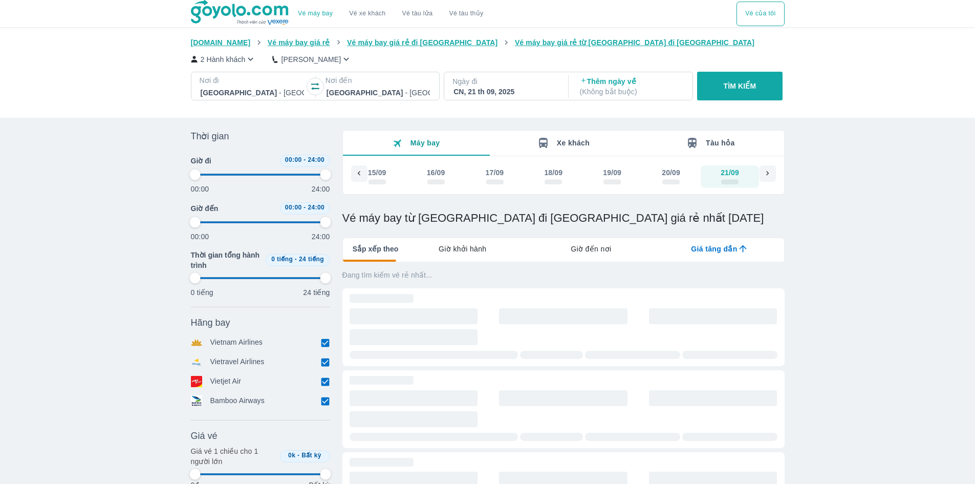
type input "97.9166666666667"
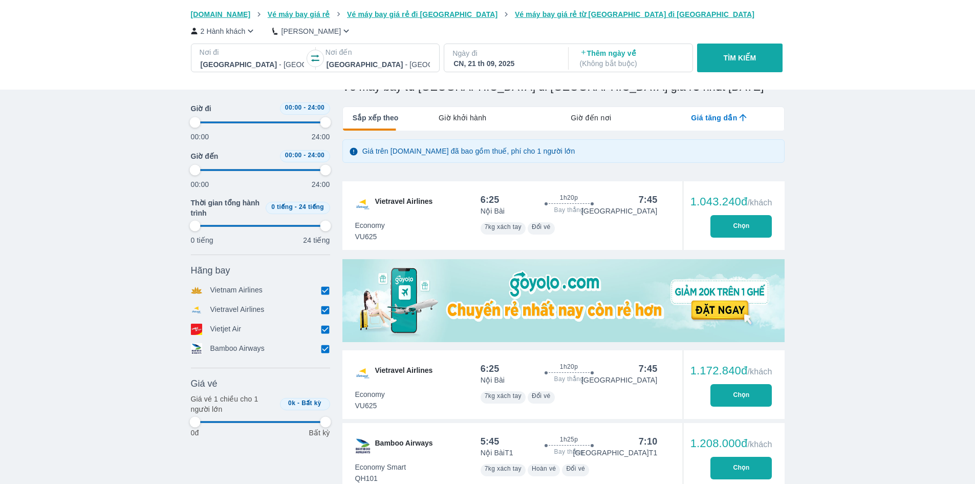
scroll to position [154, 0]
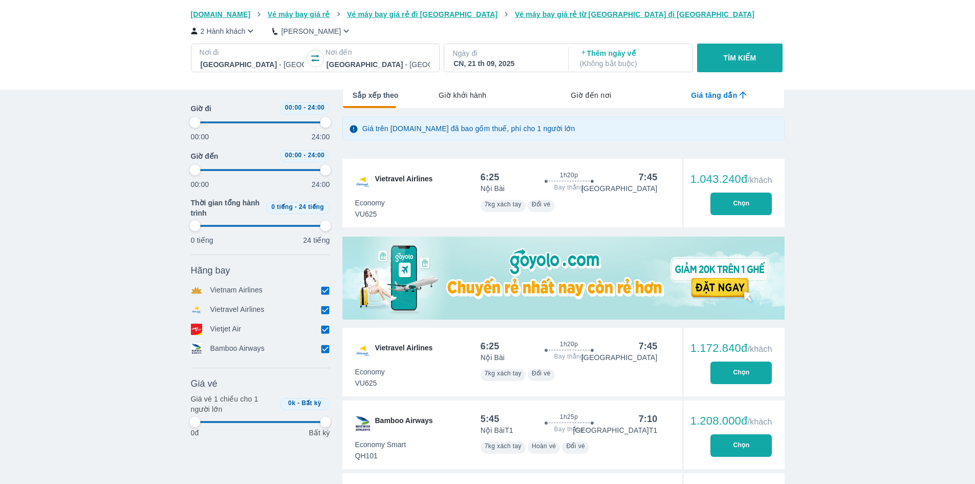
type input "97.9166666666667"
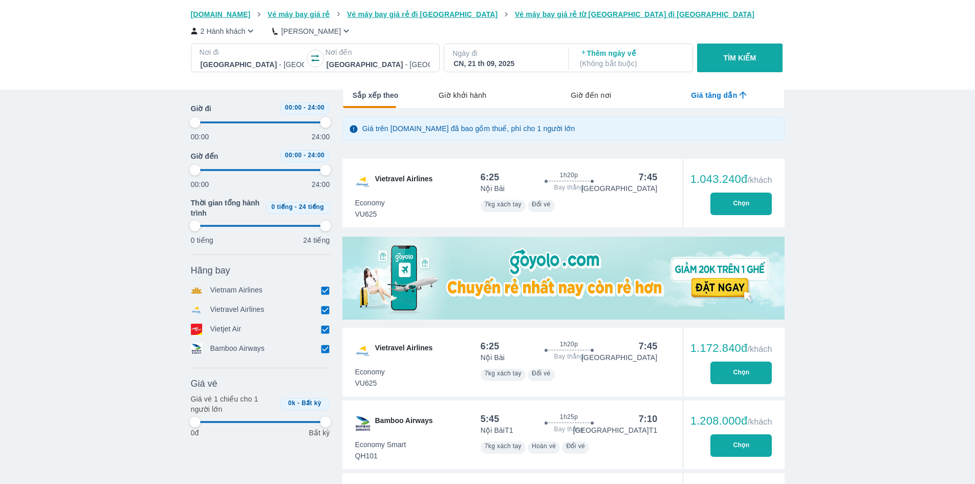
type input "97.9166666666667"
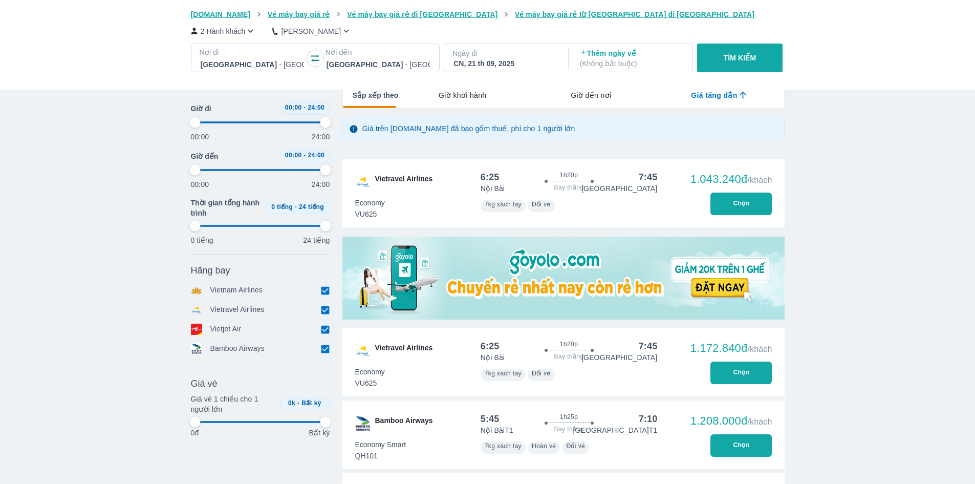
type input "97.9166666666667"
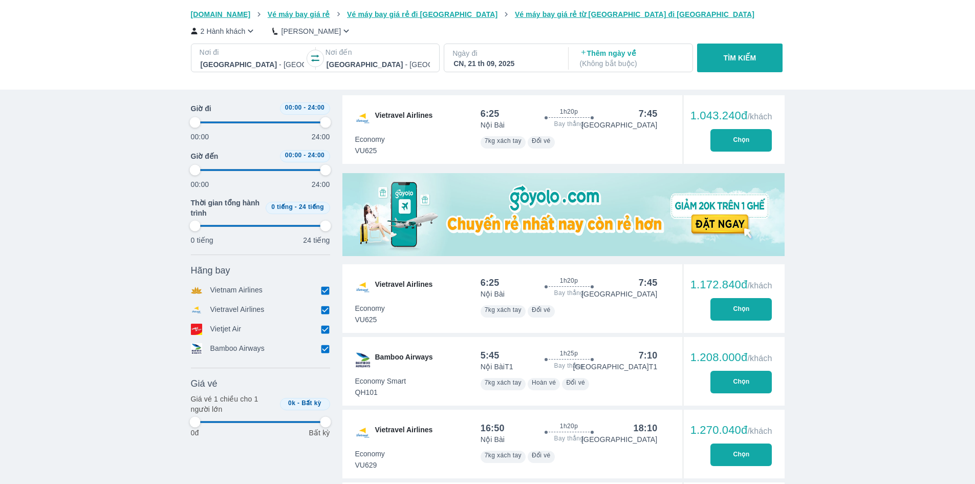
scroll to position [307, 0]
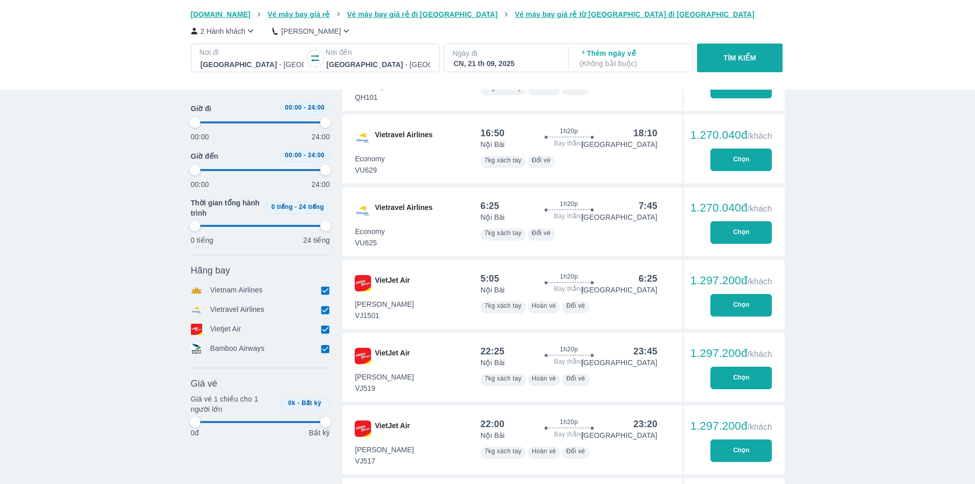
type input "97.9166666666667"
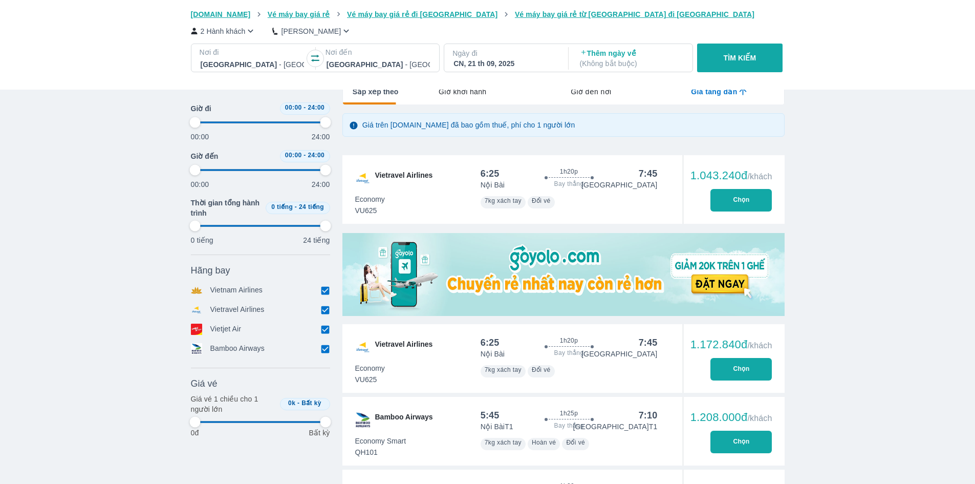
type input "97.9166666666667"
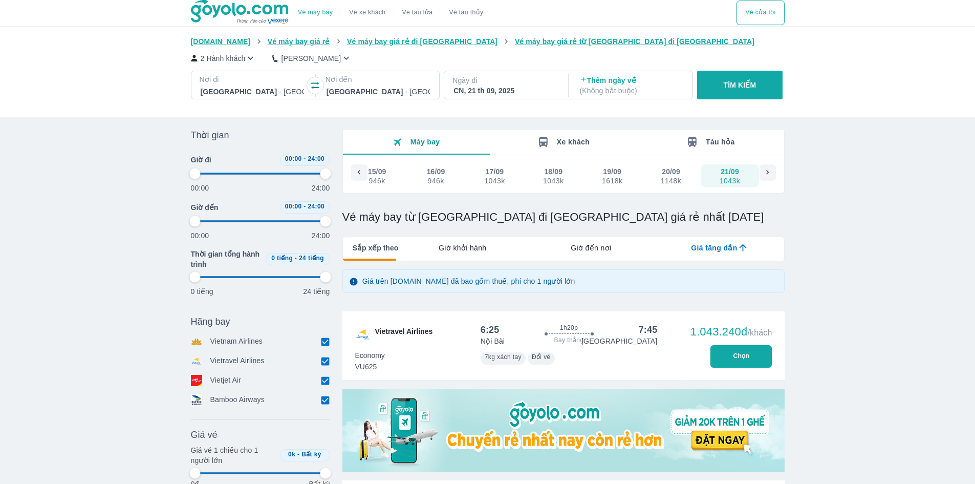
type input "97.9166666666667"
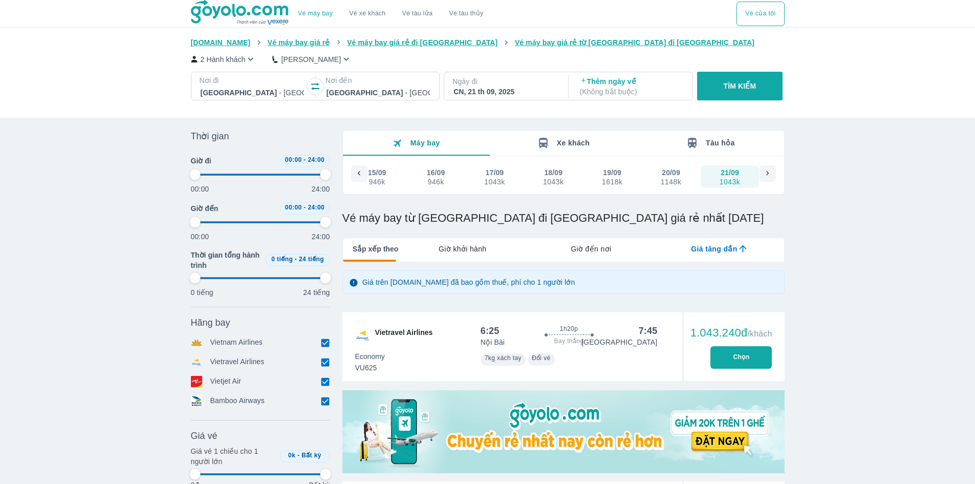
type input "97.9166666666667"
click at [775, 173] on div at bounding box center [768, 173] width 16 height 16
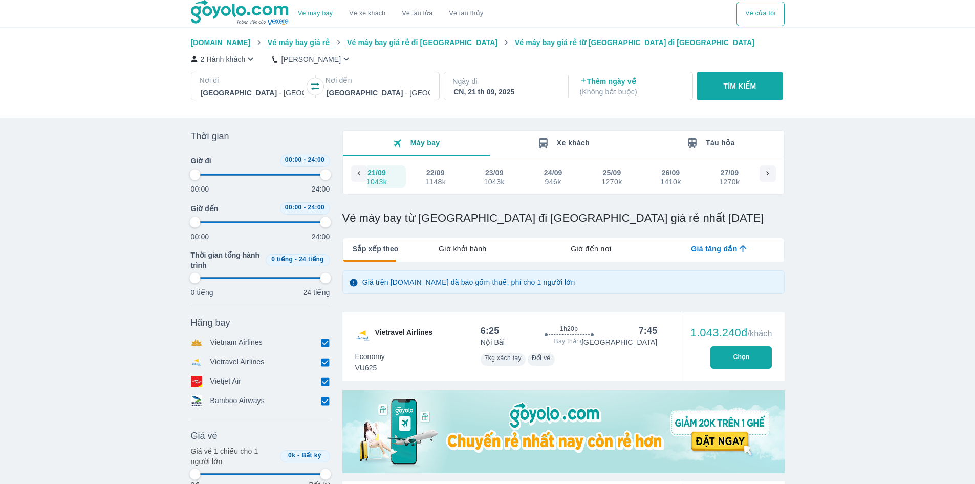
type input "97.9166666666667"
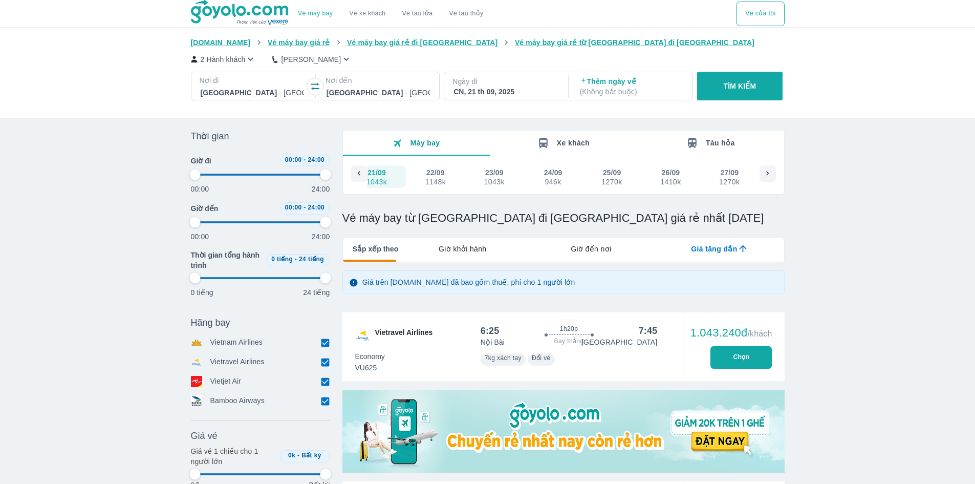
type input "97.9166666666667"
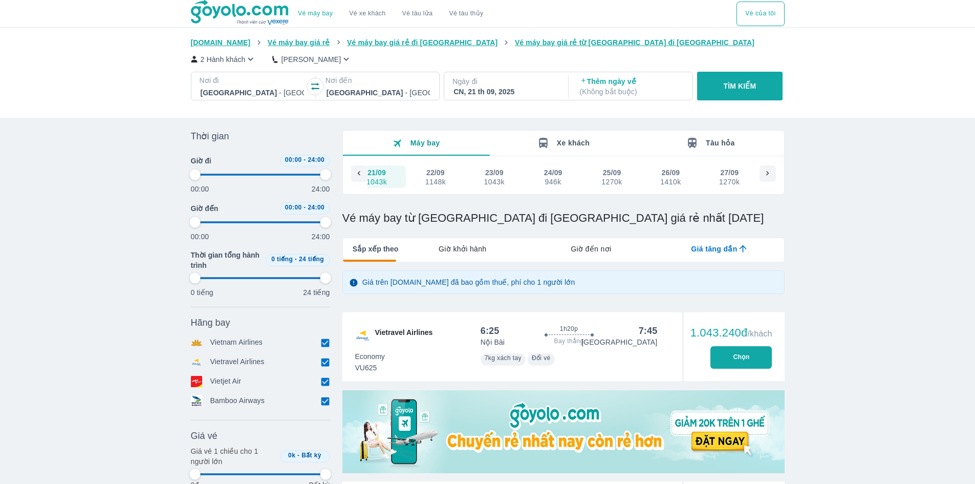
type input "97.9166666666667"
click at [433, 175] on div "22/09" at bounding box center [436, 172] width 18 height 10
type input "97.9166666666667"
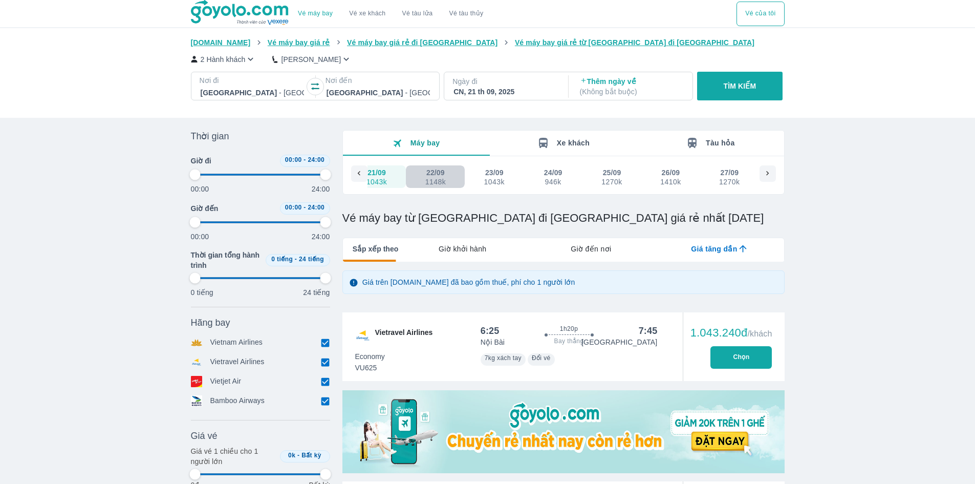
type input "97.9166666666667"
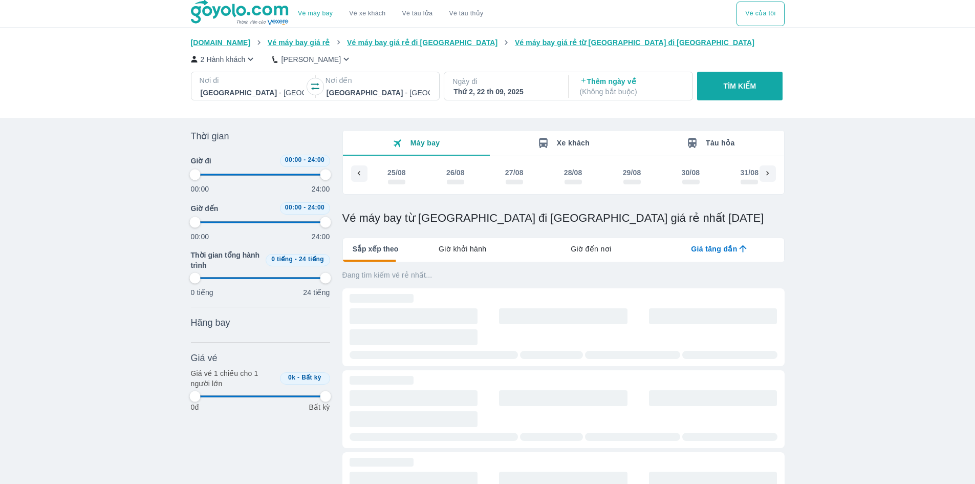
type input "97.9166666666667"
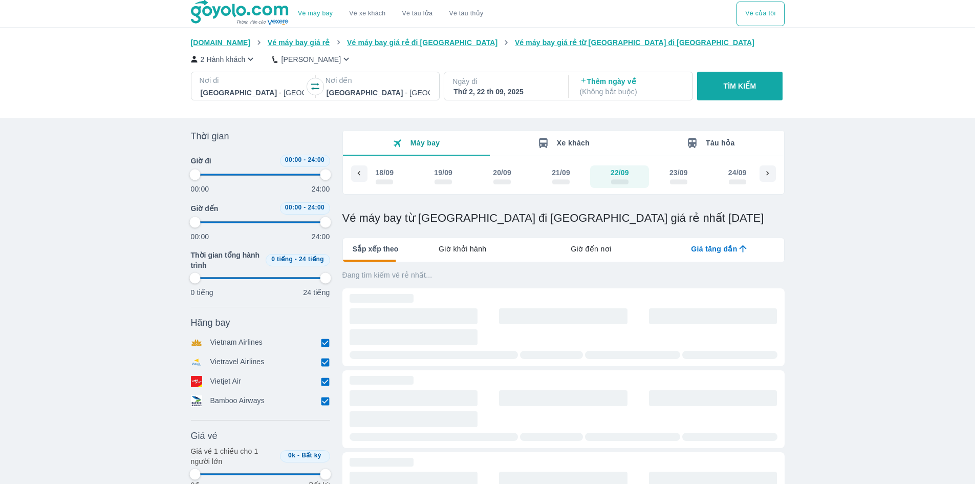
type input "97.9166666666667"
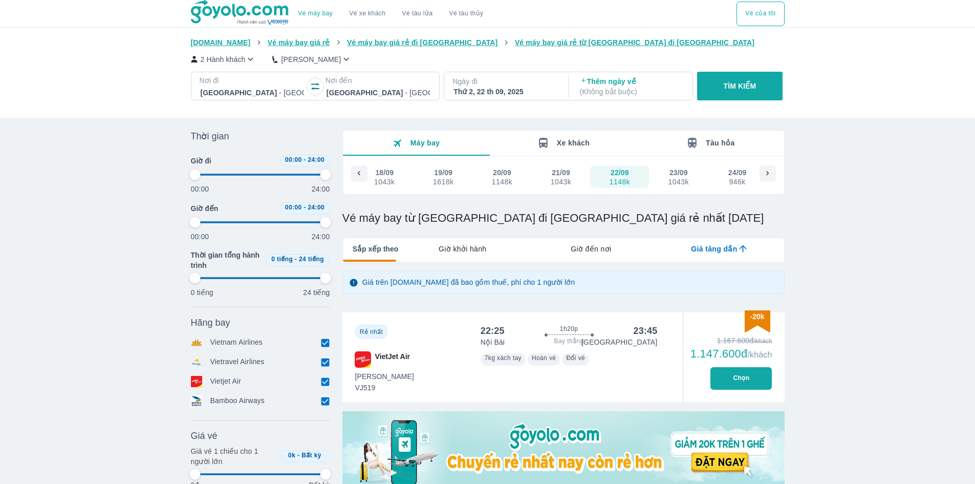
type input "97.9166666666667"
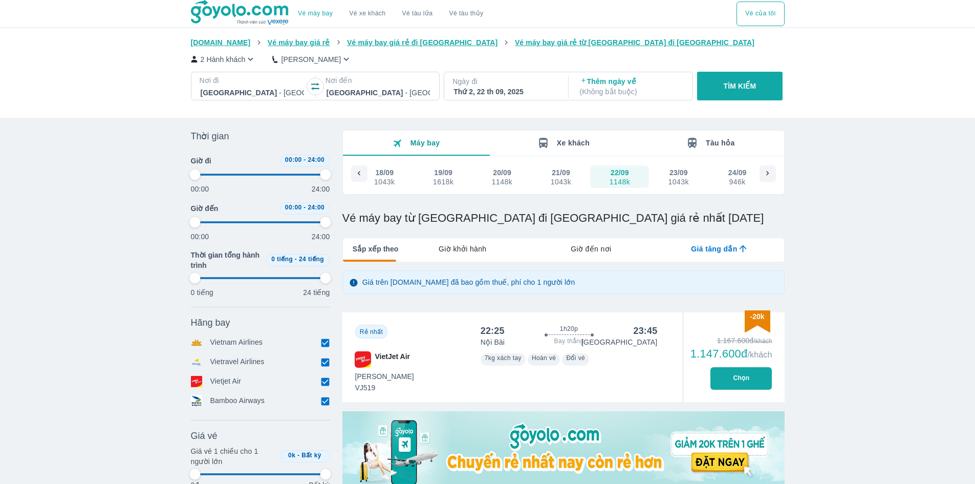
type input "97.9166666666667"
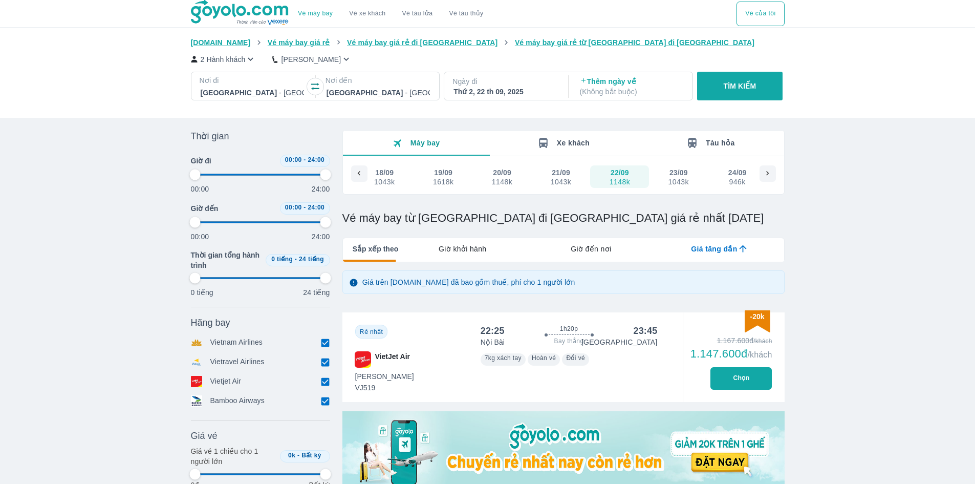
type input "97.9166666666667"
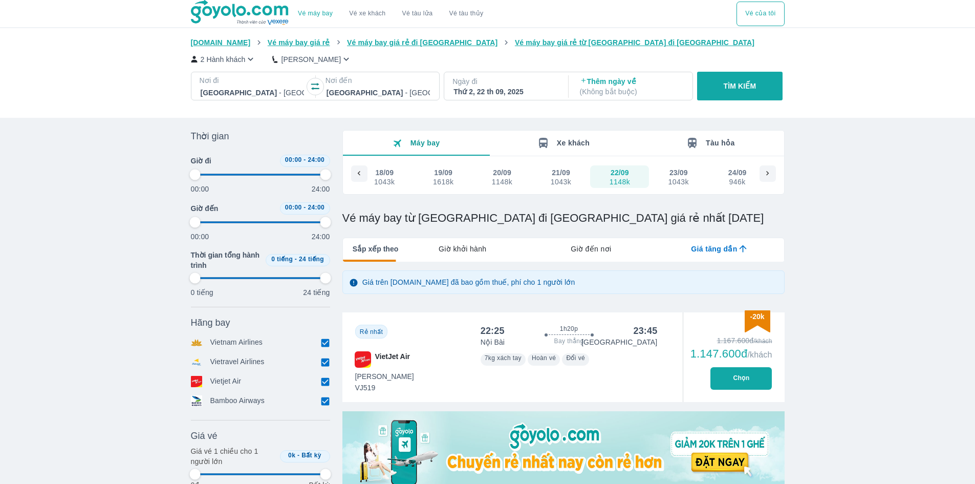
type input "97.9166666666667"
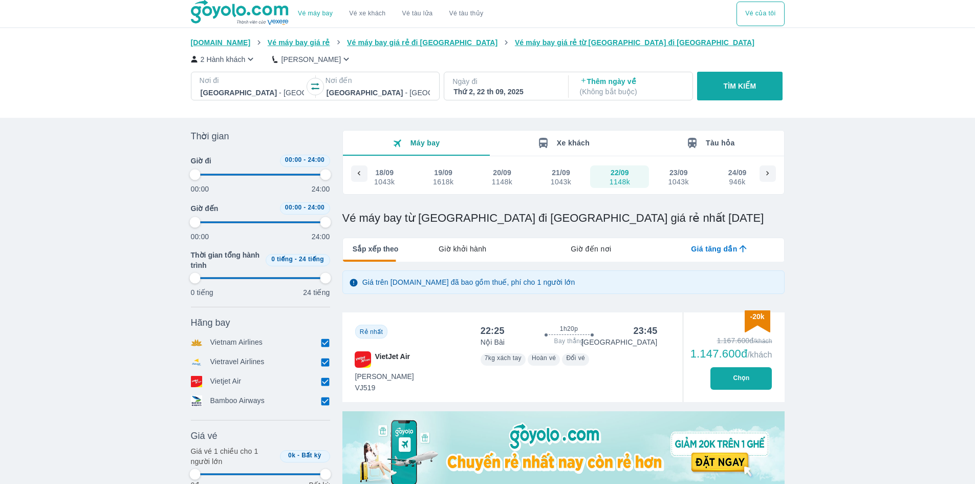
type input "97.9166666666667"
click at [566, 183] on div "1043k" at bounding box center [561, 182] width 20 height 8
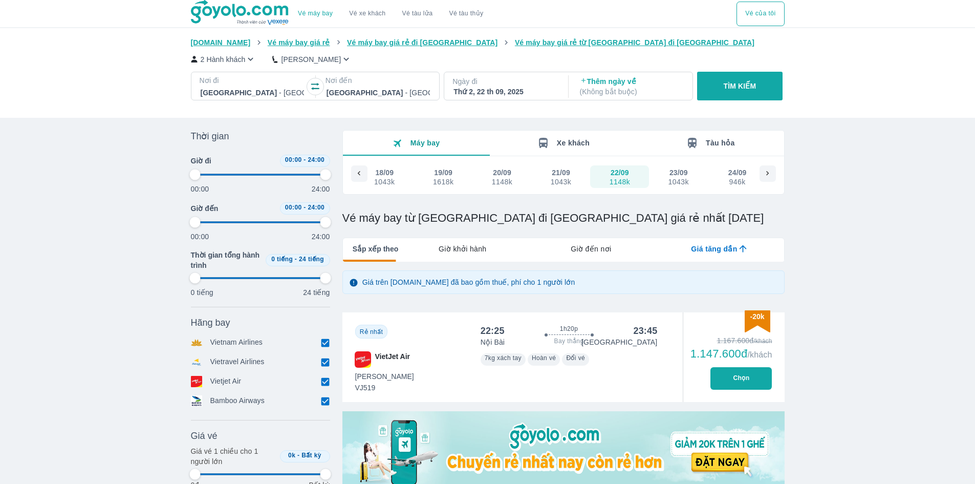
type input "97.9166666666667"
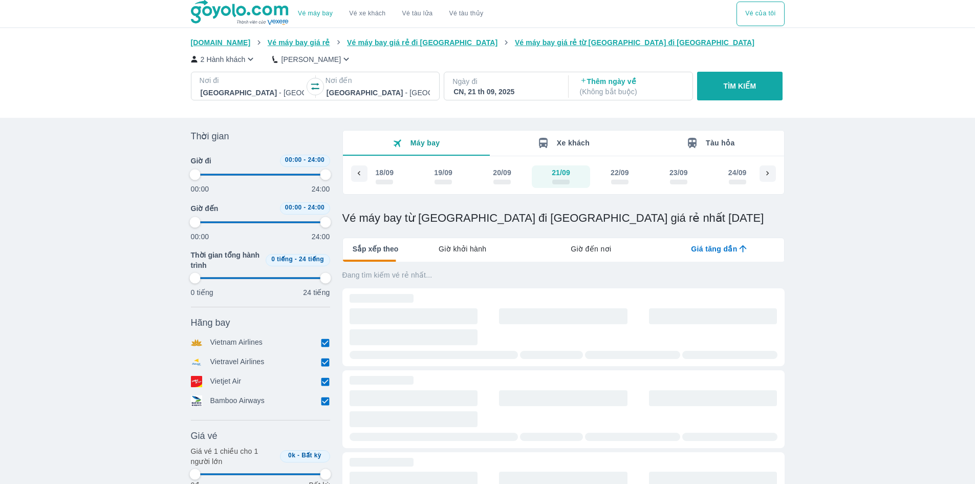
type input "97.9166666666667"
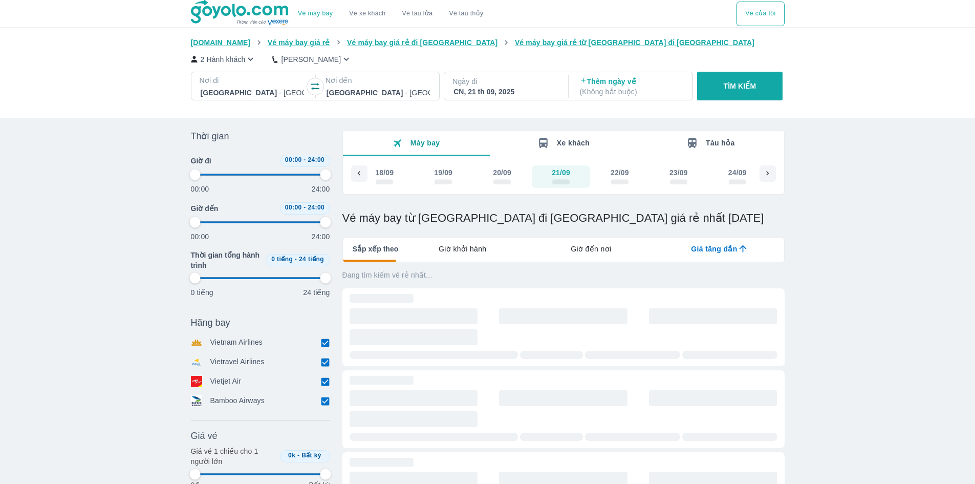
type input "97.9166666666667"
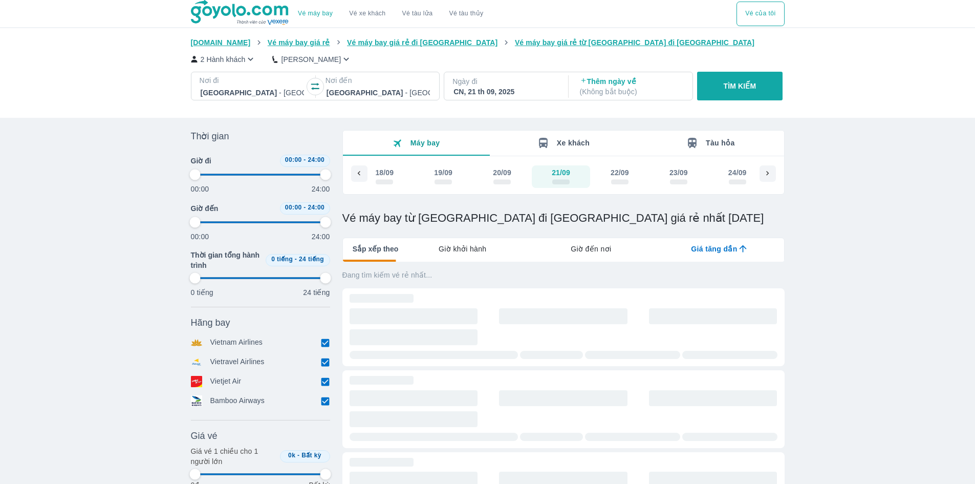
type input "97.9166666666667"
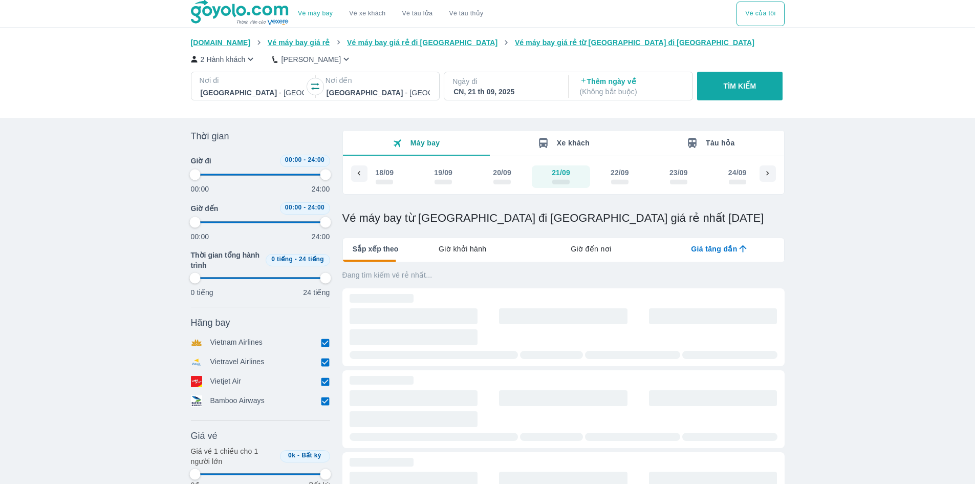
type input "97.9166666666667"
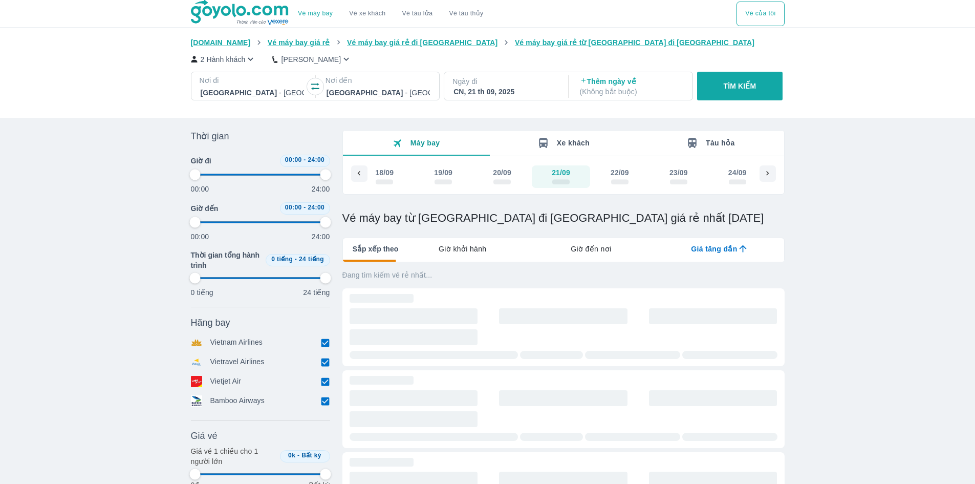
type input "97.9166666666667"
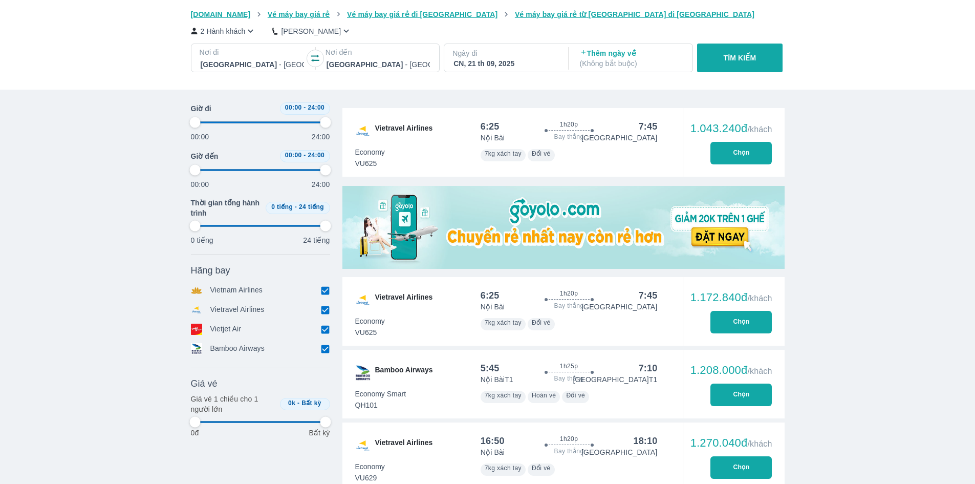
scroll to position [205, 0]
type input "97.9166666666667"
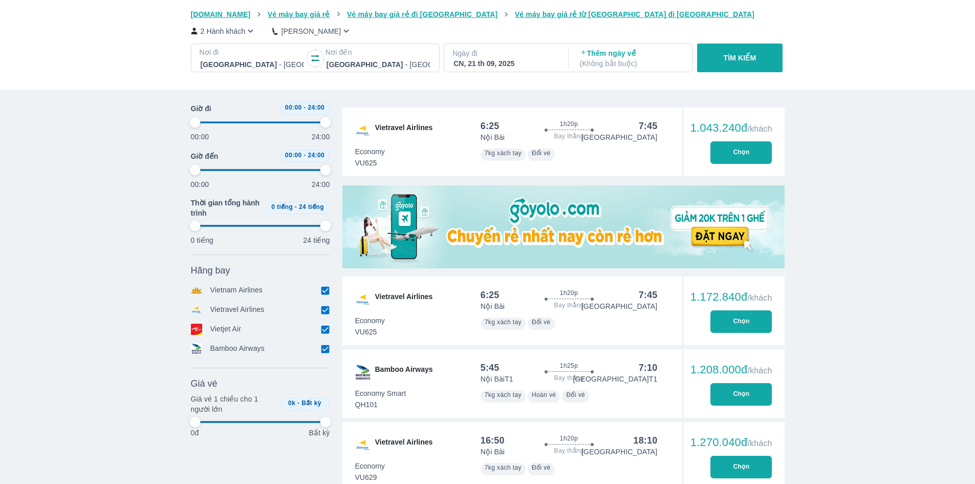
type input "97.9166666666667"
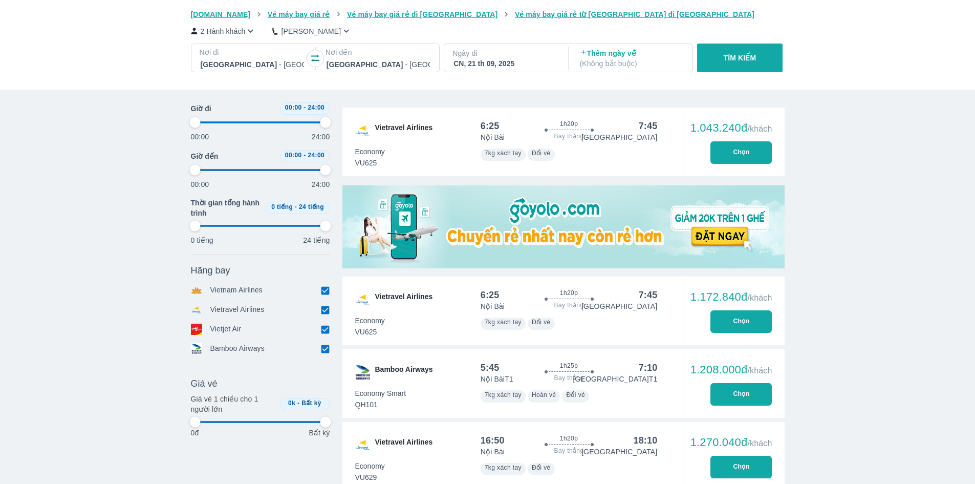
type input "97.9166666666667"
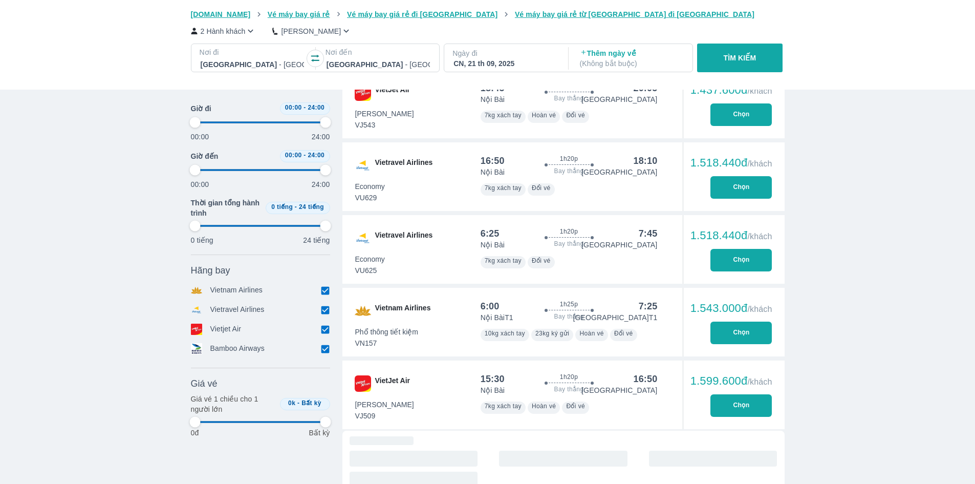
scroll to position [1536, 0]
